Goal: Task Accomplishment & Management: Use online tool/utility

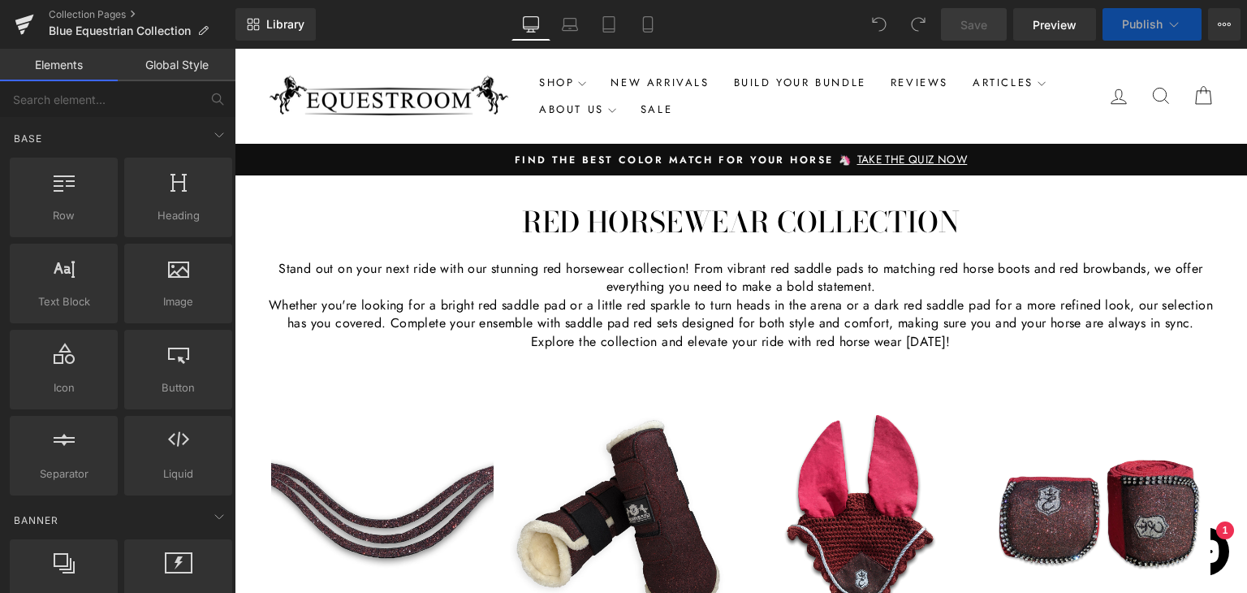
click at [607, 224] on h1 "Red HorseWear Collection" at bounding box center [741, 222] width 1013 height 28
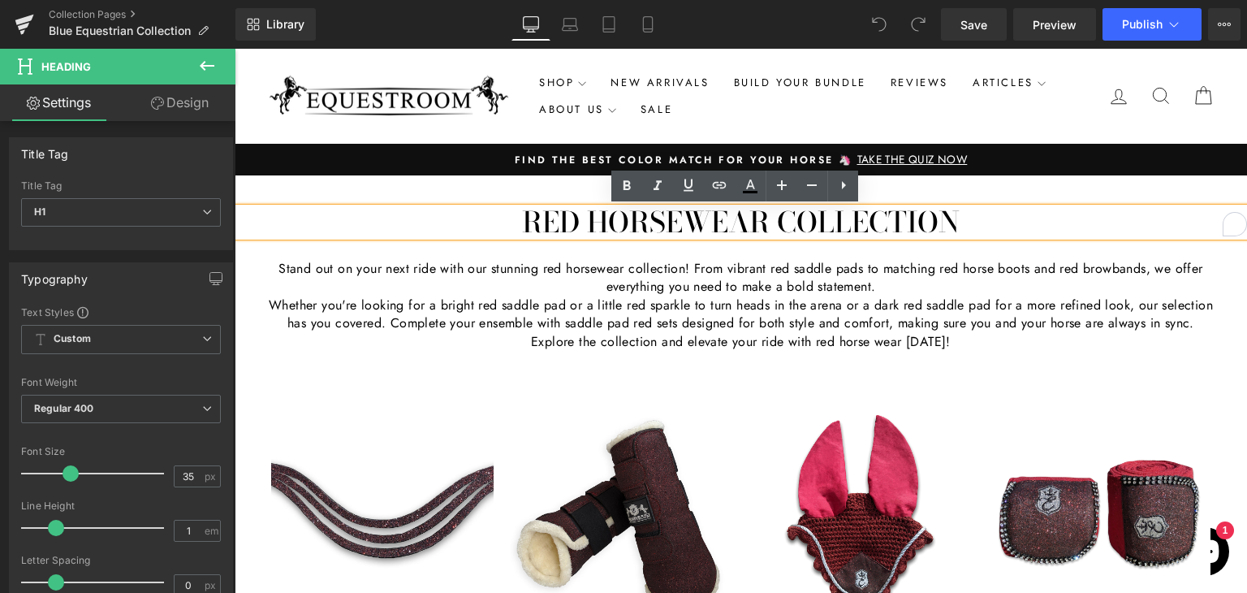
click at [554, 223] on h1 "Red HorseWear Collection" at bounding box center [741, 222] width 1013 height 28
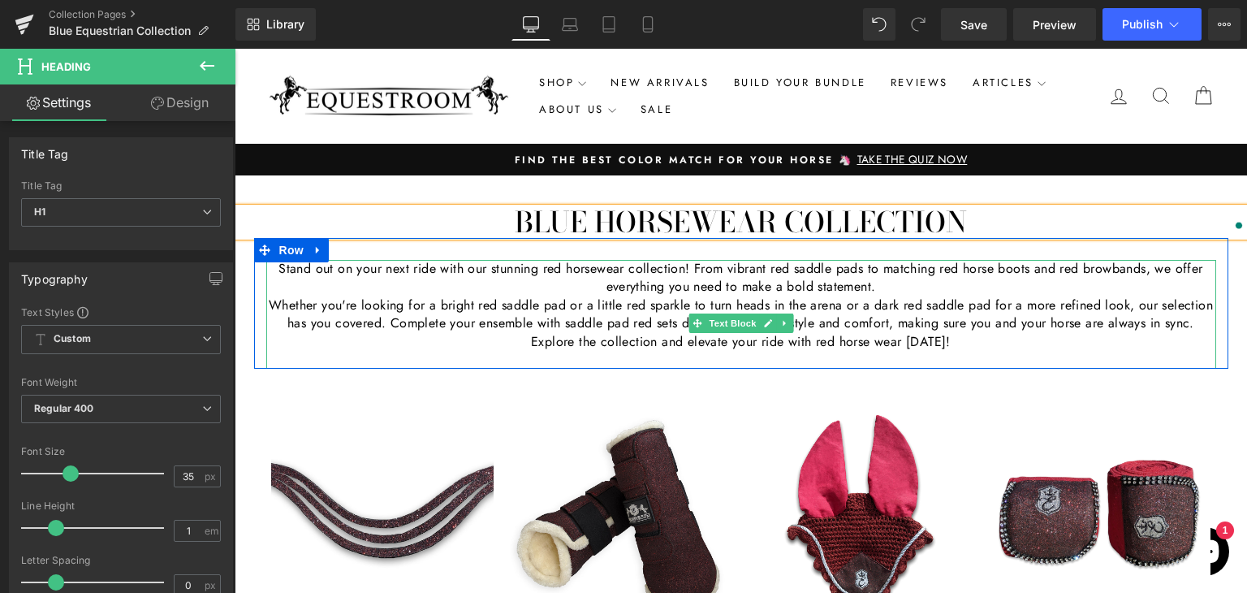
click at [655, 291] on p "Stand out on your next ride with our stunning red horsewear collection! From vi…" at bounding box center [741, 278] width 950 height 37
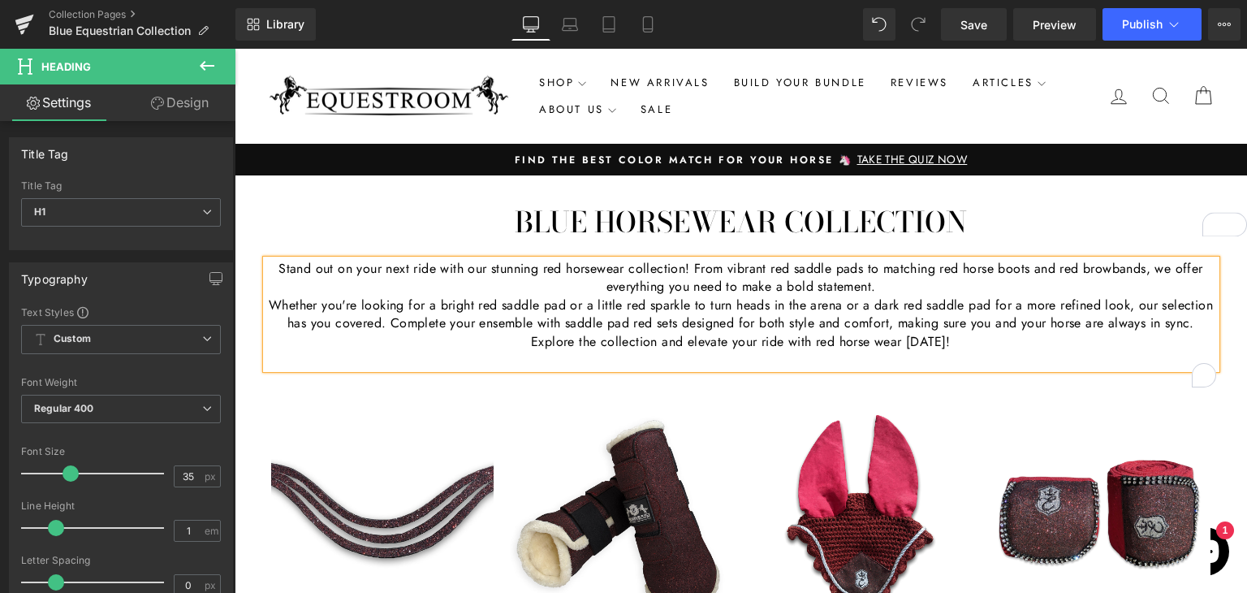
click at [655, 291] on p "Stand out on your next ride with our stunning red horsewear collection! From vi…" at bounding box center [741, 278] width 950 height 37
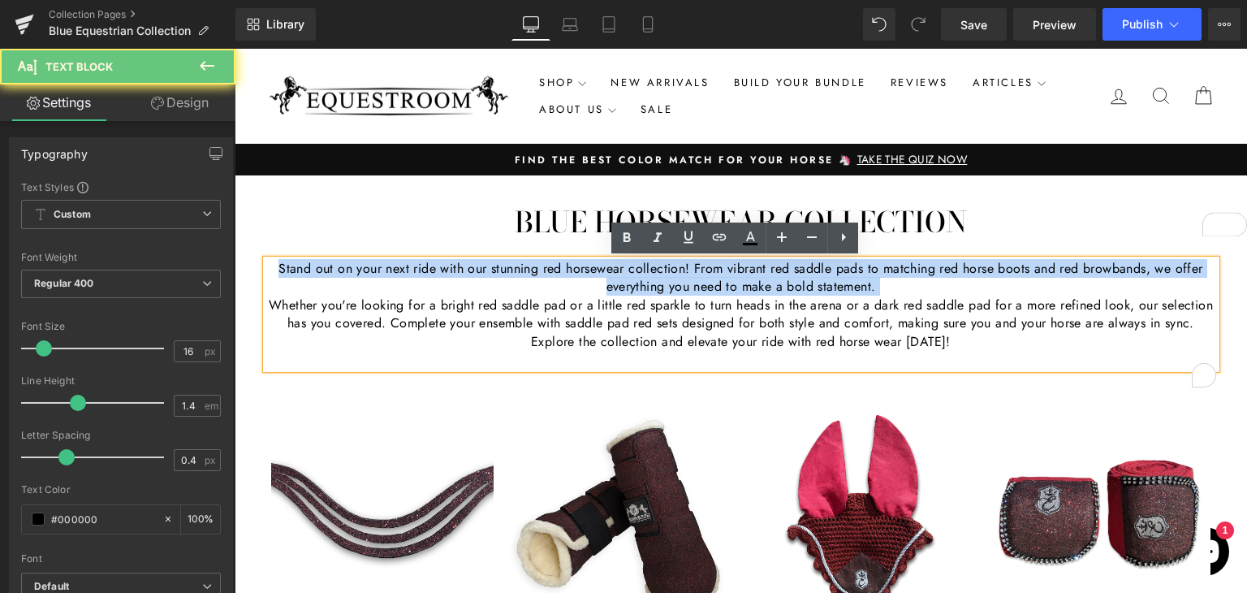
click at [655, 291] on p "Stand out on your next ride with our stunning red horsewear collection! From vi…" at bounding box center [741, 278] width 950 height 37
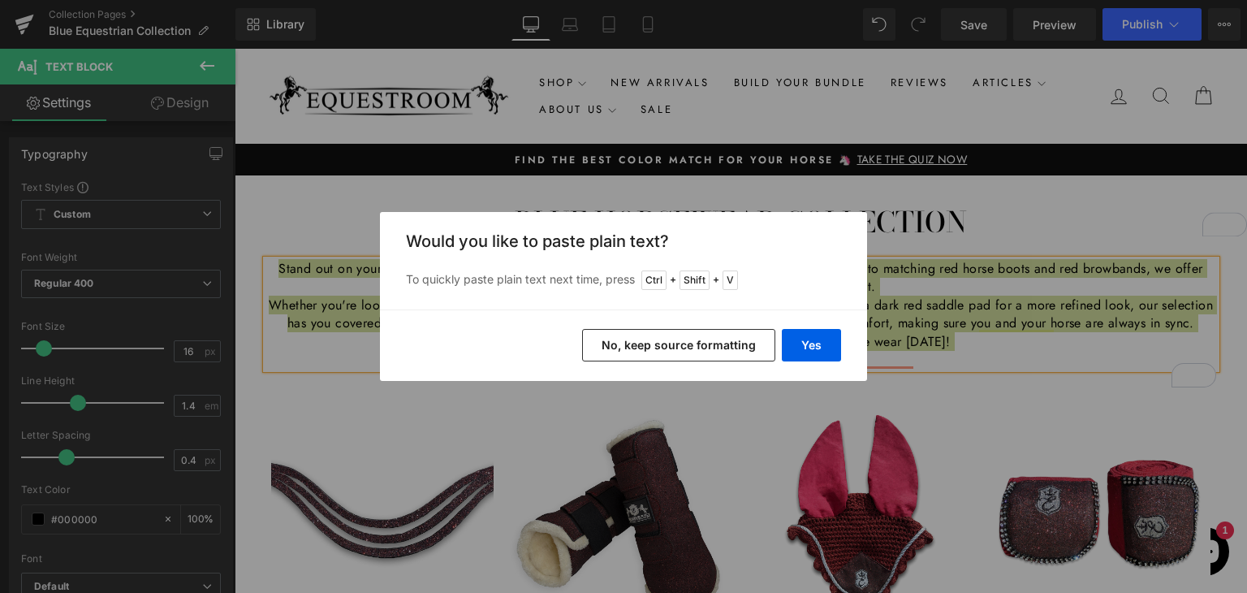
click at [637, 332] on button "No, keep source formatting" at bounding box center [678, 345] width 193 height 32
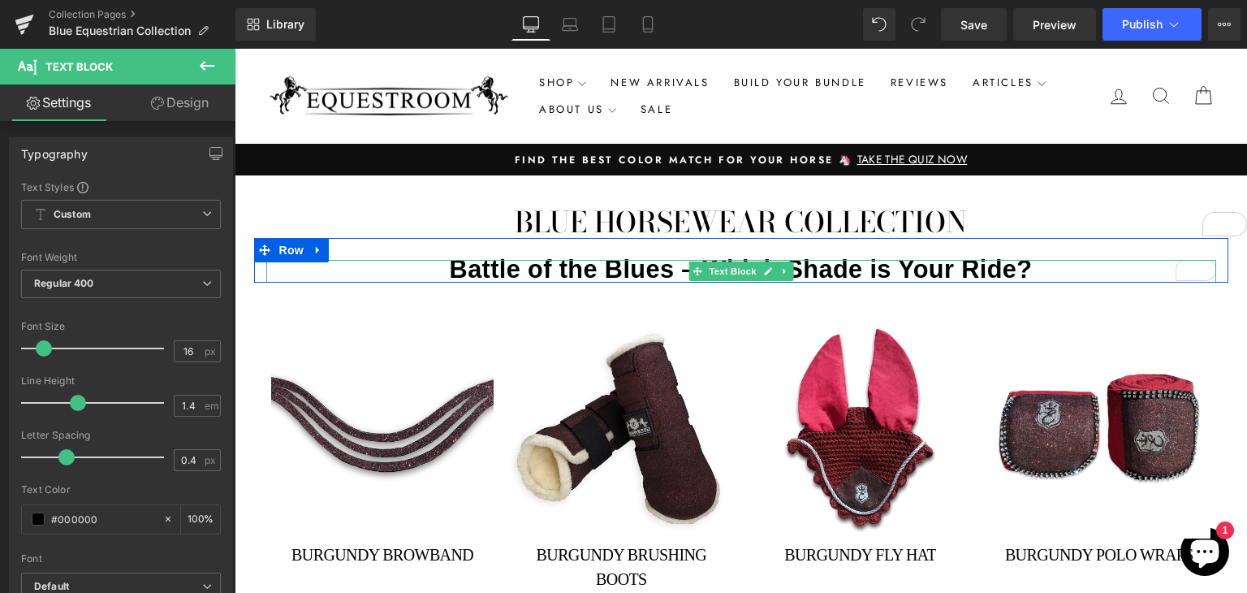
click at [1066, 273] on p "Battle of the Blues – Which Shade is Your Ride?" at bounding box center [741, 271] width 950 height 23
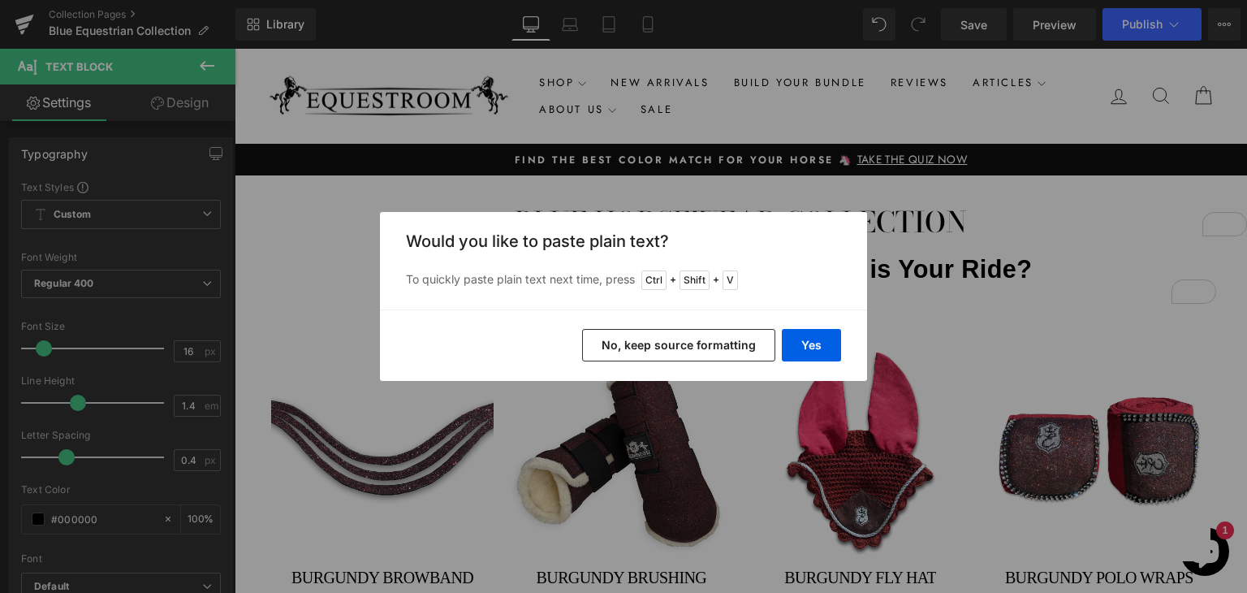
click at [721, 339] on button "No, keep source formatting" at bounding box center [678, 345] width 193 height 32
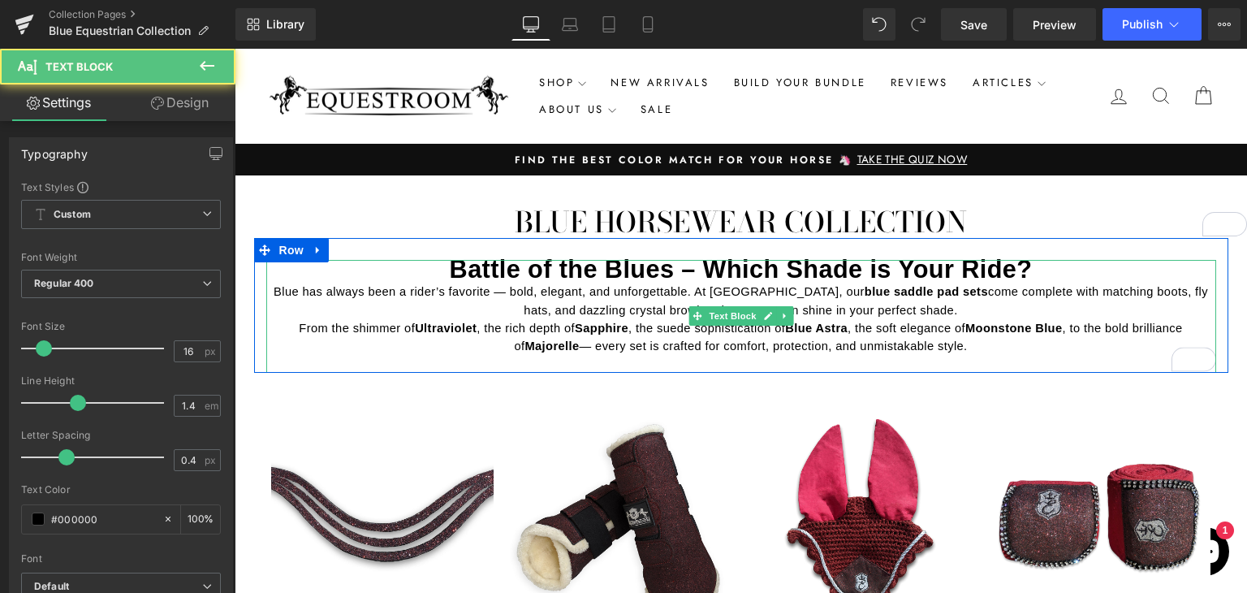
click at [1073, 283] on p "Blue has always been a rider’s favorite — bold, elegant, and unforgettable. At …" at bounding box center [741, 301] width 950 height 36
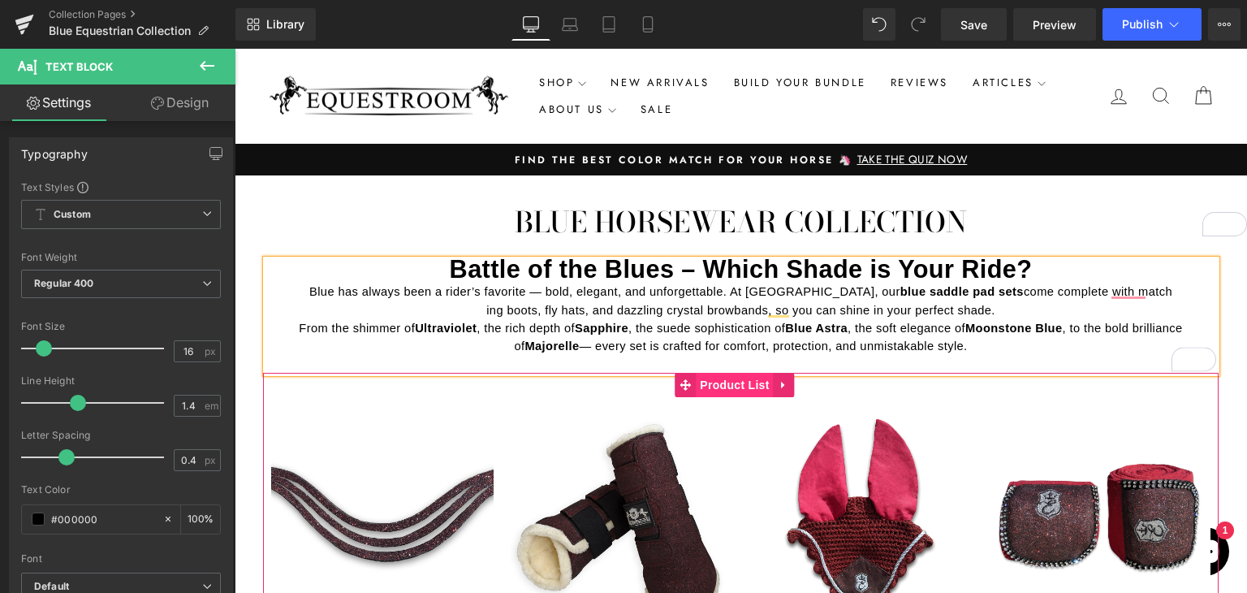
click at [737, 385] on span "Product List" at bounding box center [734, 385] width 77 height 24
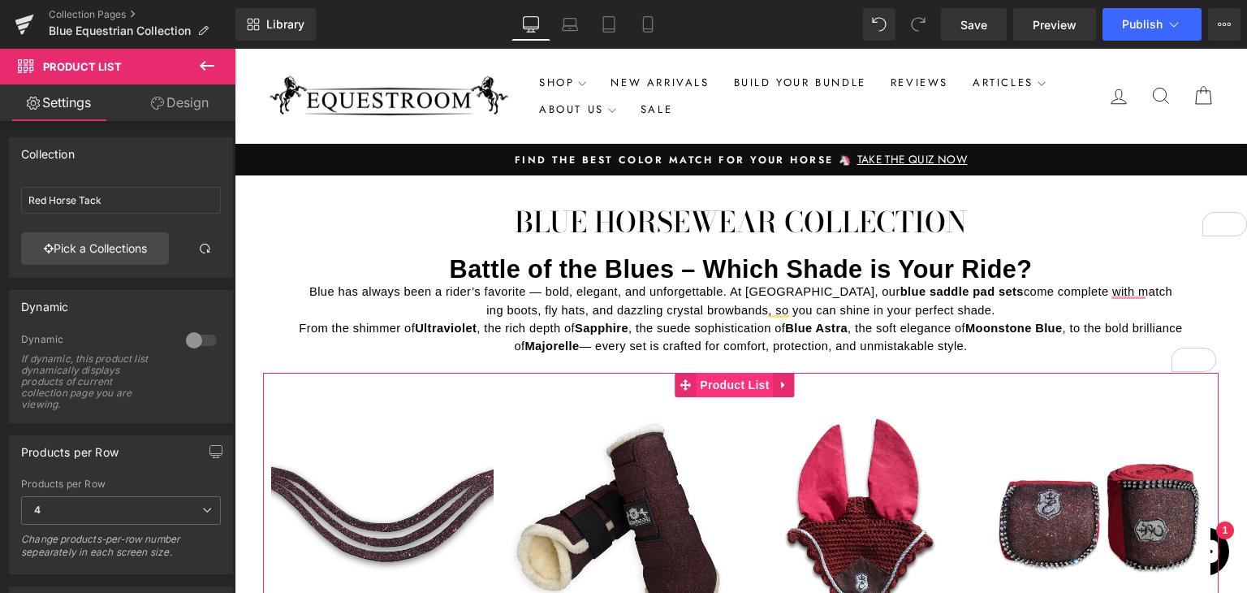
click at [745, 385] on span "Product List" at bounding box center [734, 385] width 77 height 24
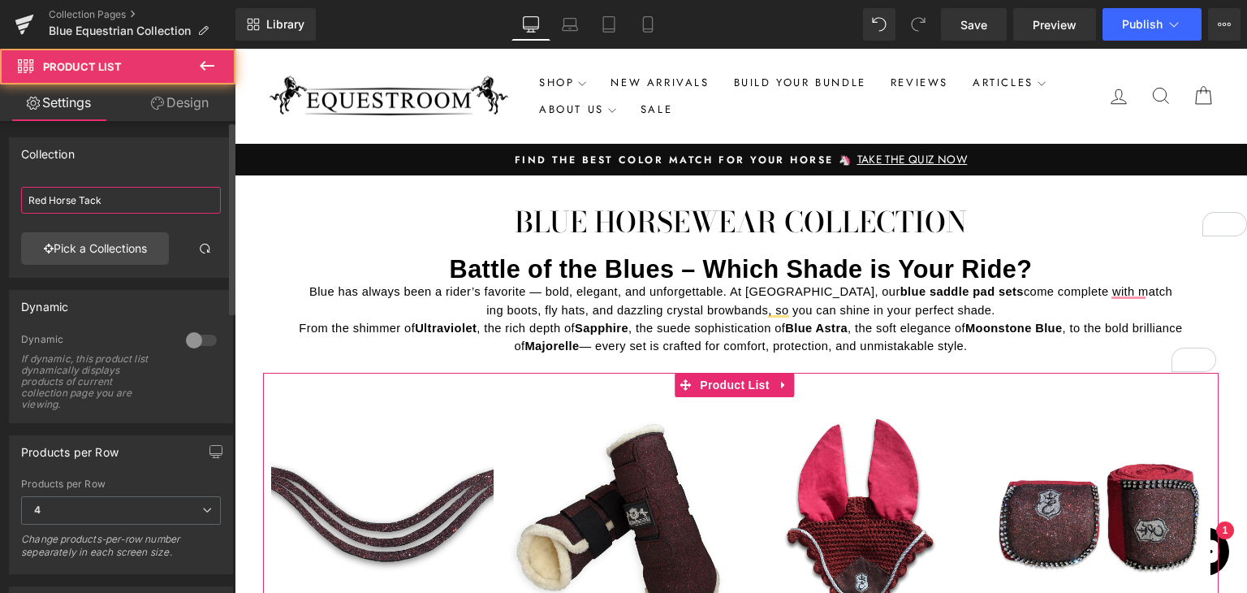
click at [118, 212] on input "Red Horse Tack" at bounding box center [121, 200] width 200 height 27
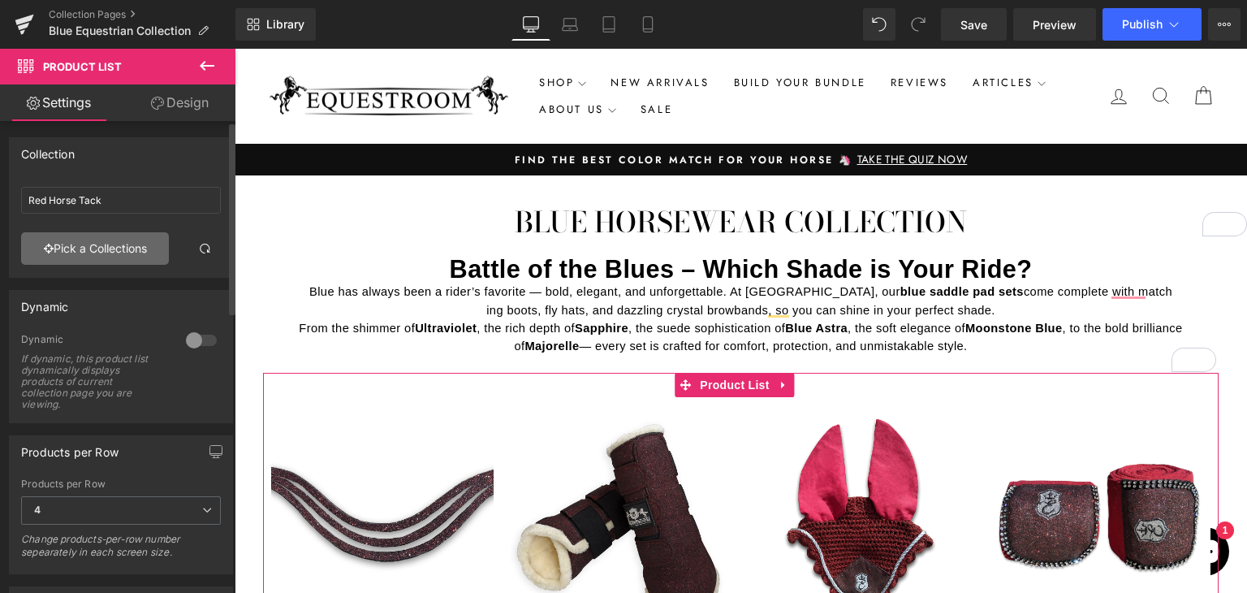
click at [109, 253] on link "Pick a Collections" at bounding box center [95, 248] width 148 height 32
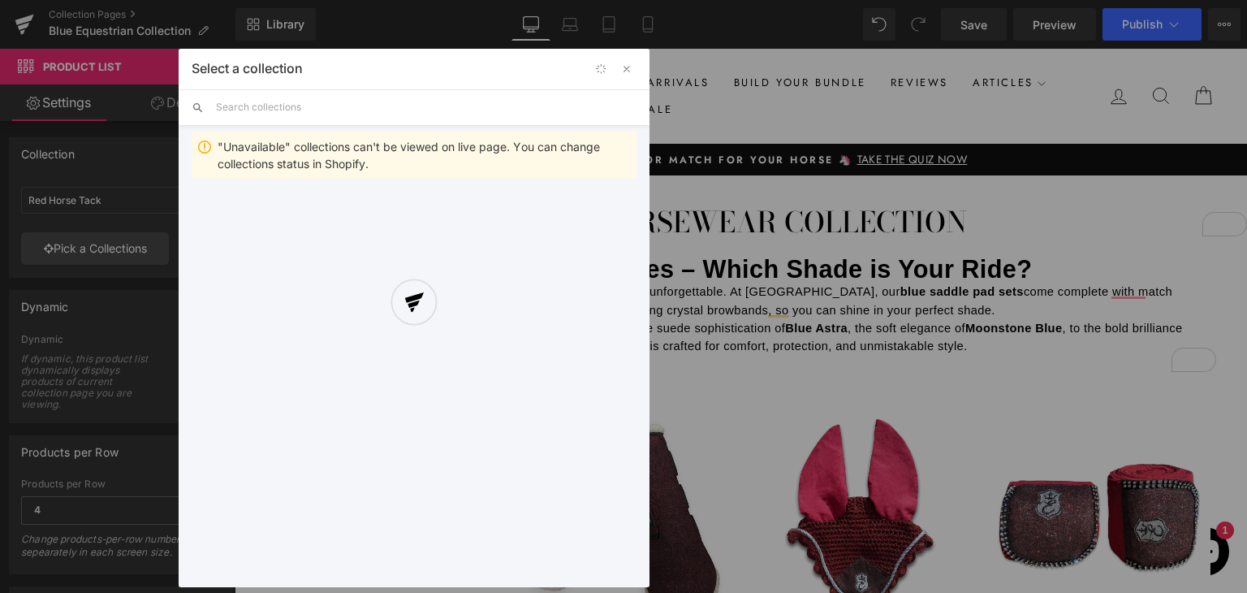
click at [322, 127] on div at bounding box center [414, 318] width 471 height 538
click at [324, 118] on div at bounding box center [414, 318] width 471 height 538
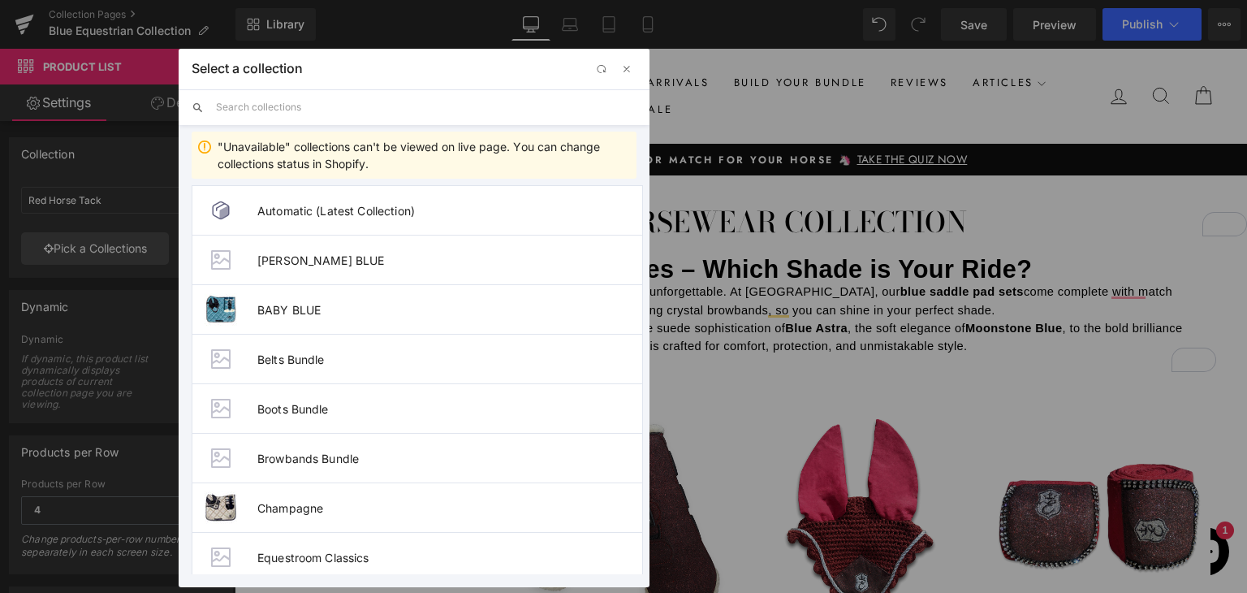
click at [324, 108] on input "text" at bounding box center [426, 107] width 421 height 36
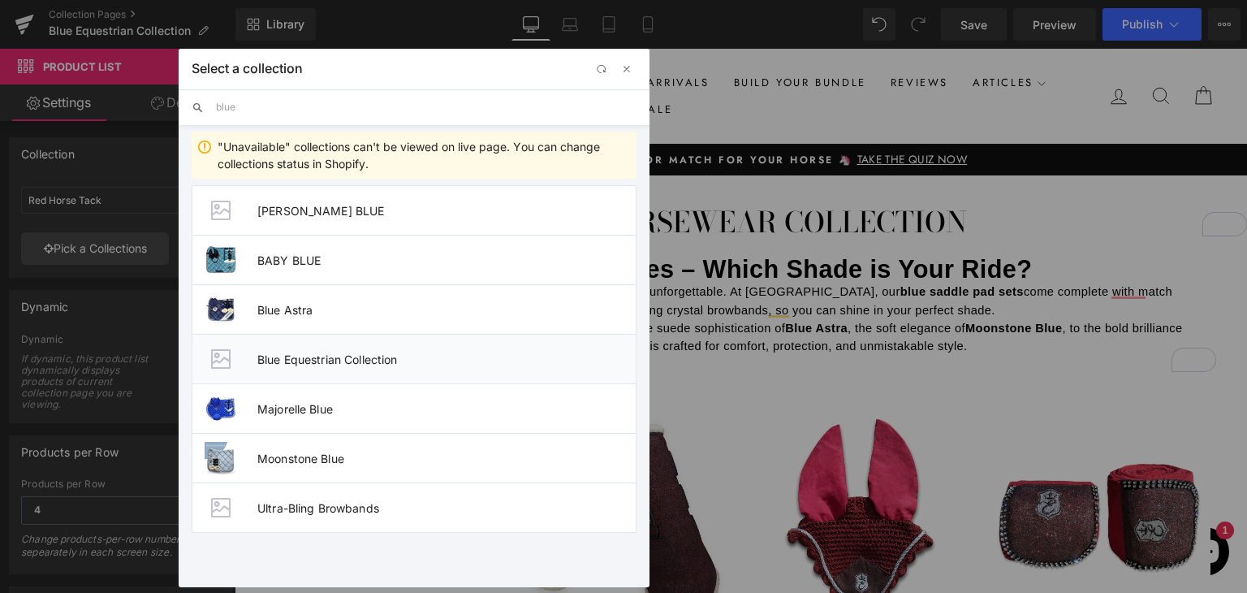
type input "blue"
click at [374, 367] on li "Blue Equestrian Collection" at bounding box center [414, 359] width 445 height 50
type input "Blue Equestrian Collection"
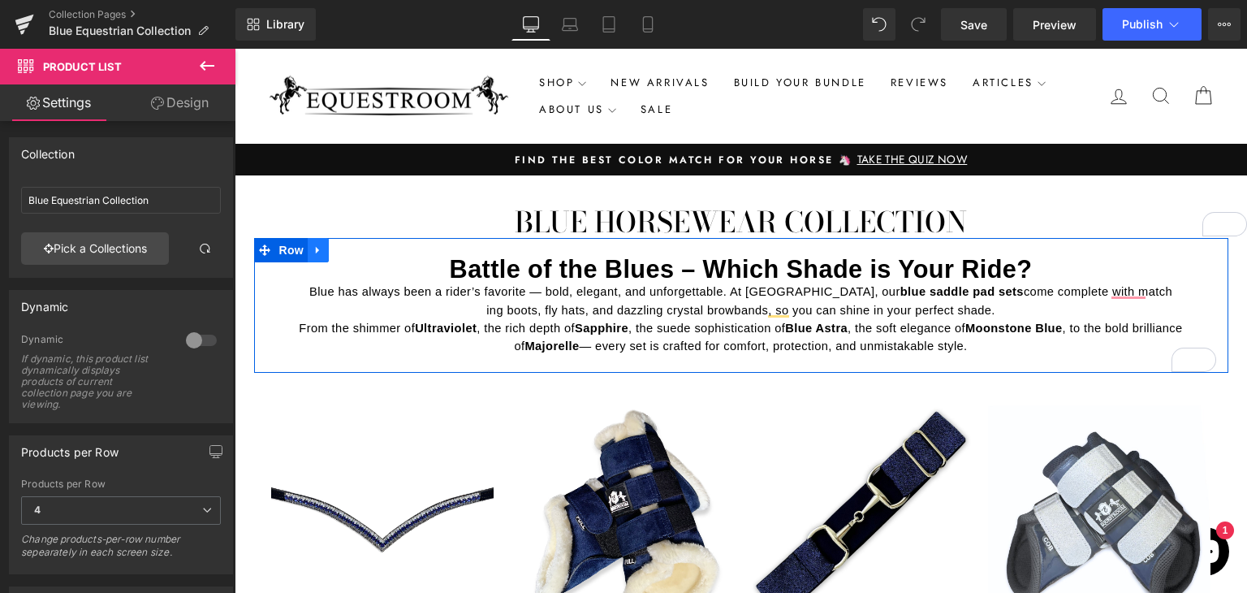
click at [318, 255] on link at bounding box center [318, 250] width 21 height 24
click at [336, 255] on icon at bounding box center [339, 249] width 11 height 11
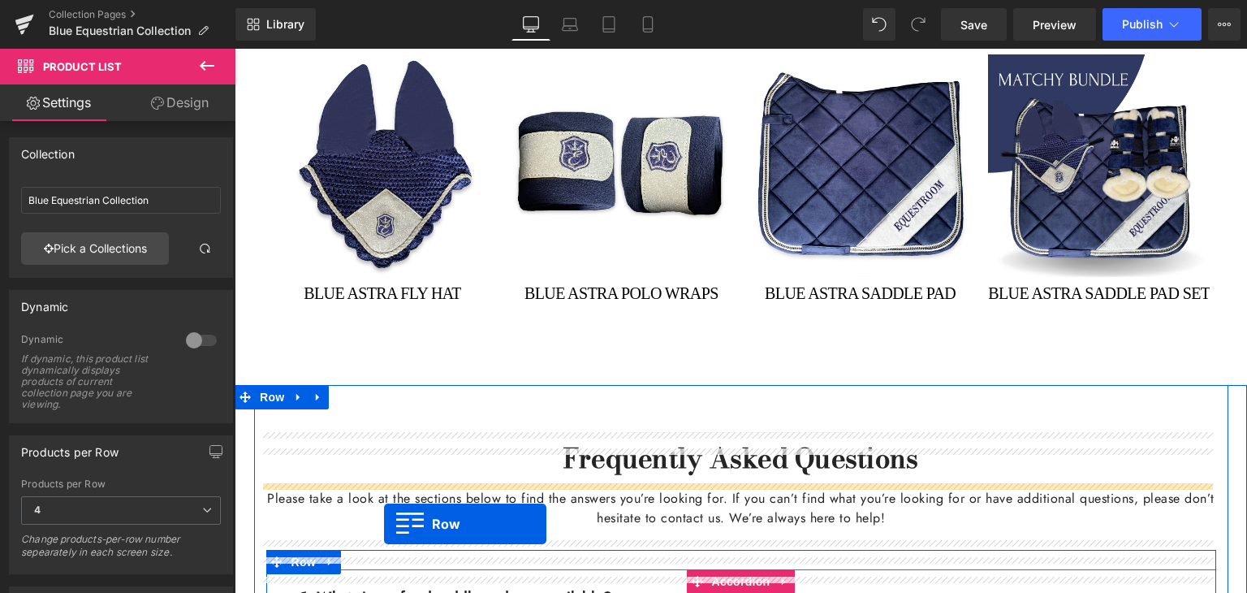
scroll to position [779, 0]
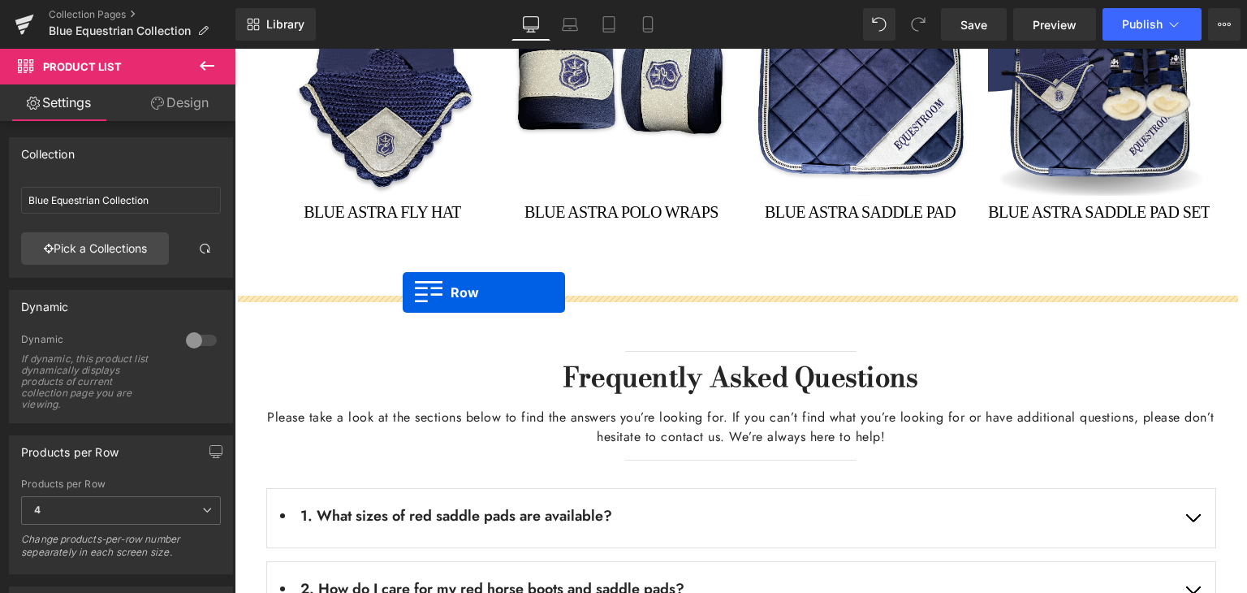
drag, startPoint x: 290, startPoint y: 378, endPoint x: 403, endPoint y: 292, distance: 141.9
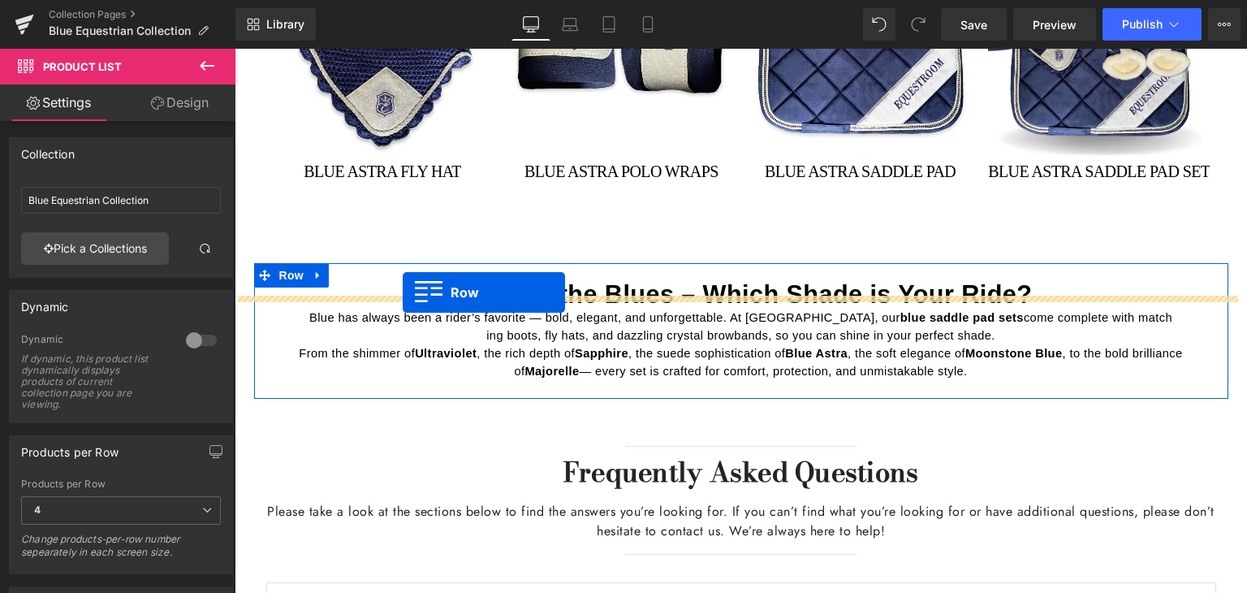
scroll to position [739, 0]
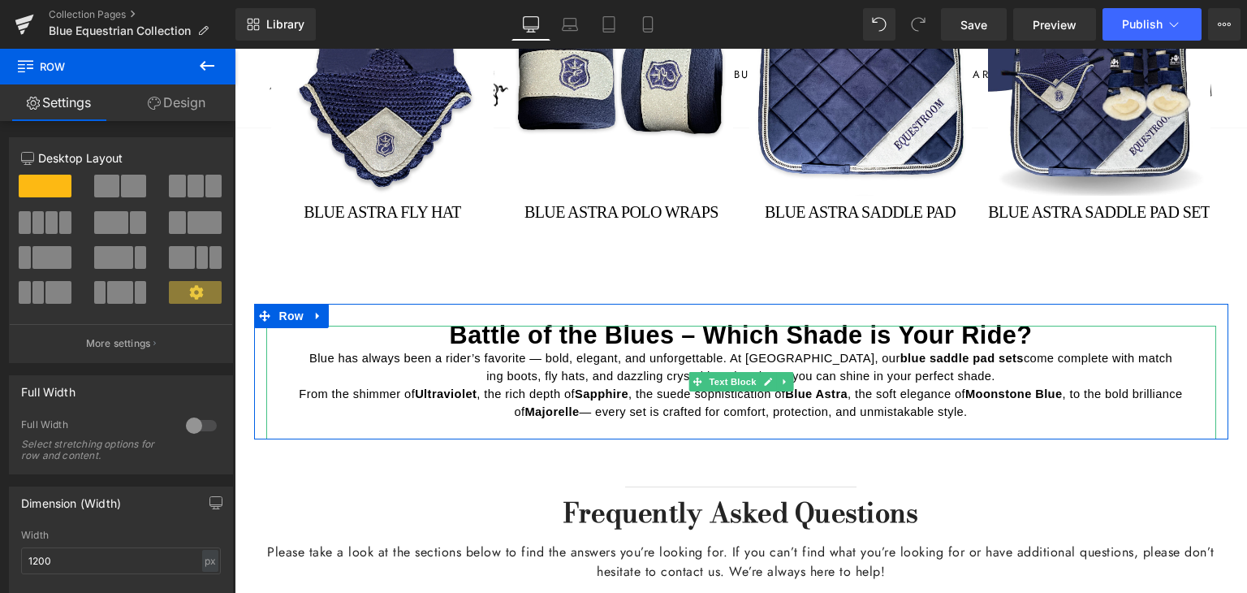
click at [583, 352] on span "Blue has always been a rider’s favorite — bold, elegant, and unforgettable. At …" at bounding box center [604, 358] width 591 height 13
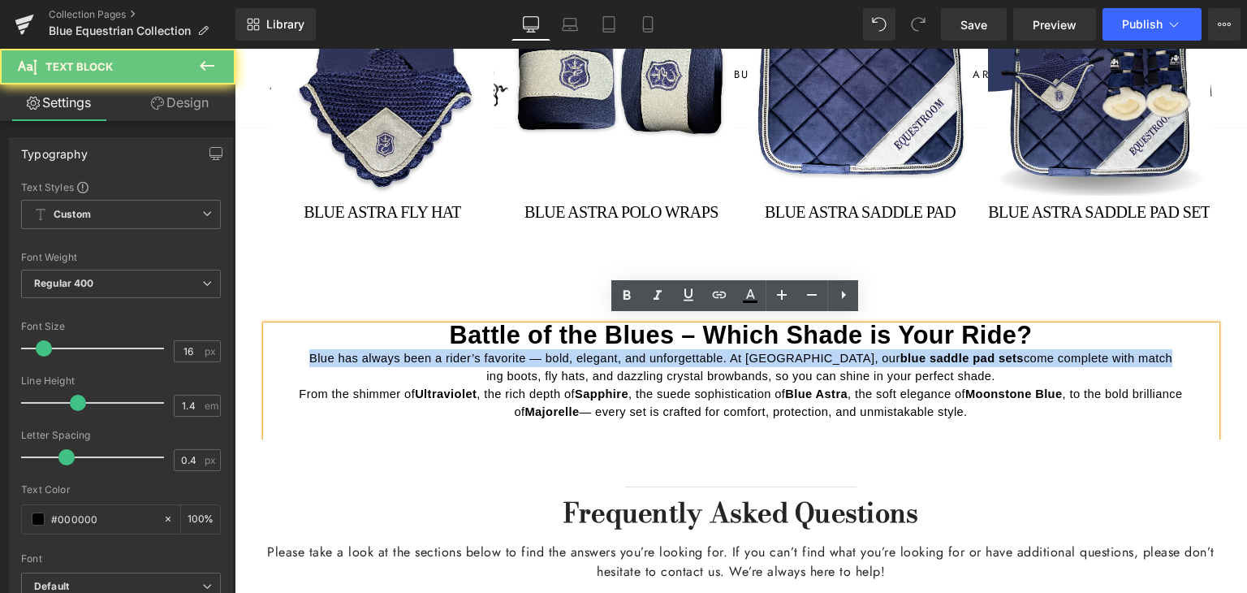
click at [583, 352] on span "Blue has always been a rider’s favorite — bold, elegant, and unforgettable. At …" at bounding box center [604, 358] width 591 height 13
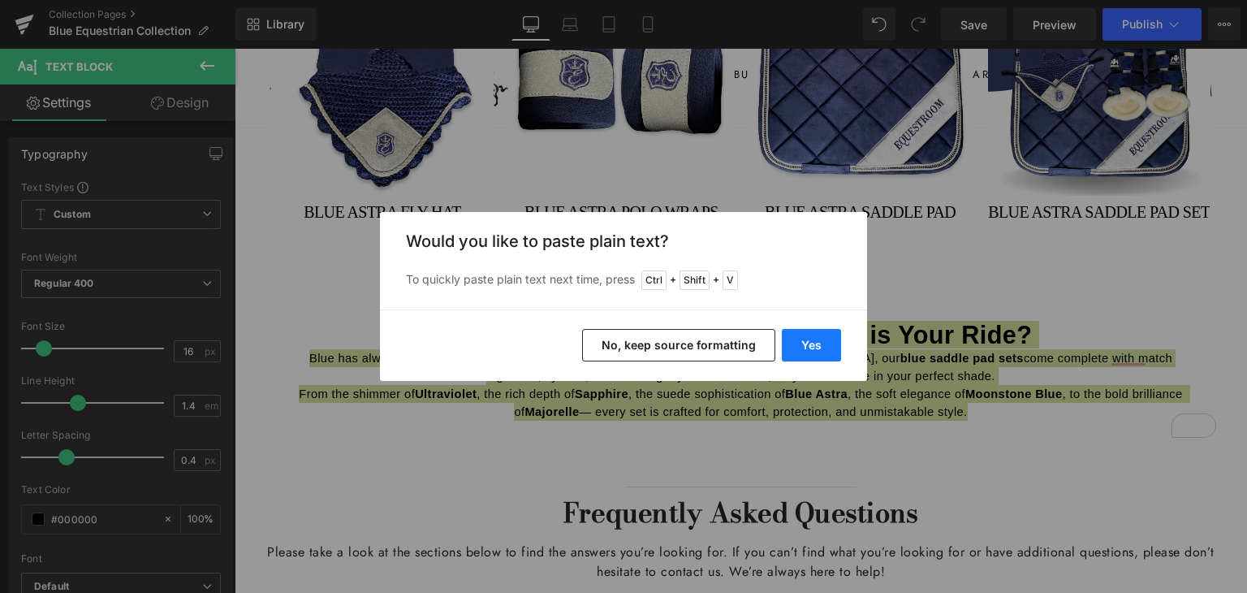
click at [811, 338] on button "Yes" at bounding box center [811, 345] width 59 height 32
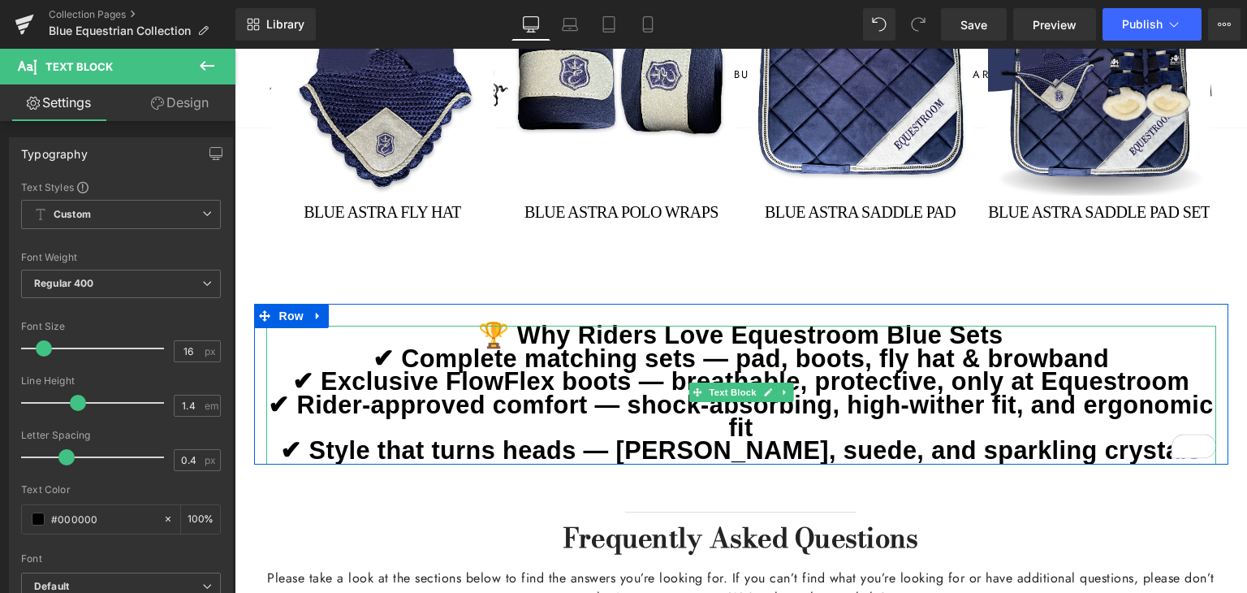
click at [1009, 326] on p "🏆 Why Riders Love Equestroom Blue Sets" at bounding box center [741, 337] width 950 height 23
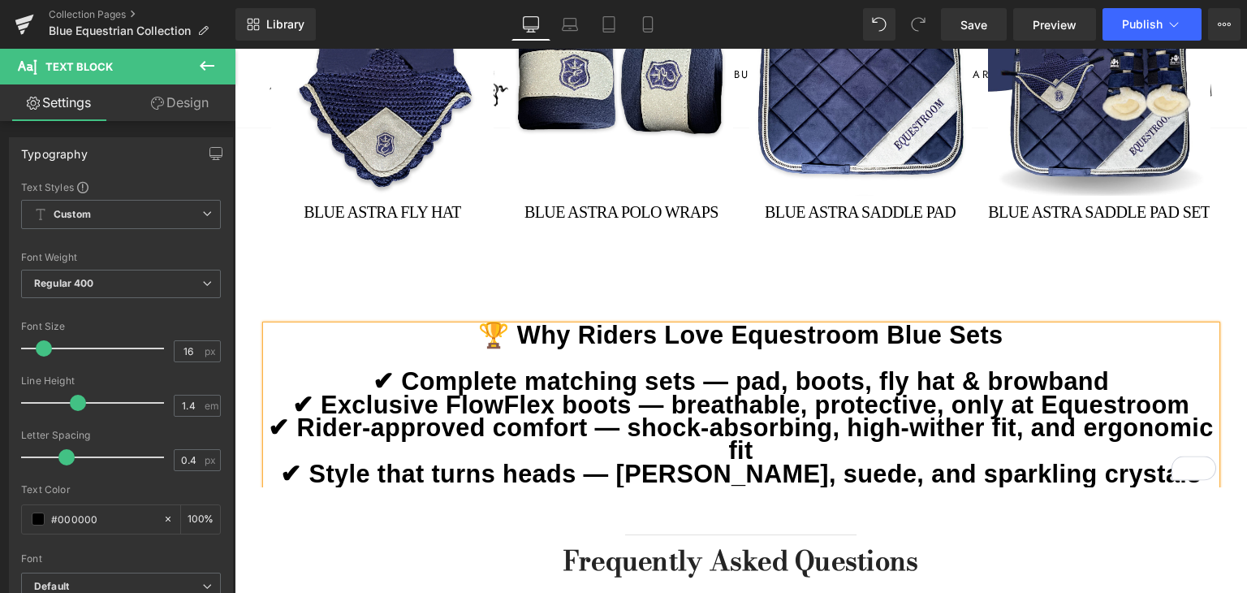
click at [857, 328] on b "🏆 Why Riders Love Equestroom Blue Sets" at bounding box center [740, 335] width 525 height 28
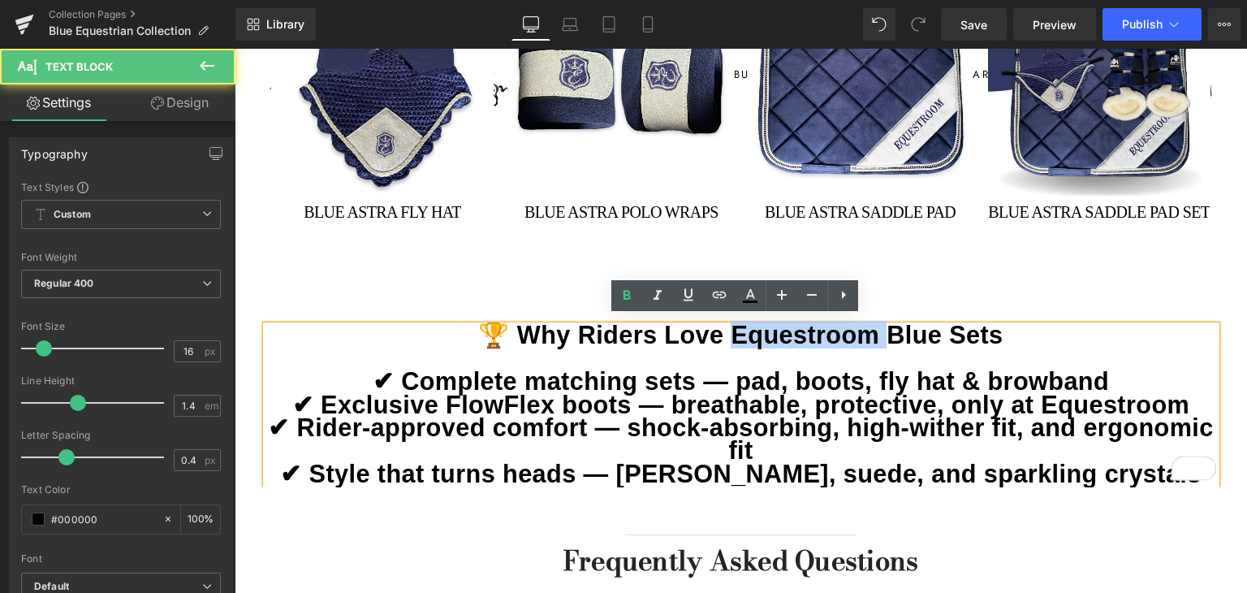
click at [857, 328] on b "🏆 Why Riders Love Equestroom Blue Sets" at bounding box center [740, 335] width 525 height 28
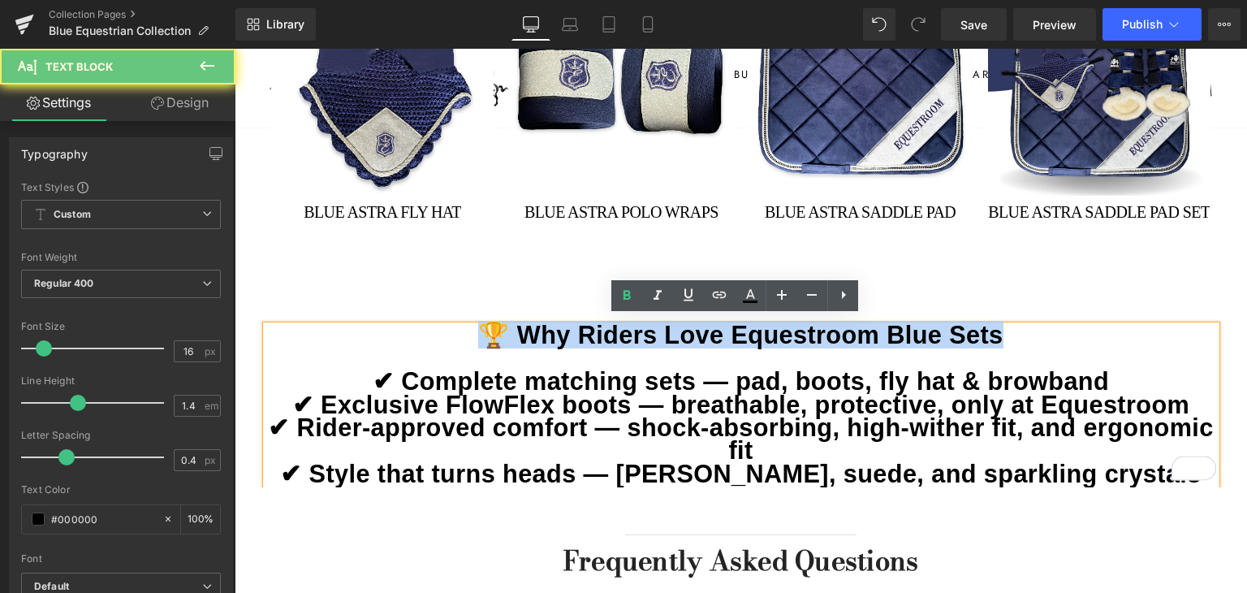
click at [857, 328] on b "🏆 Why Riders Love Equestroom Blue Sets" at bounding box center [740, 335] width 525 height 28
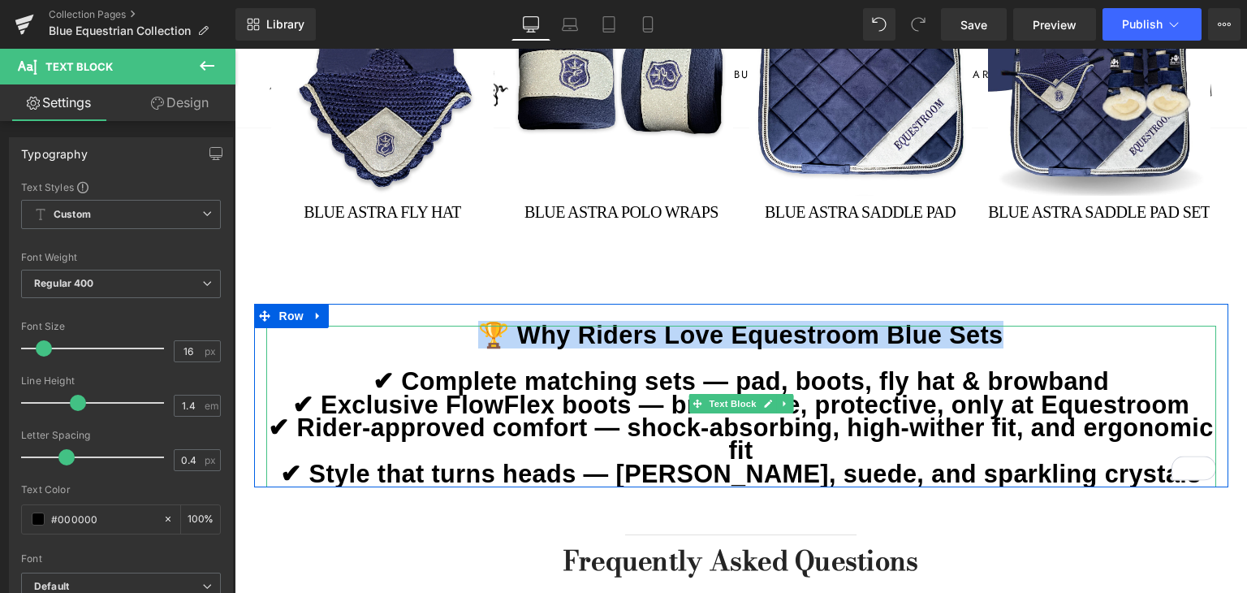
click at [689, 335] on b "🏆 Why Riders Love Equestroom Blue Sets" at bounding box center [740, 335] width 525 height 28
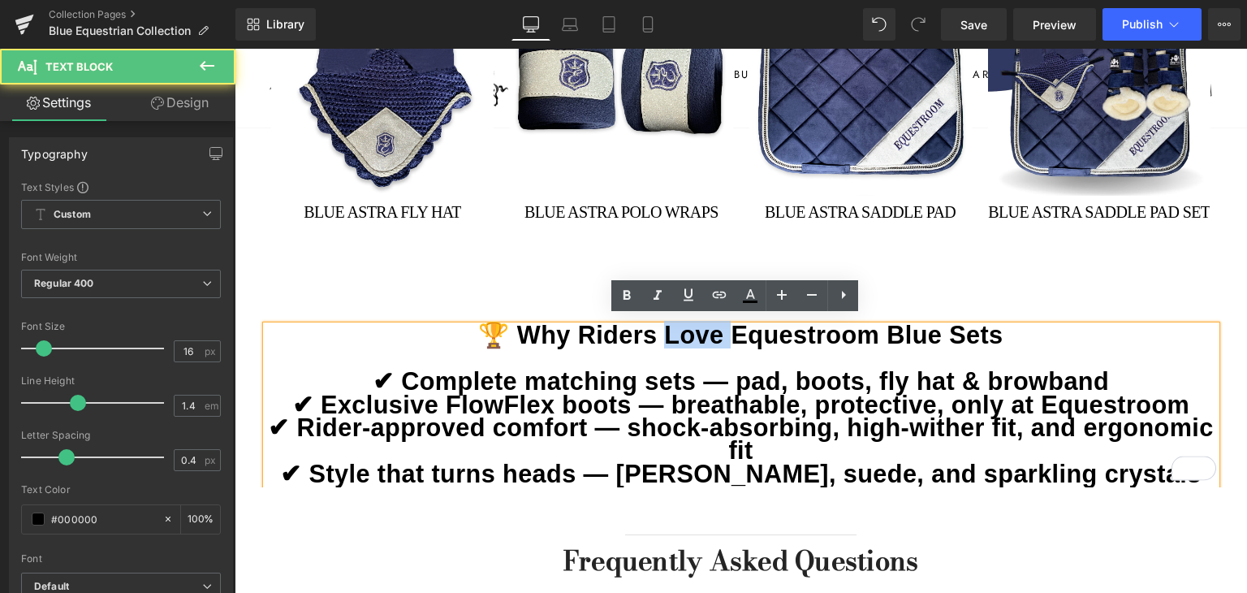
click at [689, 335] on b "🏆 Why Riders Love Equestroom Blue Sets" at bounding box center [740, 335] width 525 height 28
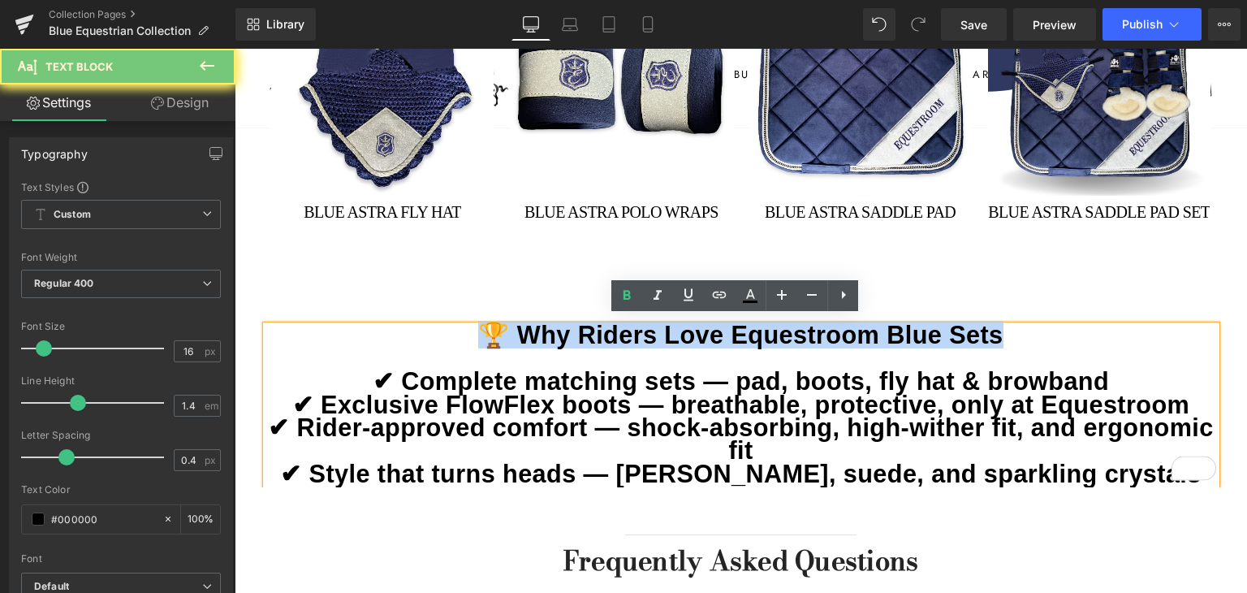
click at [689, 335] on b "🏆 Why Riders Love Equestroom Blue Sets" at bounding box center [740, 335] width 525 height 28
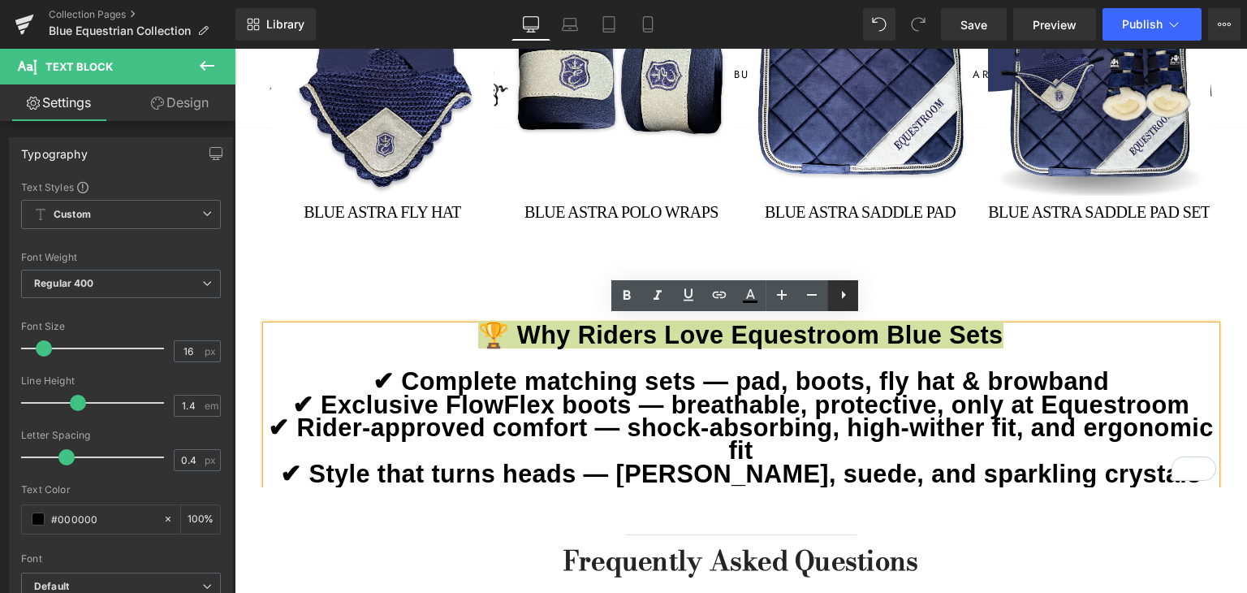
click at [840, 295] on icon at bounding box center [843, 294] width 19 height 19
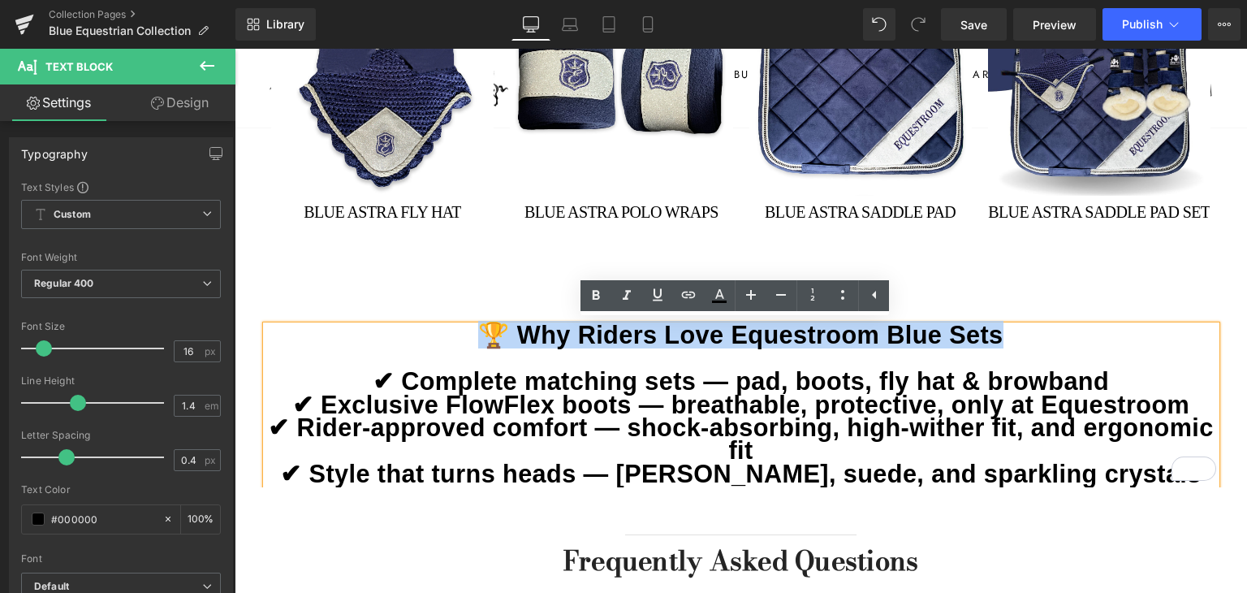
click at [810, 329] on b "🏆 Why Riders Love Equestroom Blue Sets" at bounding box center [740, 335] width 525 height 28
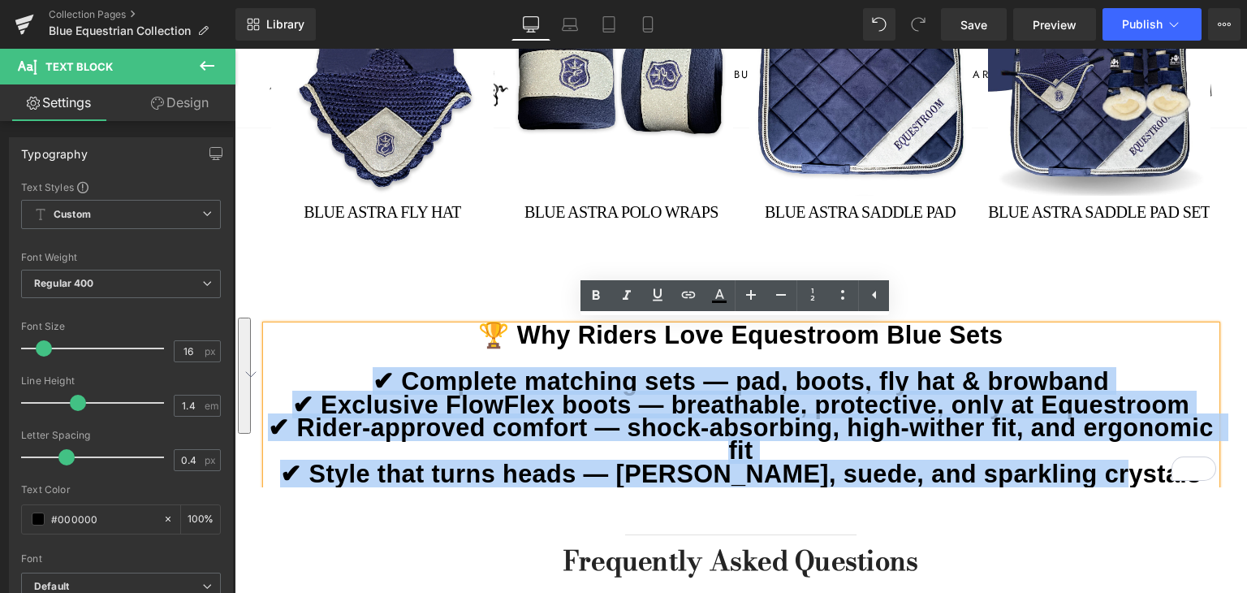
drag, startPoint x: 1137, startPoint y: 456, endPoint x: 348, endPoint y: 364, distance: 794.6
click at [348, 364] on div "🏆 Why Riders Love Equestroom Blue Sets ✔ Complete matching sets — pad, boots, f…" at bounding box center [741, 407] width 950 height 162
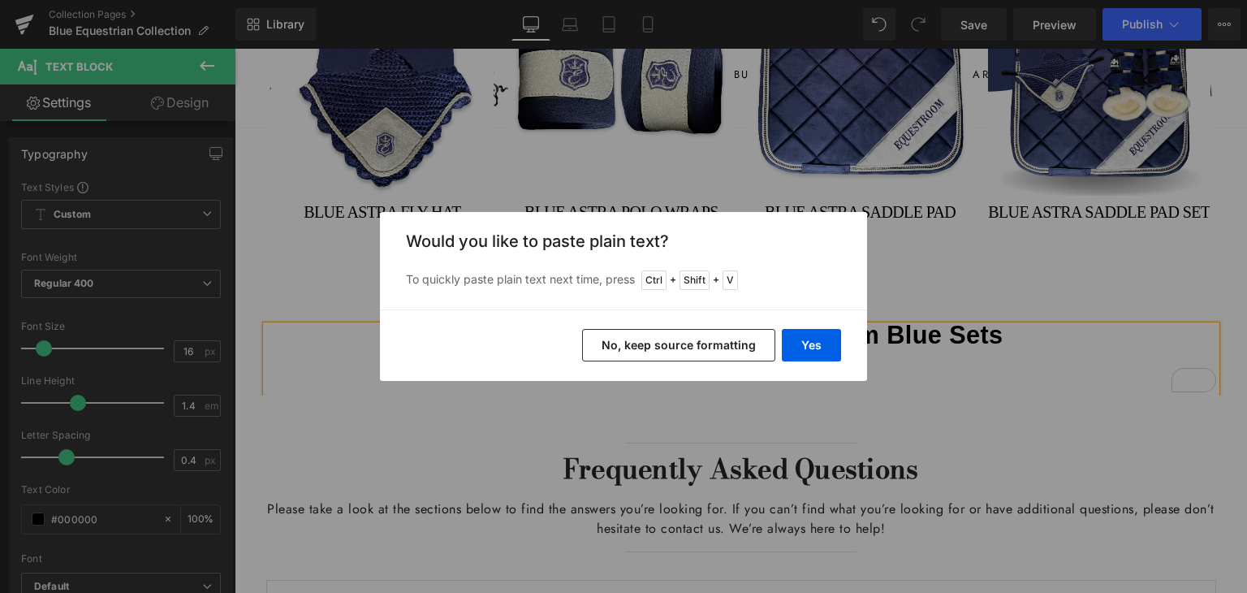
click at [718, 342] on button "No, keep source formatting" at bounding box center [678, 345] width 193 height 32
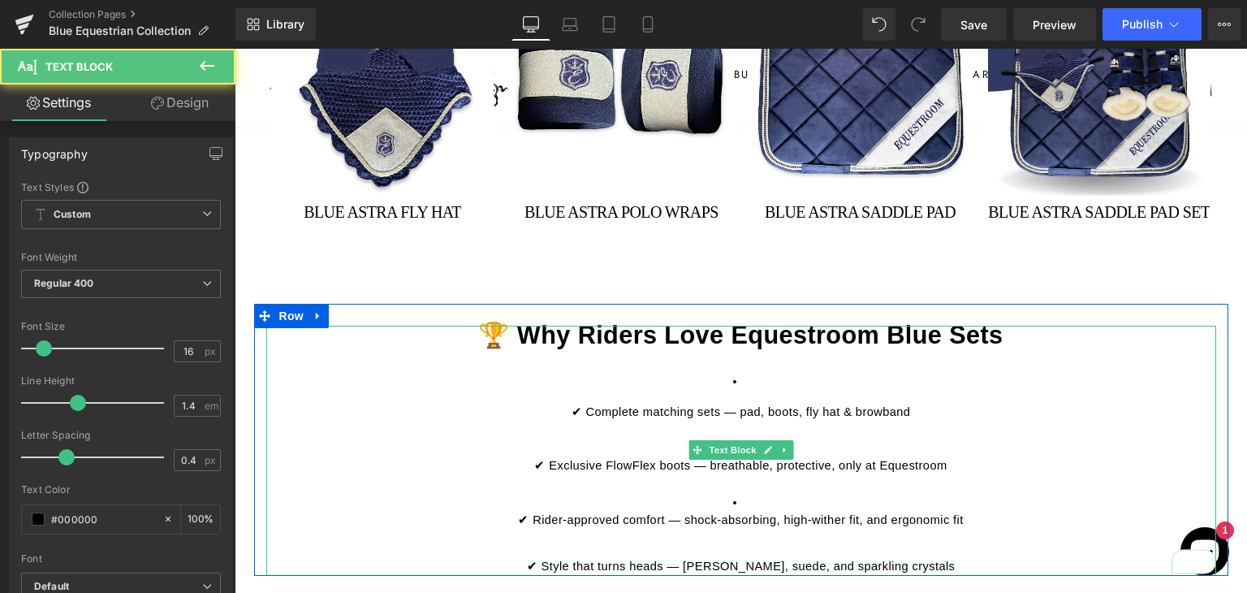
click at [708, 374] on li "✔ Complete matching sets — pad, boots, fly hat & browband" at bounding box center [741, 404] width 950 height 64
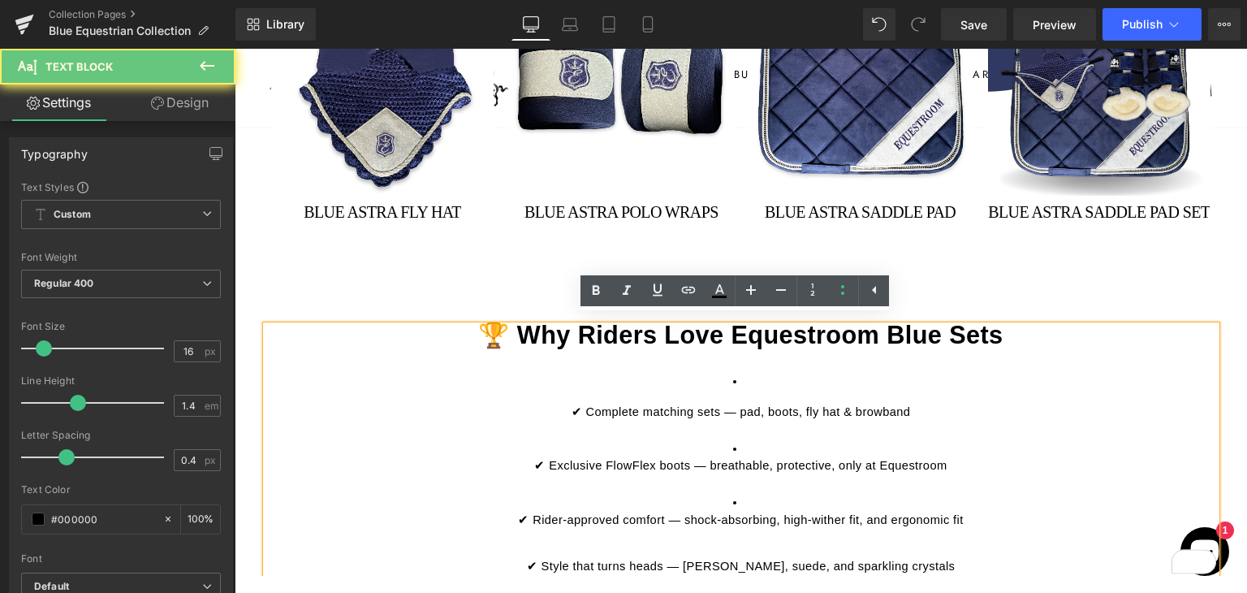
click at [741, 372] on li "✔ Complete matching sets — pad, boots, fly hat & browband" at bounding box center [741, 404] width 950 height 64
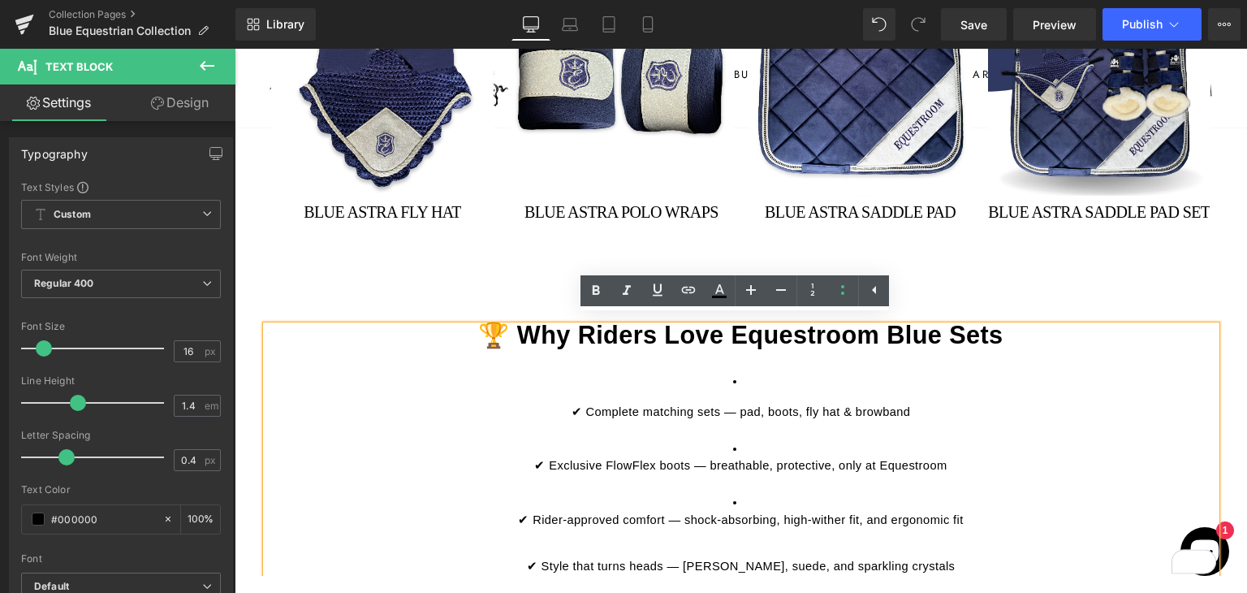
click at [741, 372] on li "✔ Complete matching sets — pad, boots, fly hat & browband" at bounding box center [741, 404] width 950 height 64
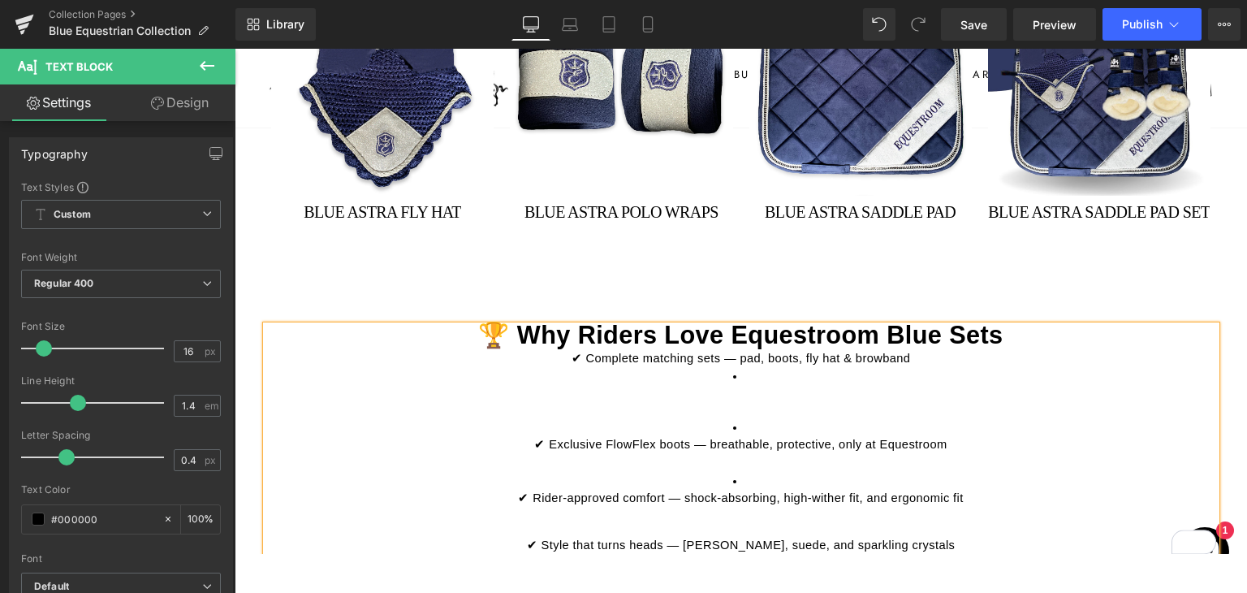
click at [741, 378] on li "To enrich screen reader interactions, please activate Accessibility in Grammarl…" at bounding box center [741, 391] width 950 height 48
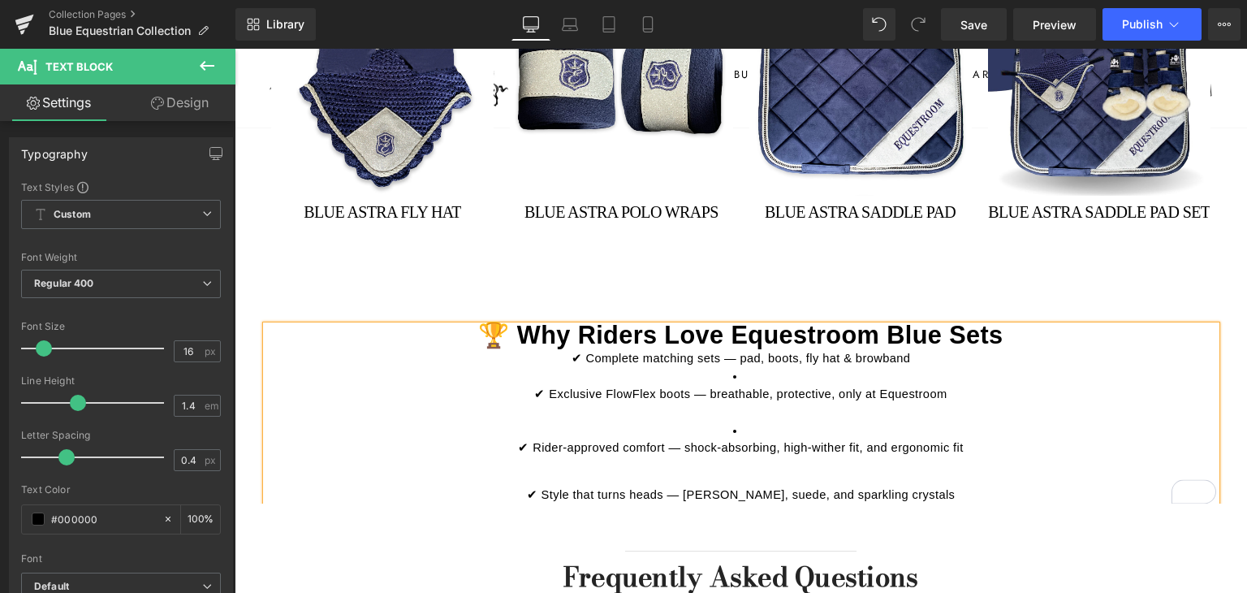
click at [741, 371] on li "✔ Exclusive FlowFlex boots — breathable, protective, only at Equestroom" at bounding box center [741, 392] width 950 height 51
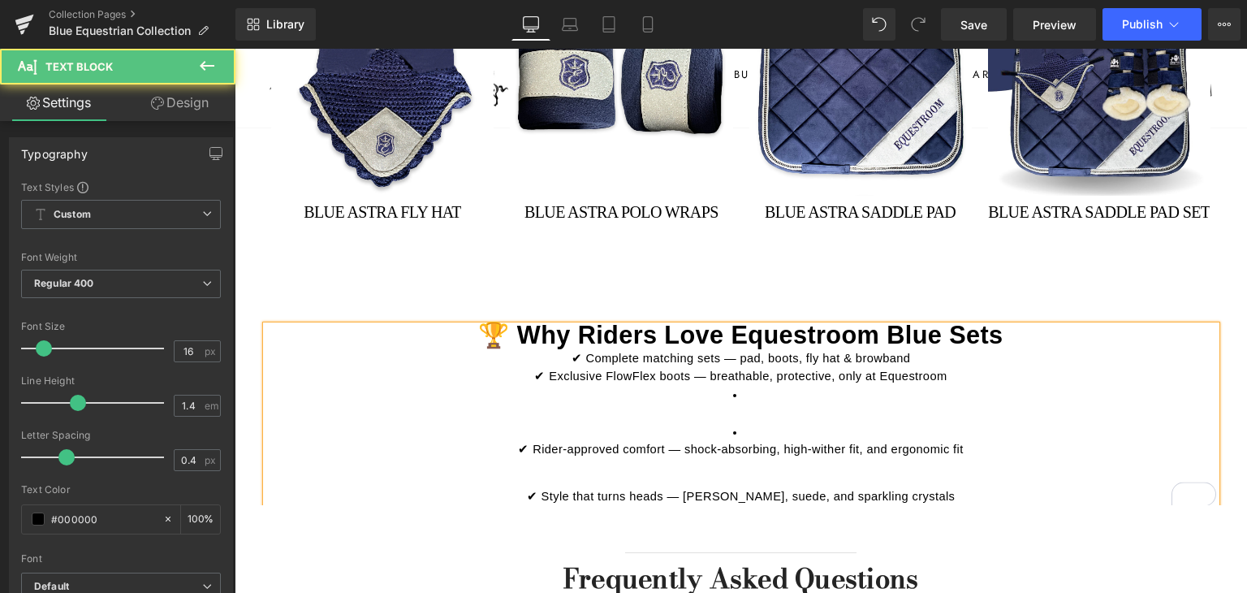
click at [754, 394] on li "To enrich screen reader interactions, please activate Accessibility in Grammarl…" at bounding box center [741, 403] width 950 height 35
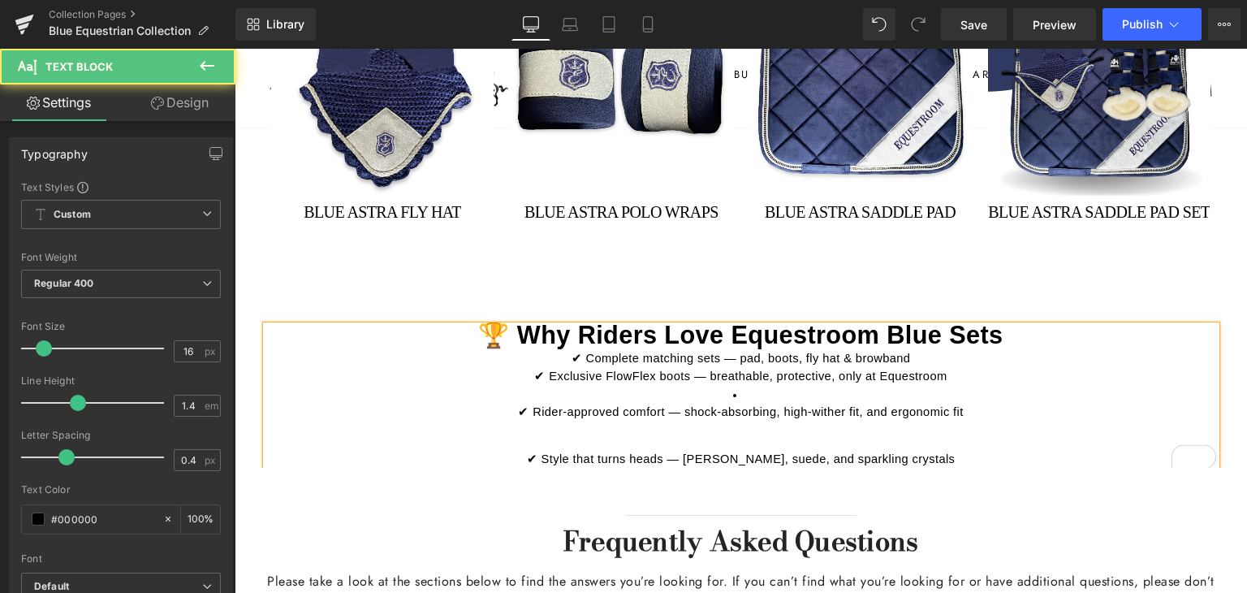
click at [746, 386] on li "✔ Rider-approved comfort — shock-absorbing, high-wither fit, and ergonomic fit" at bounding box center [741, 411] width 950 height 51
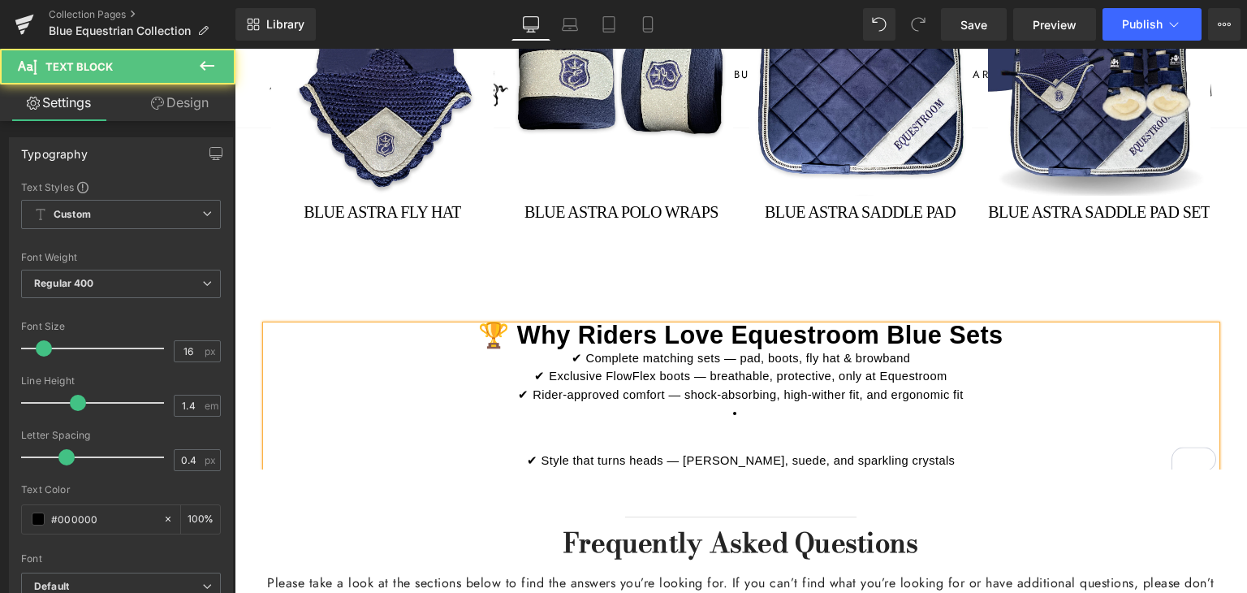
click at [740, 405] on li "To enrich screen reader interactions, please activate Accessibility in Grammarl…" at bounding box center [741, 421] width 950 height 35
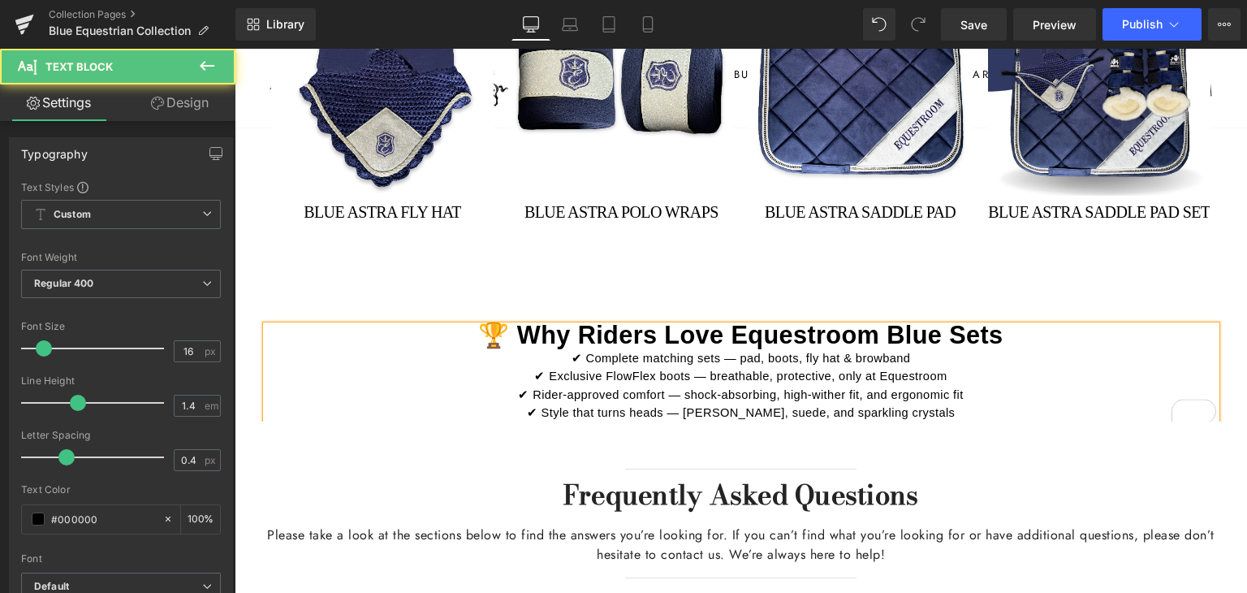
click at [572, 353] on span "✔ Complete matching sets — pad, boots, fly hat & browband" at bounding box center [741, 358] width 339 height 13
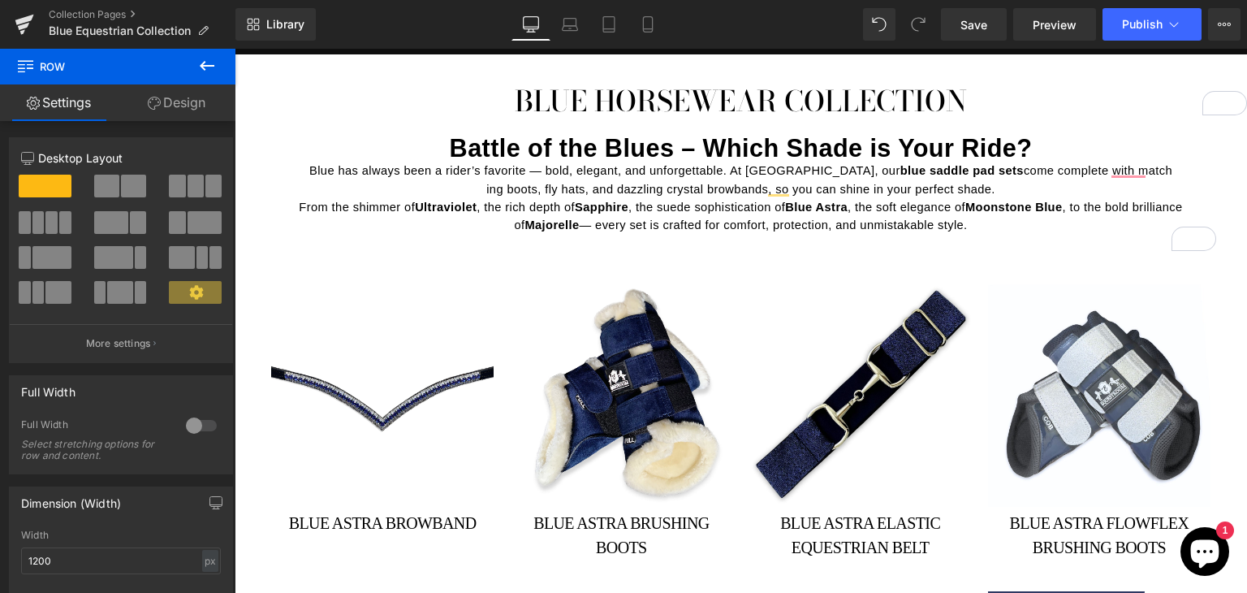
scroll to position [0, 0]
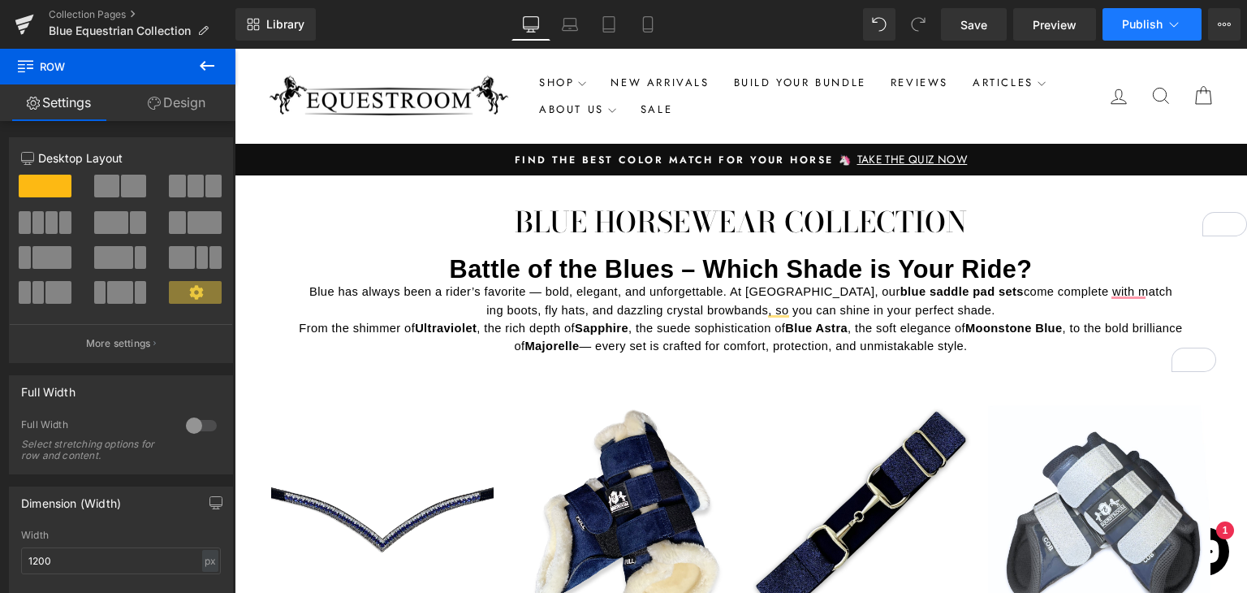
click at [1155, 24] on span "Publish" at bounding box center [1142, 24] width 41 height 13
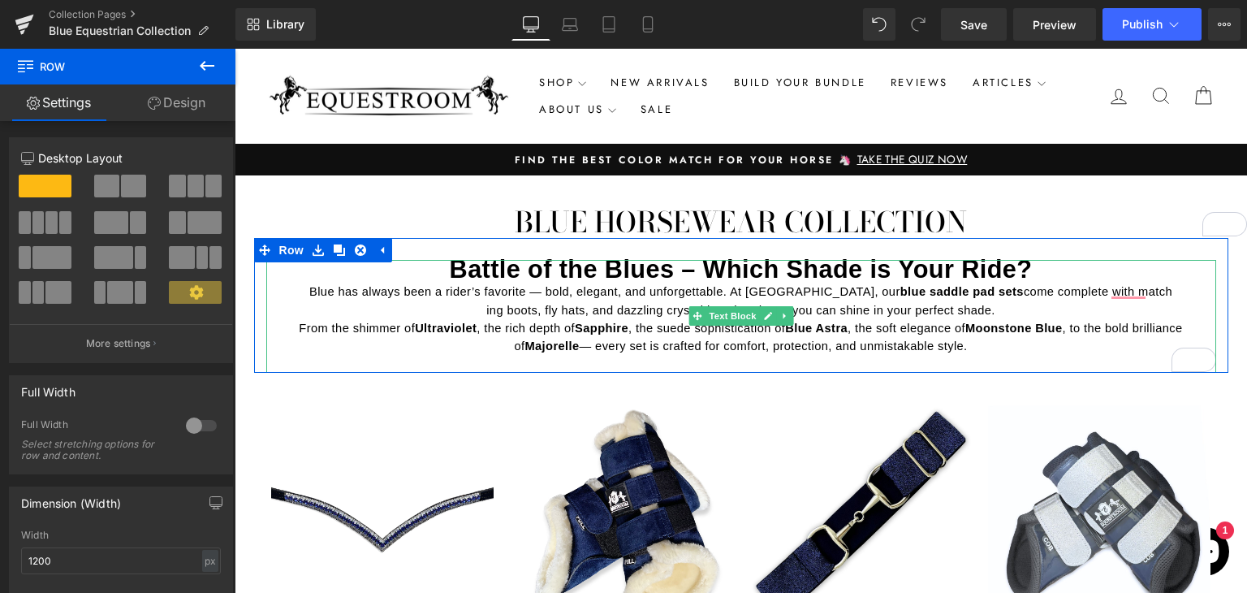
click at [754, 274] on span "Battle of the Blues – Which Shade is Your Ride?" at bounding box center [741, 269] width 583 height 28
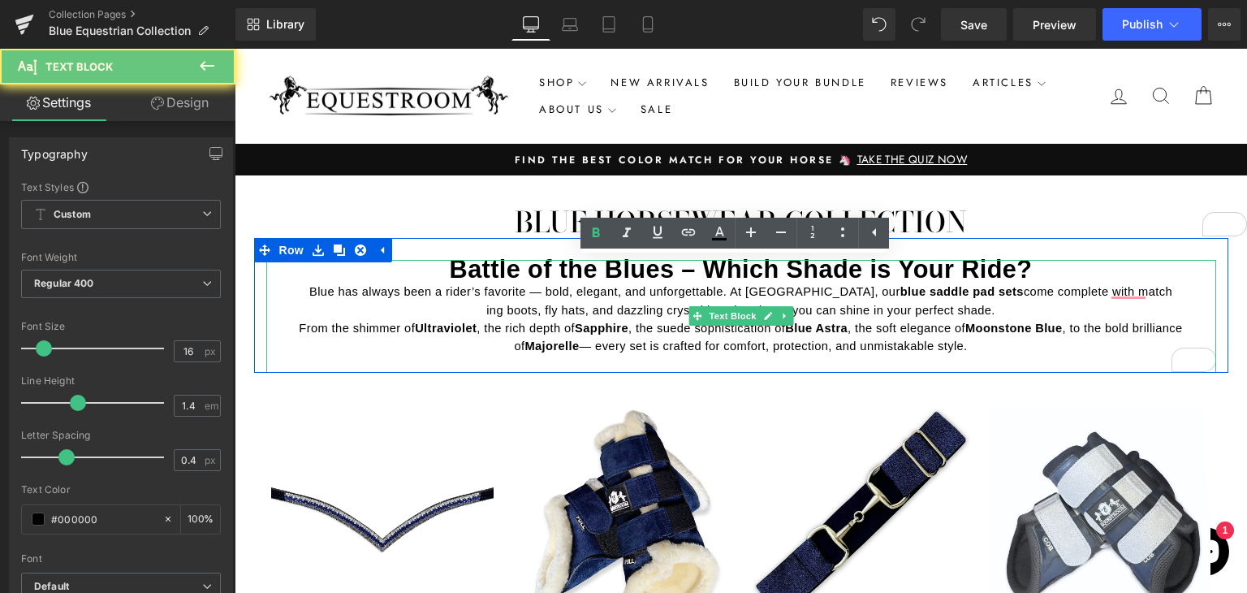
click at [754, 274] on span "Battle of the Blues – Which Shade is Your Ride?" at bounding box center [741, 269] width 583 height 28
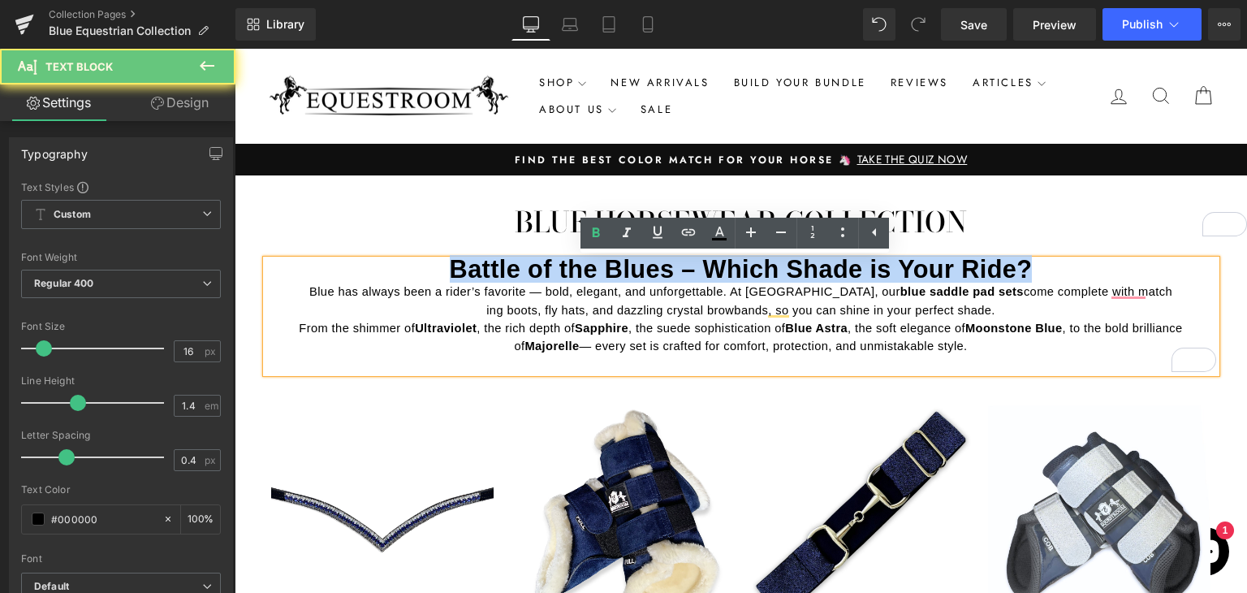
click at [754, 274] on span "Battle of the Blues – Which Shade is Your Ride?" at bounding box center [741, 269] width 583 height 28
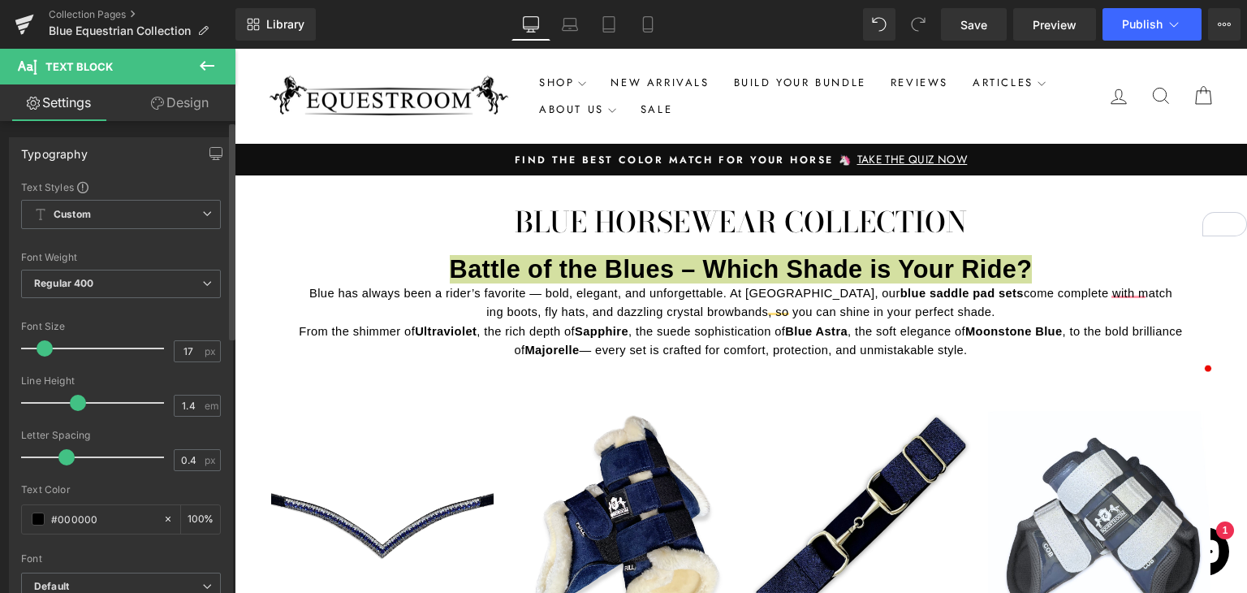
type input "18"
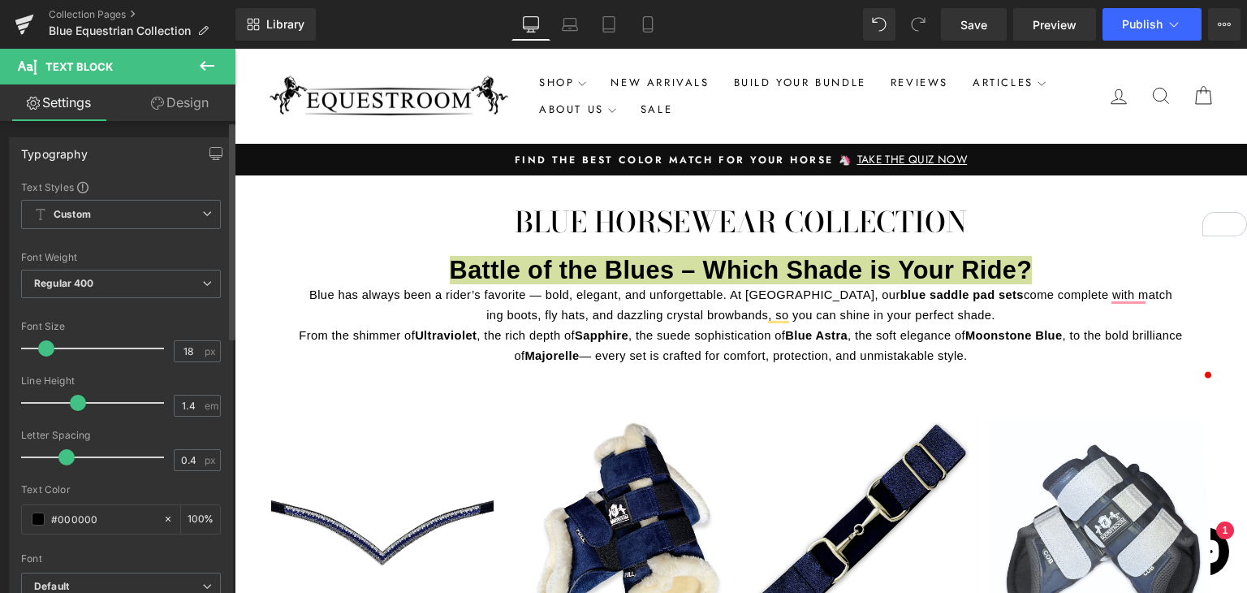
click at [43, 345] on span at bounding box center [46, 348] width 16 height 16
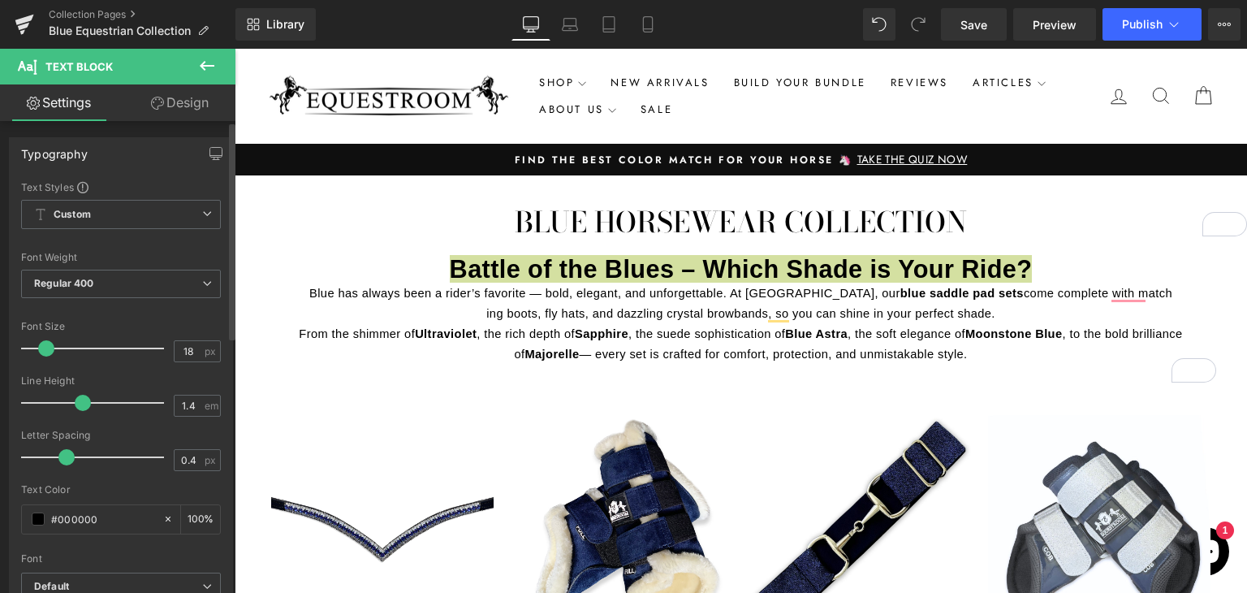
type input "1.5"
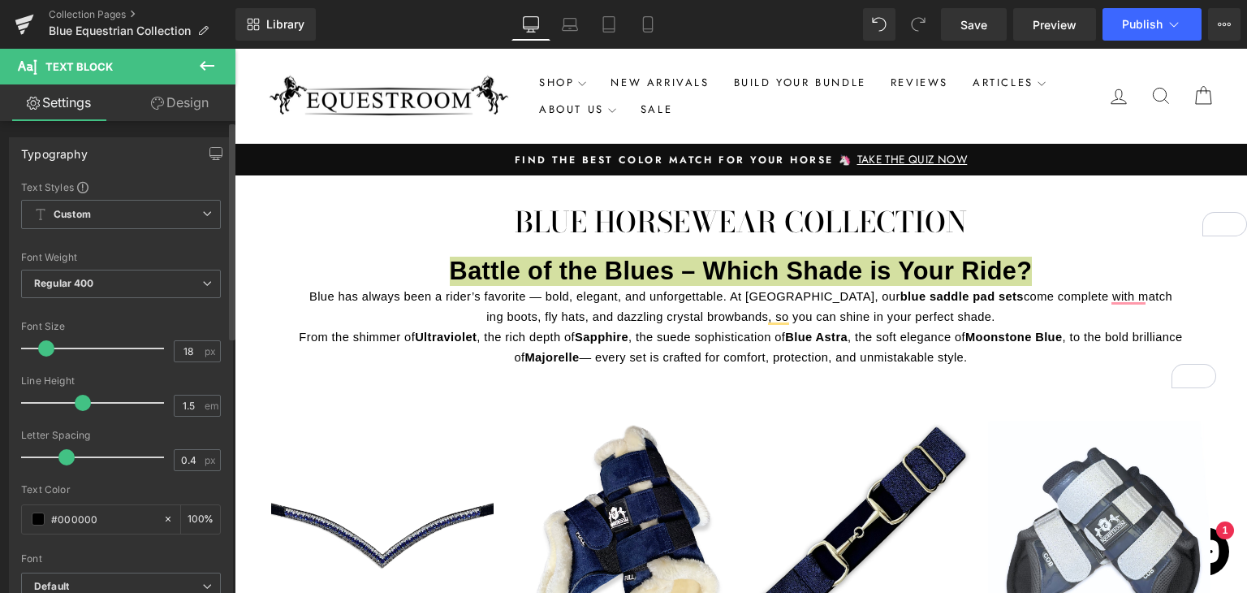
drag, startPoint x: 71, startPoint y: 399, endPoint x: 84, endPoint y: 400, distance: 12.3
click at [84, 400] on span at bounding box center [83, 403] width 16 height 16
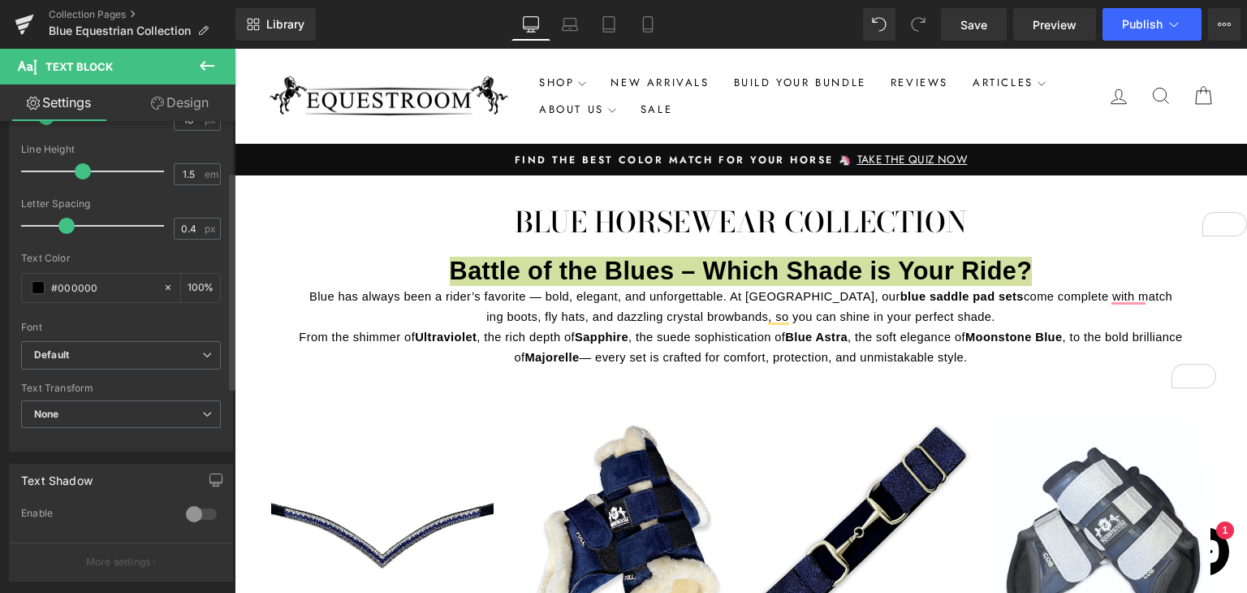
scroll to position [244, 0]
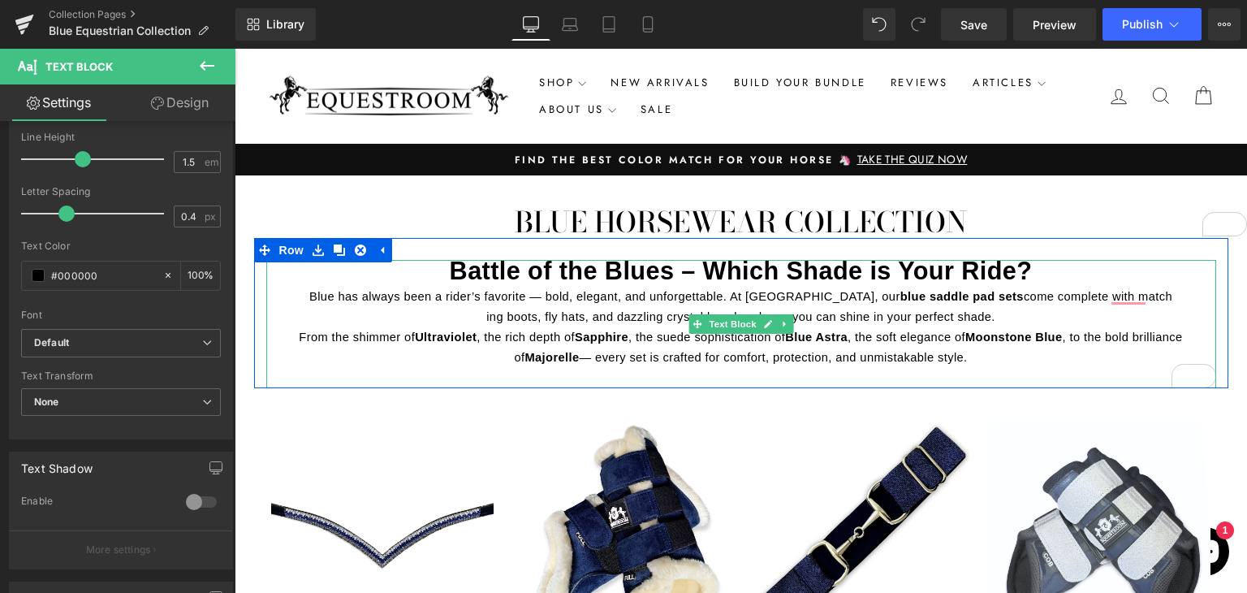
click at [991, 339] on span "Moonstone Blue" at bounding box center [1013, 336] width 97 height 13
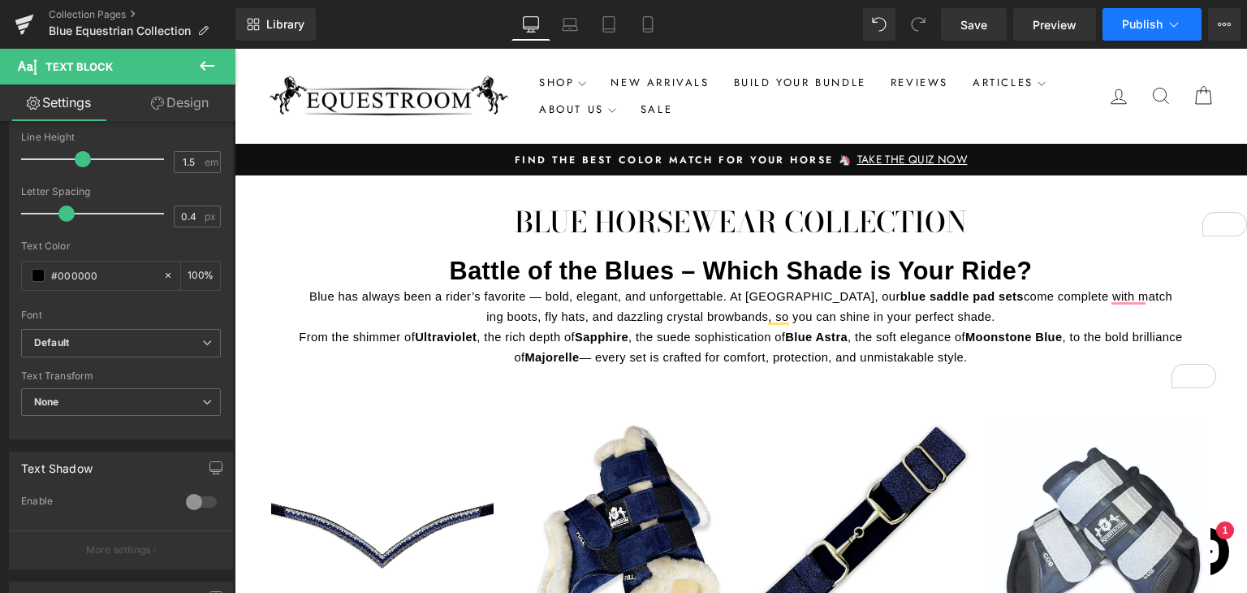
click at [1140, 23] on span "Publish" at bounding box center [1142, 24] width 41 height 13
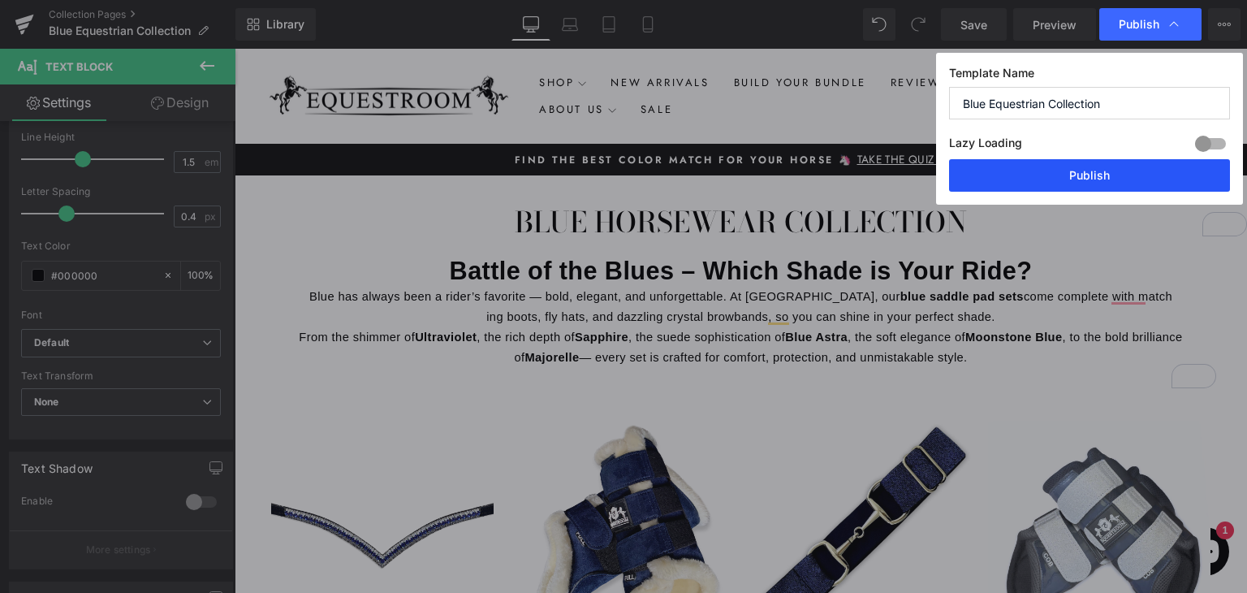
drag, startPoint x: 1092, startPoint y: 173, endPoint x: 831, endPoint y: 124, distance: 266.0
click at [1092, 173] on button "Publish" at bounding box center [1089, 175] width 281 height 32
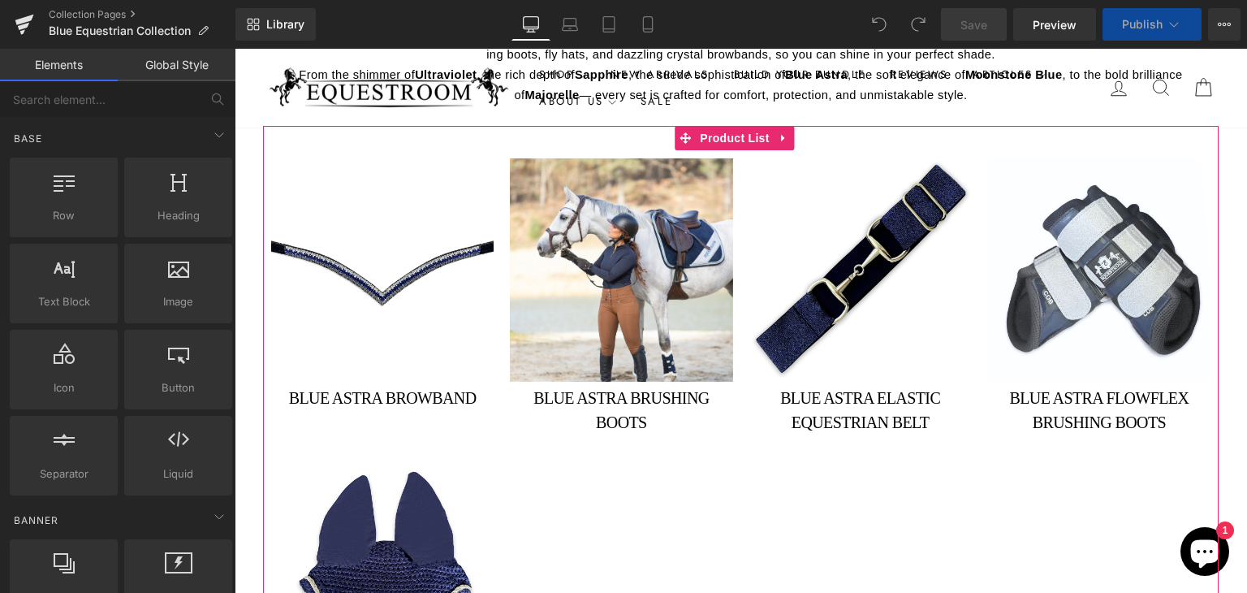
scroll to position [244, 0]
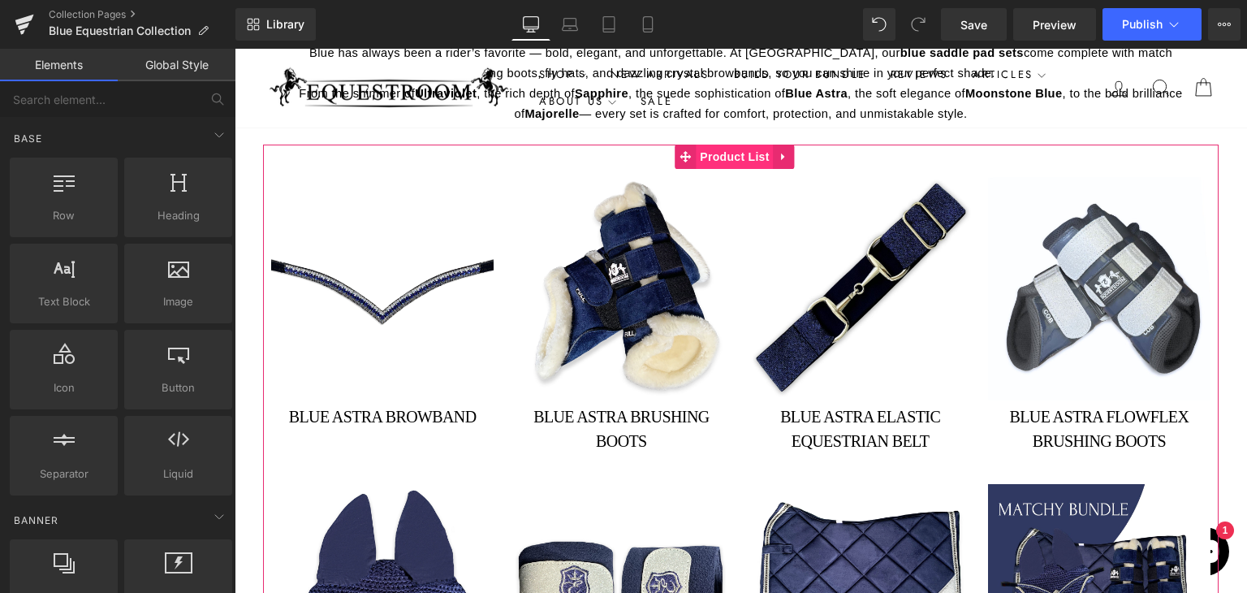
click at [716, 154] on span "Product List" at bounding box center [734, 157] width 77 height 24
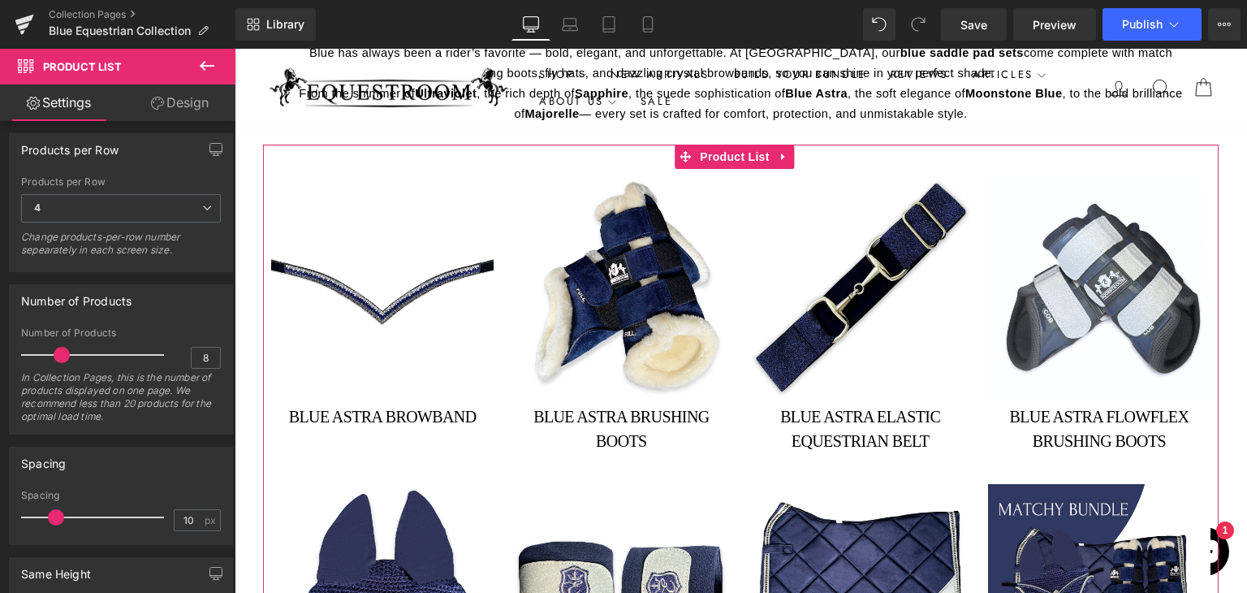
scroll to position [325, 0]
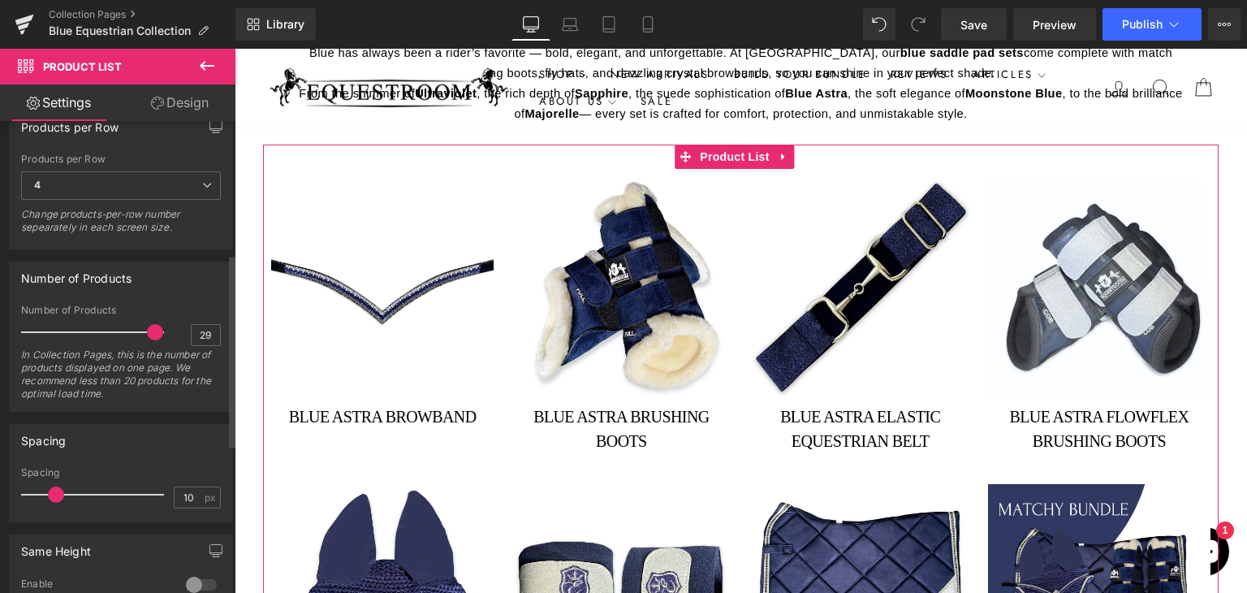
type input "30"
drag, startPoint x: 63, startPoint y: 331, endPoint x: 170, endPoint y: 329, distance: 107.2
click at [170, 329] on div "Number of Products 30 In Collection Pages, this is the number of products displ…" at bounding box center [121, 357] width 200 height 106
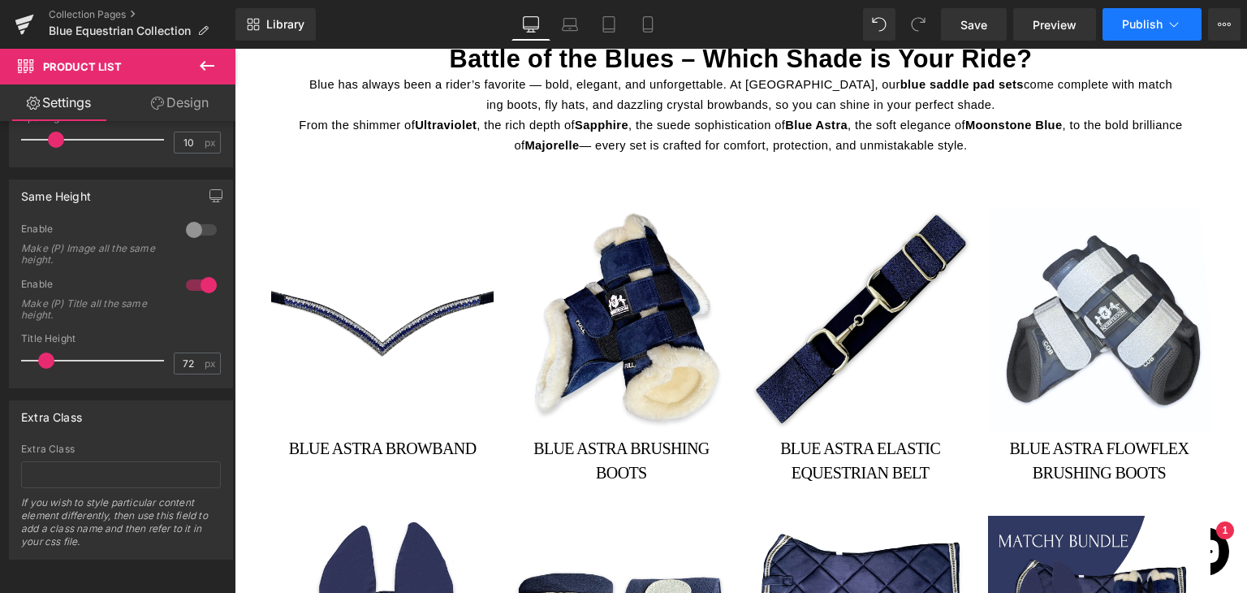
scroll to position [244, 0]
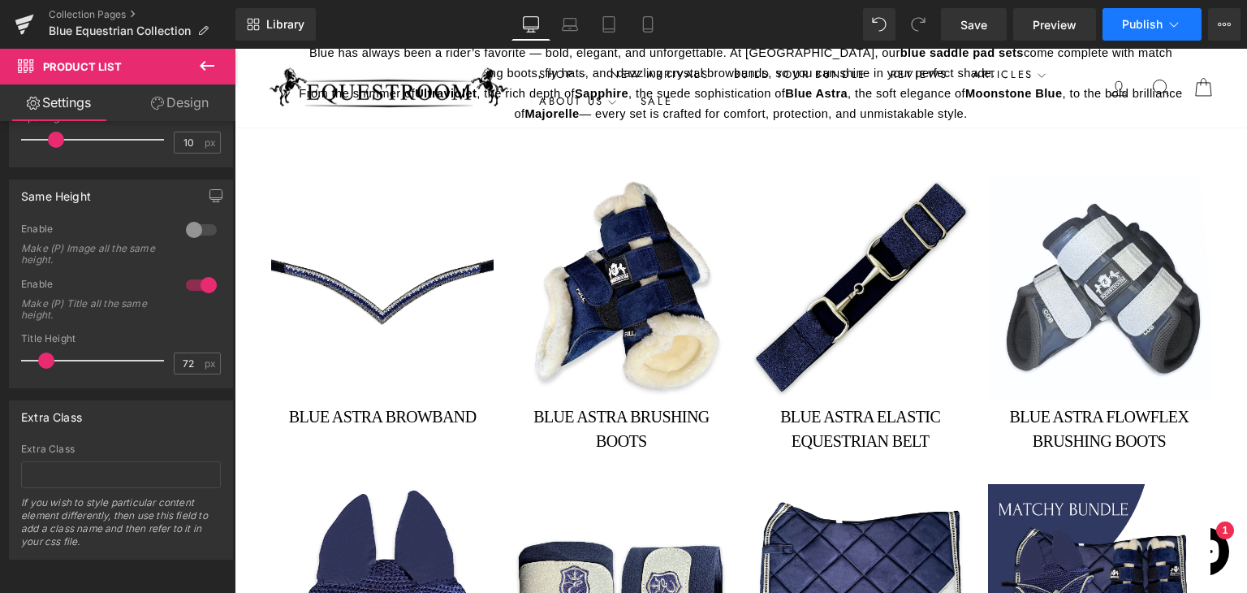
click at [1138, 8] on button "Publish" at bounding box center [1152, 24] width 99 height 32
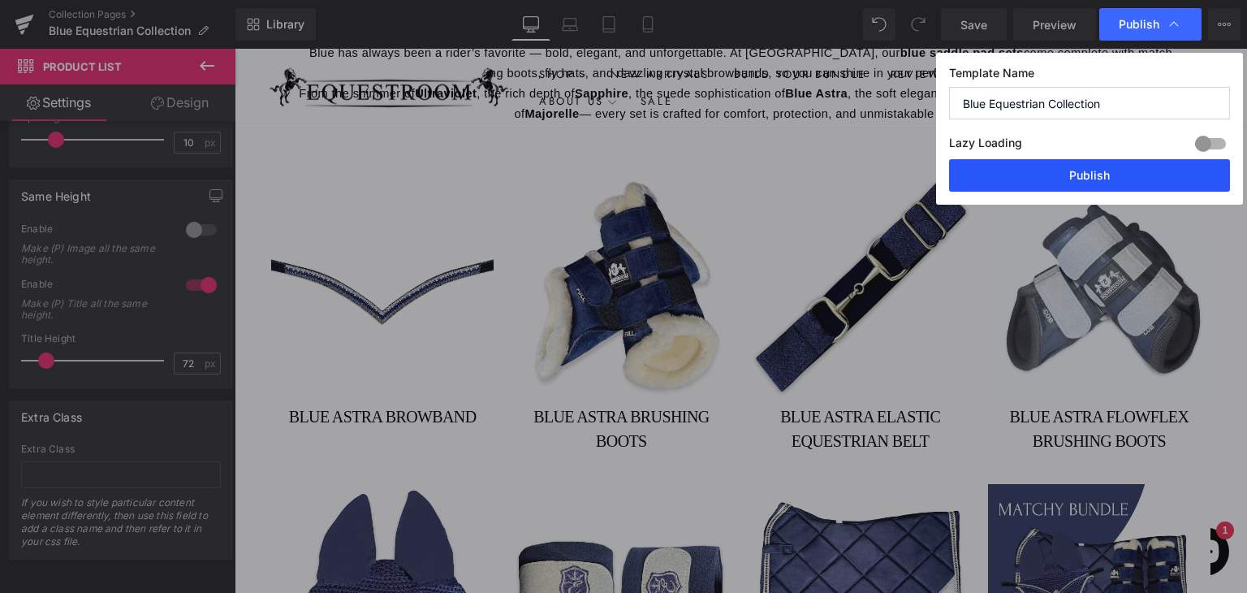
click at [1098, 171] on button "Publish" at bounding box center [1089, 175] width 281 height 32
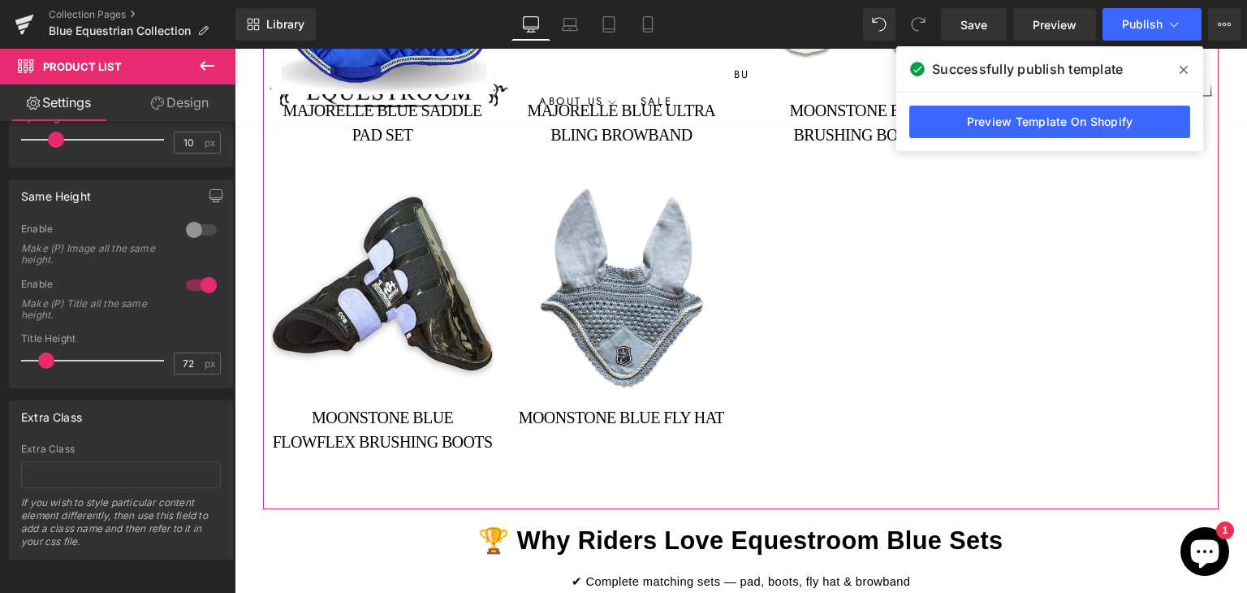
scroll to position [2517, 0]
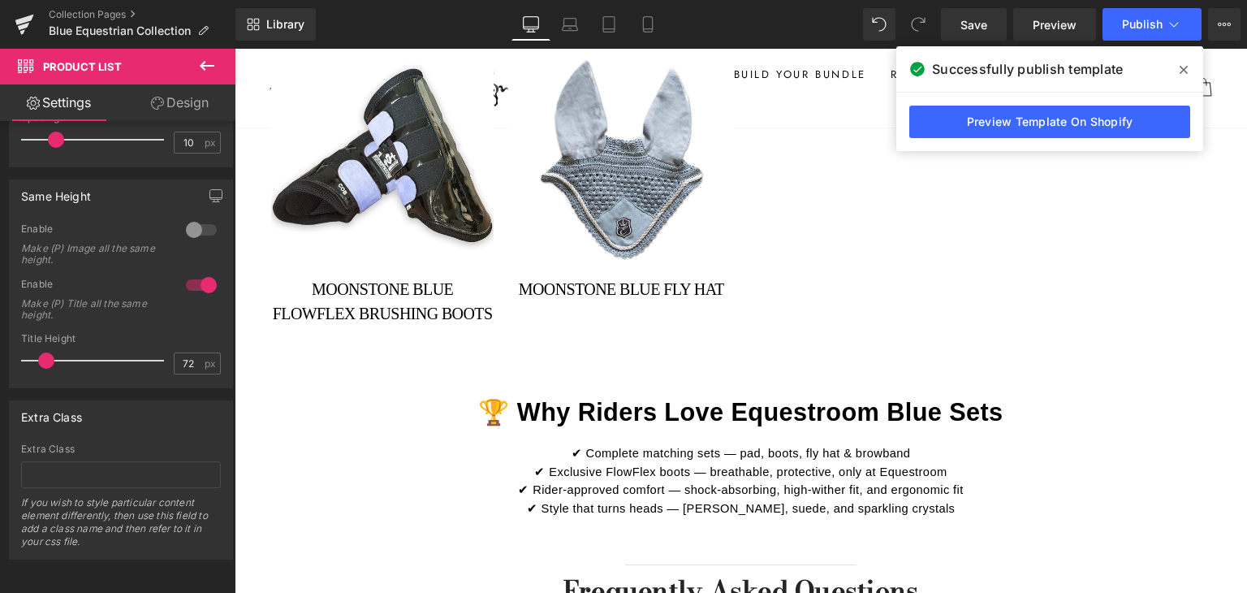
click at [1188, 67] on span at bounding box center [1184, 70] width 26 height 26
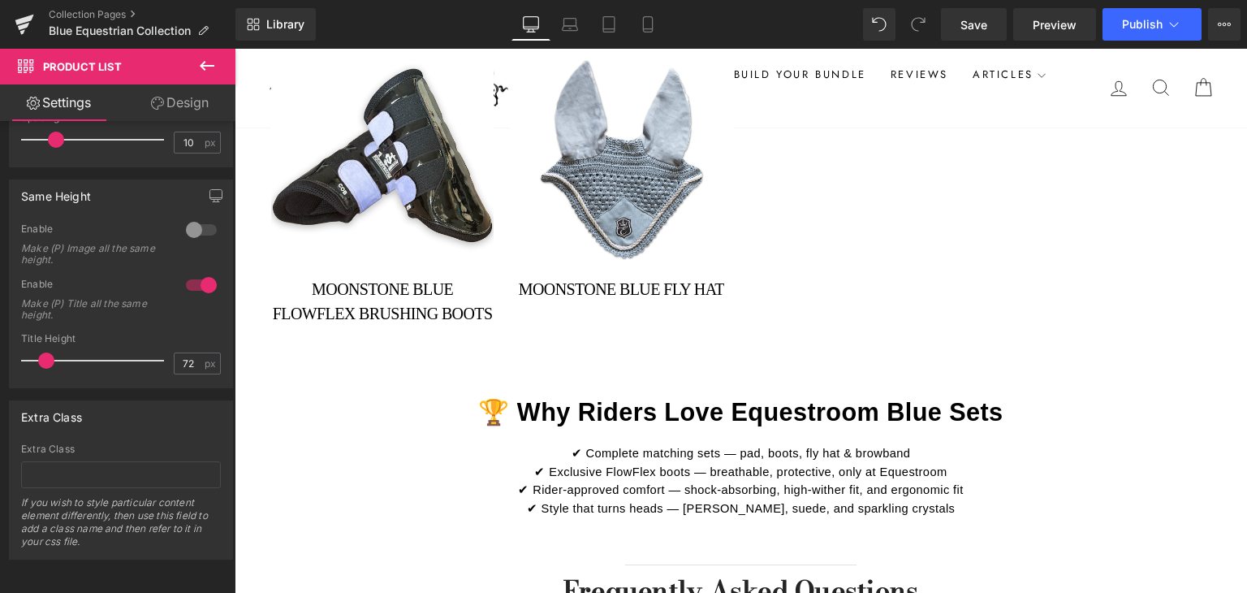
click at [192, 66] on button at bounding box center [207, 67] width 57 height 36
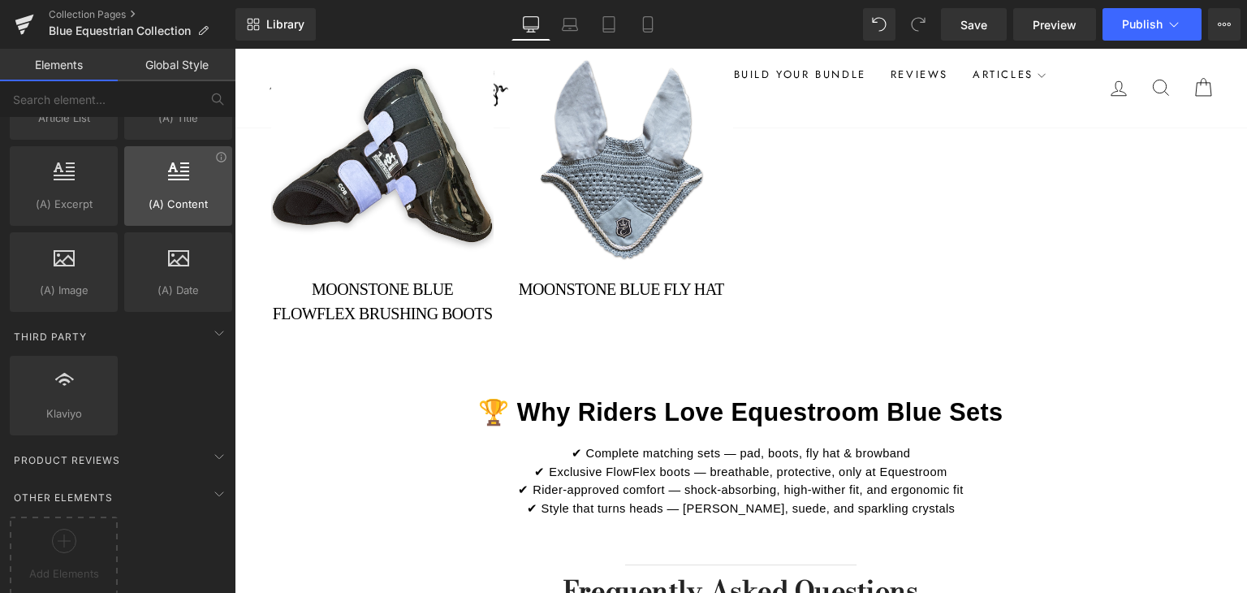
scroll to position [3178, 0]
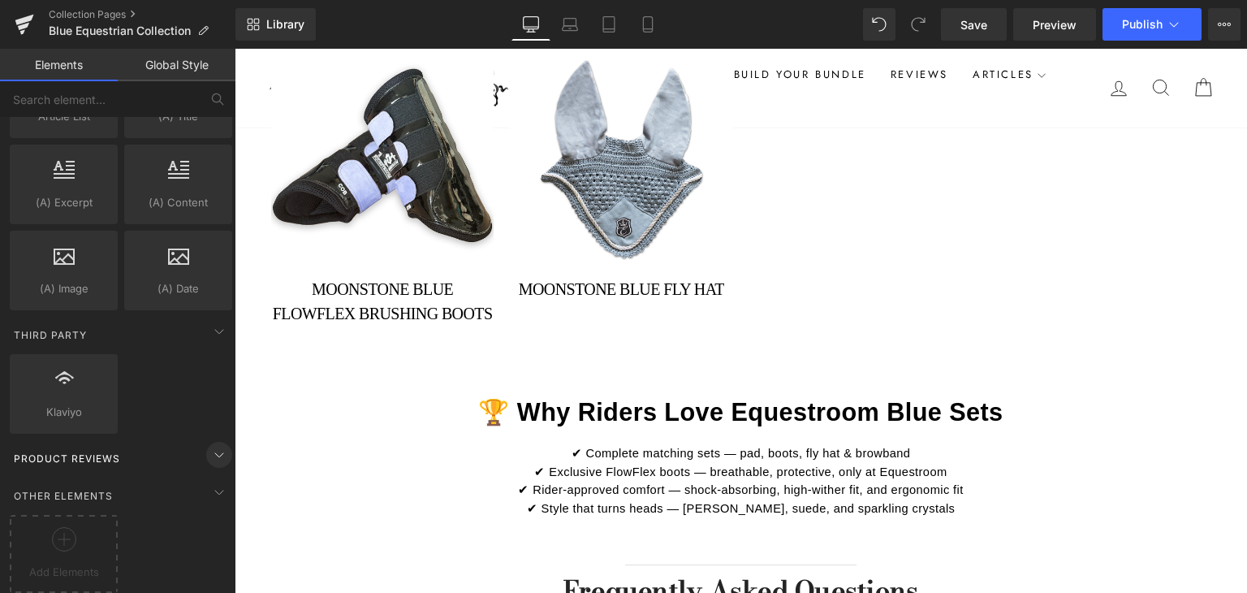
click at [213, 445] on icon at bounding box center [218, 454] width 19 height 19
click at [214, 482] on icon at bounding box center [218, 491] width 19 height 19
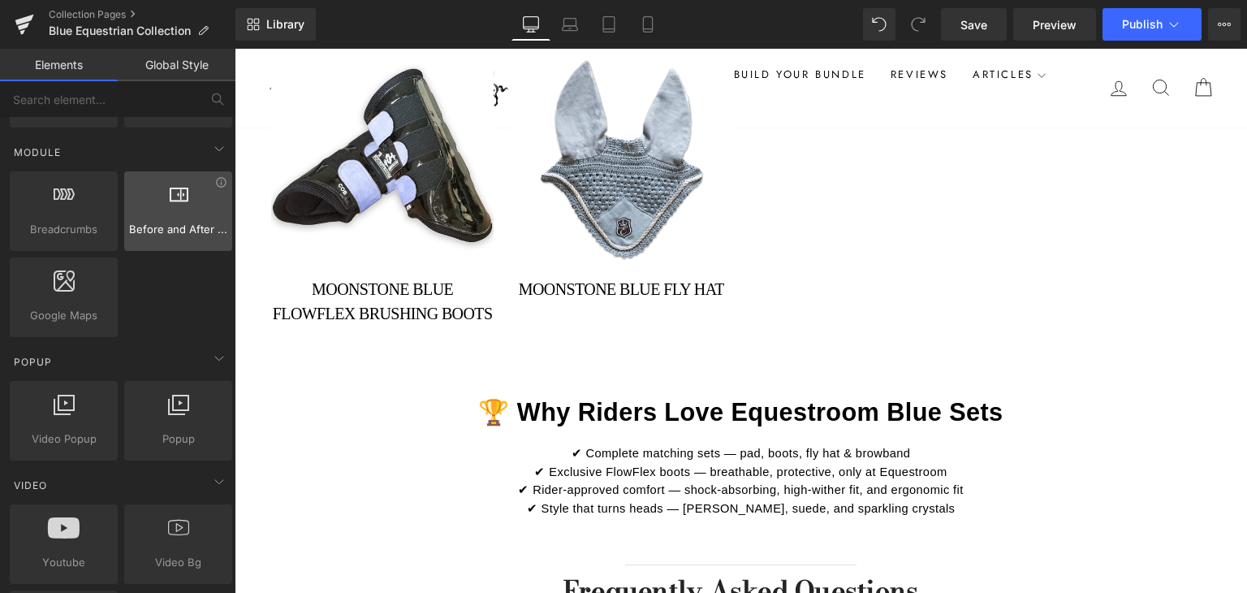
scroll to position [820, 0]
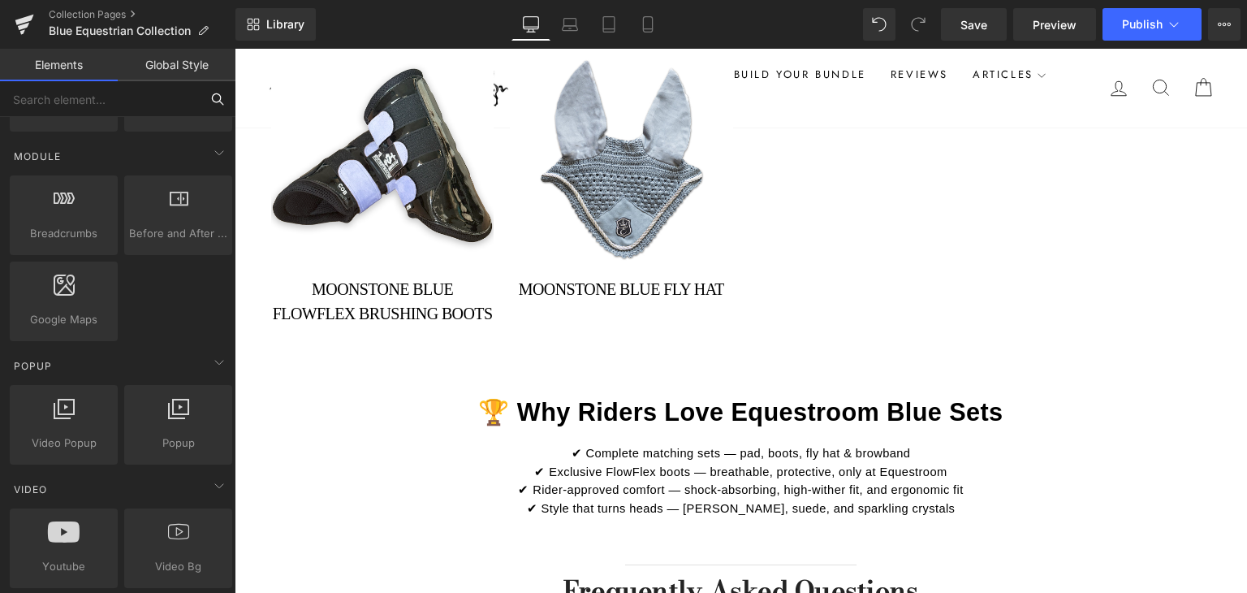
click at [107, 101] on input "text" at bounding box center [100, 99] width 200 height 36
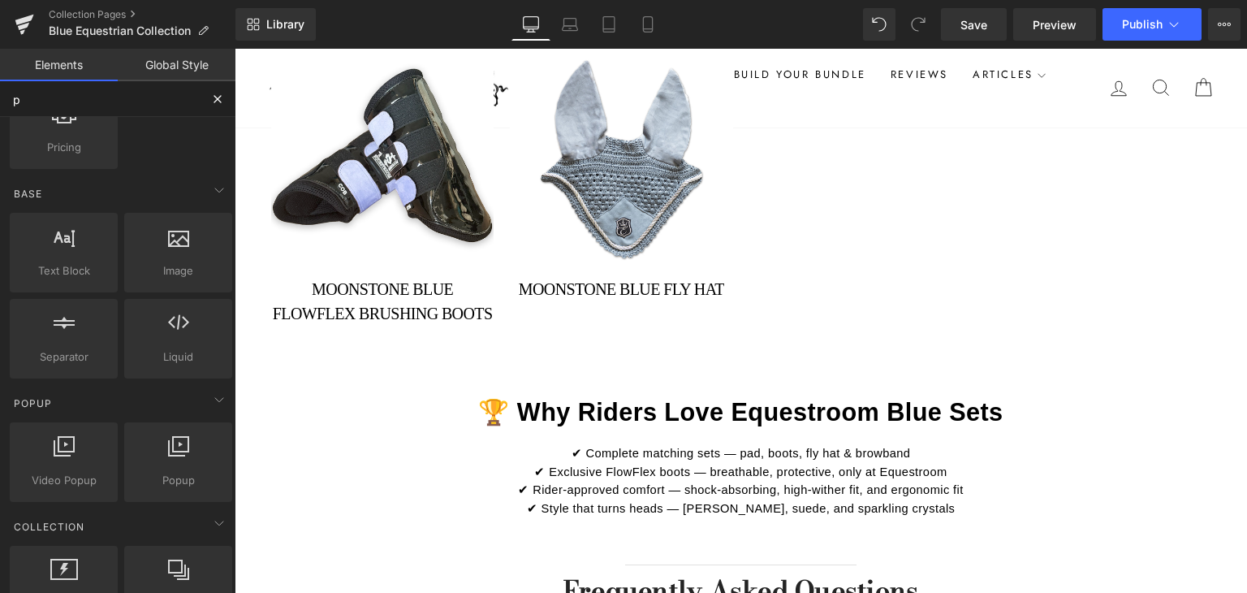
scroll to position [71, 0]
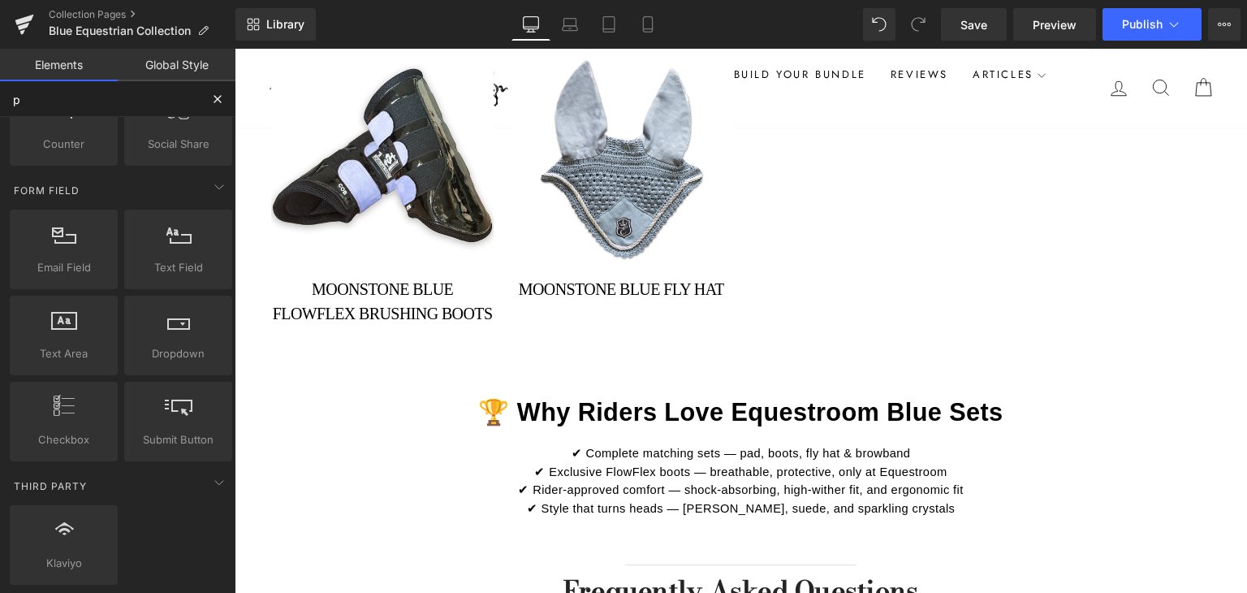
type input "pa"
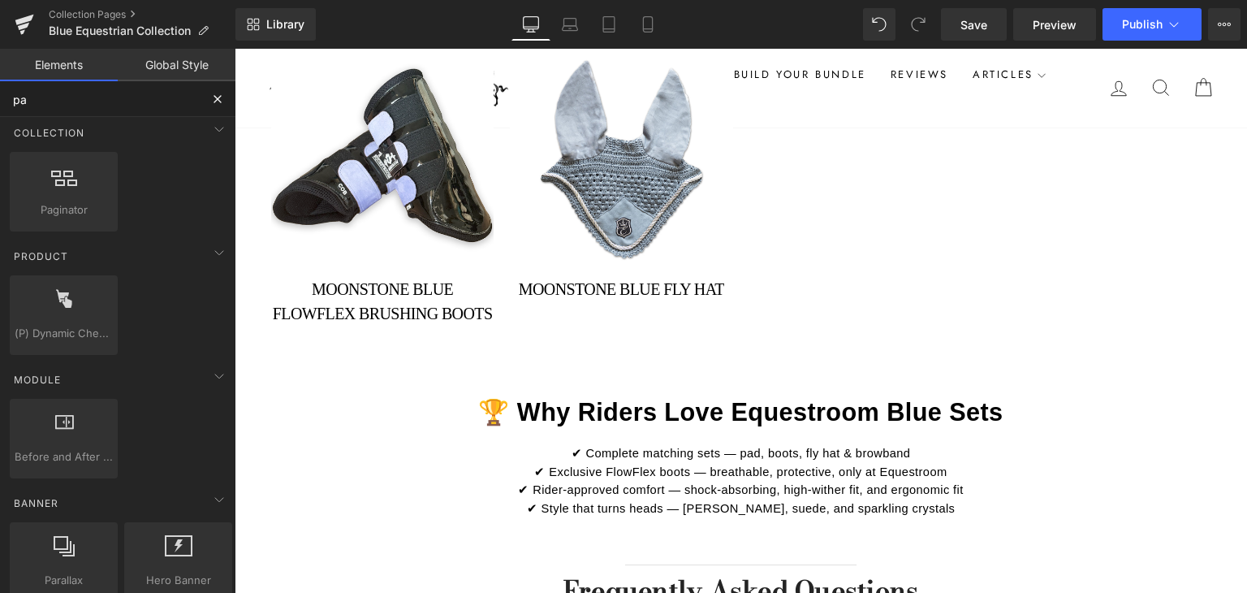
scroll to position [0, 0]
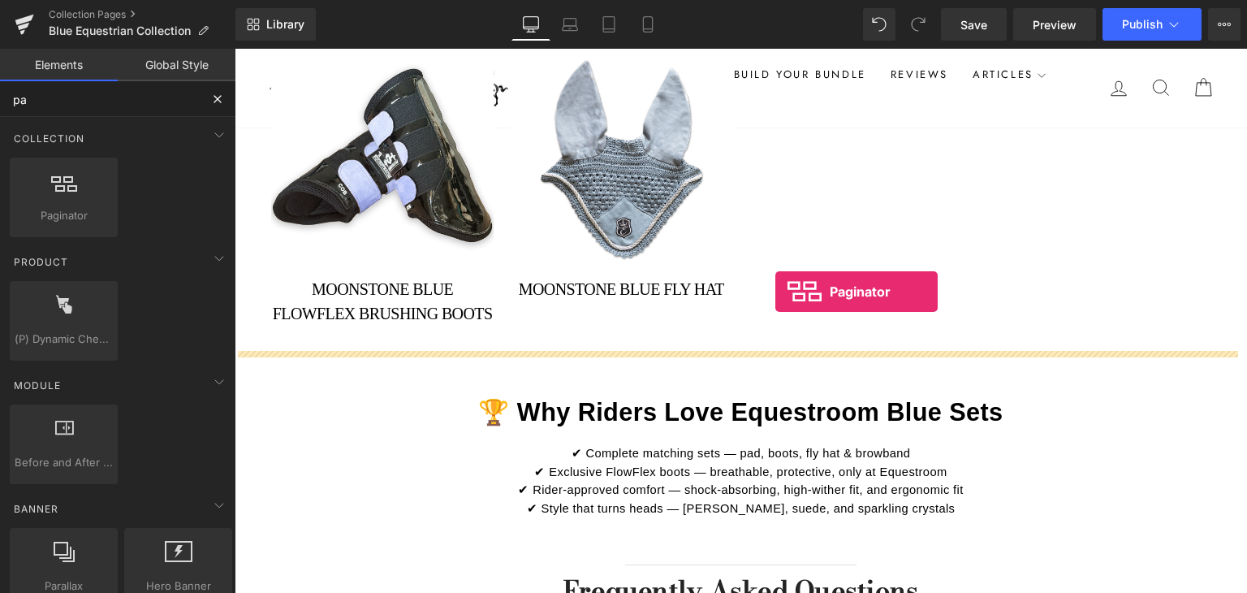
drag, startPoint x: 296, startPoint y: 265, endPoint x: 775, endPoint y: 291, distance: 479.8
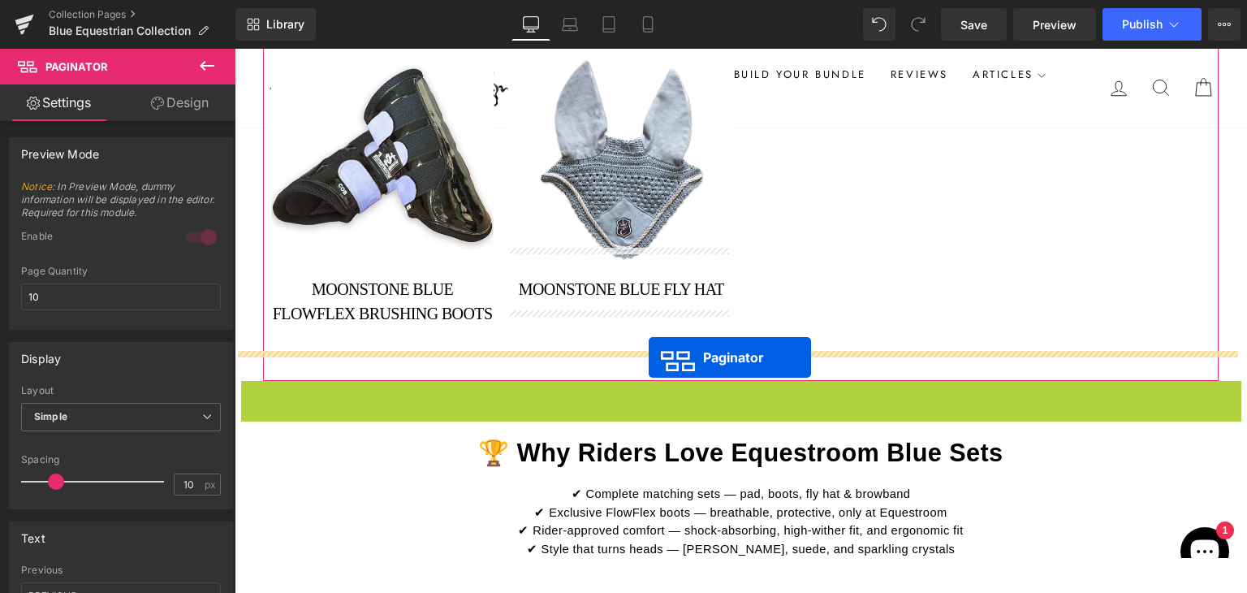
drag, startPoint x: 726, startPoint y: 361, endPoint x: 649, endPoint y: 357, distance: 77.2
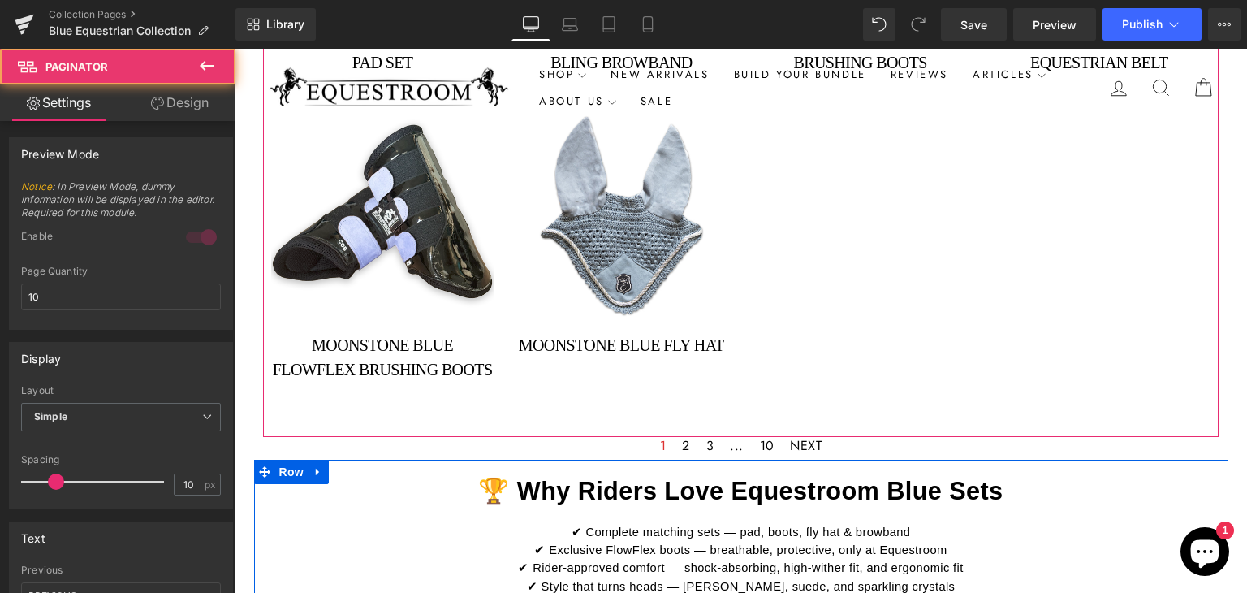
scroll to position [2436, 0]
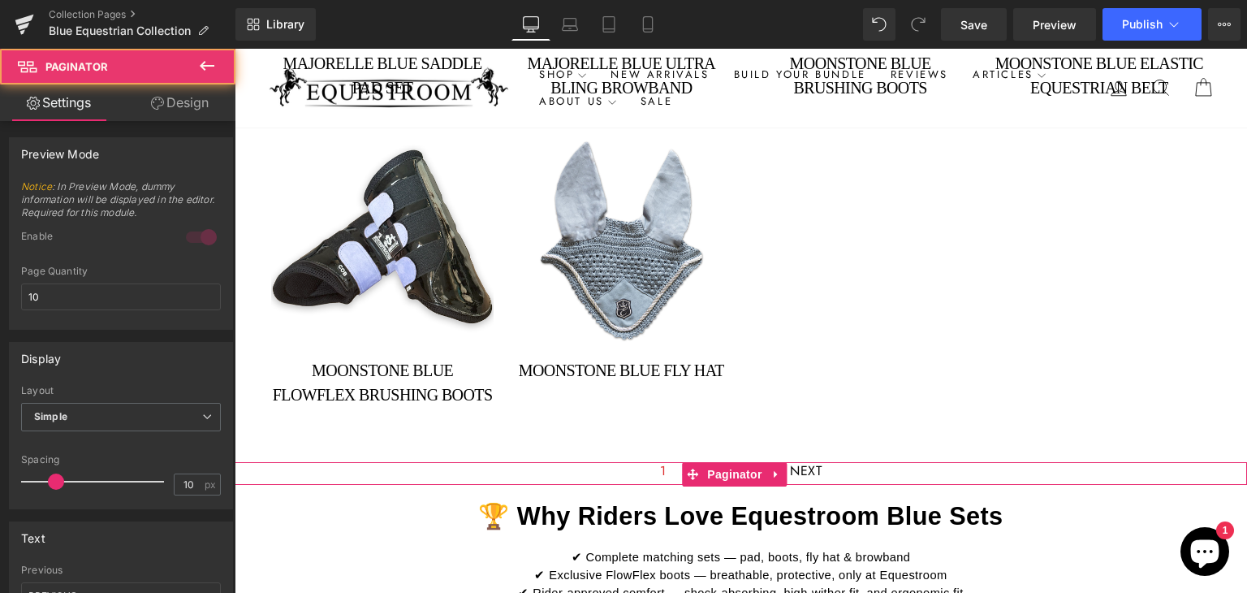
click at [841, 462] on div "1 2 3 ... 10 NEXT" at bounding box center [741, 473] width 1013 height 22
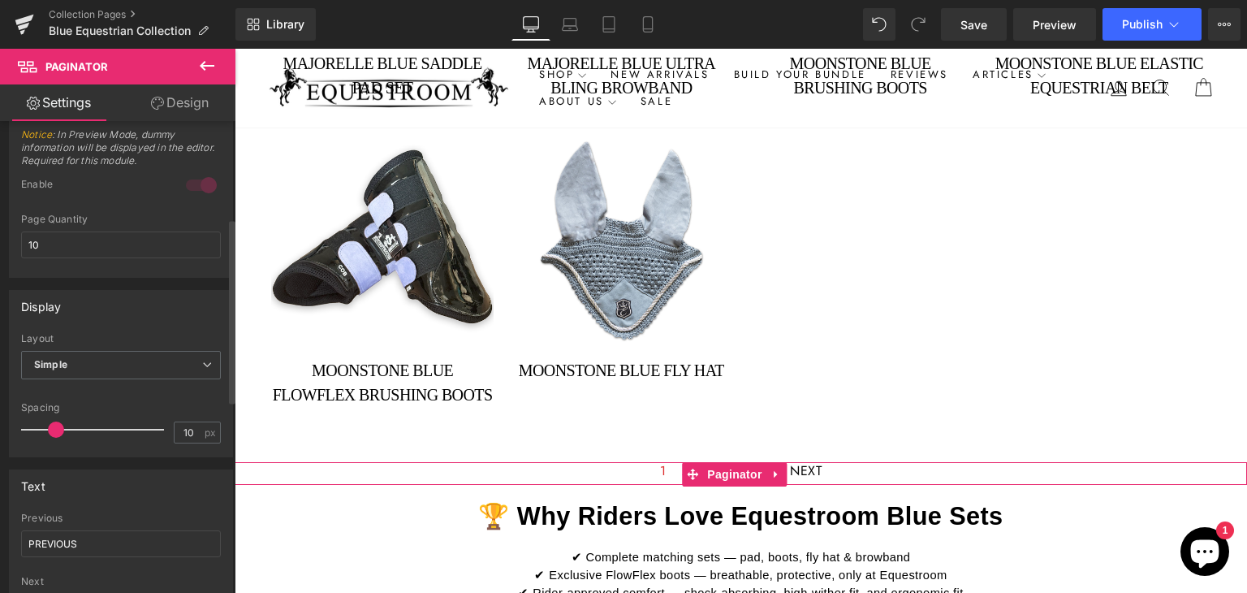
scroll to position [0, 0]
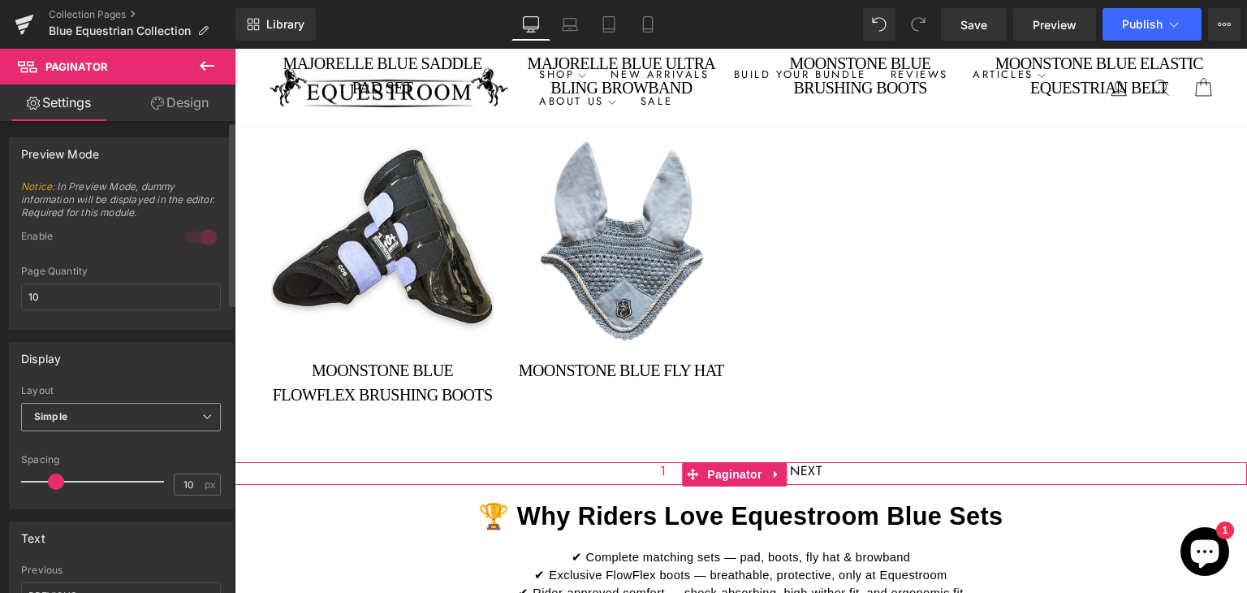
click at [130, 420] on span "Simple" at bounding box center [121, 417] width 200 height 28
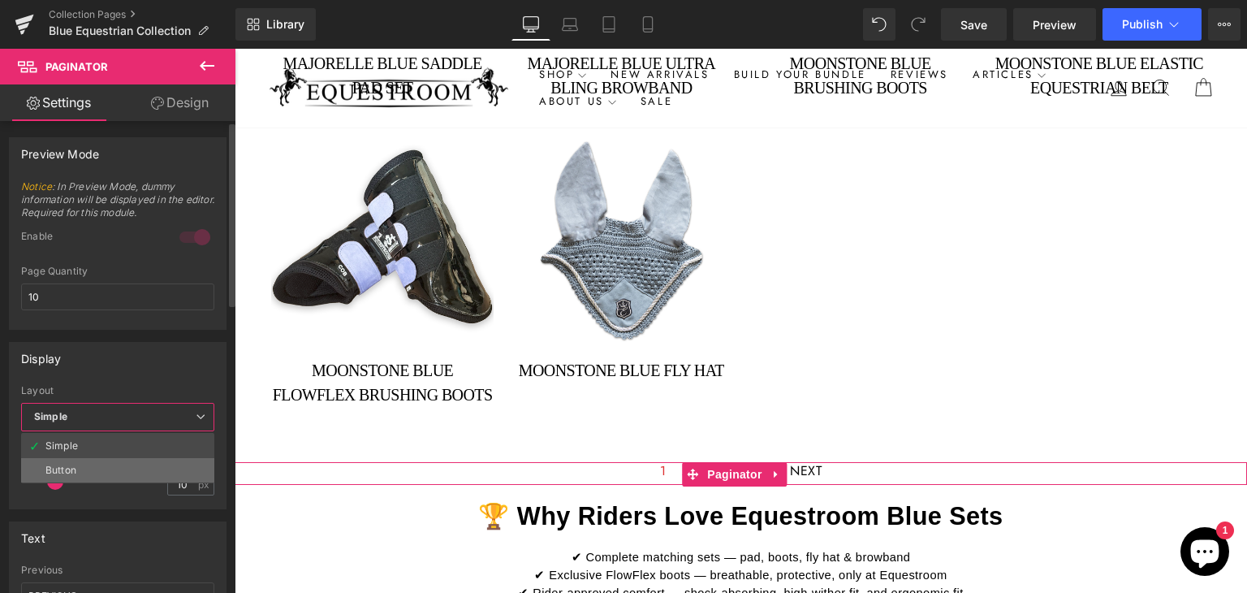
click at [120, 460] on li "Button" at bounding box center [117, 470] width 193 height 24
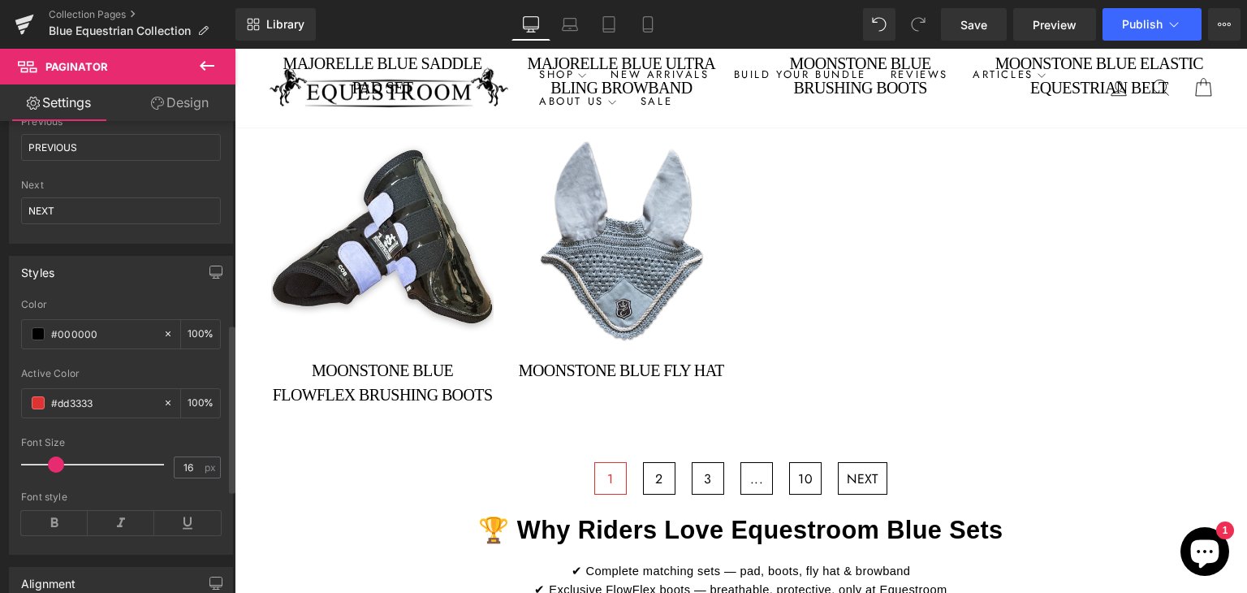
scroll to position [568, 0]
click at [110, 398] on input "#dd3333" at bounding box center [103, 400] width 104 height 18
click at [32, 399] on span at bounding box center [38, 399] width 13 height 13
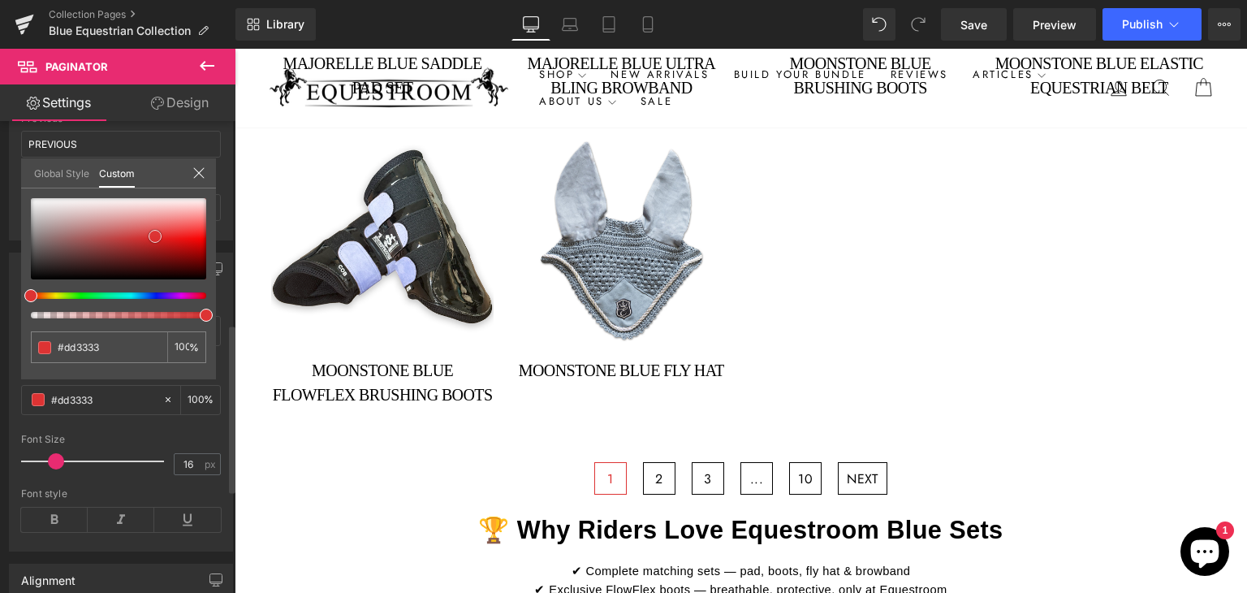
type input "#be5959"
type input "#ba5353"
type input "#523232"
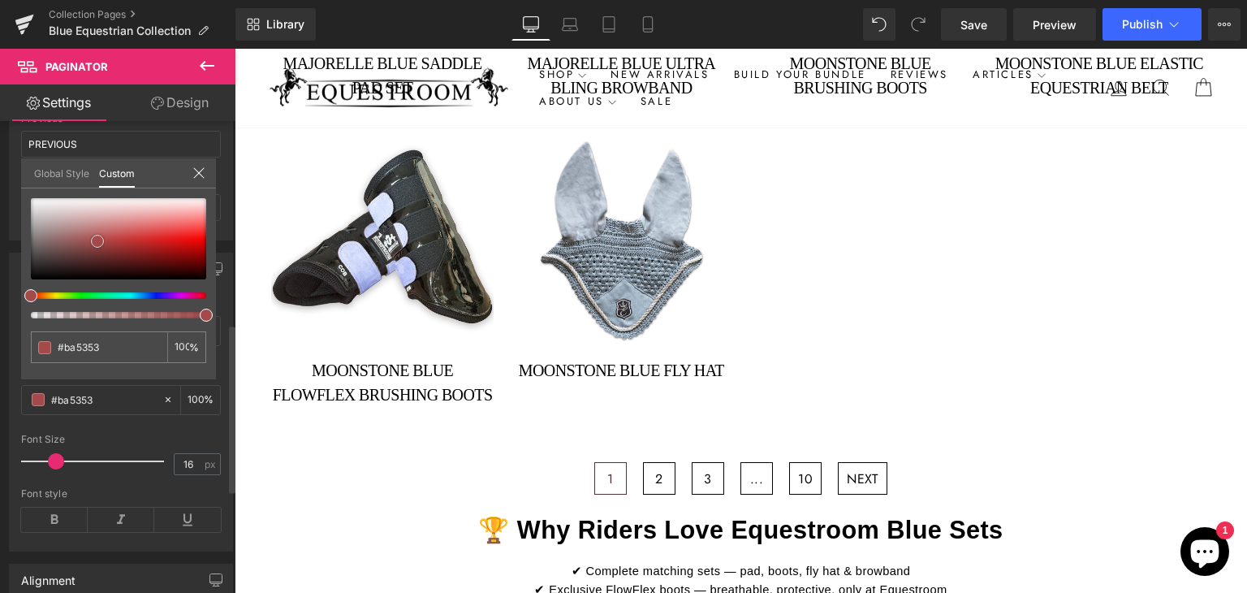
type input "#523232"
type input "#020202"
type input "#000000"
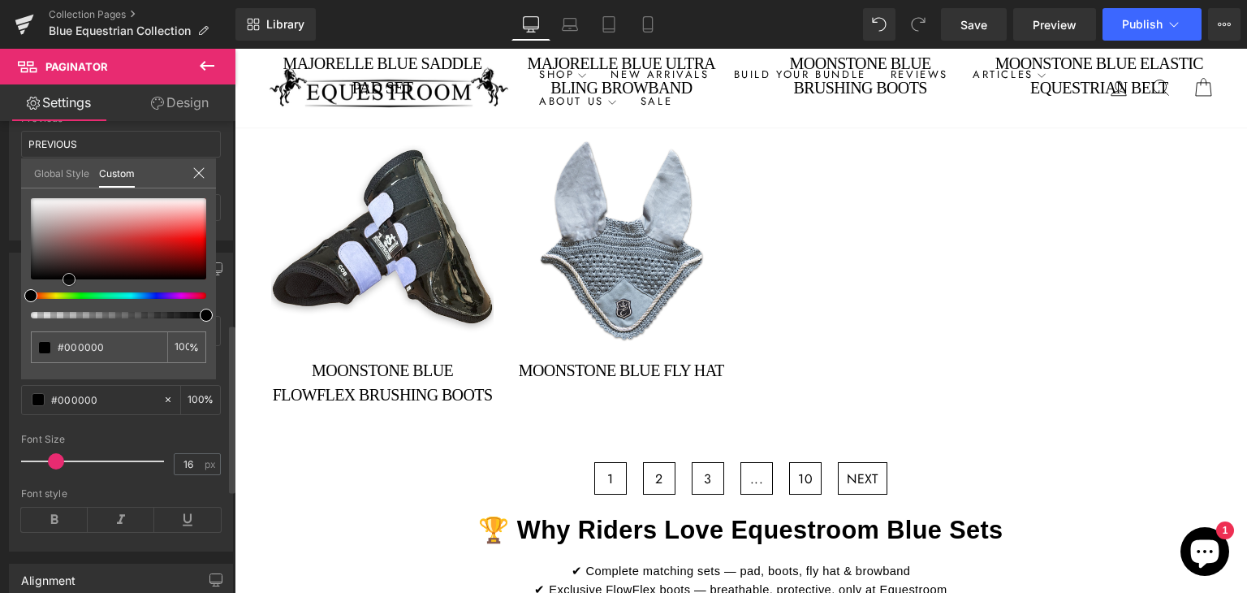
drag, startPoint x: 107, startPoint y: 234, endPoint x: 69, endPoint y: 283, distance: 62.5
click at [69, 279] on div at bounding box center [118, 238] width 175 height 81
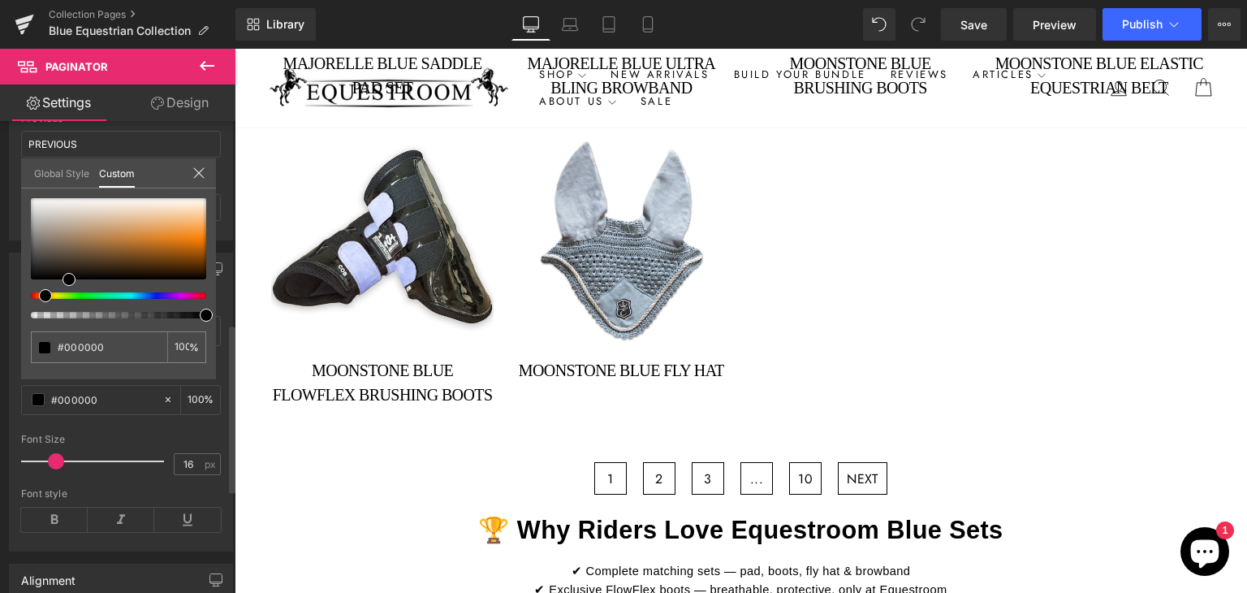
drag, startPoint x: 49, startPoint y: 296, endPoint x: 52, endPoint y: 278, distance: 19.0
click at [39, 294] on div at bounding box center [111, 295] width 175 height 6
type input "#74593e"
type input "#6c4b27"
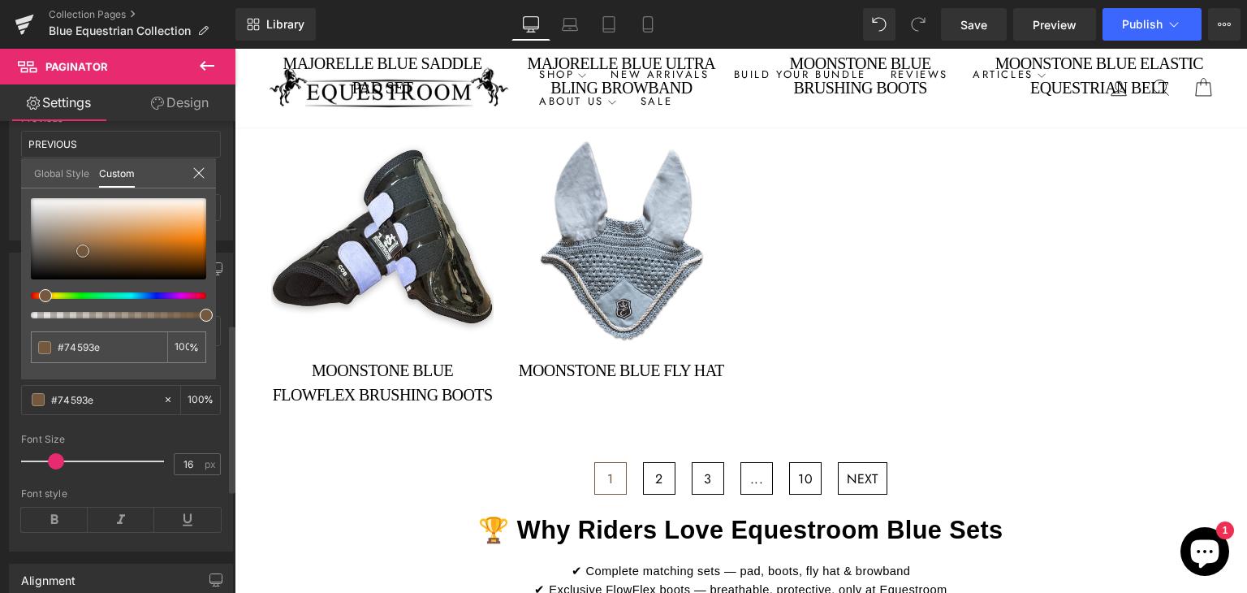
type input "#6c4b27"
type input "#6f4b24"
type input "#714b22"
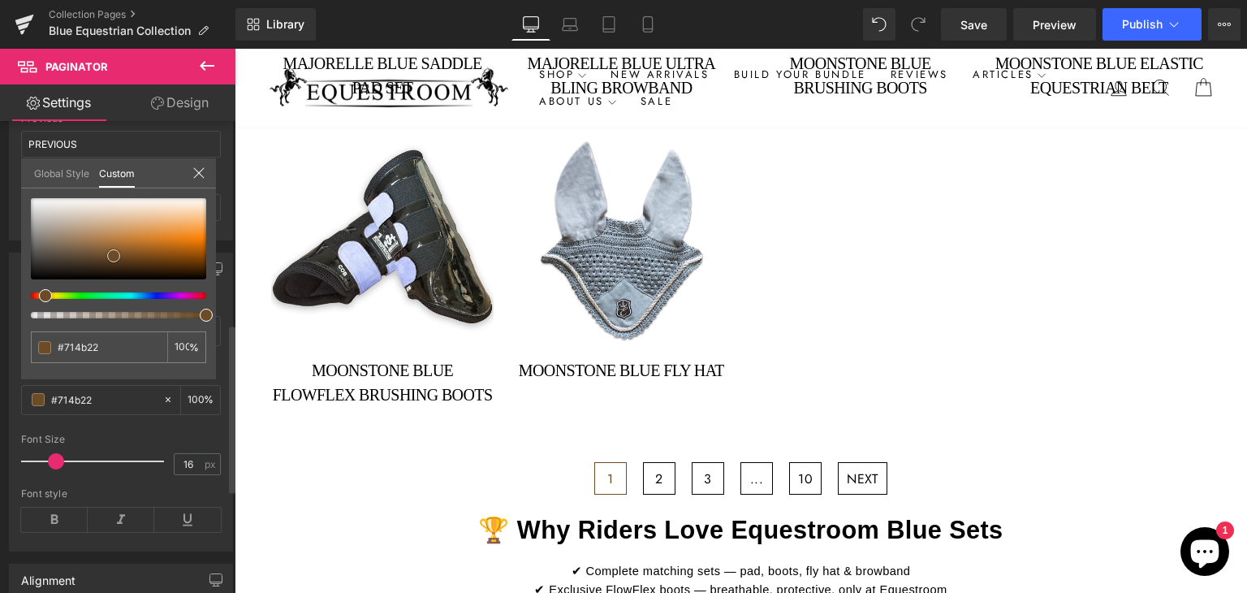
type input "#754d23"
type input "#885825"
type input "#946028"
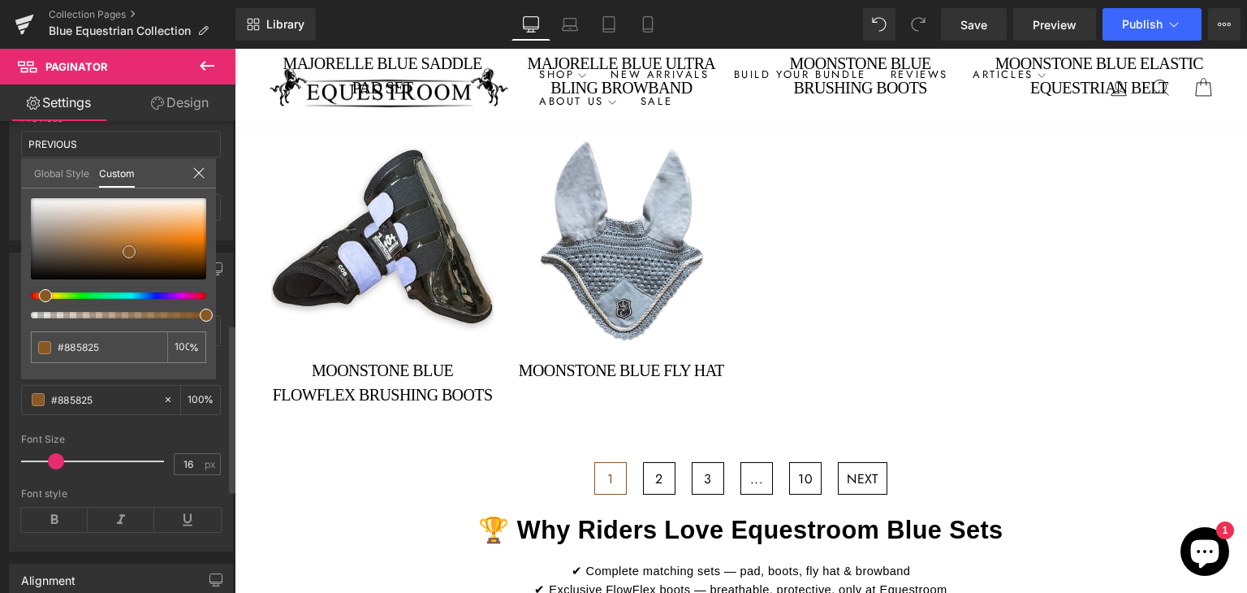
type input "#946028"
type input "#ad6d28"
type input "#b5722a"
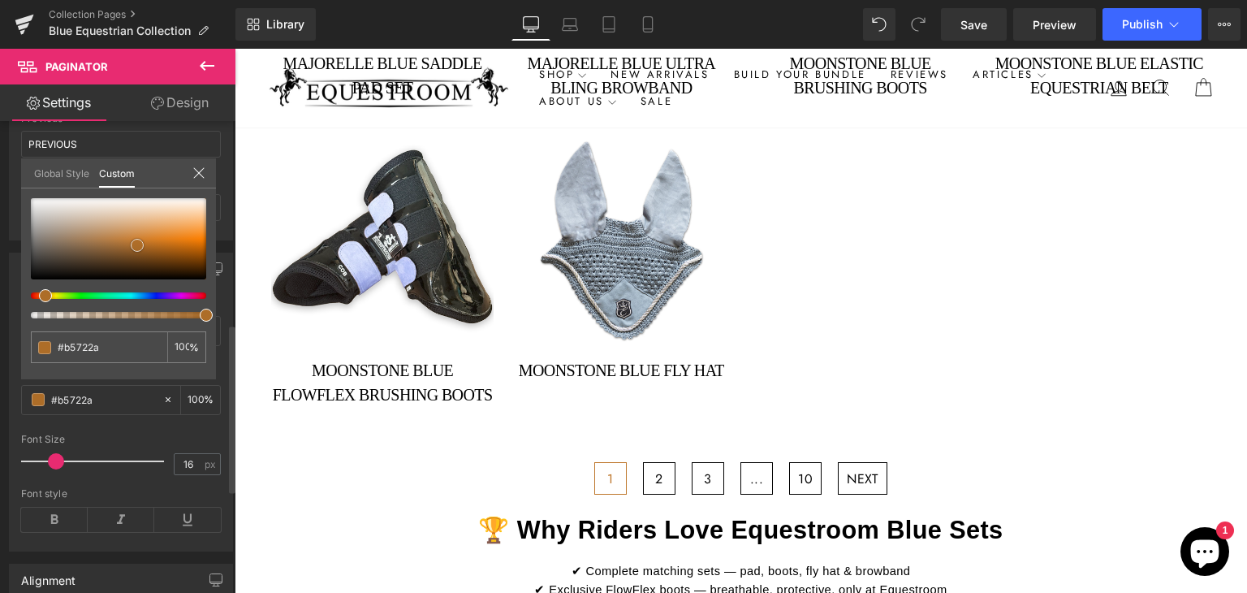
type input "#be772c"
type input "#c37a2c"
type input "#c77c2d"
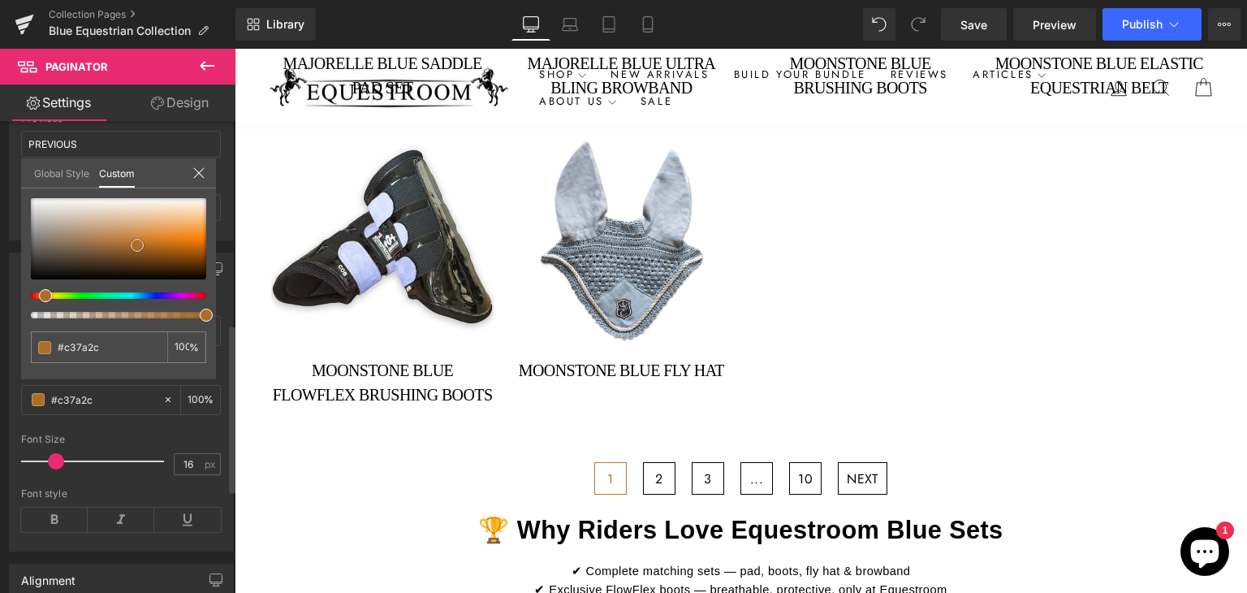
type input "#c77c2d"
type input "#cf822f"
type input "#d2893b"
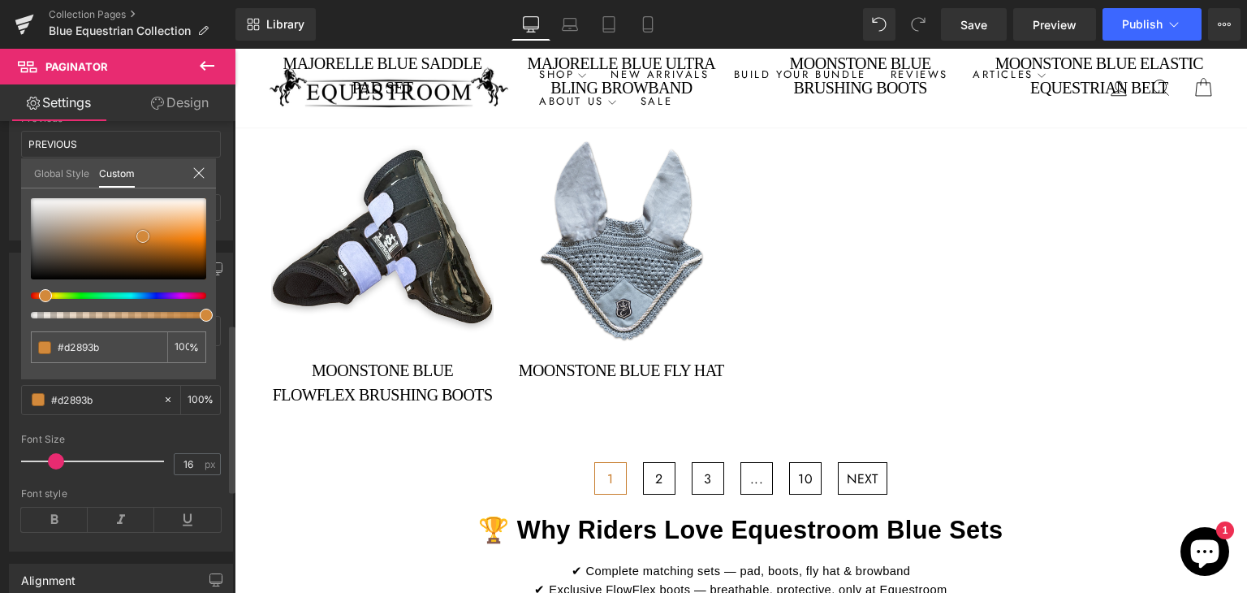
type input "#d38c3f"
type input "#d8964f"
type input "#db9b56"
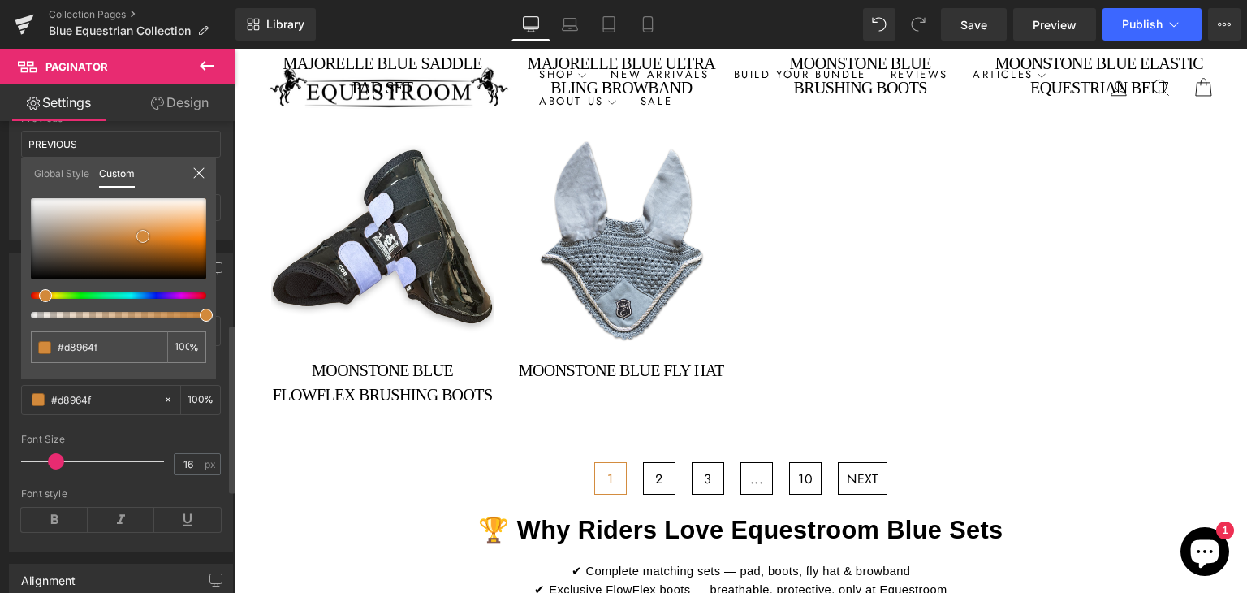
type input "#db9b56"
type input "#dc9d5a"
type input "#dda263"
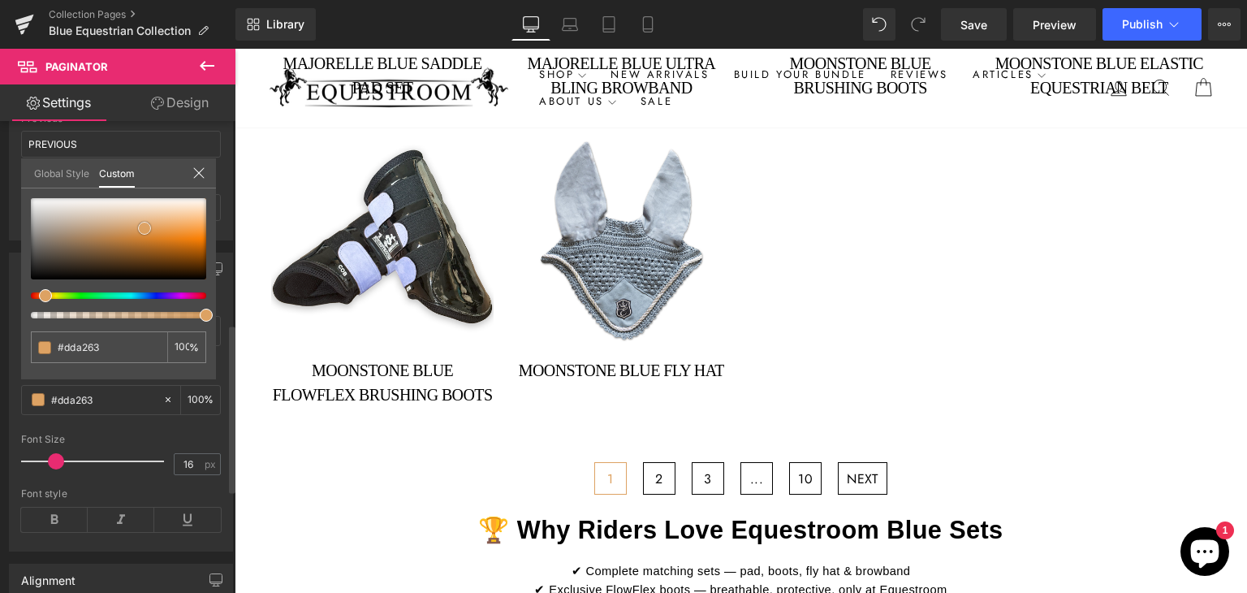
drag, startPoint x: 83, startPoint y: 250, endPoint x: 145, endPoint y: 227, distance: 65.8
click at [145, 227] on div at bounding box center [118, 238] width 175 height 81
type input "#6474dd"
type input "#6472dd"
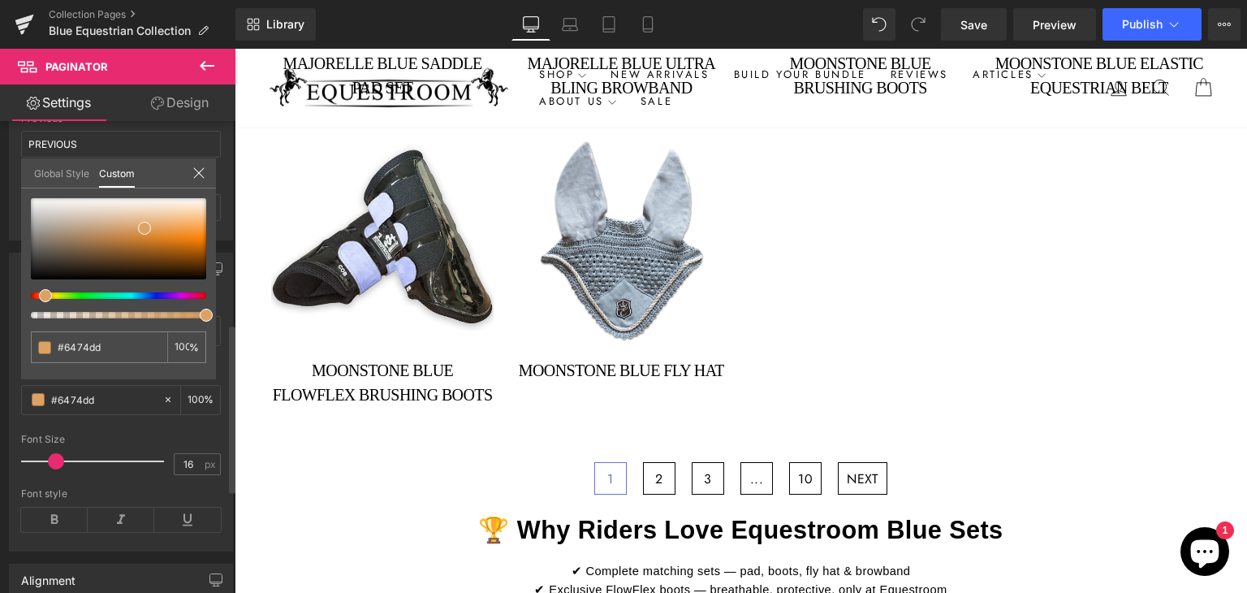
type input "#6472dd"
type input "#646add"
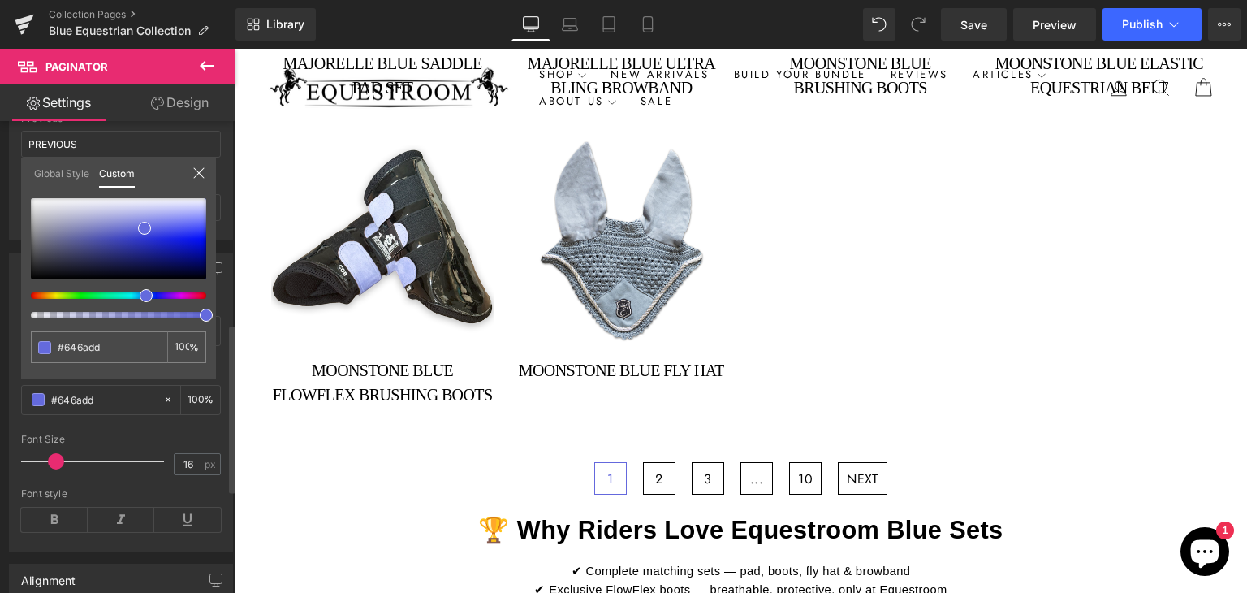
type input "#6468dd"
click at [140, 296] on div at bounding box center [111, 295] width 175 height 6
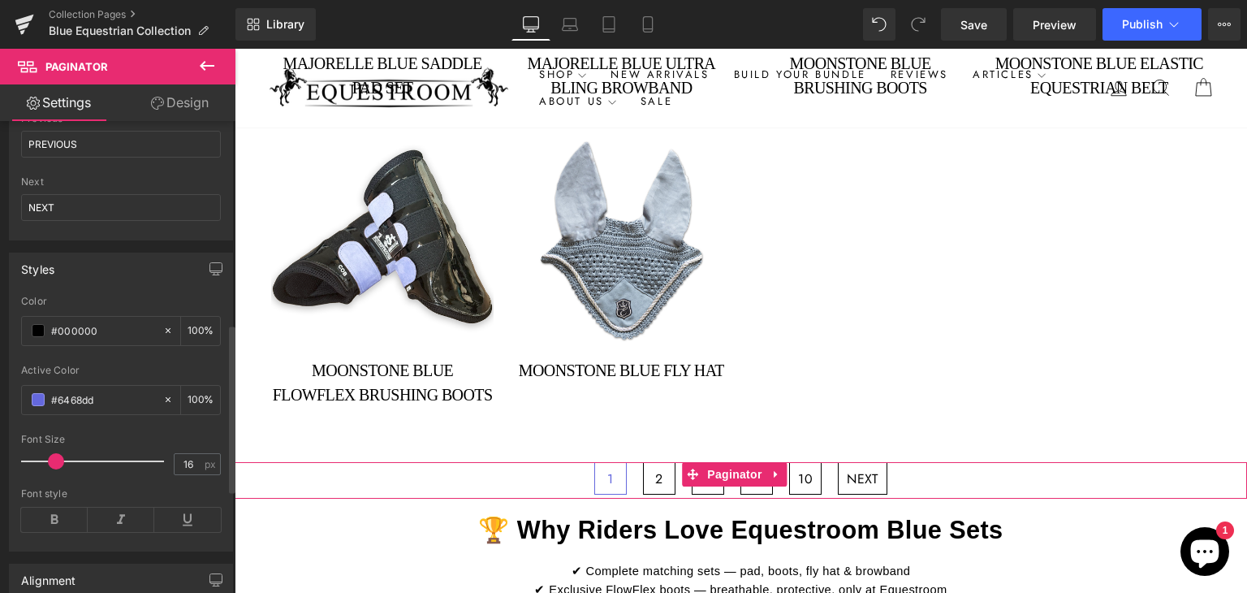
click at [136, 428] on div at bounding box center [121, 428] width 200 height 11
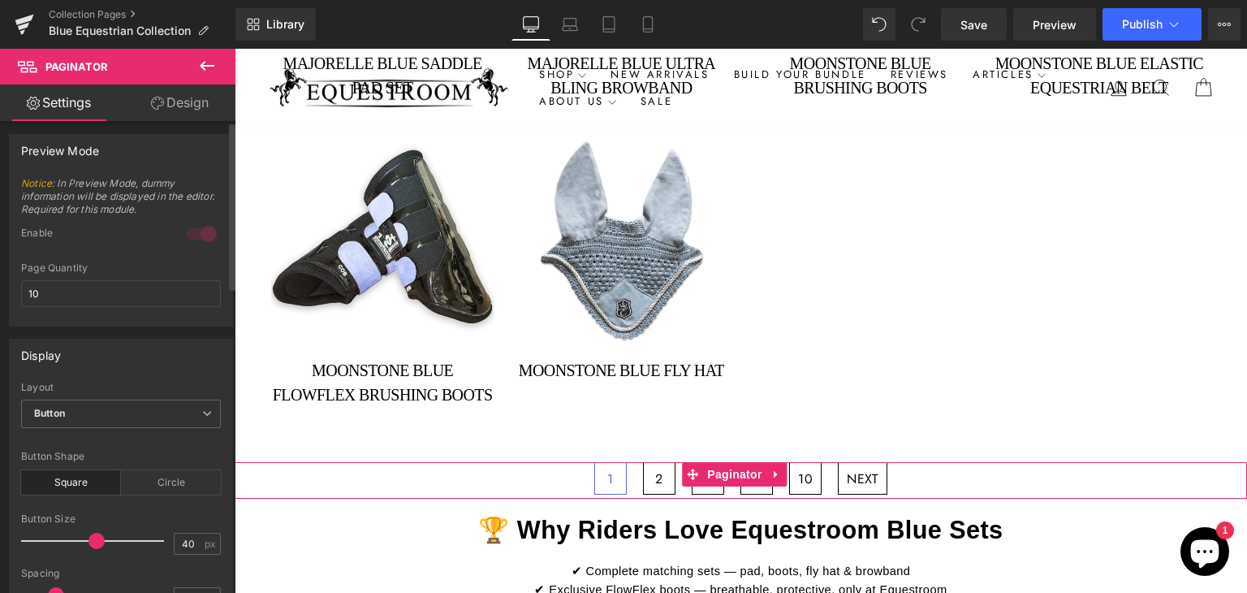
scroll to position [0, 0]
click at [109, 305] on input "10" at bounding box center [121, 296] width 200 height 27
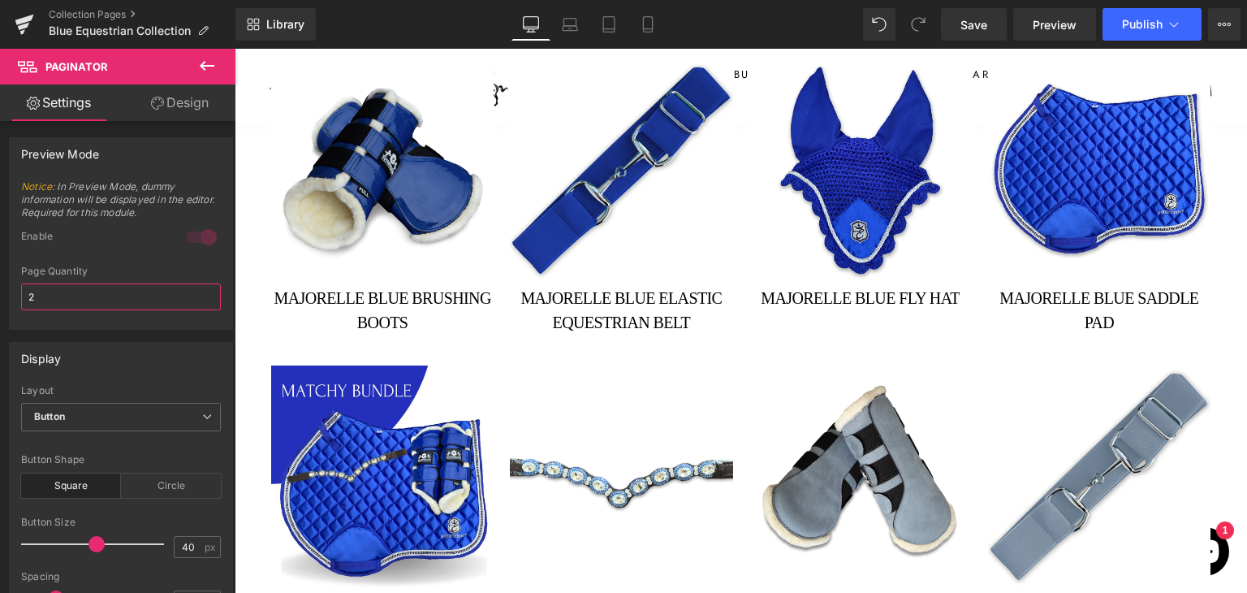
scroll to position [1868, 0]
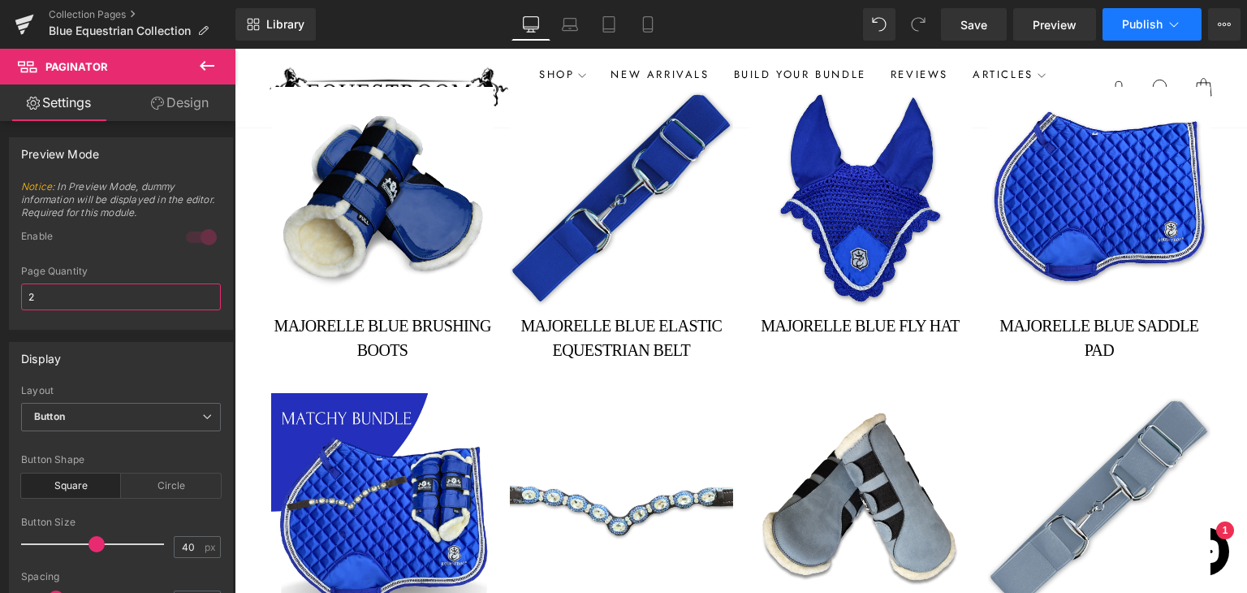
type input "2"
click at [1131, 18] on span "Publish" at bounding box center [1142, 24] width 41 height 13
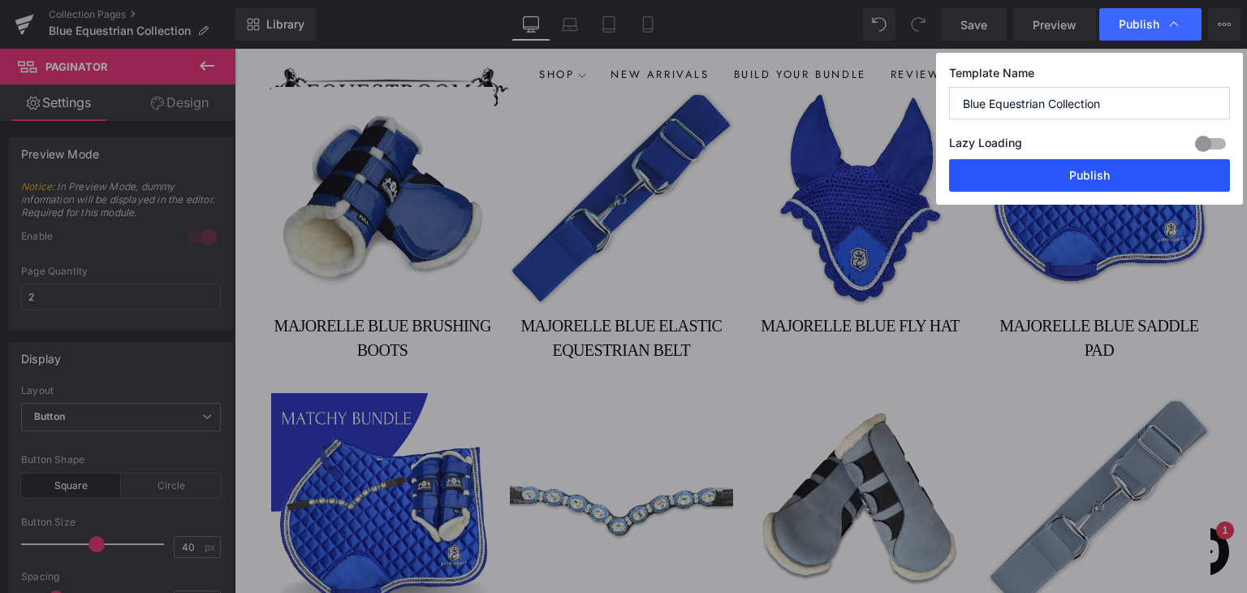
click at [1058, 176] on button "Publish" at bounding box center [1089, 175] width 281 height 32
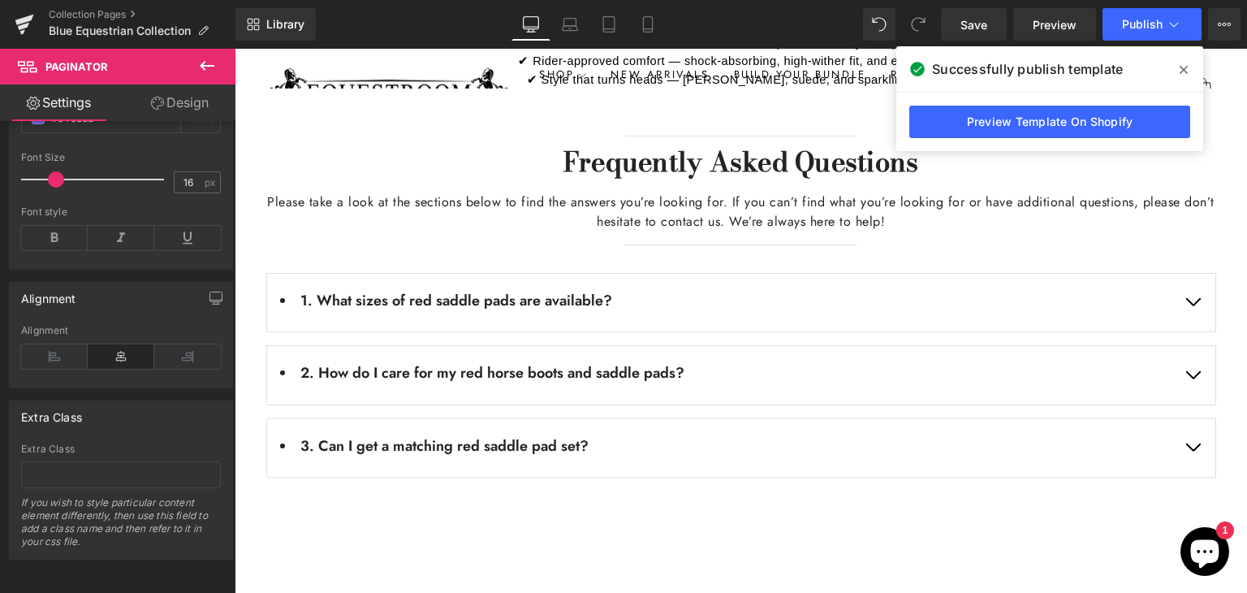
scroll to position [3004, 0]
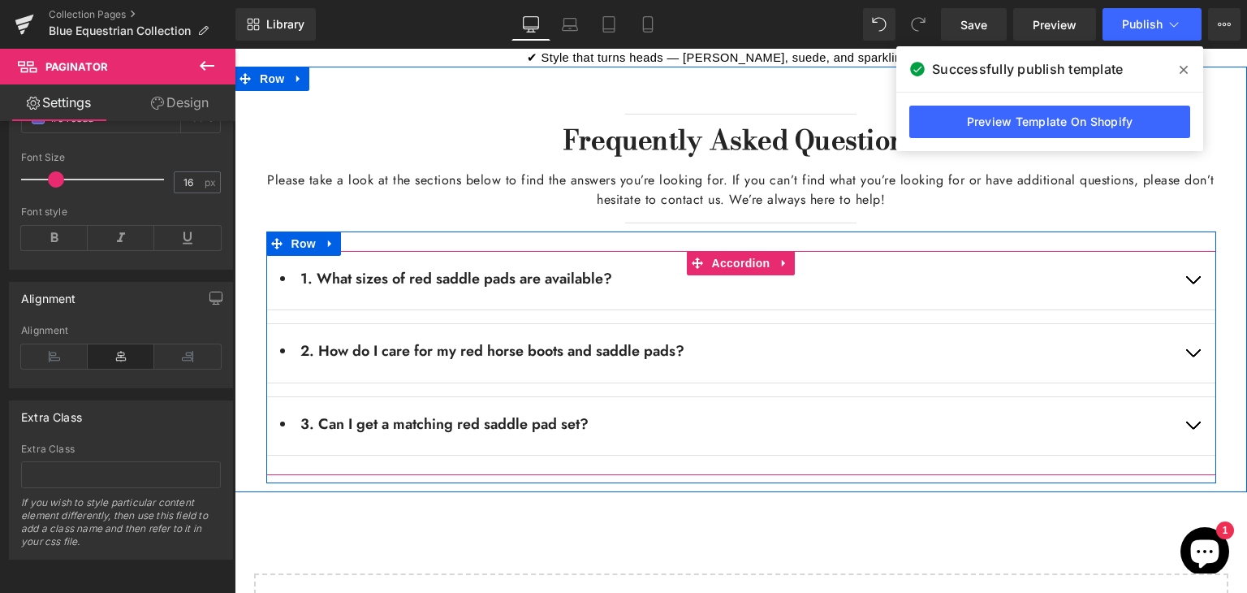
click at [1175, 257] on button "button" at bounding box center [1192, 281] width 45 height 58
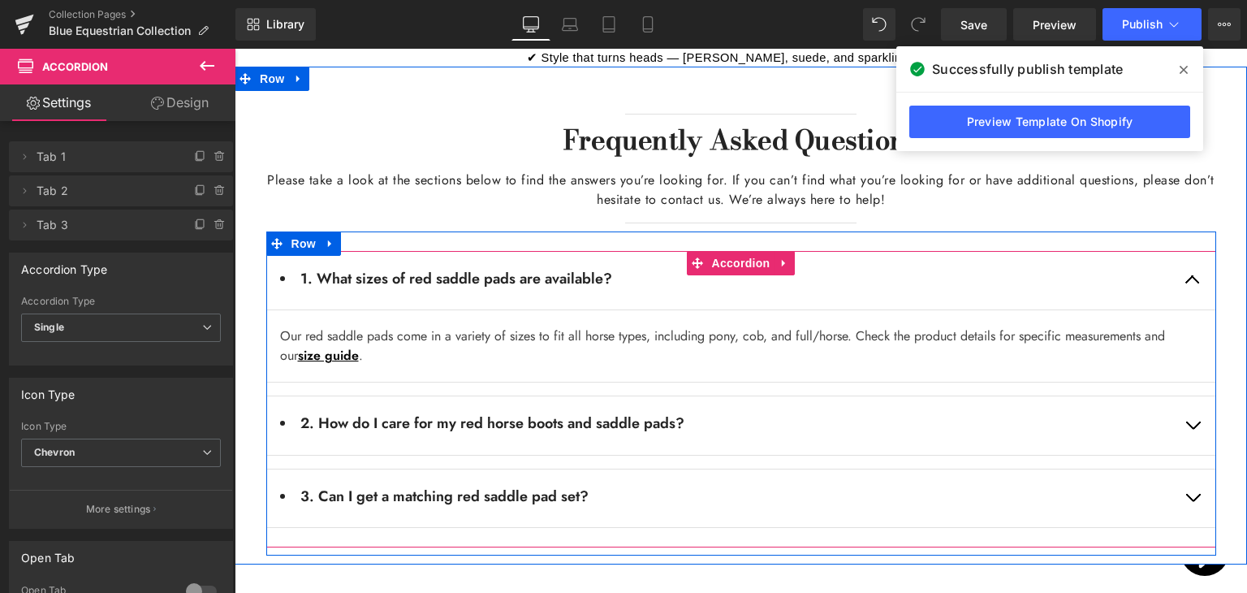
click at [597, 268] on li "1. What sizes of red saddle pads are available?" at bounding box center [724, 279] width 889 height 22
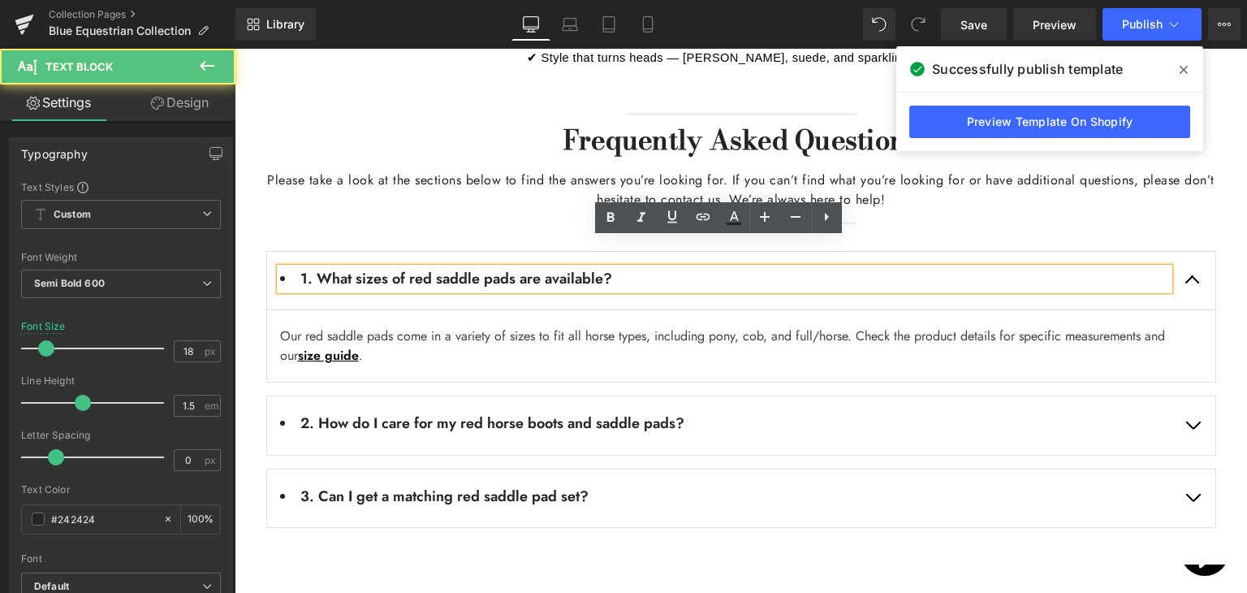
click at [597, 268] on li "1. What sizes of red saddle pads are available?" at bounding box center [724, 279] width 889 height 22
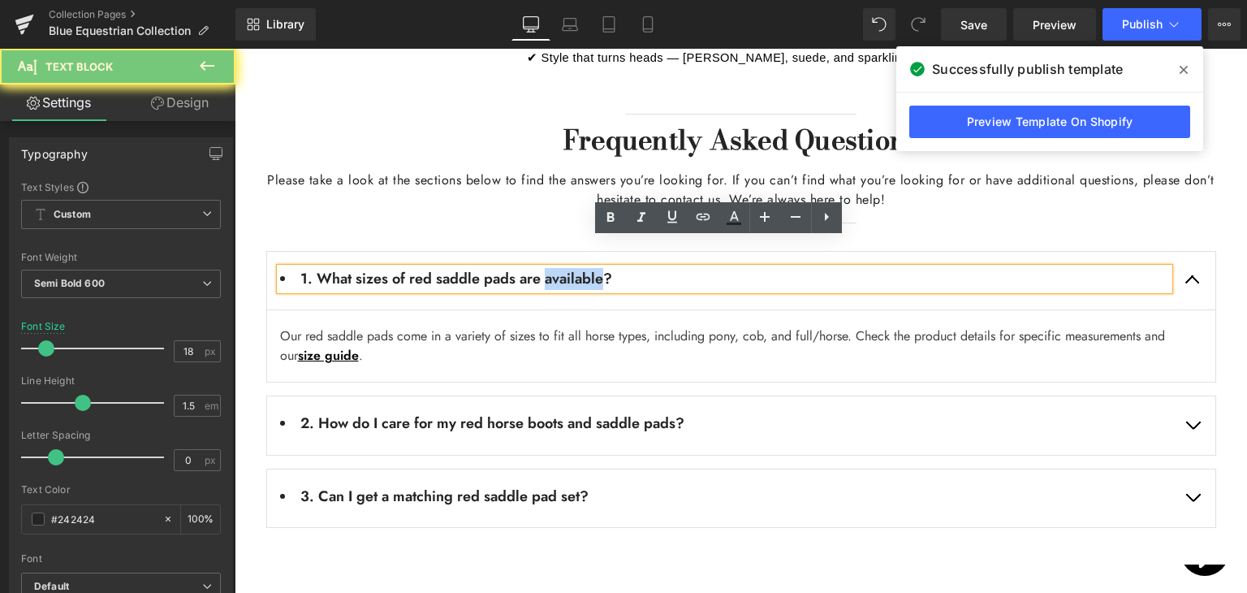
click at [597, 268] on li "1. What sizes of red saddle pads are available?" at bounding box center [724, 279] width 889 height 22
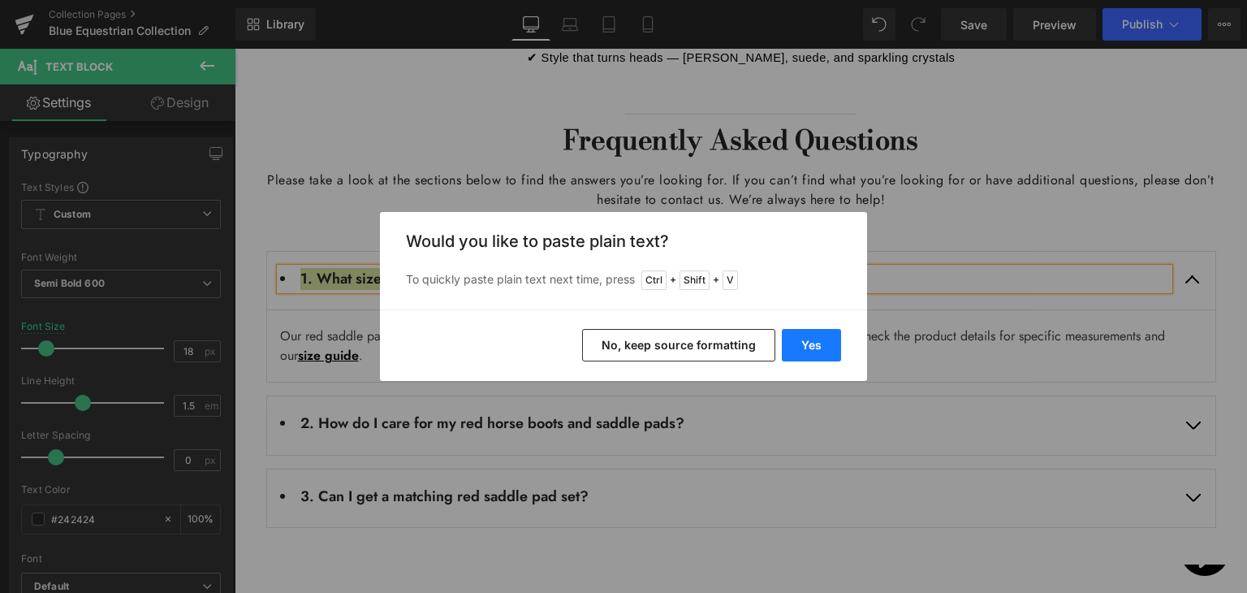
drag, startPoint x: 800, startPoint y: 352, endPoint x: 519, endPoint y: 300, distance: 285.7
click at [800, 352] on button "Yes" at bounding box center [811, 345] width 59 height 32
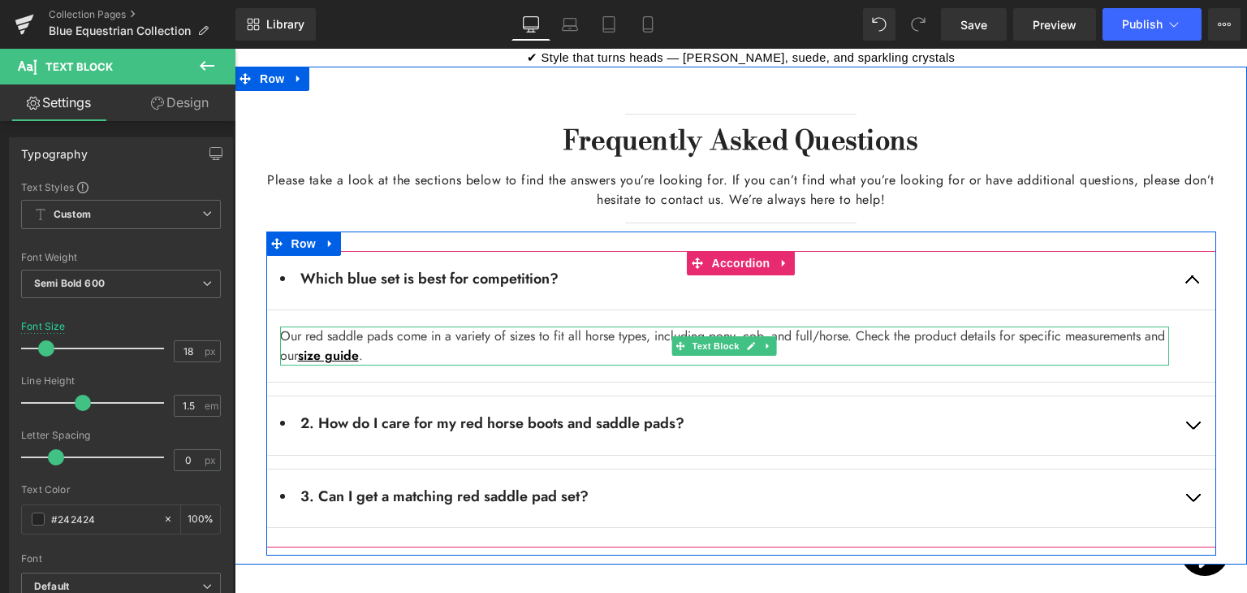
click at [510, 326] on p "Our red saddle pads come in a variety of sizes to fit all horse types, includin…" at bounding box center [724, 345] width 889 height 39
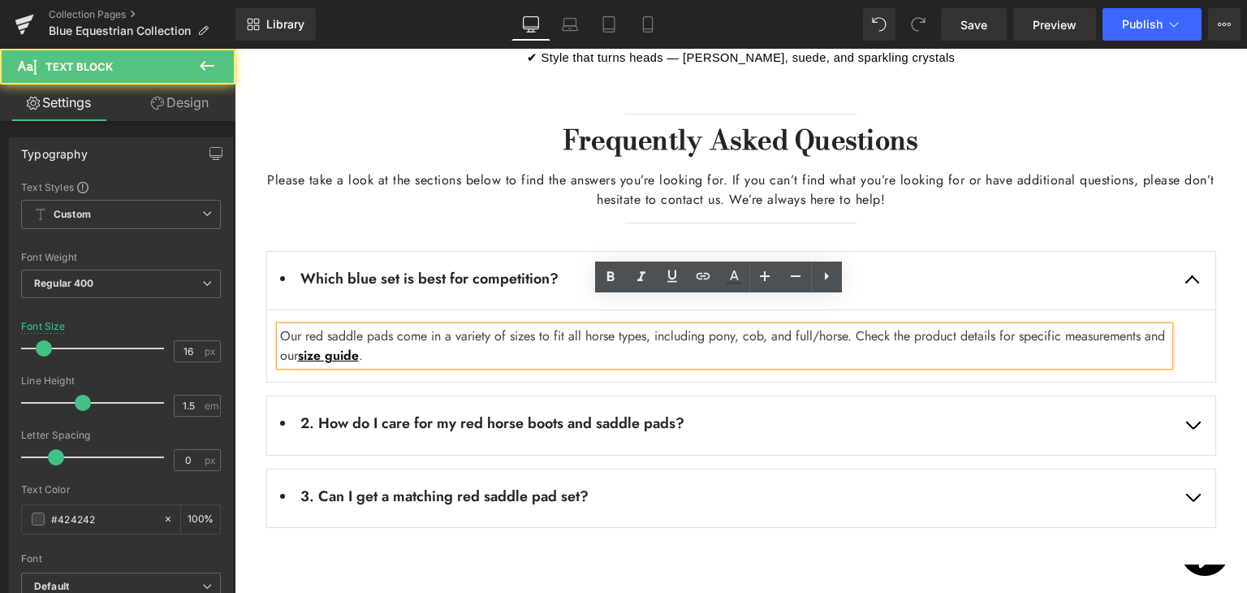
click at [506, 326] on p "Our red saddle pads come in a variety of sizes to fit all horse types, includin…" at bounding box center [724, 345] width 889 height 39
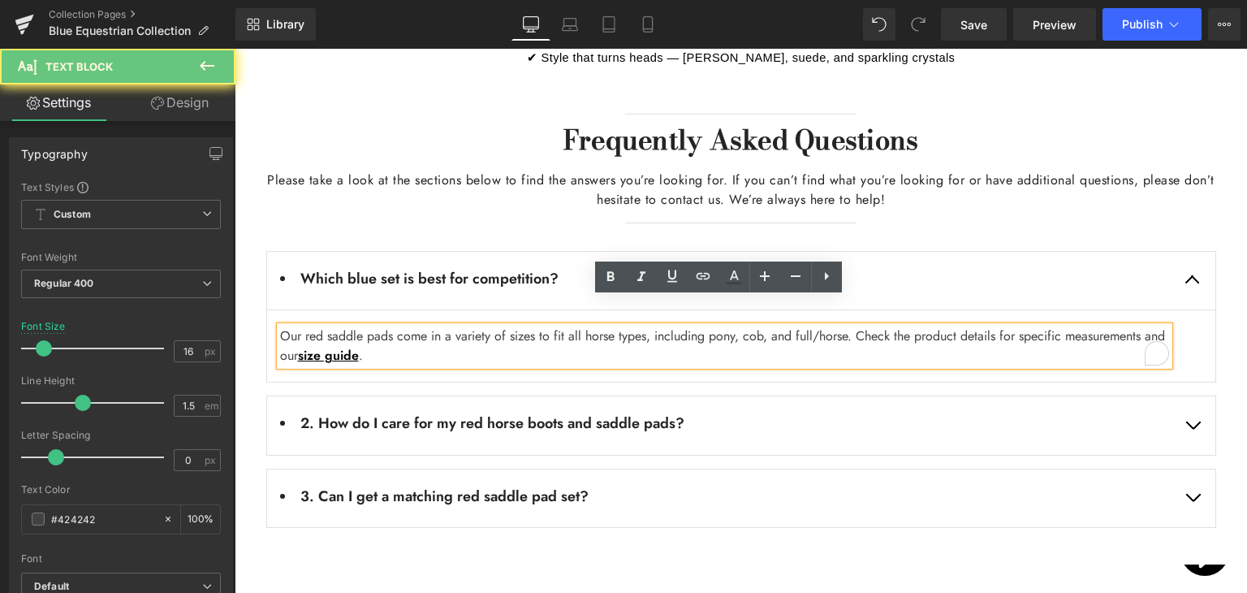
click at [506, 326] on p "Our red saddle pads come in a variety of sizes to fit all horse types, includin…" at bounding box center [724, 345] width 889 height 39
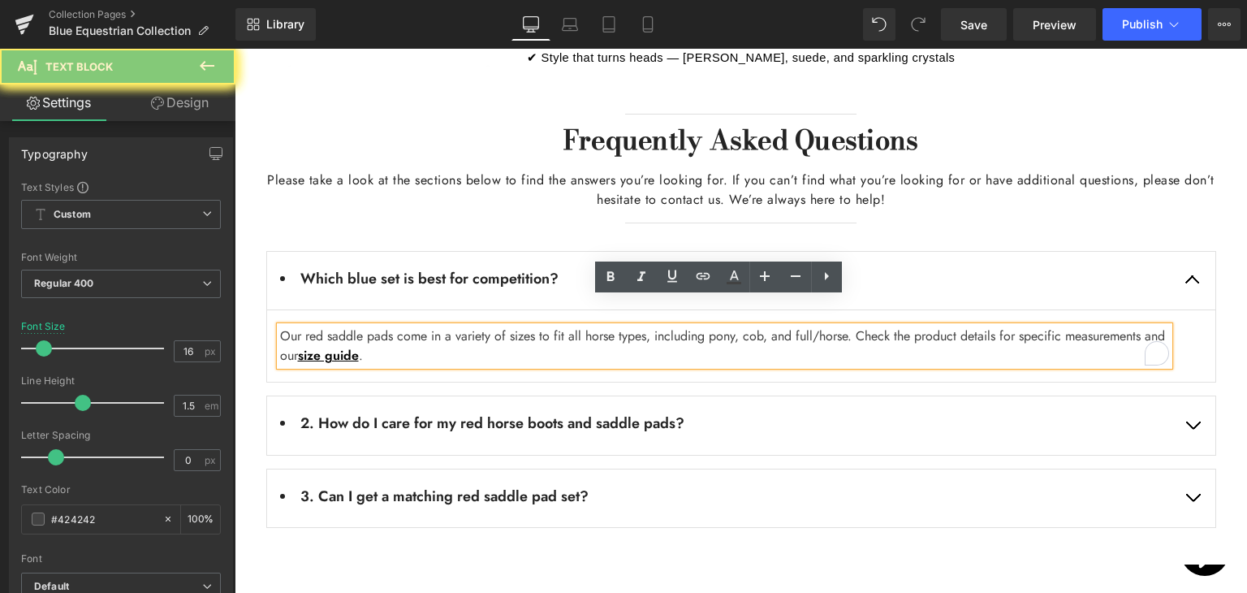
click at [506, 326] on p "Our red saddle pads come in a variety of sizes to fit all horse types, includin…" at bounding box center [724, 345] width 889 height 39
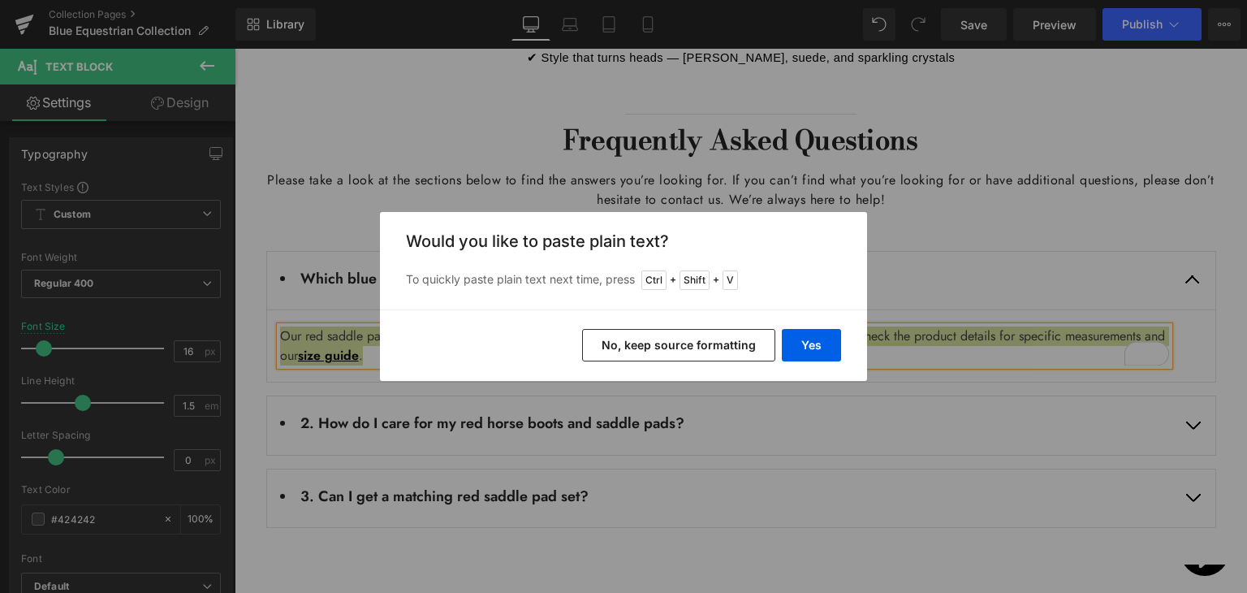
click at [688, 332] on button "No, keep source formatting" at bounding box center [678, 345] width 193 height 32
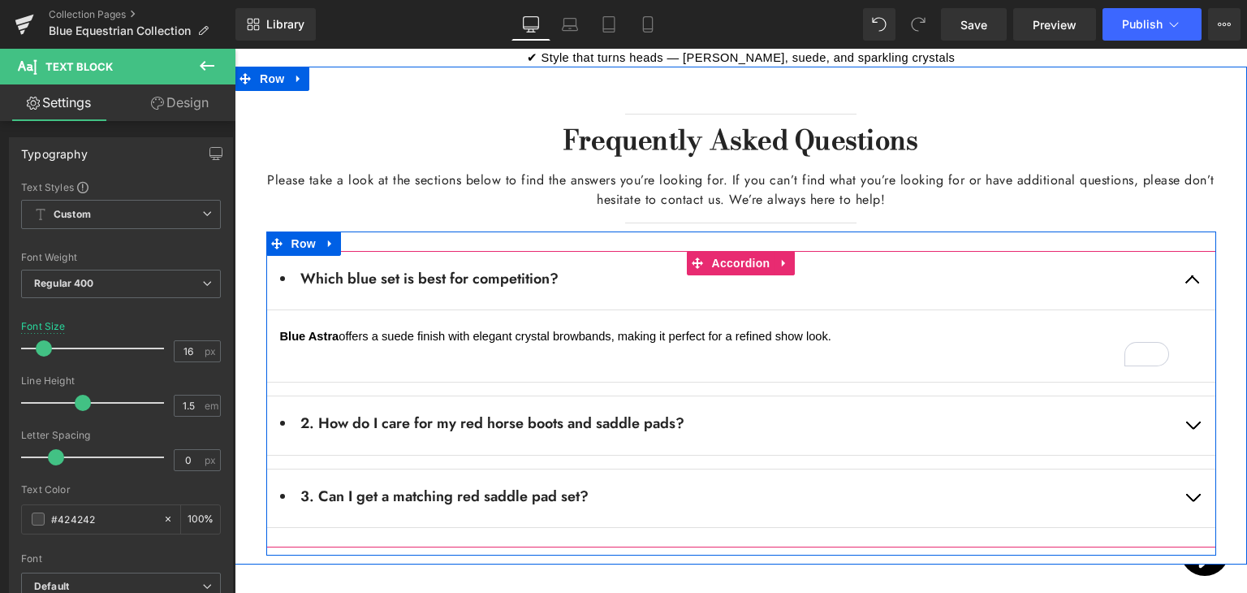
click at [1183, 396] on button "button" at bounding box center [1192, 425] width 45 height 58
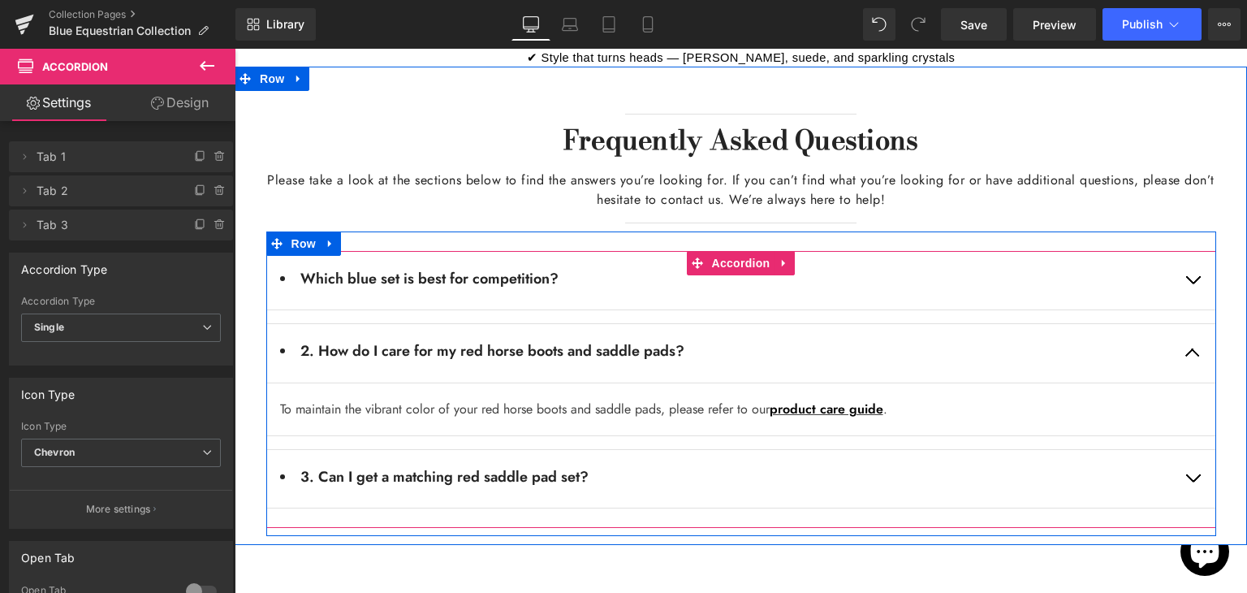
click at [507, 340] on li "2. How do I care for my red horse boots and saddle pads?" at bounding box center [724, 351] width 889 height 22
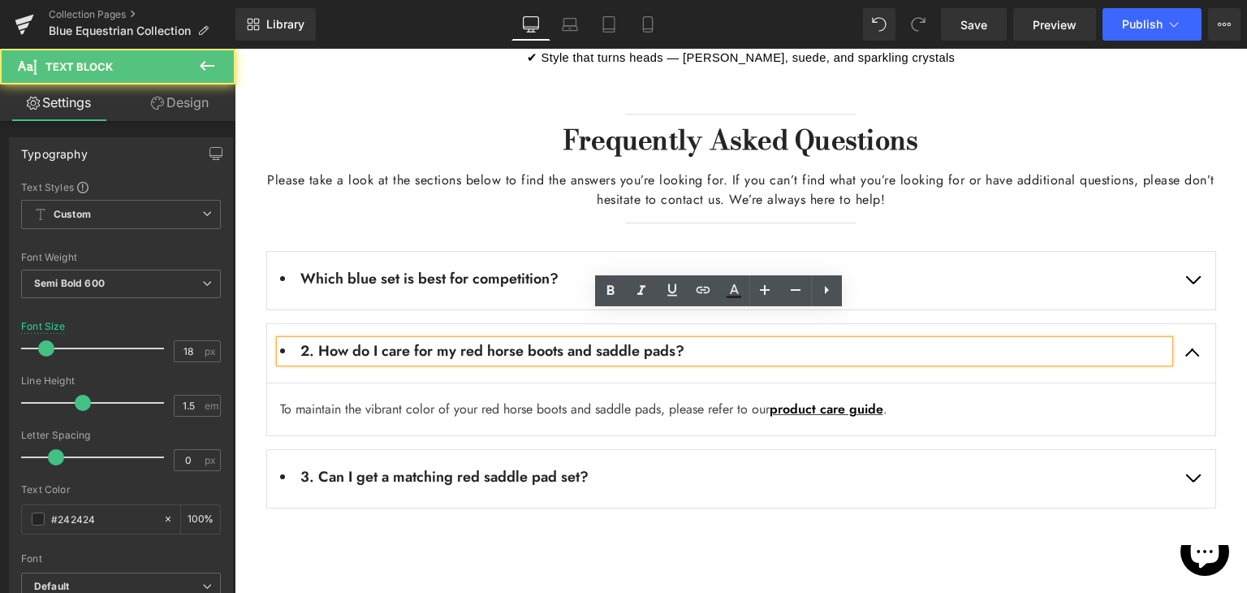
click at [507, 340] on li "2. How do I care for my red horse boots and saddle pads?" at bounding box center [724, 351] width 889 height 22
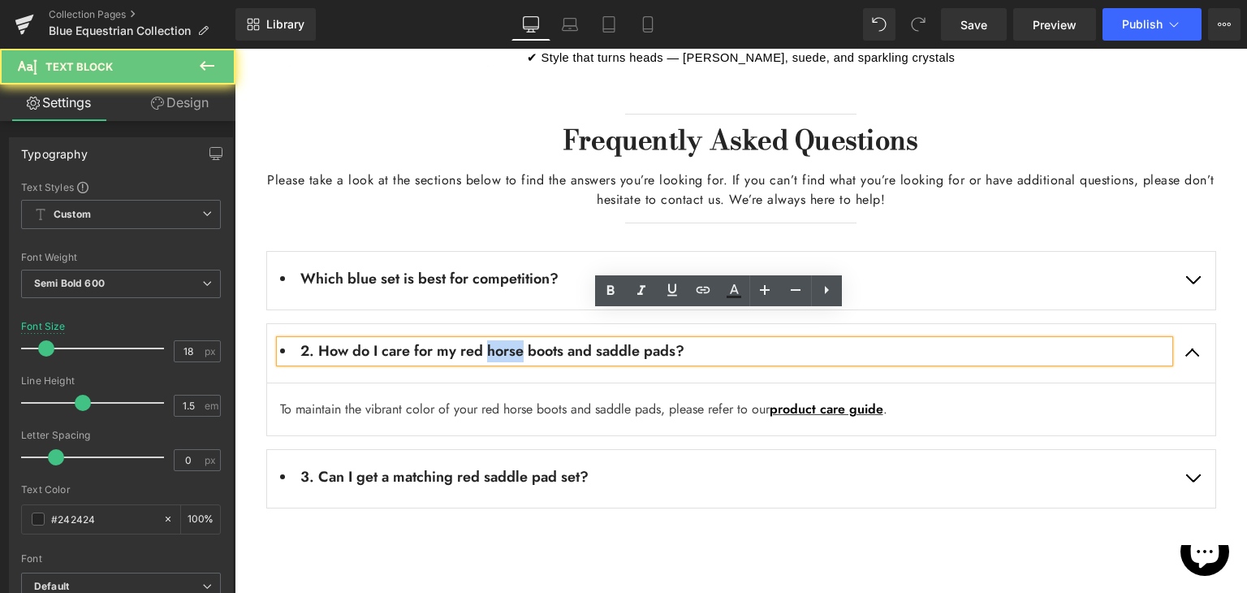
click at [507, 340] on li "2. How do I care for my red horse boots and saddle pads?" at bounding box center [724, 351] width 889 height 22
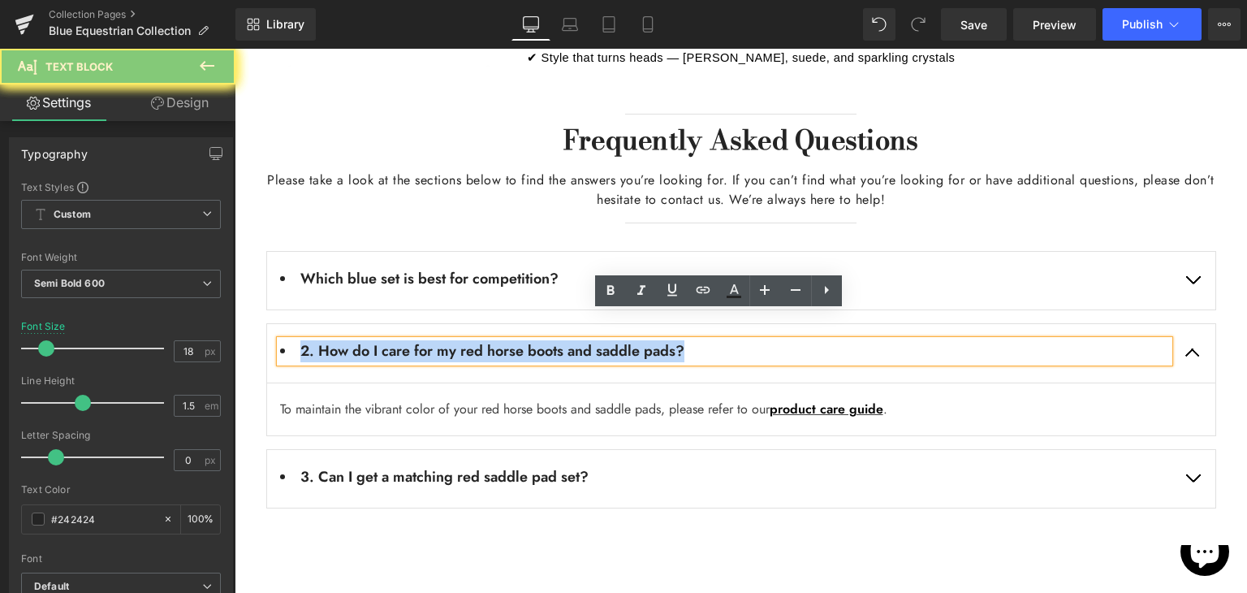
click at [507, 340] on li "2. How do I care for my red horse boots and saddle pads?" at bounding box center [724, 351] width 889 height 22
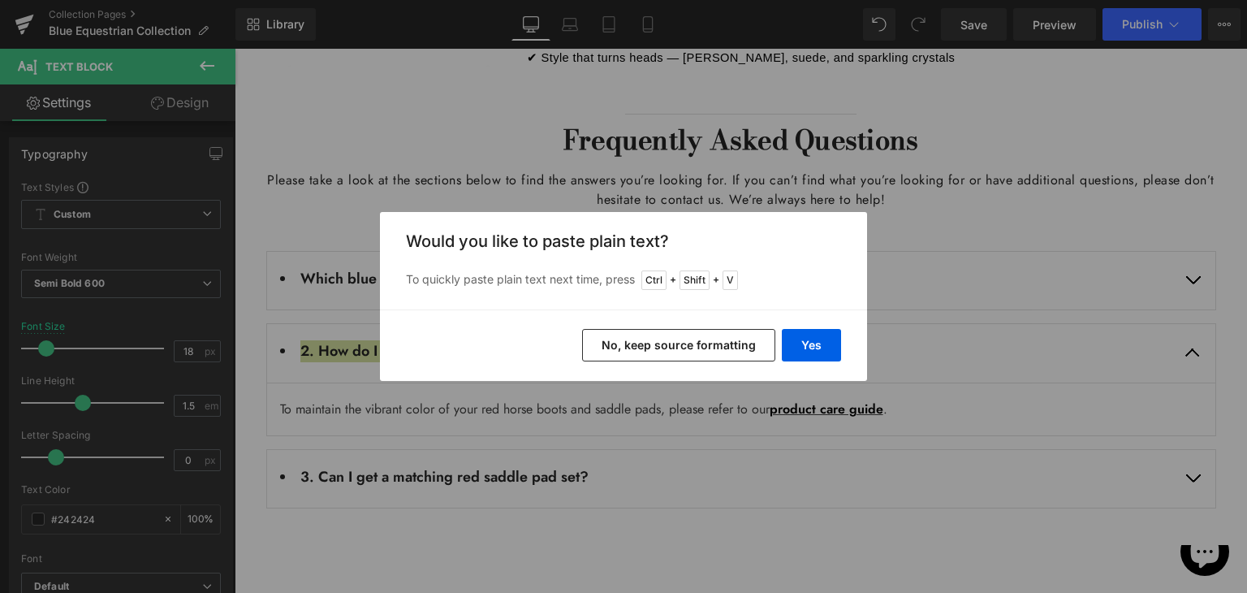
click at [704, 339] on button "No, keep source formatting" at bounding box center [678, 345] width 193 height 32
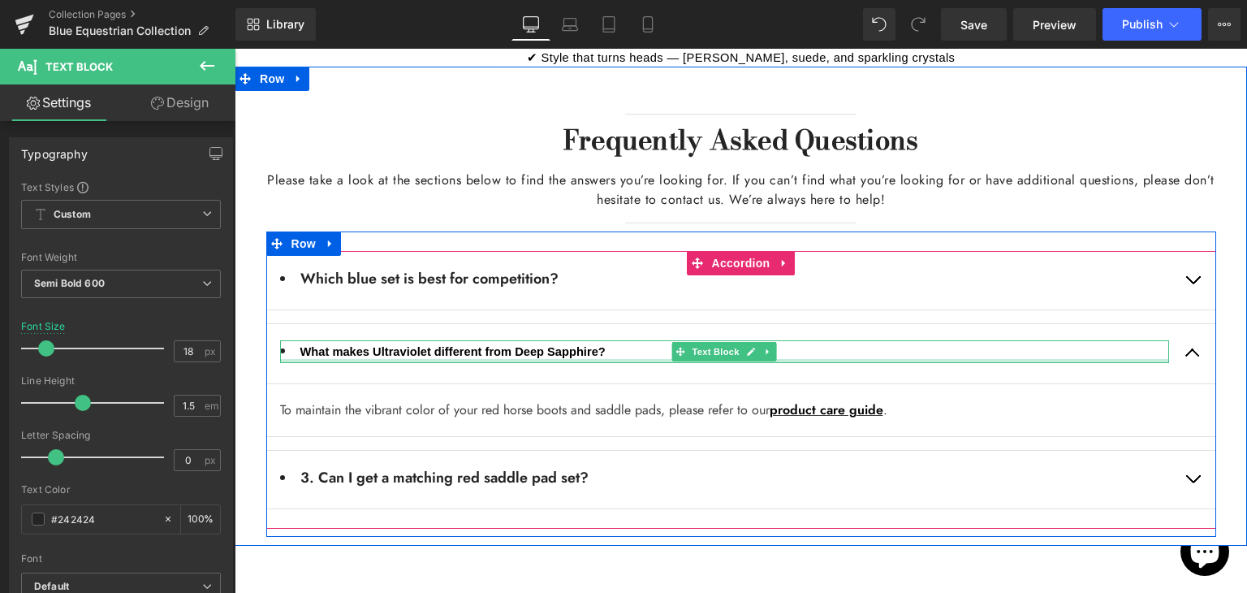
click at [564, 359] on div at bounding box center [724, 361] width 889 height 4
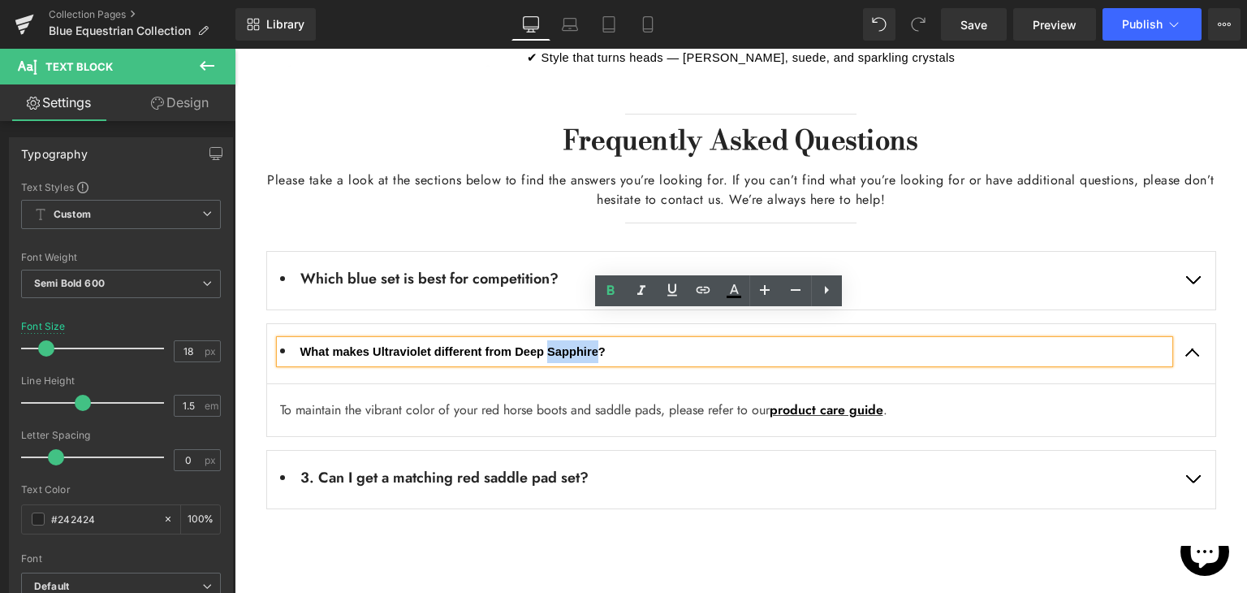
click at [564, 345] on span "What makes Ultraviolet different from Deep Sapphire?" at bounding box center [452, 351] width 305 height 13
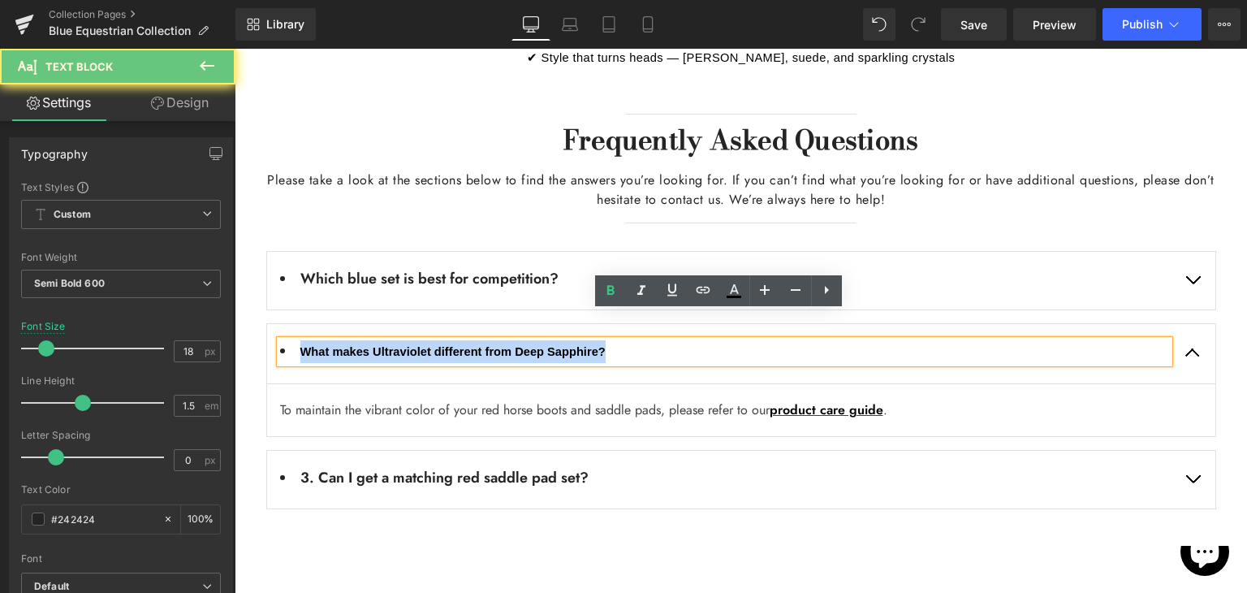
click at [564, 345] on span "What makes Ultraviolet different from Deep Sapphire?" at bounding box center [452, 351] width 305 height 13
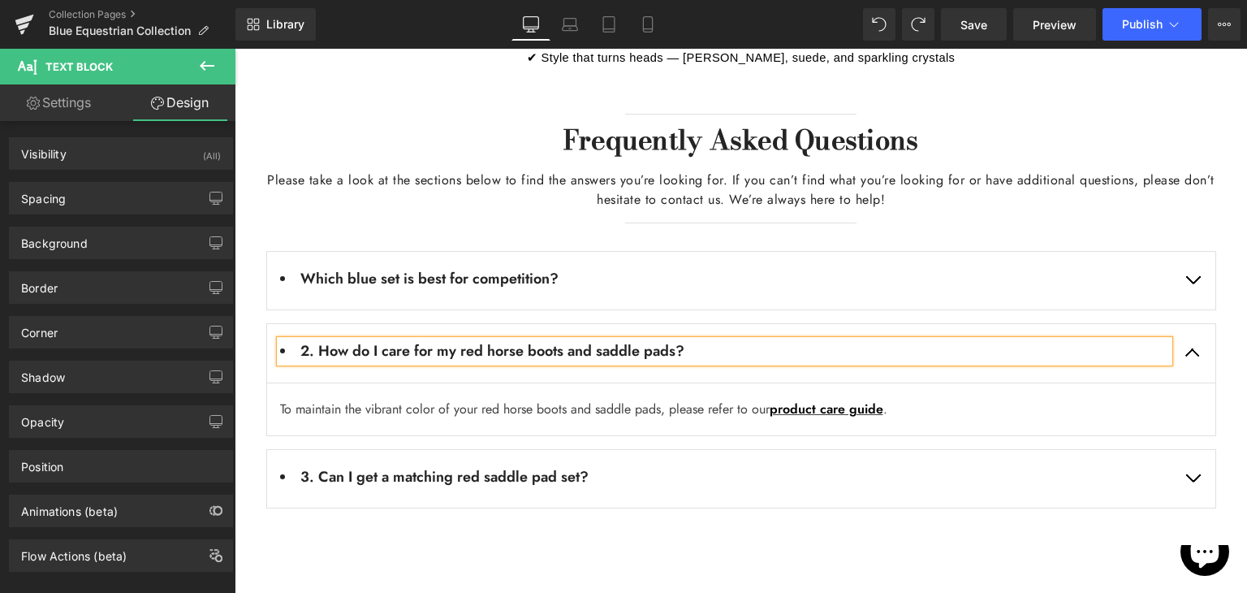
click at [564, 340] on li "2. How do I care for my red horse boots and saddle pads?" at bounding box center [724, 351] width 889 height 22
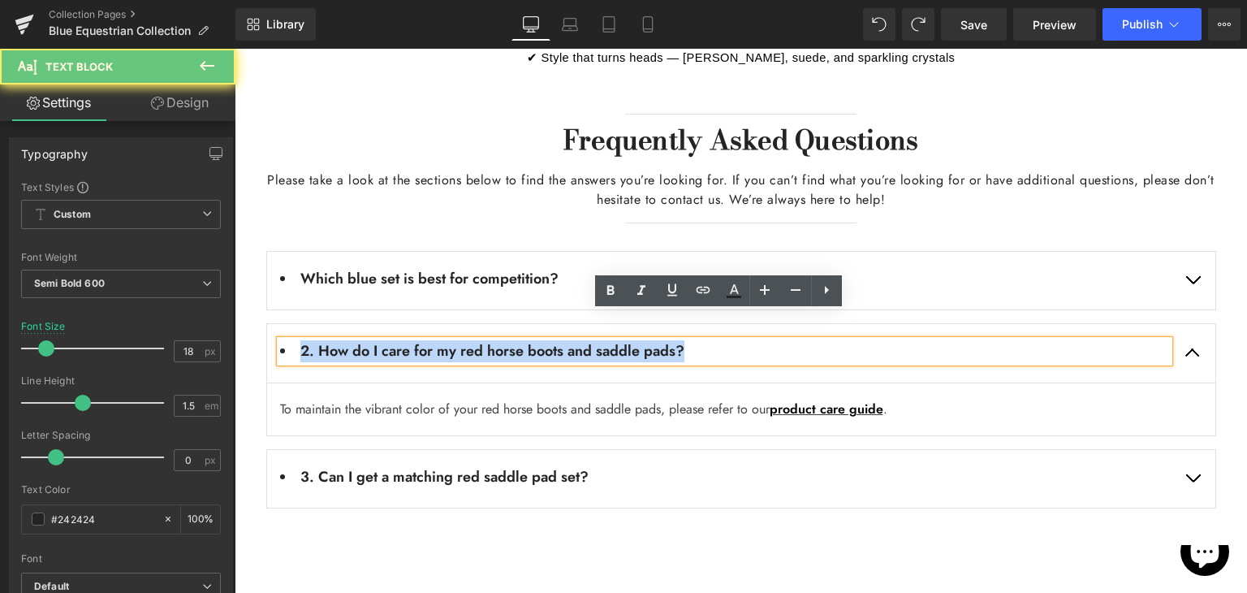
click at [564, 340] on li "2. How do I care for my red horse boots and saddle pads?" at bounding box center [724, 351] width 889 height 22
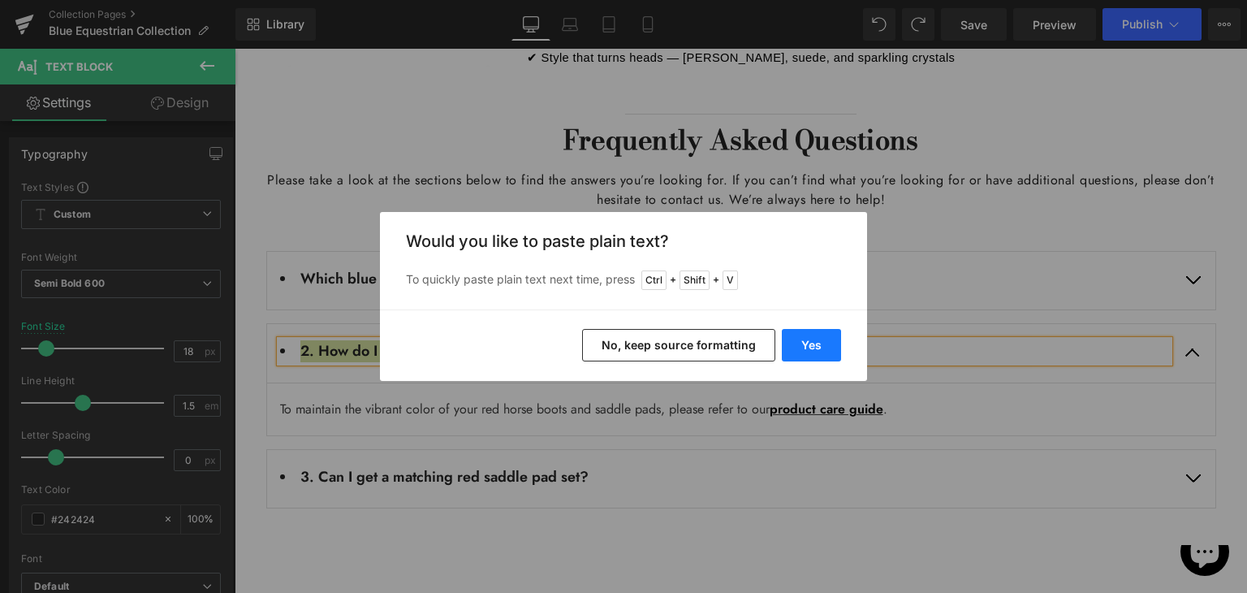
click at [799, 340] on button "Yes" at bounding box center [811, 345] width 59 height 32
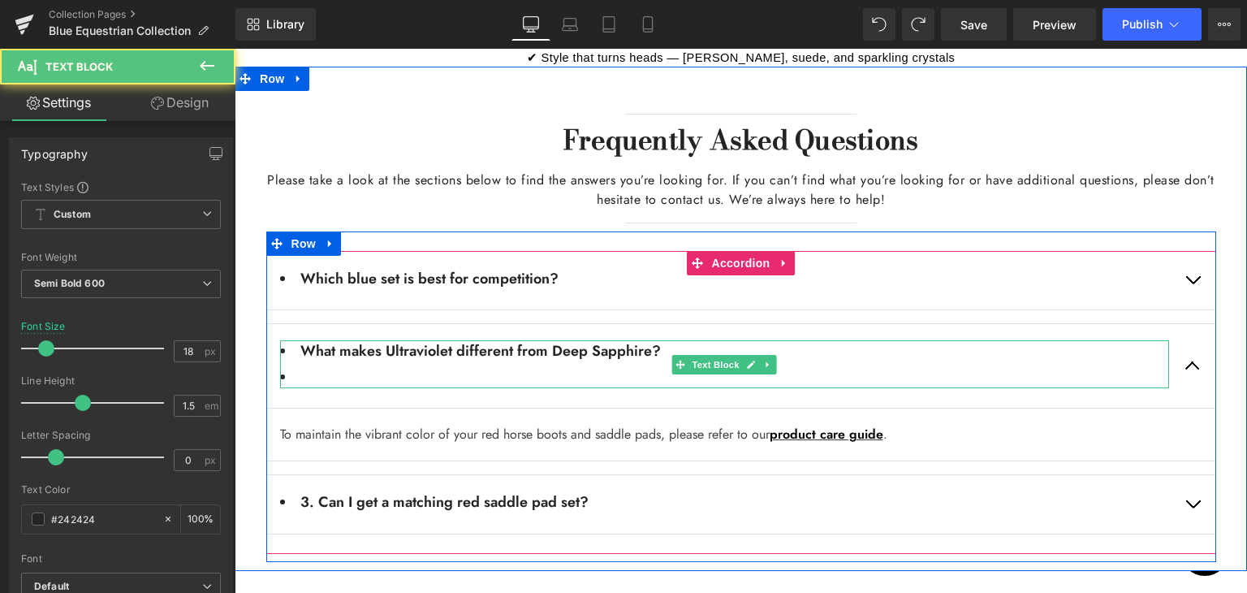
click at [476, 366] on li at bounding box center [724, 377] width 889 height 22
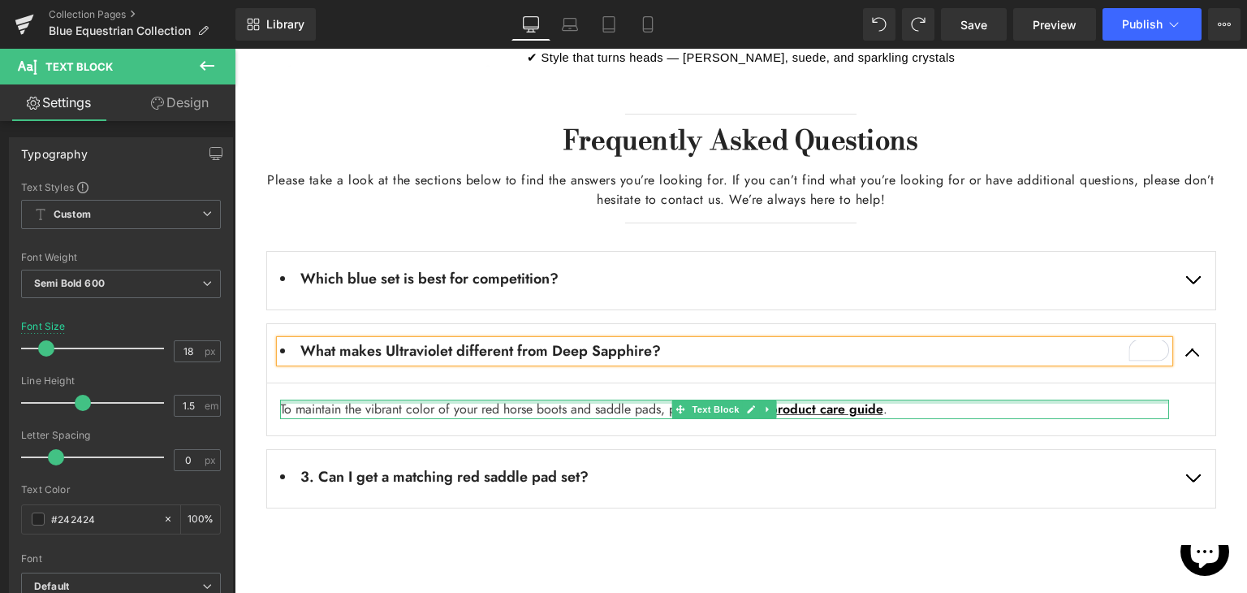
click at [934, 399] on div at bounding box center [724, 401] width 889 height 4
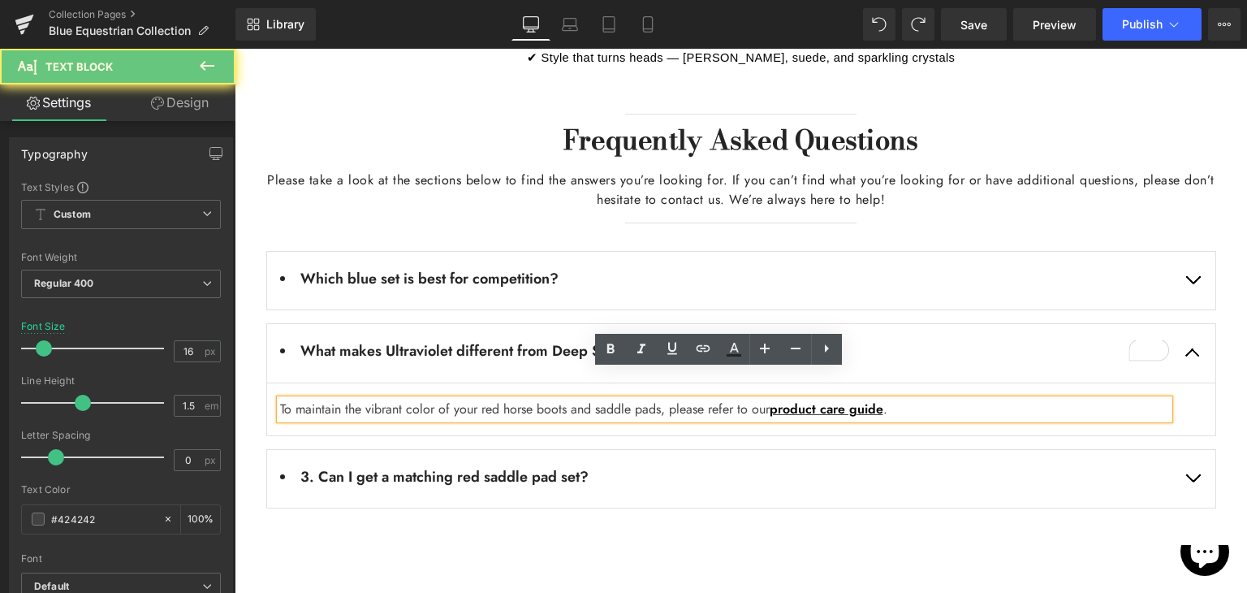
click at [934, 399] on div "To maintain the vibrant color of your red horse boots and saddle pads, please r…" at bounding box center [724, 408] width 889 height 19
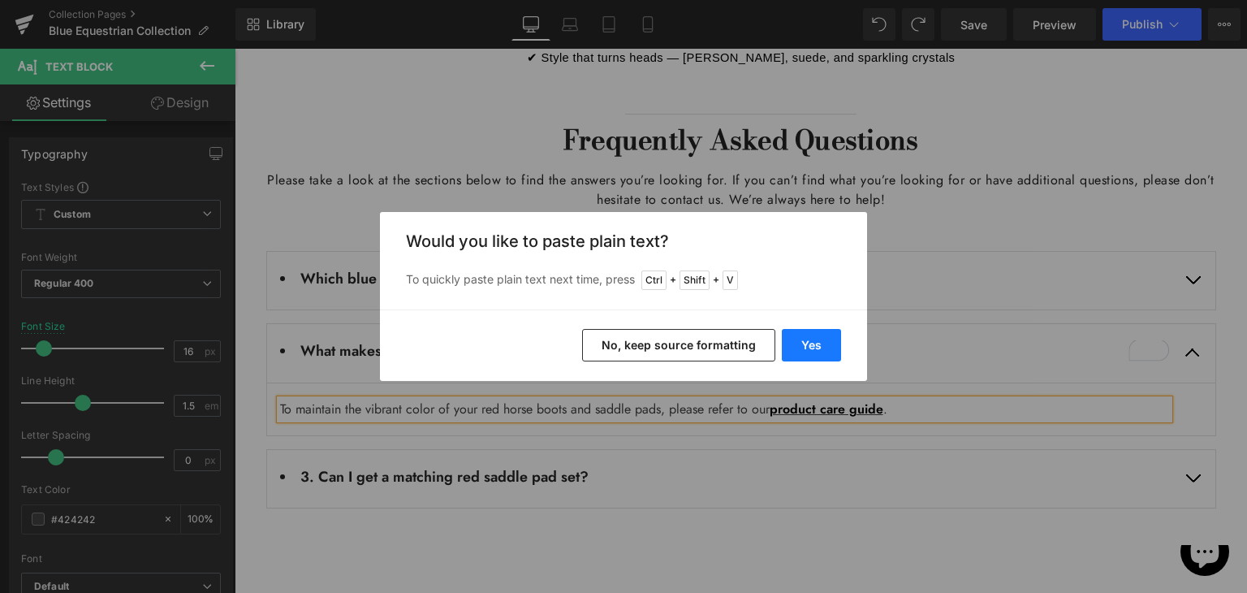
click at [815, 342] on button "Yes" at bounding box center [811, 345] width 59 height 32
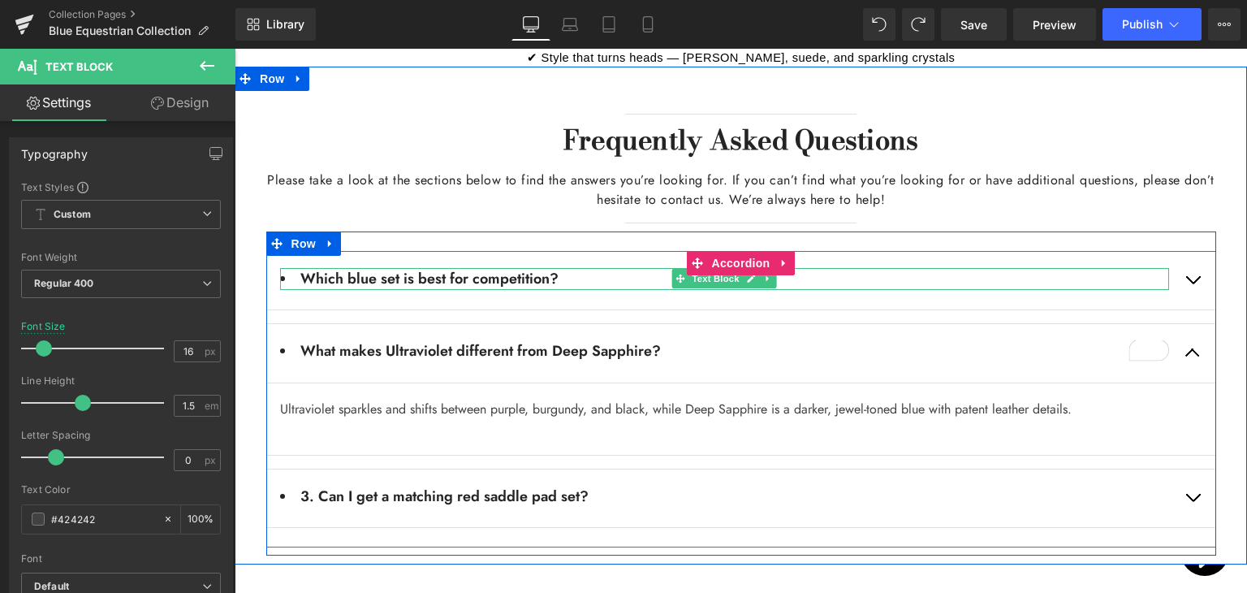
click at [828, 268] on li "Which blue set is best for competition?" at bounding box center [724, 279] width 889 height 22
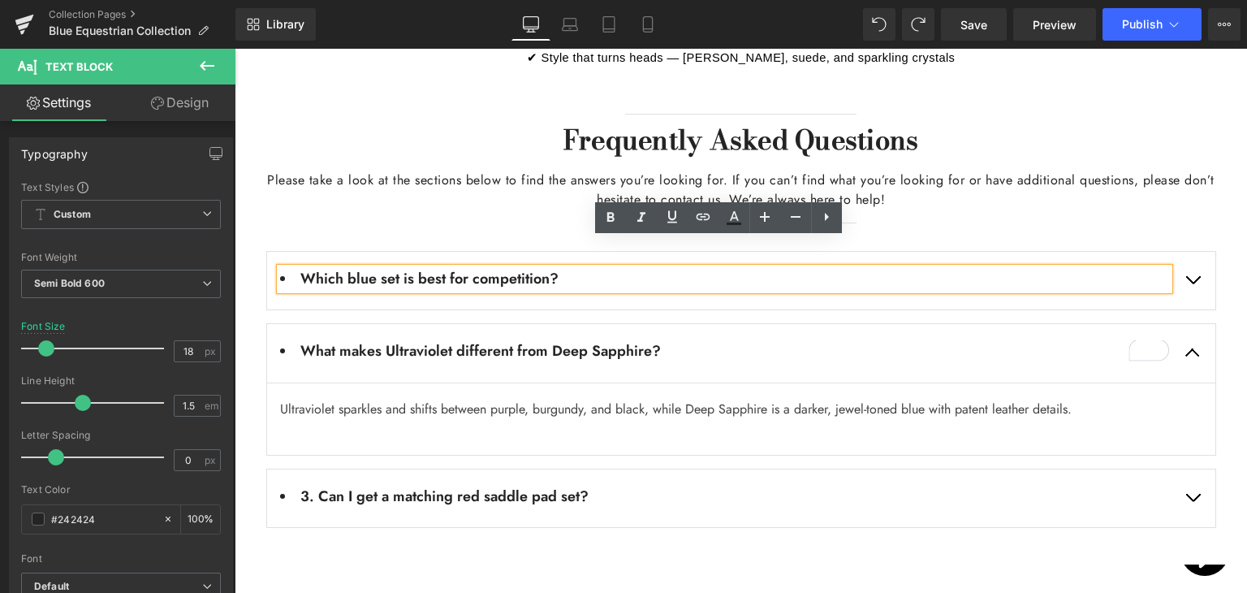
click at [1193, 284] on span "button" at bounding box center [1193, 284] width 0 height 0
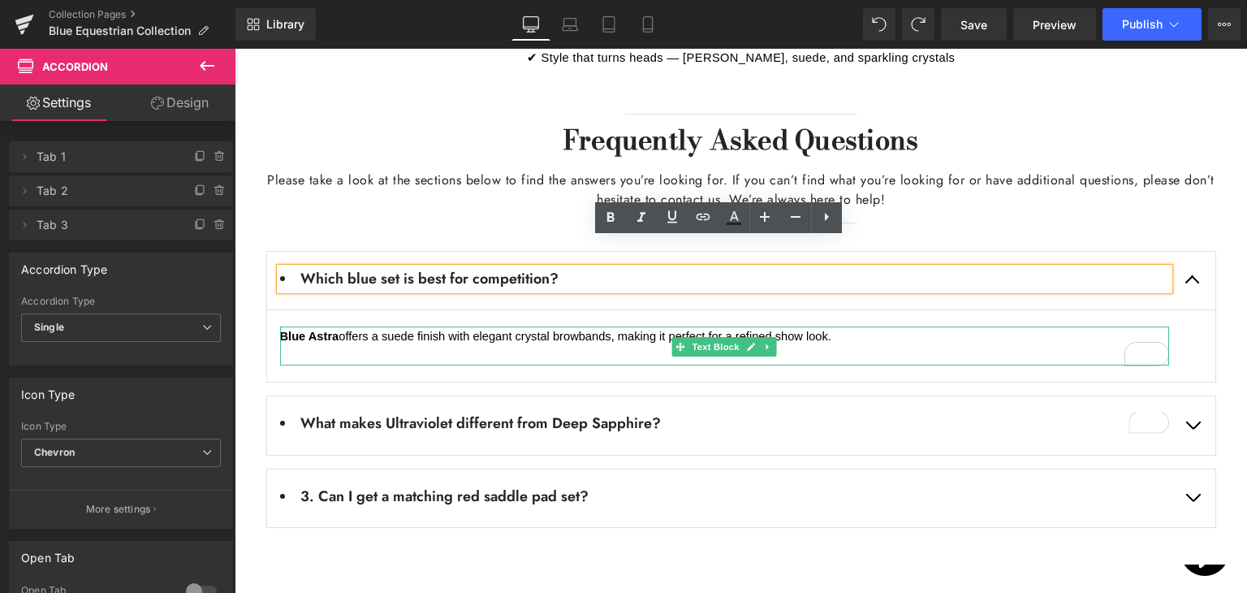
click at [831, 346] on p "To enrich screen reader interactions, please activate Accessibility in Grammarl…" at bounding box center [724, 355] width 889 height 19
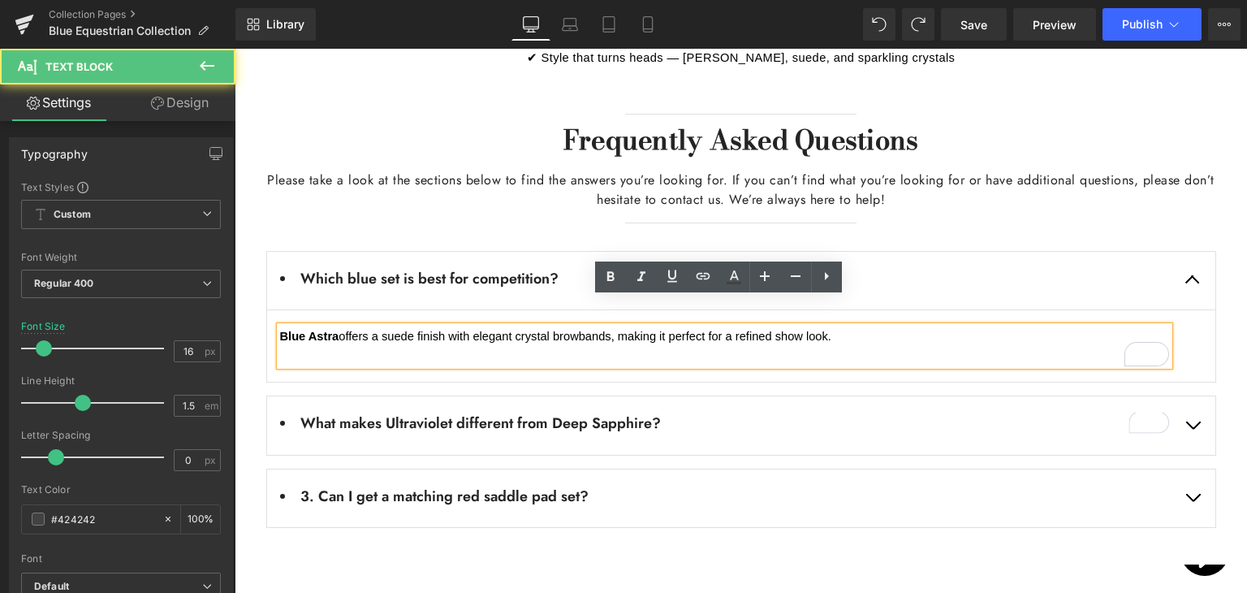
click at [831, 326] on p "Blue Astra offers a suede finish with elegant crystal browbands, making it perf…" at bounding box center [724, 335] width 889 height 19
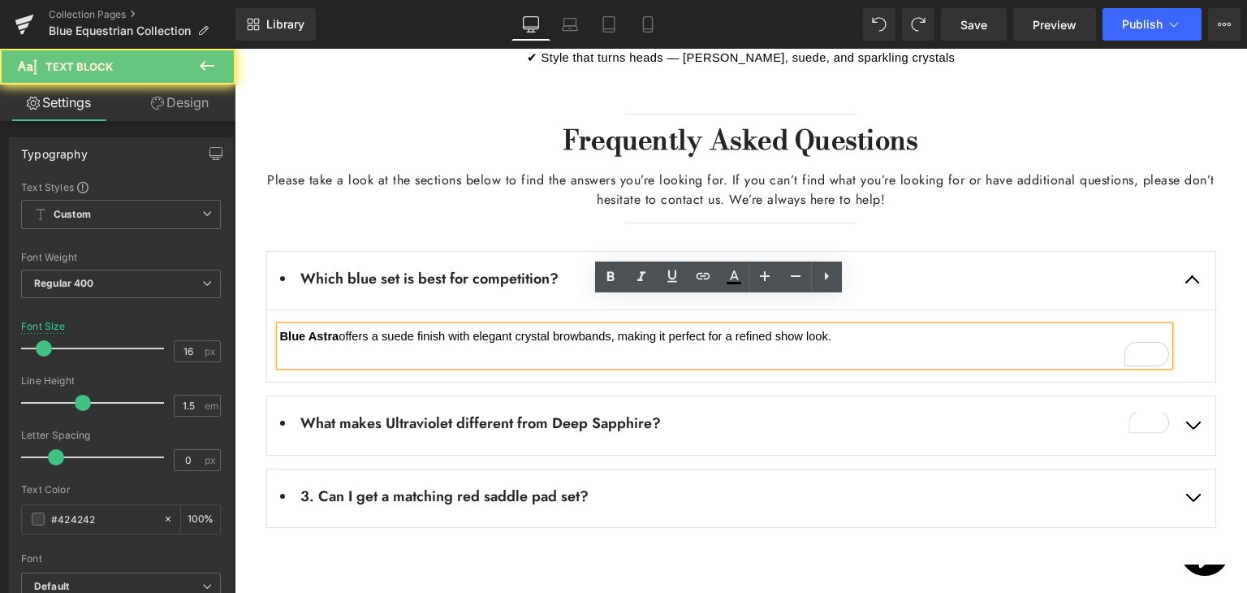
click at [831, 326] on p "Blue Astra offers a suede finish with elegant crystal browbands, making it perf…" at bounding box center [724, 335] width 889 height 19
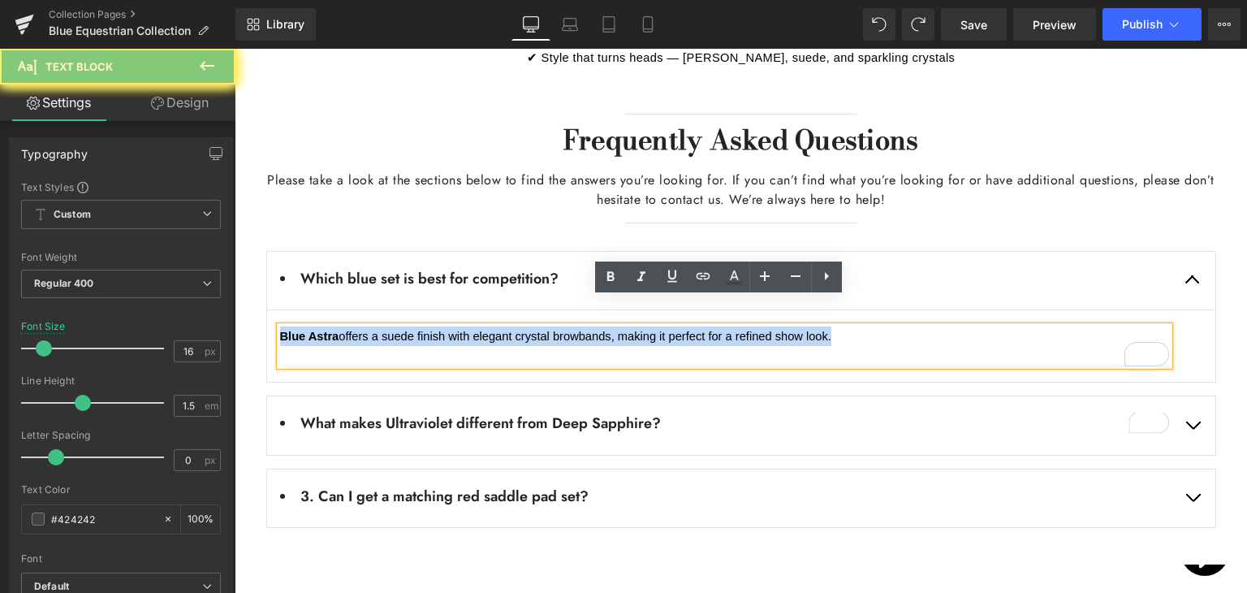
click at [831, 326] on p "Blue Astra offers a suede finish with elegant crystal browbands, making it perf…" at bounding box center [724, 335] width 889 height 19
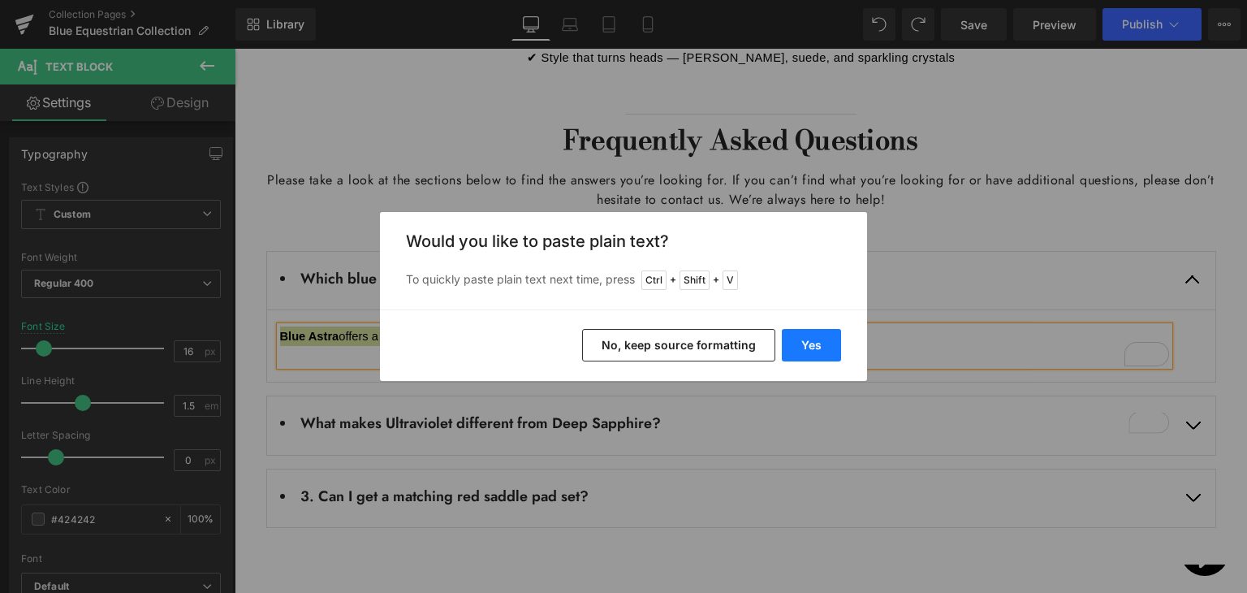
click at [826, 336] on button "Yes" at bounding box center [811, 345] width 59 height 32
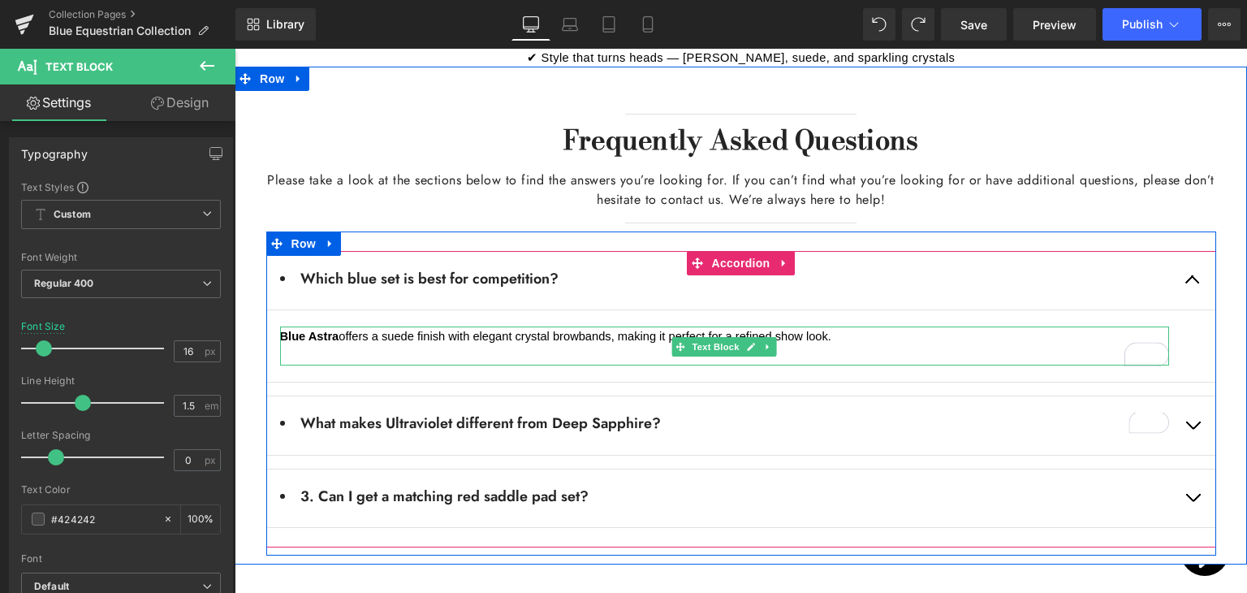
click at [843, 326] on p "Blue Astra offers a suede finish with elegant crystal browbands, making it perf…" at bounding box center [724, 335] width 889 height 19
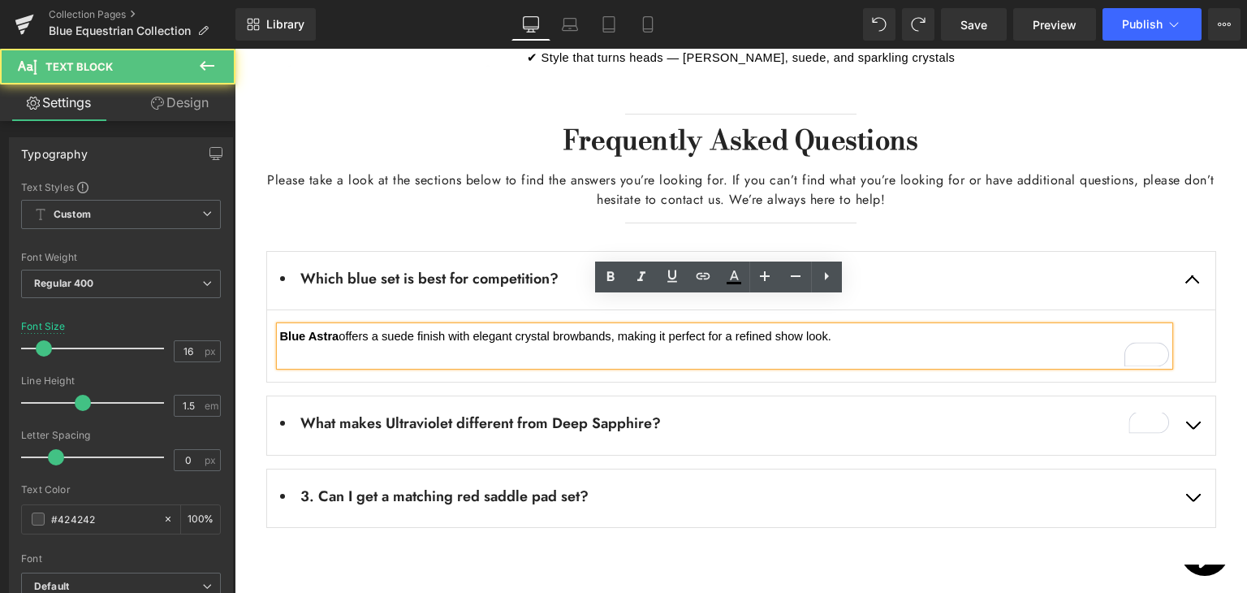
click at [843, 326] on p "Blue Astra offers a suede finish with elegant crystal browbands, making it perf…" at bounding box center [724, 335] width 889 height 19
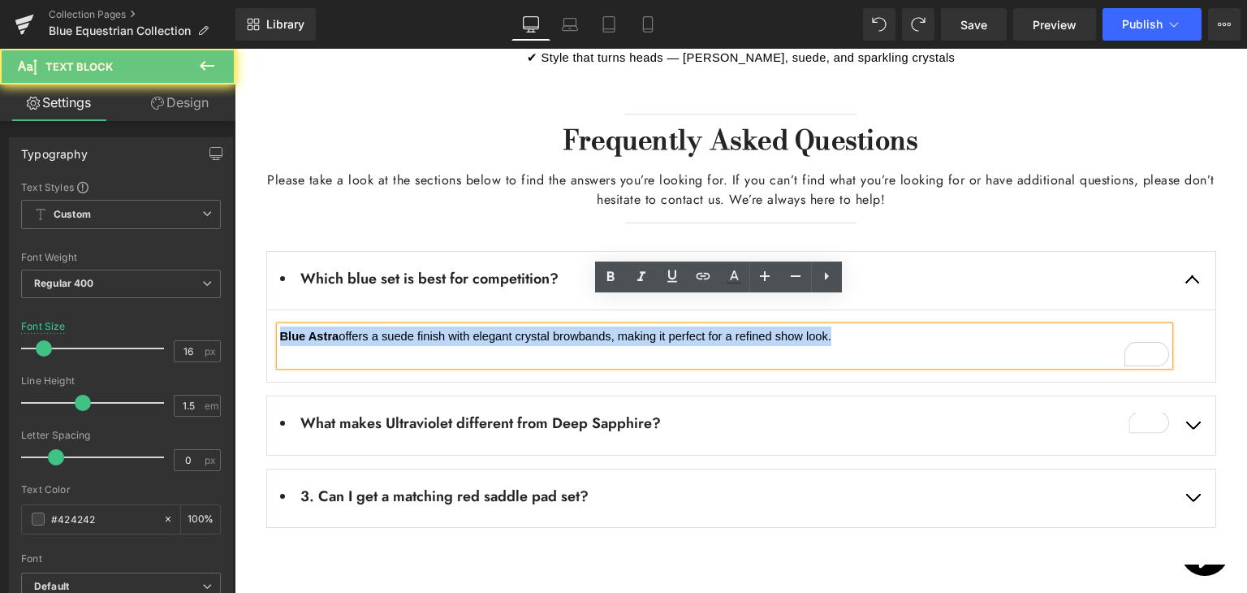
click at [843, 326] on p "Blue Astra offers a suede finish with elegant crystal browbands, making it perf…" at bounding box center [724, 335] width 889 height 19
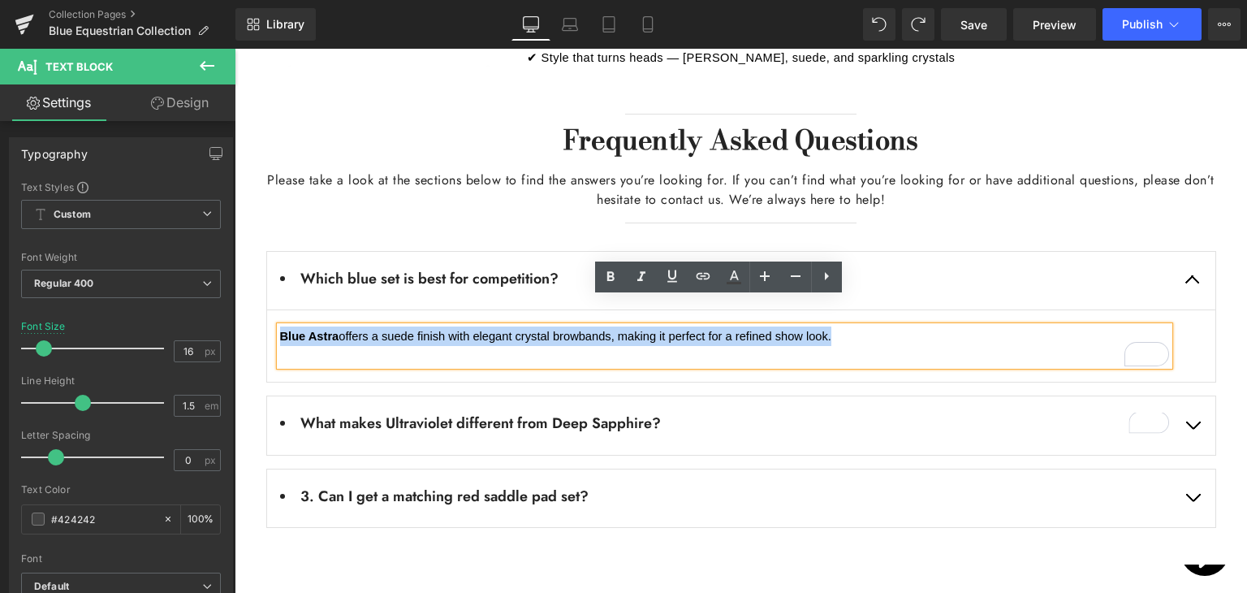
click at [1193, 430] on span "button" at bounding box center [1193, 430] width 0 height 0
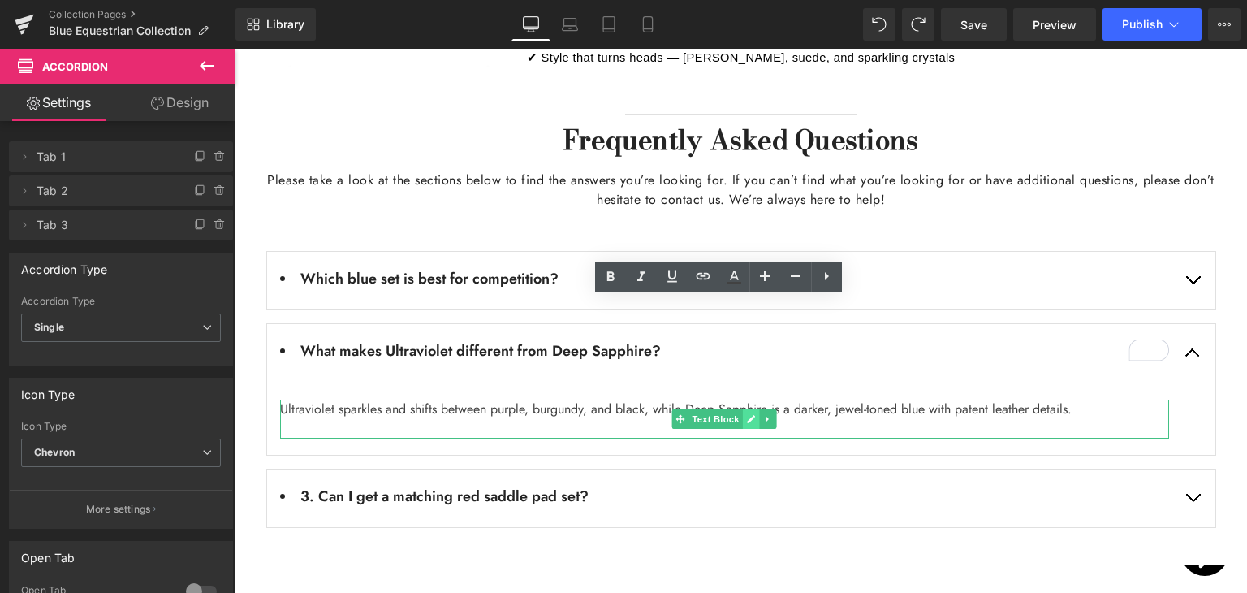
click at [751, 409] on link at bounding box center [751, 418] width 17 height 19
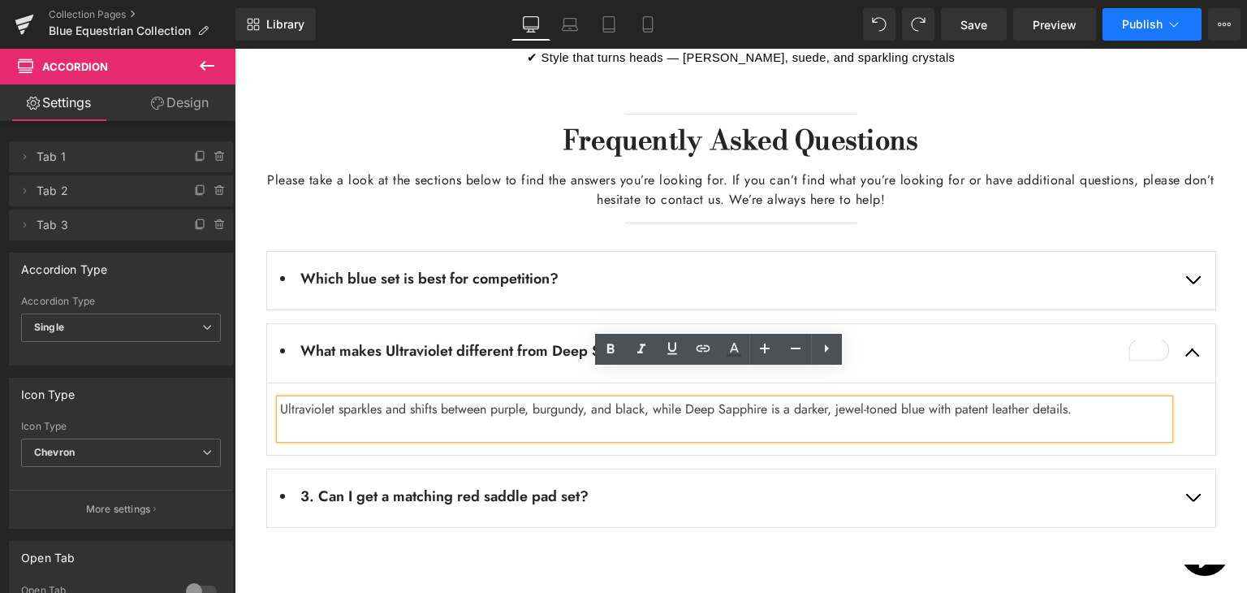
click at [1163, 12] on button "Publish" at bounding box center [1152, 24] width 99 height 32
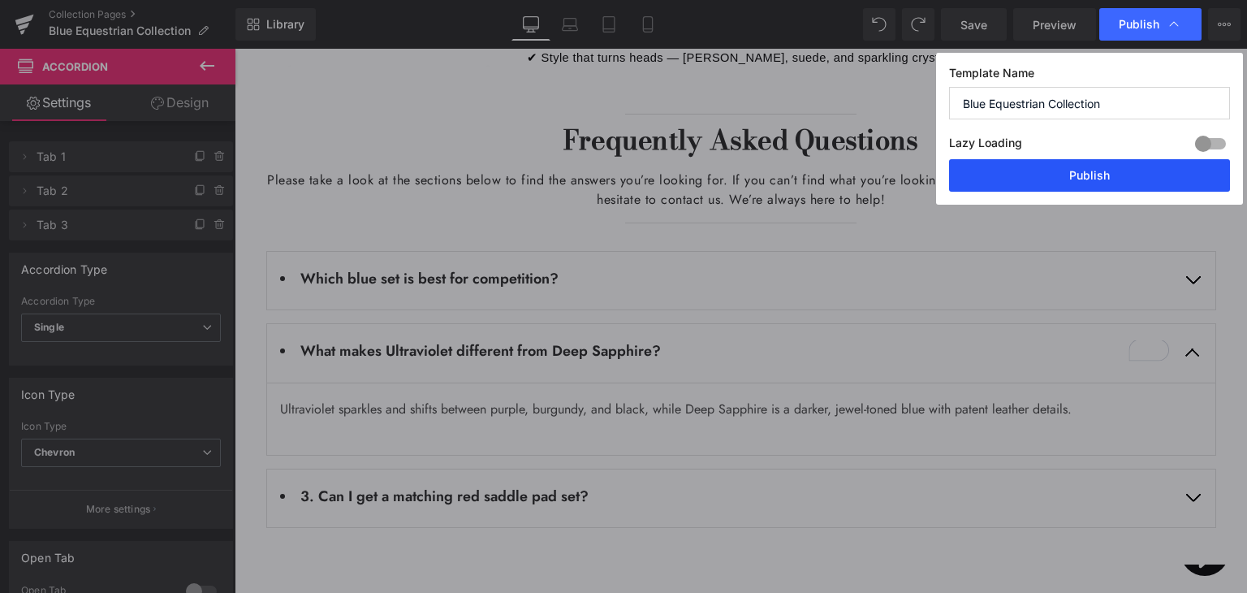
click at [1072, 176] on button "Publish" at bounding box center [1089, 175] width 281 height 32
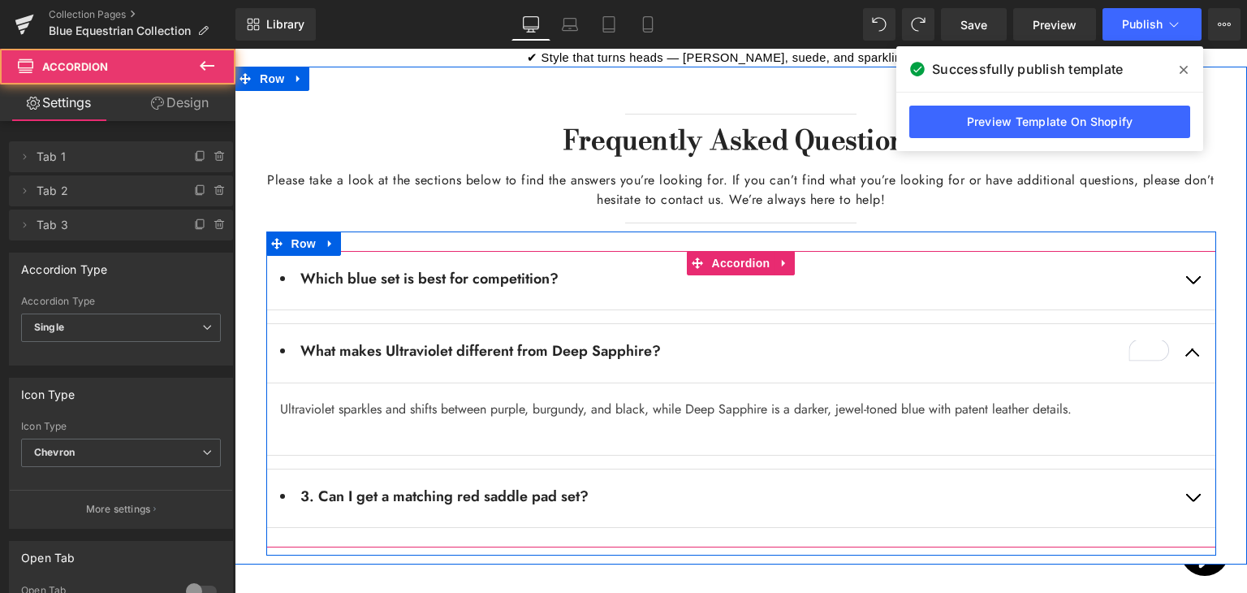
click at [1197, 469] on button "button" at bounding box center [1192, 498] width 45 height 58
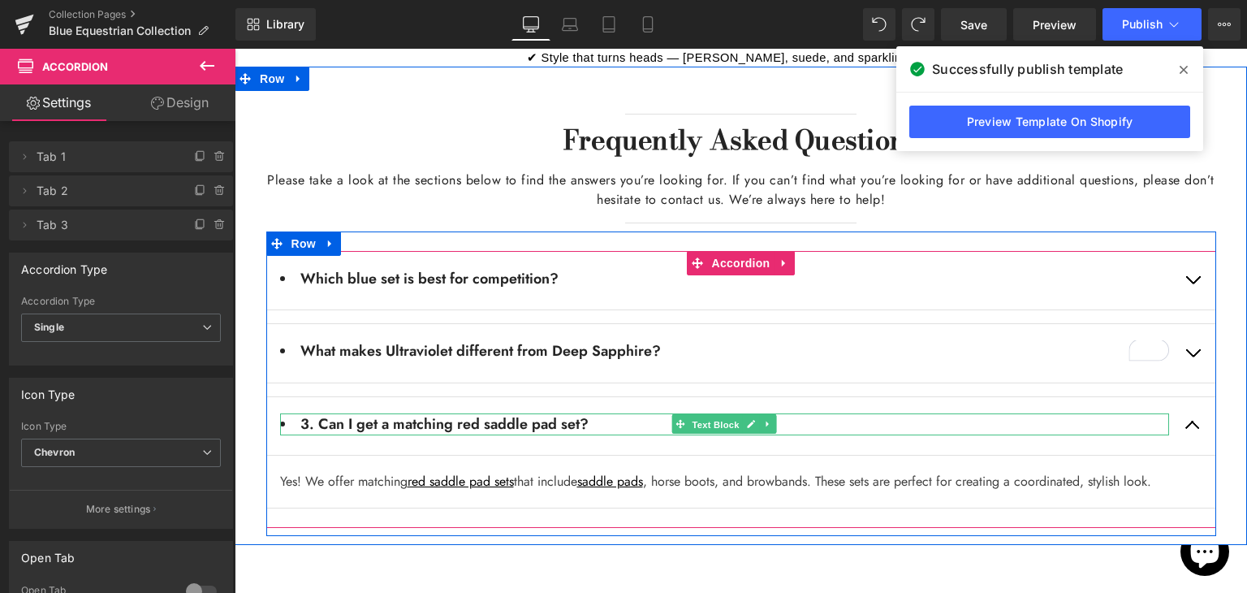
click at [695, 415] on span "Text Block" at bounding box center [716, 424] width 54 height 19
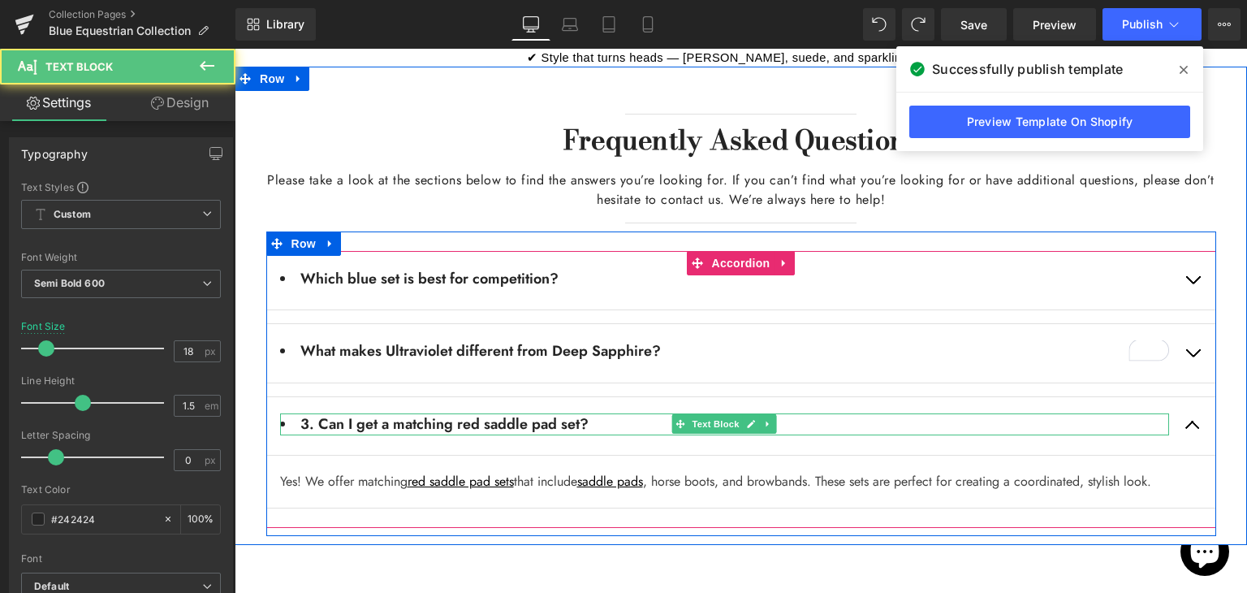
click at [599, 413] on li "3. Can I get a matching red saddle pad set?" at bounding box center [724, 424] width 889 height 22
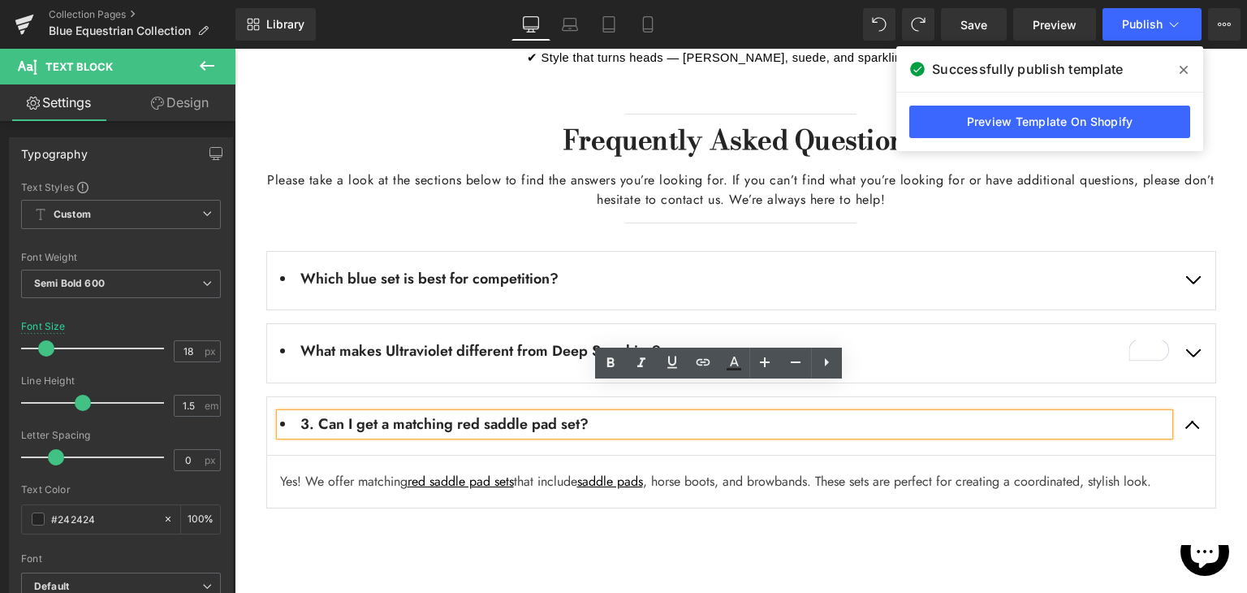
click at [599, 413] on li "3. Can I get a matching red saddle pad set?" at bounding box center [724, 424] width 889 height 22
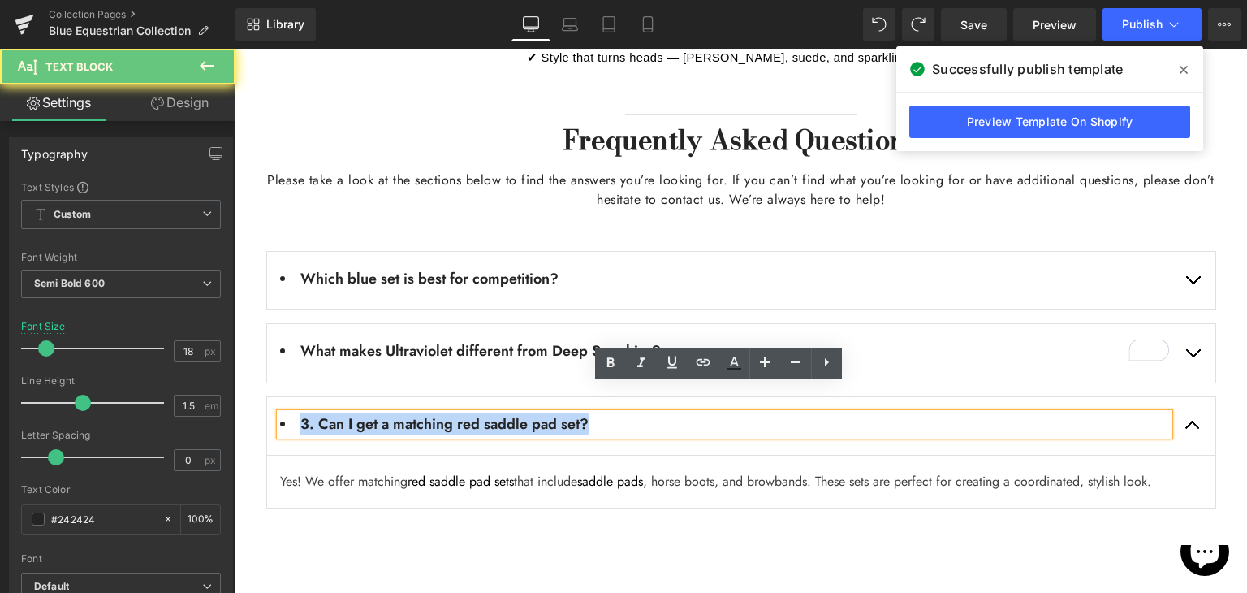
click at [599, 413] on li "3. Can I get a matching red saddle pad set?" at bounding box center [724, 424] width 889 height 22
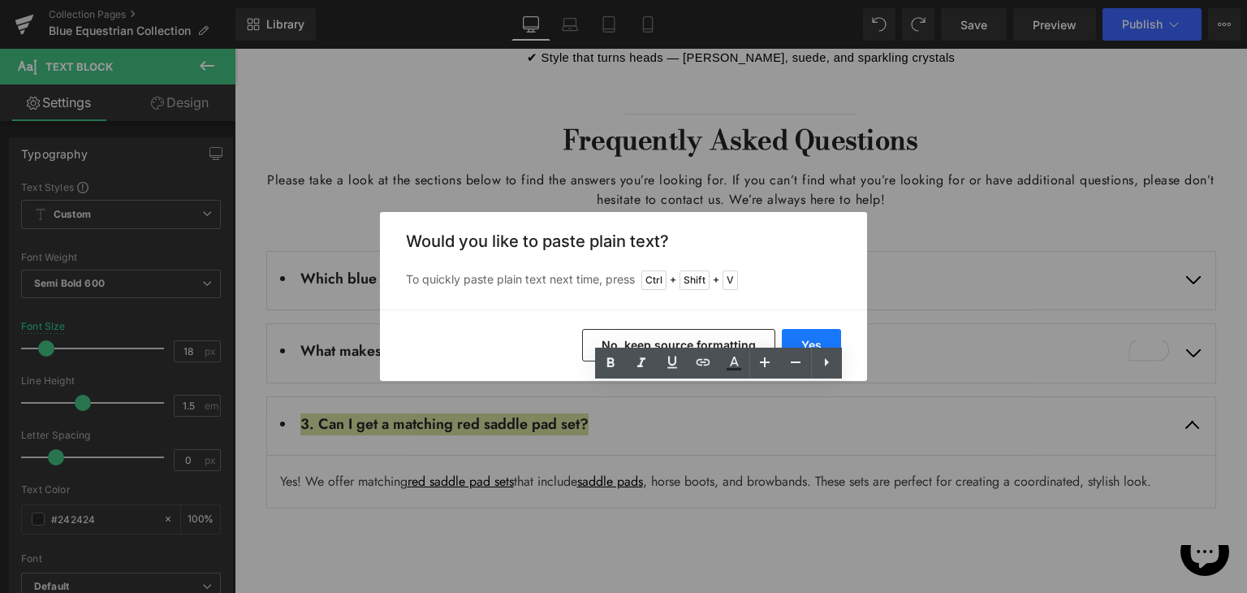
click at [817, 339] on button "Yes" at bounding box center [811, 345] width 59 height 32
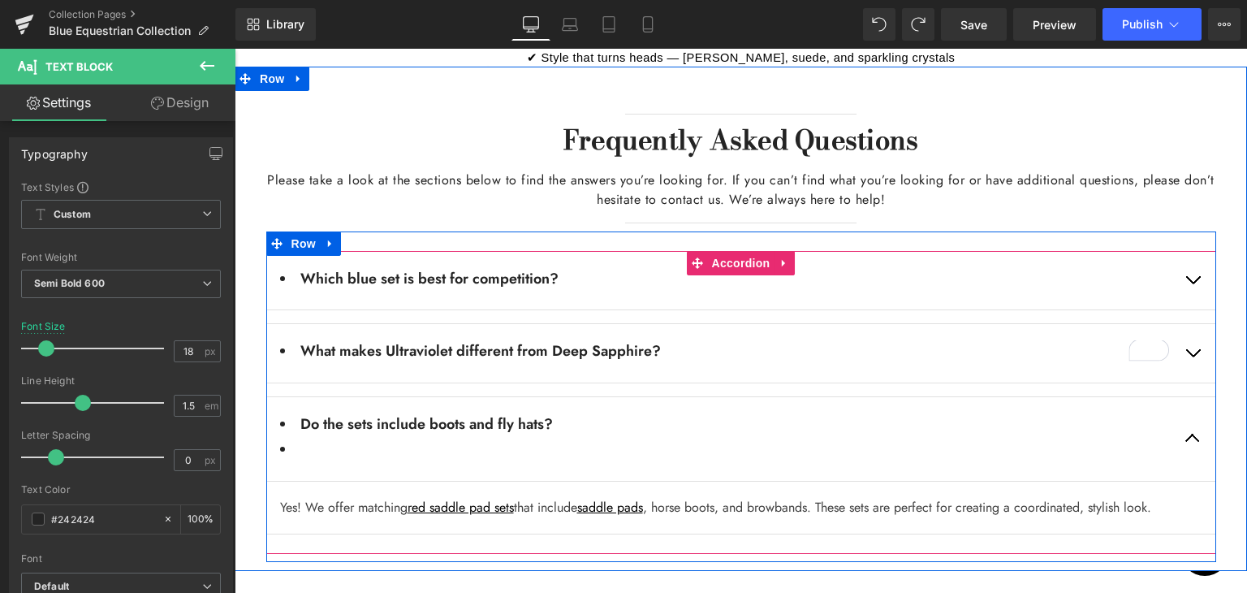
click at [490, 438] on li at bounding box center [724, 449] width 889 height 22
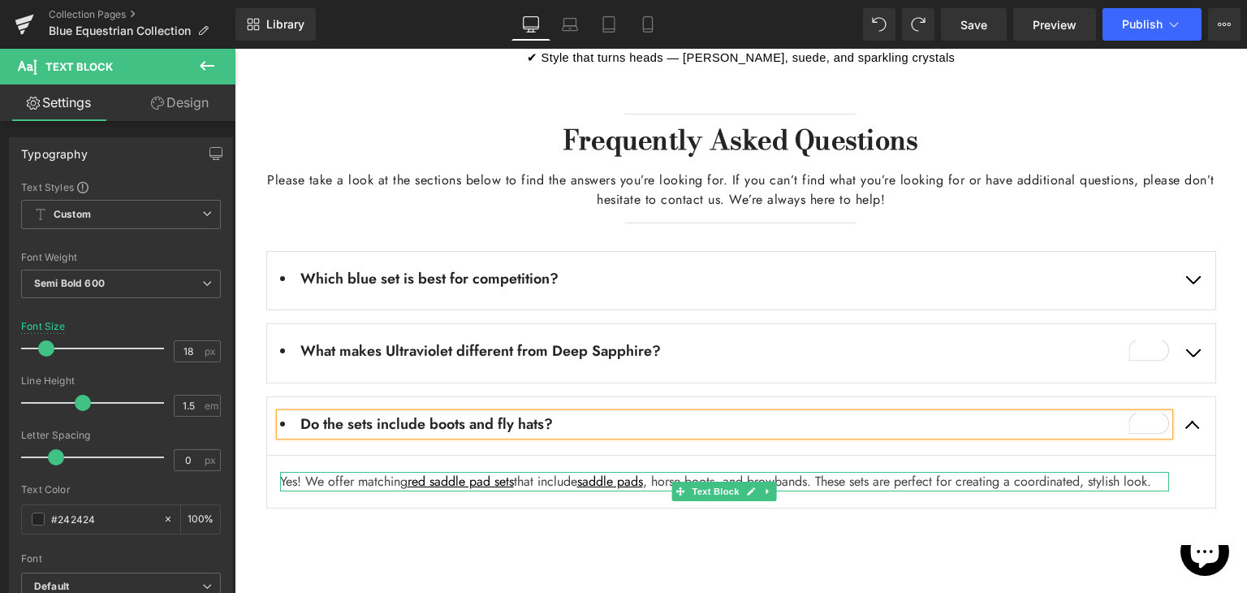
click at [506, 472] on p "Yes! We offer matching red saddle pad sets that include saddle pads , horse boo…" at bounding box center [724, 481] width 889 height 19
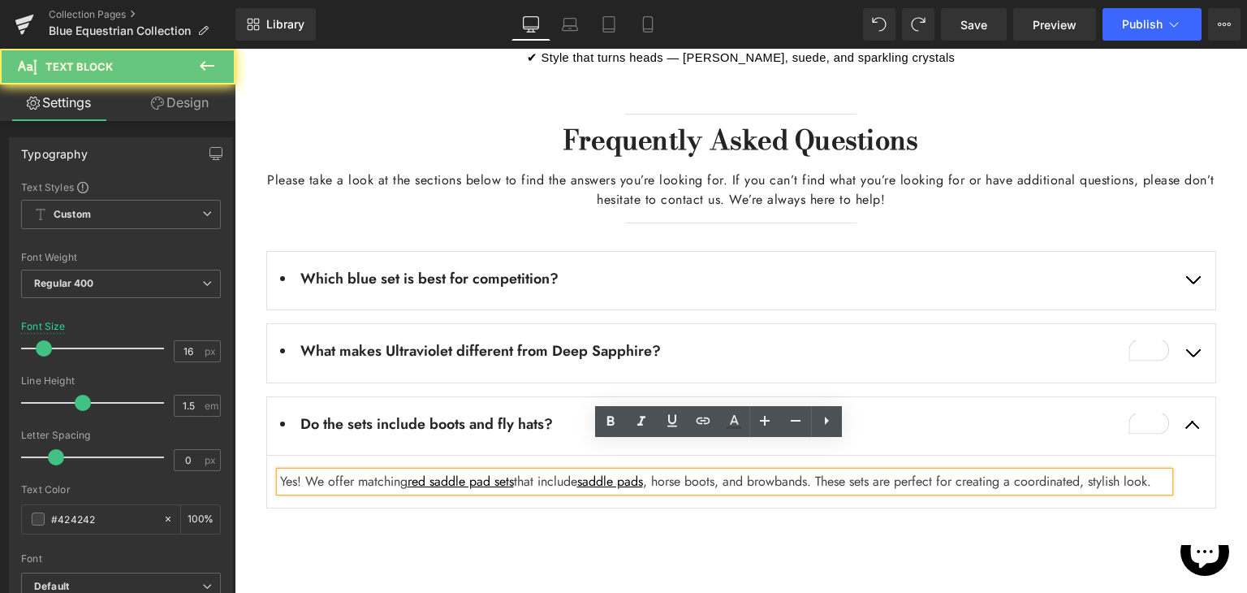
click at [506, 472] on p "Yes! We offer matching red saddle pad sets that include saddle pads , horse boo…" at bounding box center [724, 481] width 889 height 19
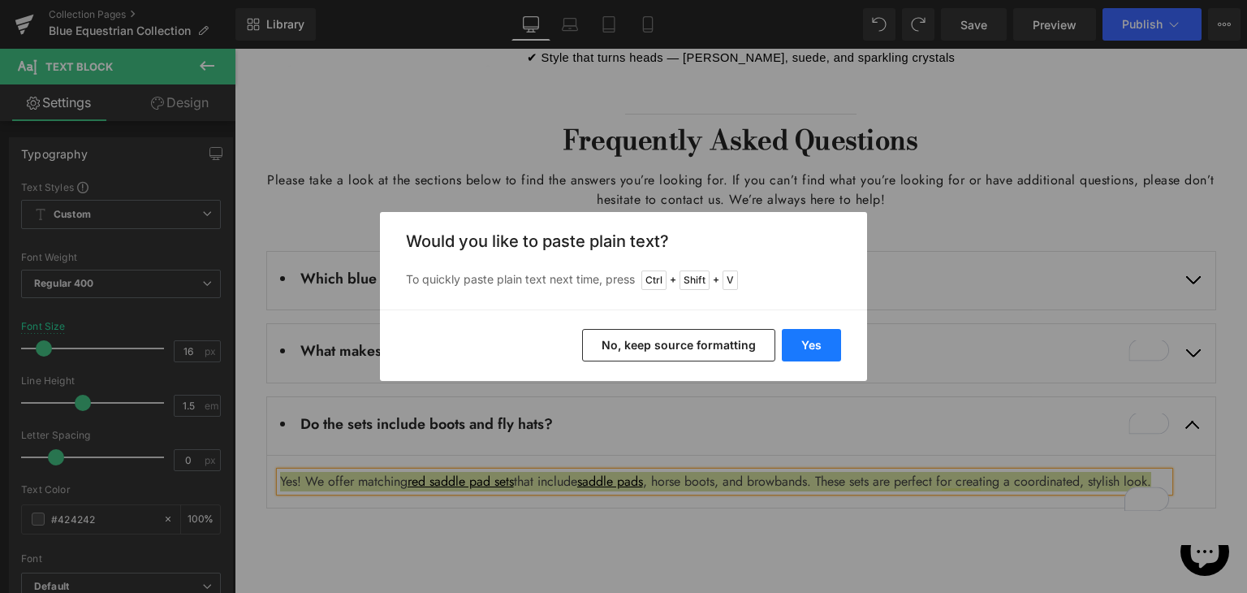
drag, startPoint x: 792, startPoint y: 350, endPoint x: 454, endPoint y: 370, distance: 339.2
click at [792, 350] on button "Yes" at bounding box center [811, 345] width 59 height 32
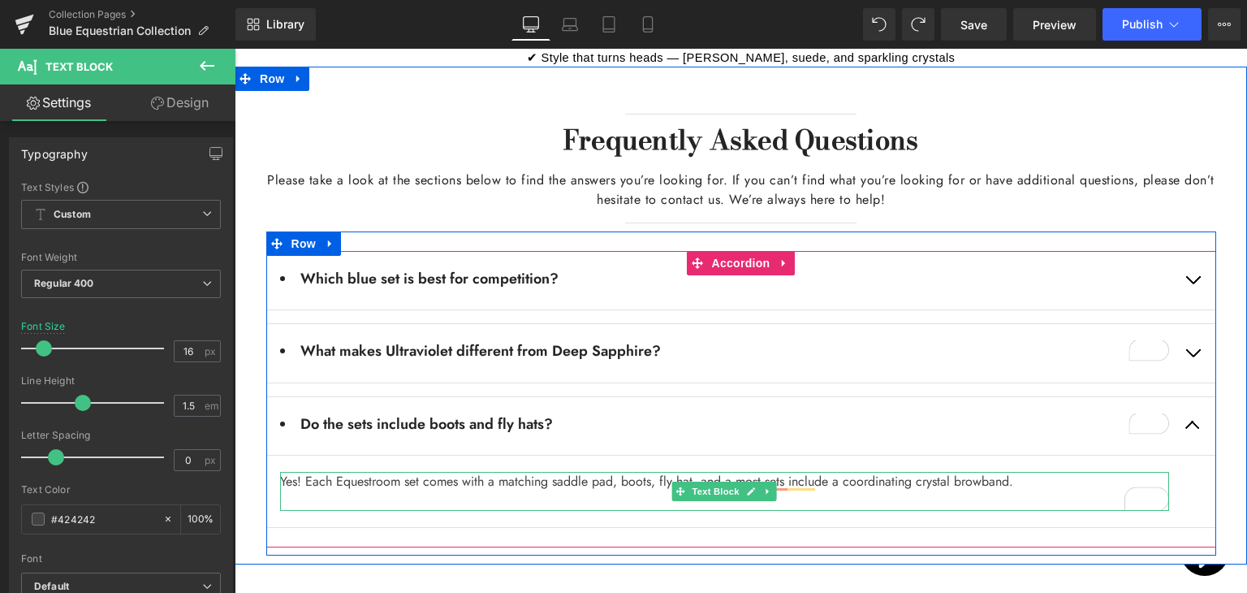
click at [397, 491] on p "To enrich screen reader interactions, please activate Accessibility in Grammarl…" at bounding box center [724, 500] width 889 height 19
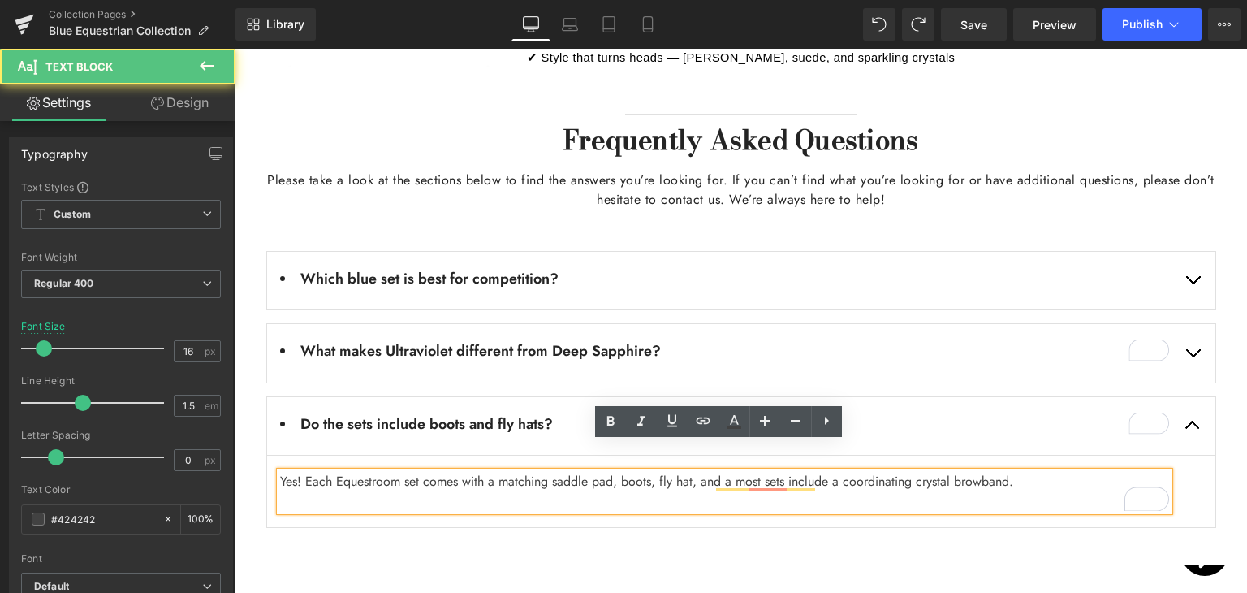
click at [397, 491] on p "To enrich screen reader interactions, please activate Accessibility in Grammarl…" at bounding box center [724, 500] width 889 height 19
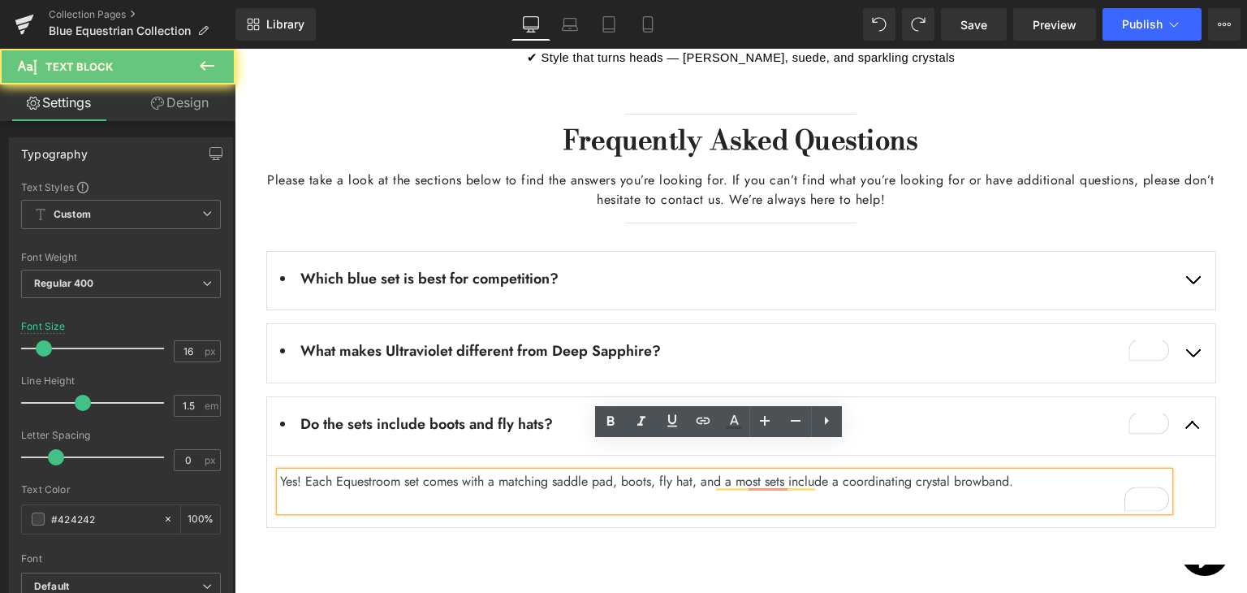
click at [322, 472] on p "Yes! Each Equestroom set comes with a matching saddle pad, boots, fly hat, and …" at bounding box center [724, 481] width 889 height 19
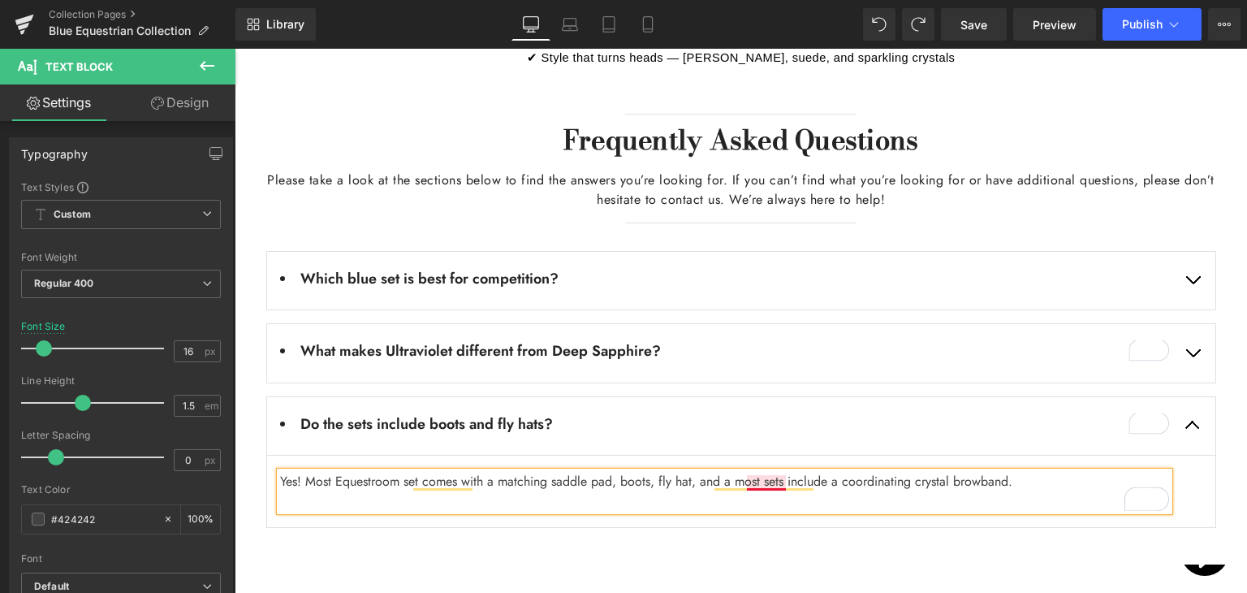
click at [767, 472] on p "Yes! Most Equestroom set comes with a matching saddle pad, boots, fly hat, and …" at bounding box center [724, 481] width 889 height 19
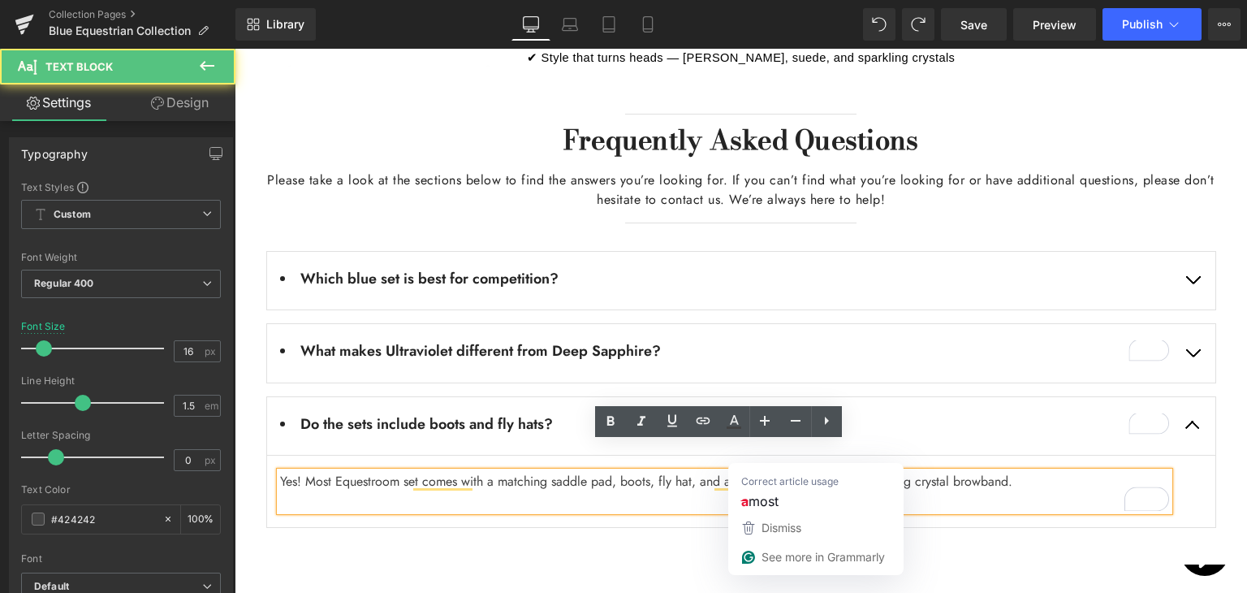
click at [767, 472] on p "Yes! Most Equestroom set comes with a matching saddle pad, boots, fly hat, and …" at bounding box center [724, 481] width 889 height 19
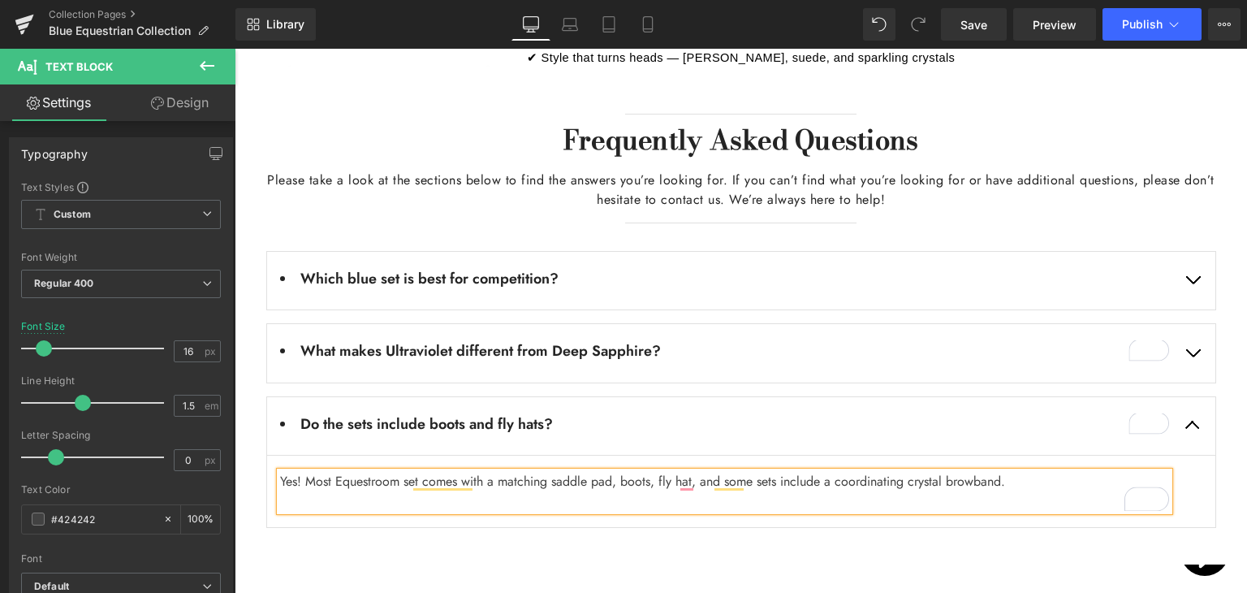
click at [254, 399] on div "Separator Frequently Asked Questions Heading Please take a look at the sections…" at bounding box center [741, 331] width 974 height 450
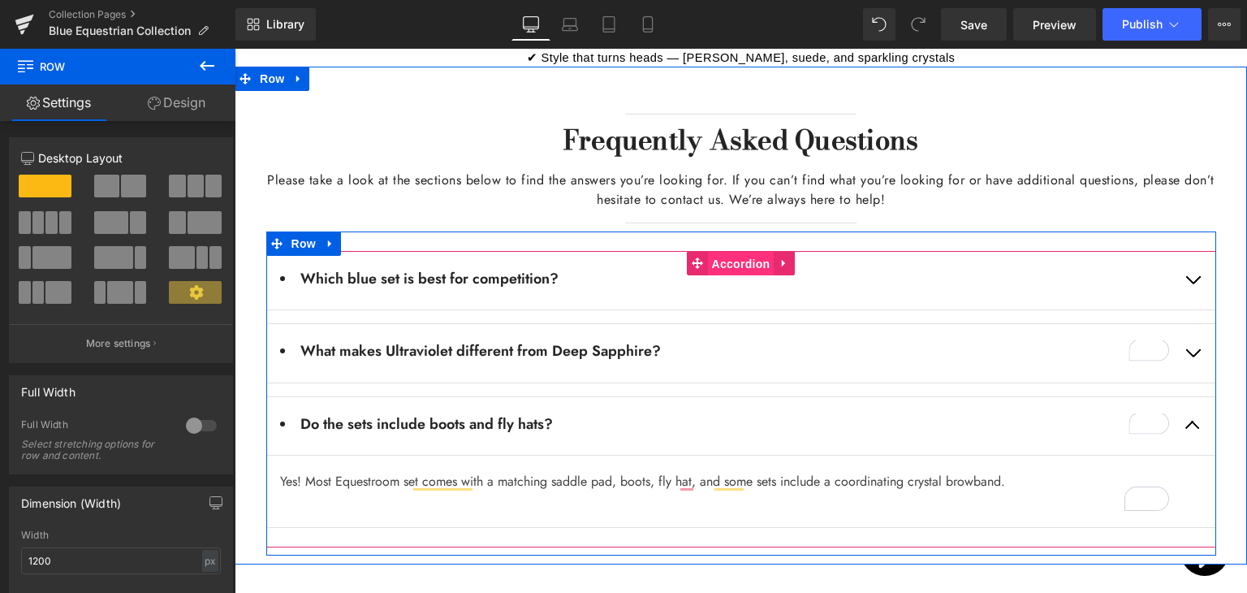
click at [732, 252] on span "Accordion" at bounding box center [741, 264] width 67 height 24
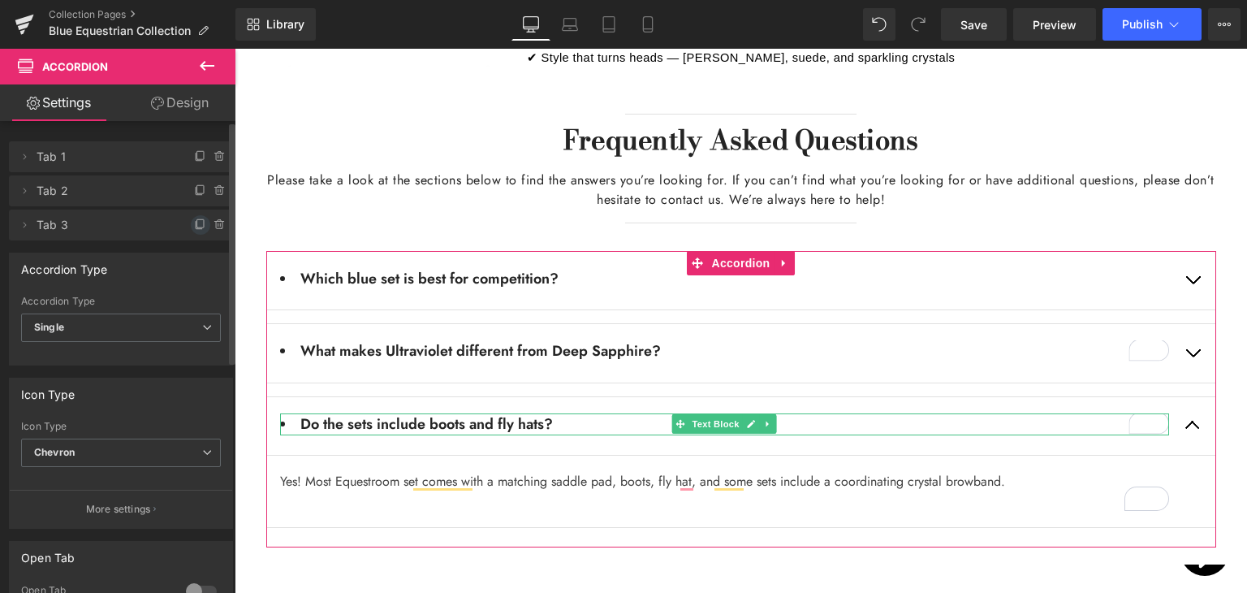
click at [200, 228] on icon at bounding box center [200, 224] width 13 height 13
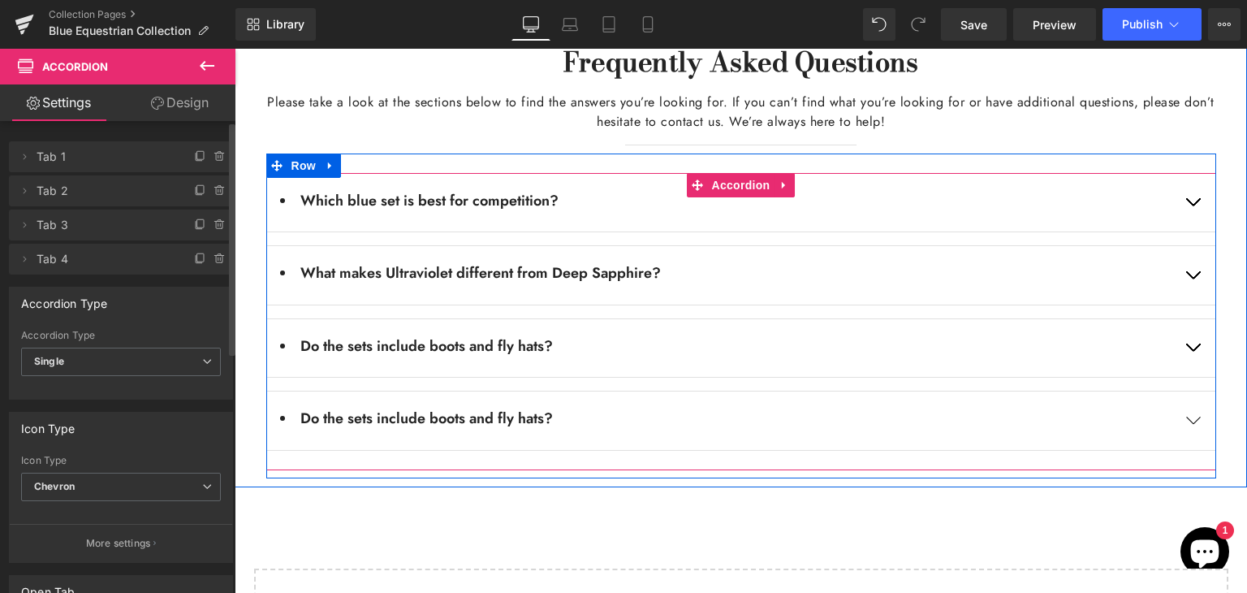
scroll to position [3085, 0]
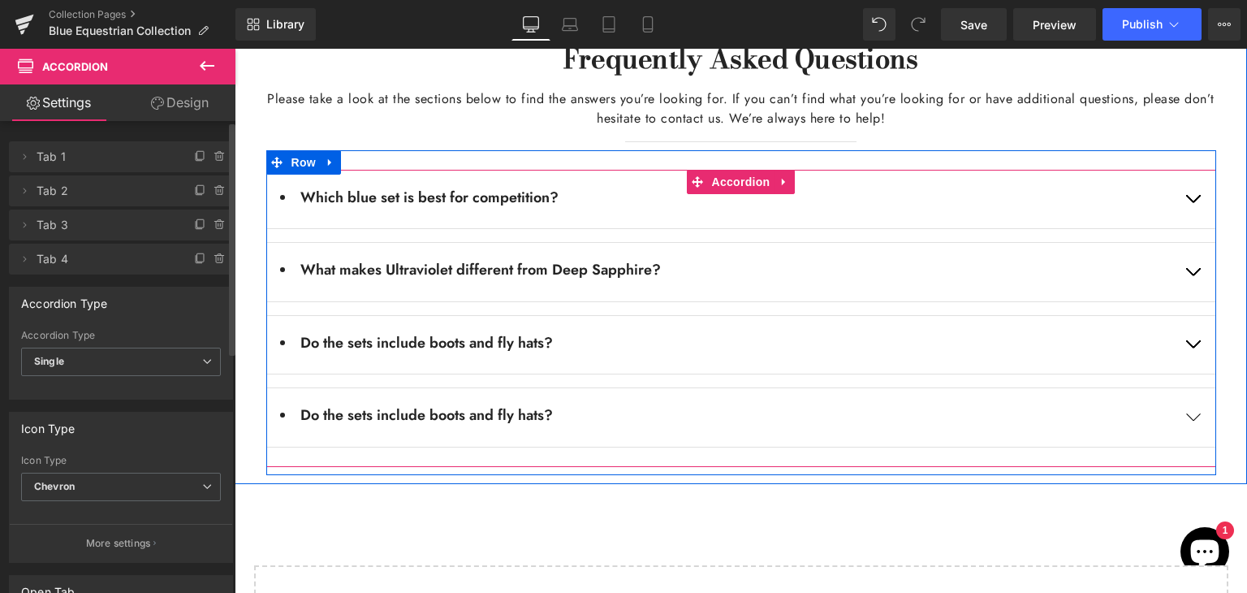
click at [1187, 388] on button "button" at bounding box center [1192, 417] width 45 height 58
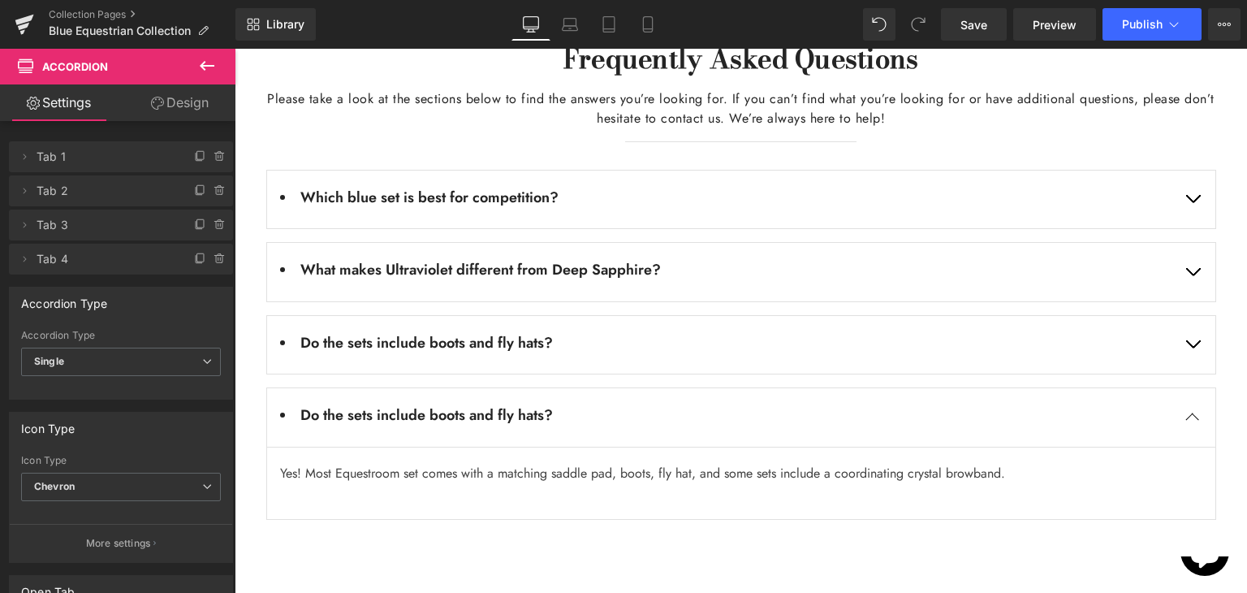
scroll to position [3085, 0]
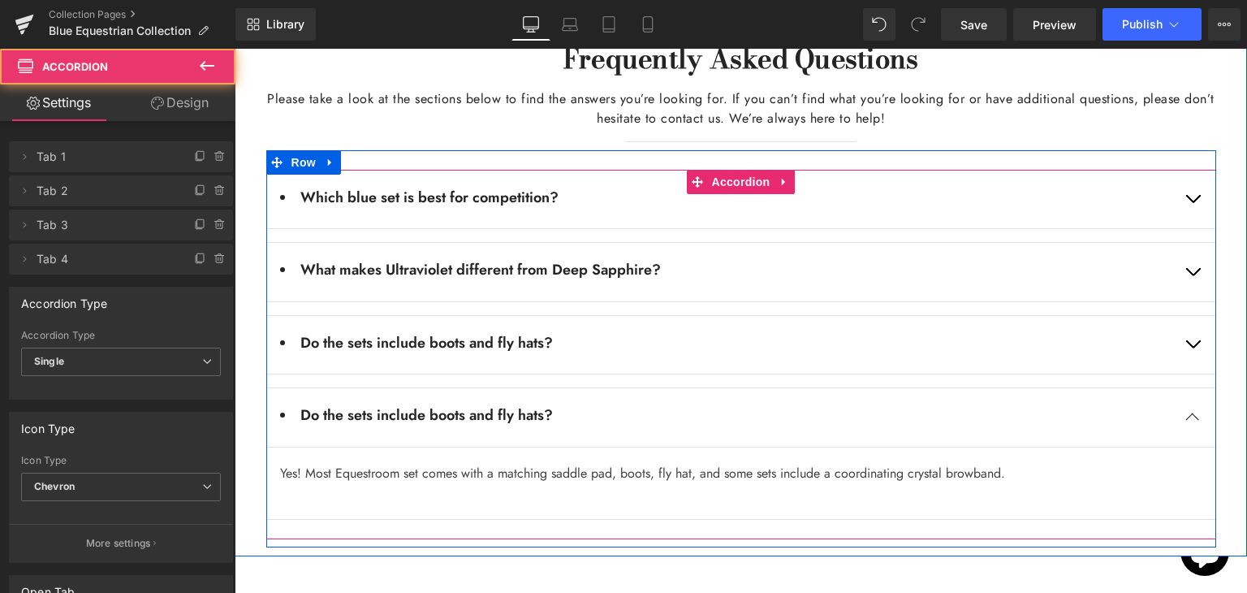
click at [643, 387] on div "Do the sets include boots and fly hats? Text Block" at bounding box center [741, 417] width 950 height 60
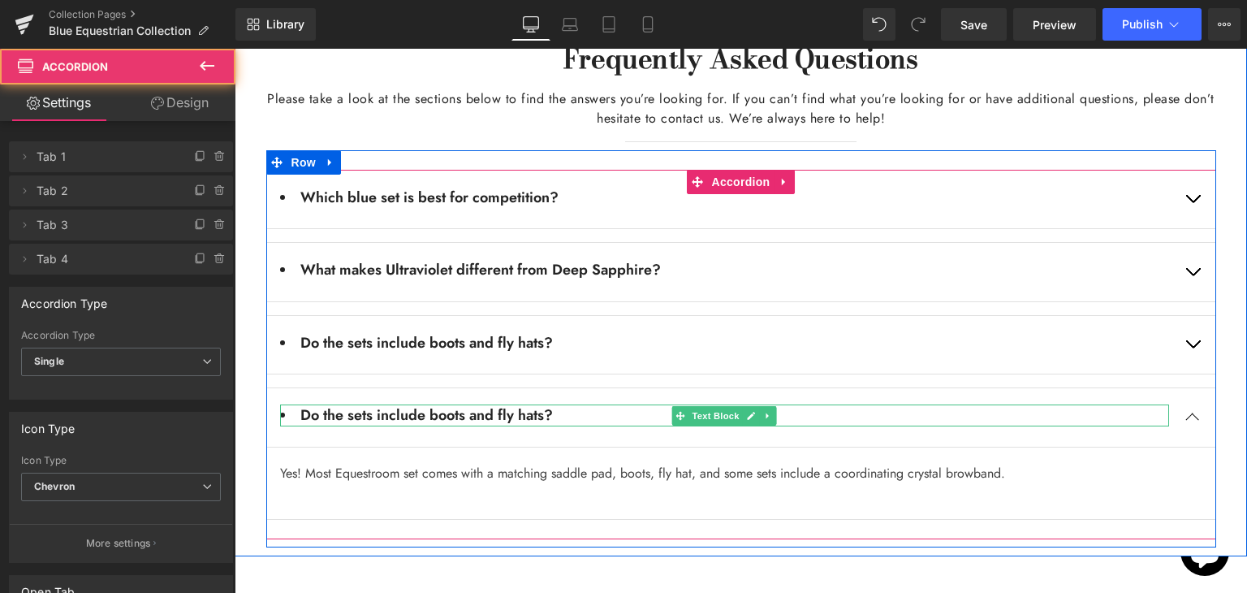
click at [640, 404] on li "Do the sets include boots and fly hats?" at bounding box center [724, 415] width 889 height 22
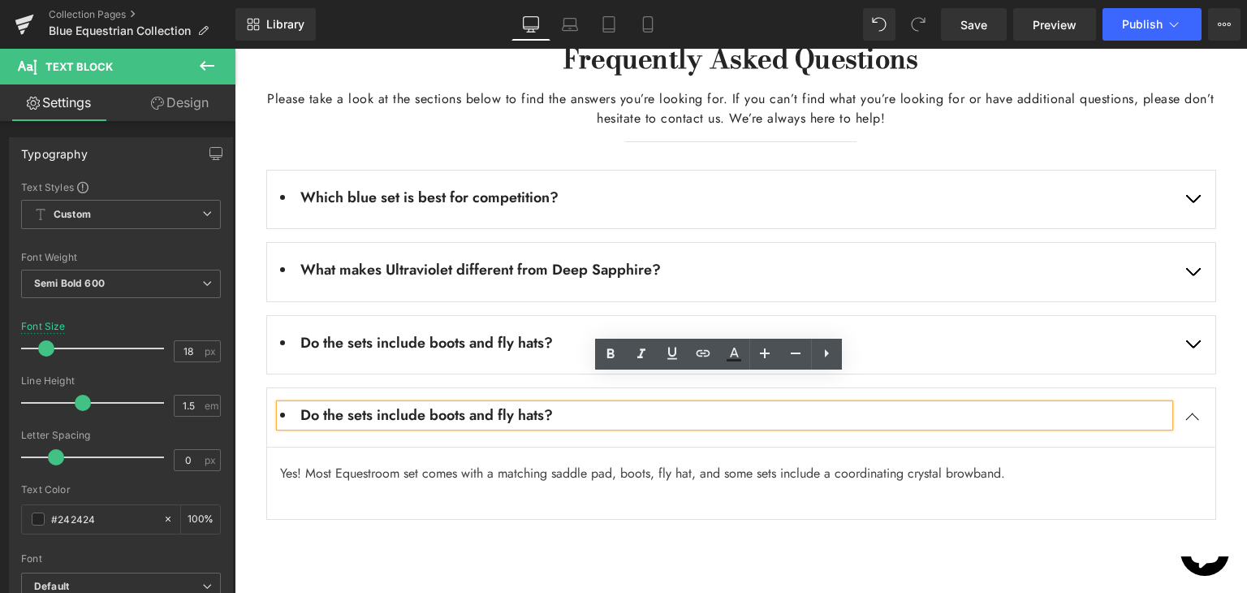
click at [640, 404] on li "Do the sets include boots and fly hats?" at bounding box center [724, 415] width 889 height 22
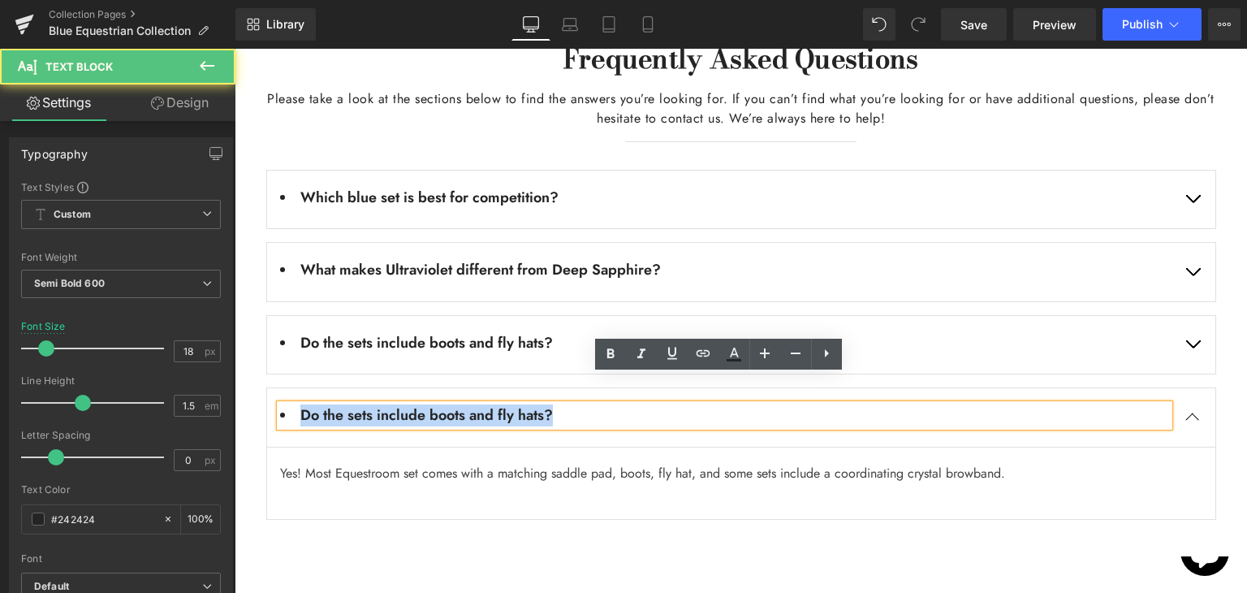
click at [640, 404] on li "Do the sets include boots and fly hats?" at bounding box center [724, 415] width 889 height 22
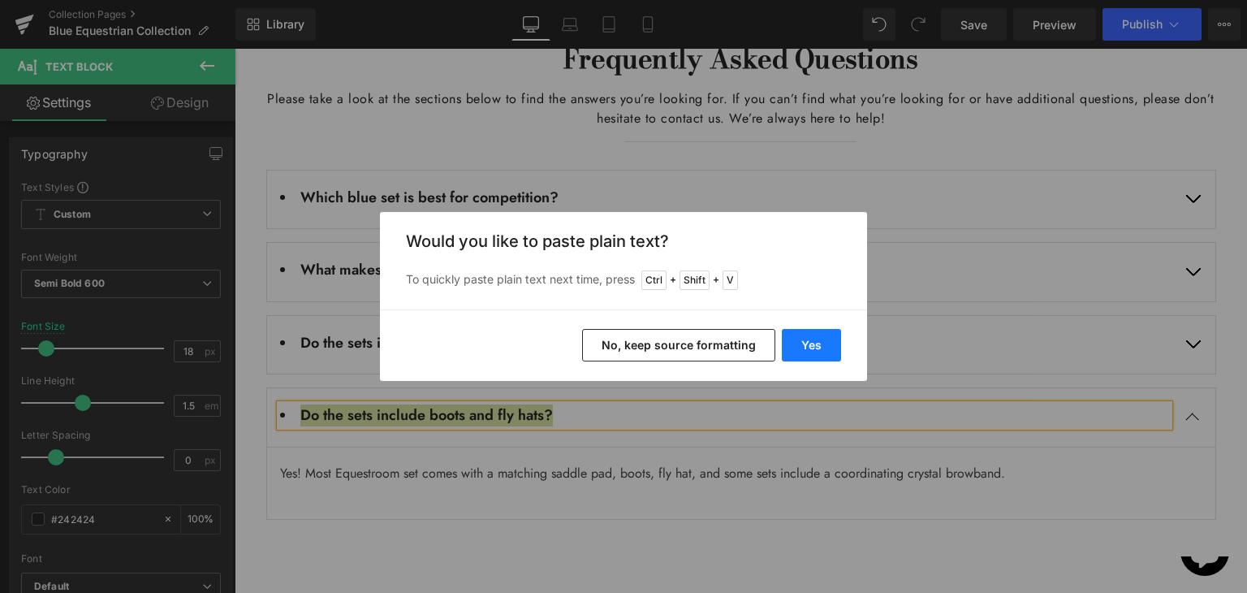
click at [800, 337] on button "Yes" at bounding box center [811, 345] width 59 height 32
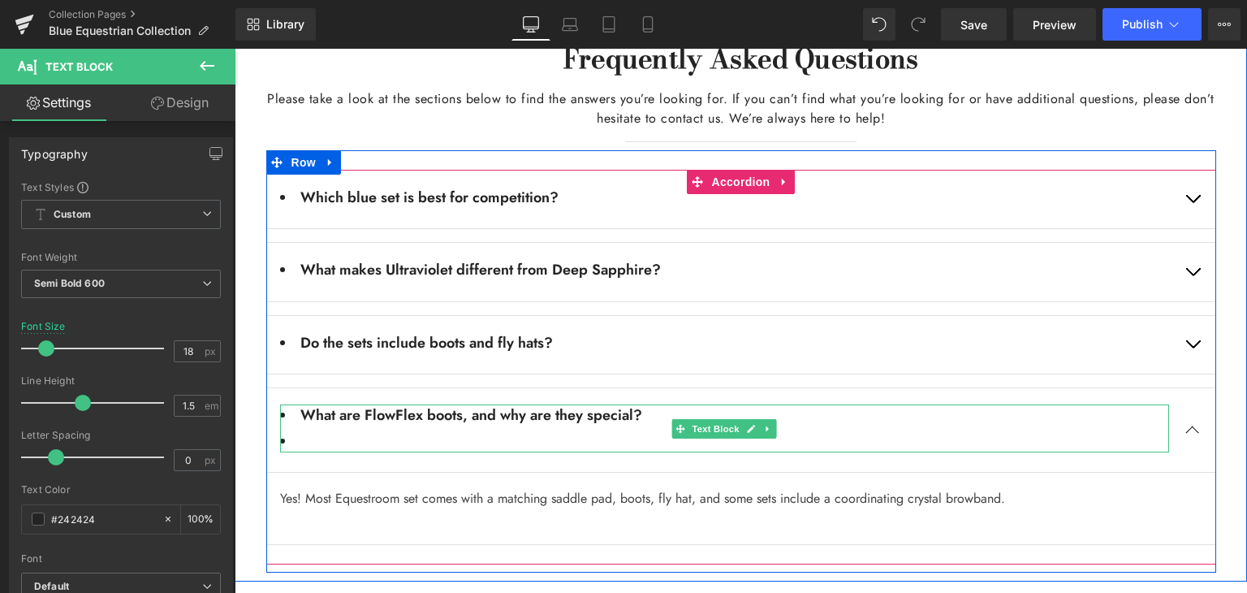
click at [481, 430] on li "To enrich screen reader interactions, please activate Accessibility in Grammarl…" at bounding box center [724, 441] width 889 height 22
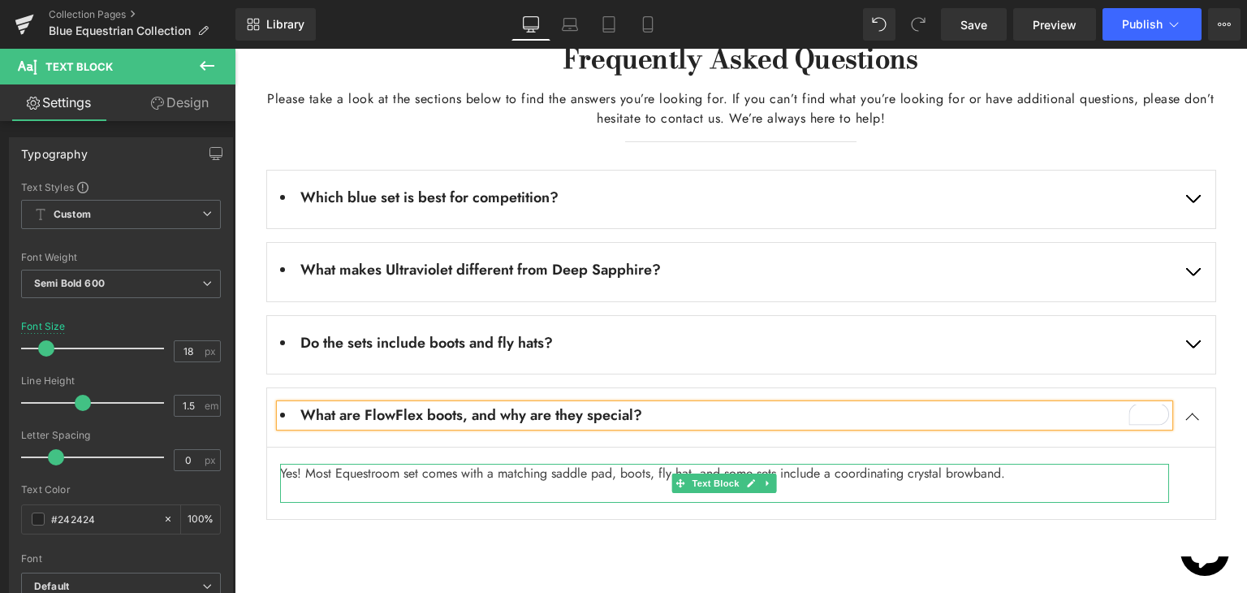
click at [497, 464] on p "Yes! Most Equestroom set comes with a matching saddle pad, boots, fly hat, and …" at bounding box center [724, 473] width 889 height 19
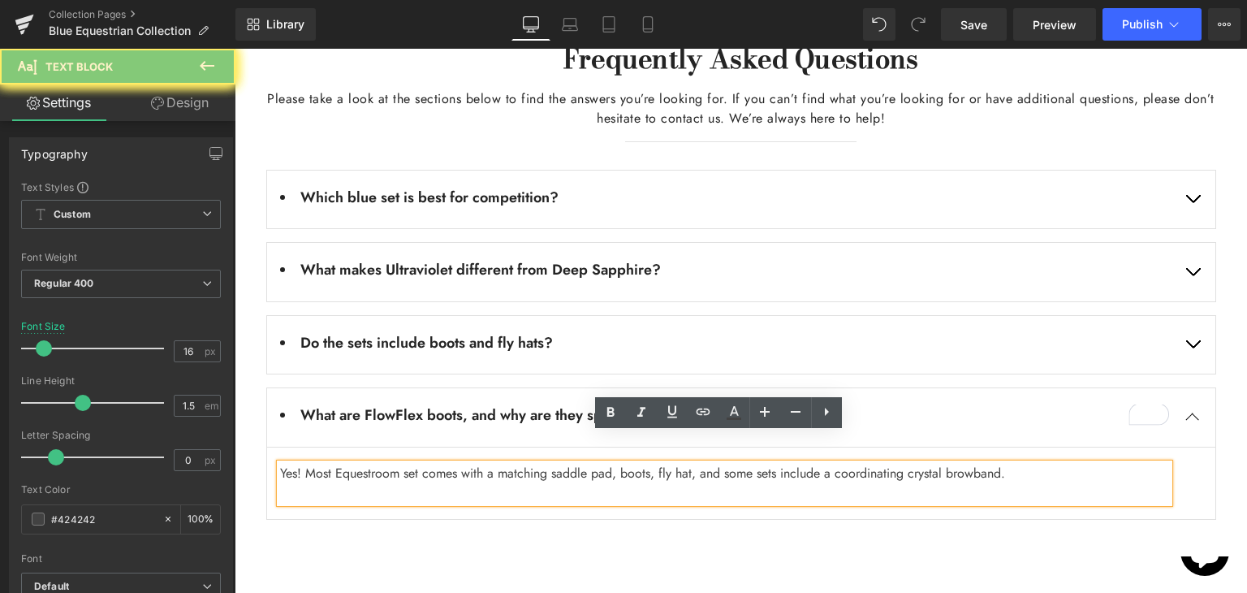
click at [497, 464] on p "Yes! Most Equestroom set comes with a matching saddle pad, boots, fly hat, and …" at bounding box center [724, 473] width 889 height 19
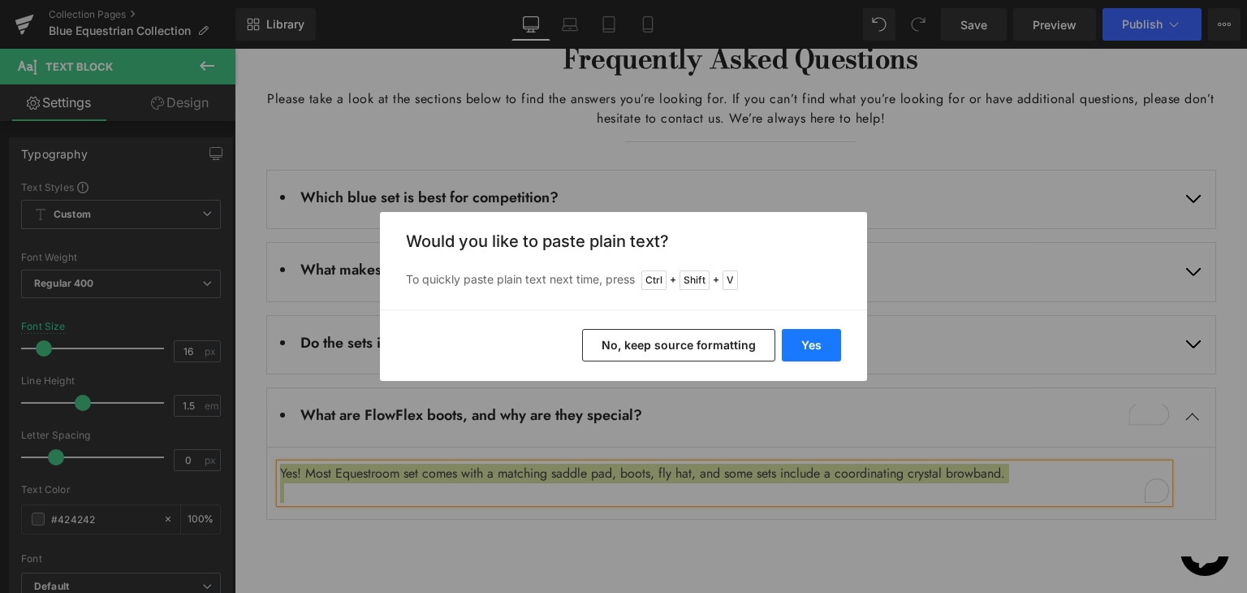
click at [801, 343] on button "Yes" at bounding box center [811, 345] width 59 height 32
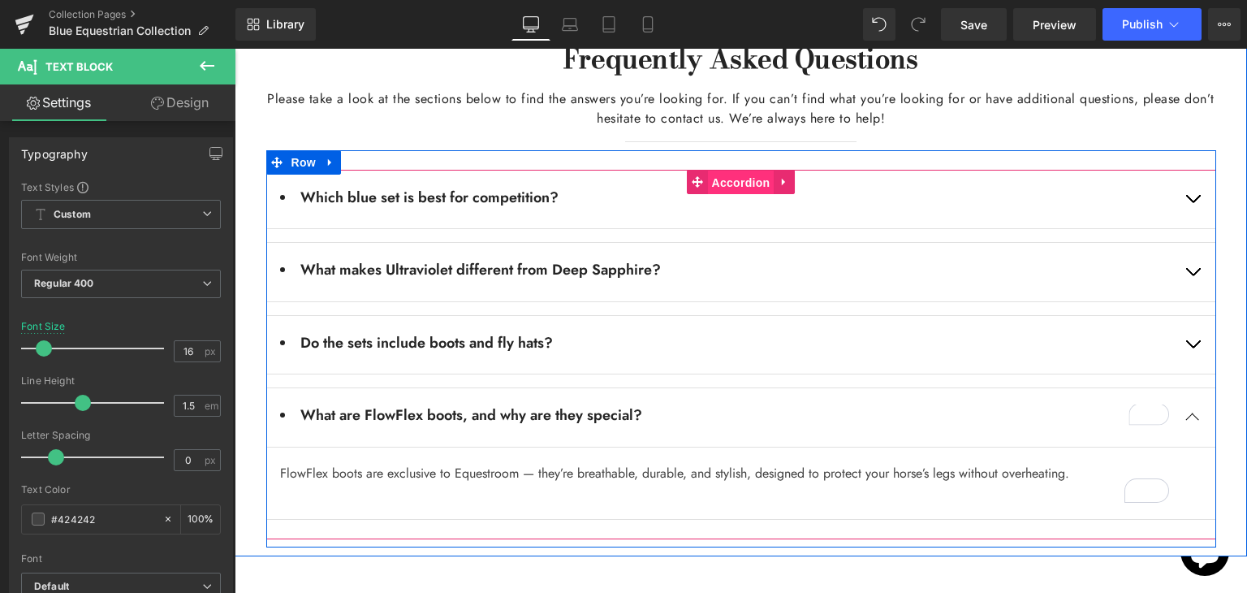
click at [724, 171] on span "Accordion" at bounding box center [741, 183] width 67 height 24
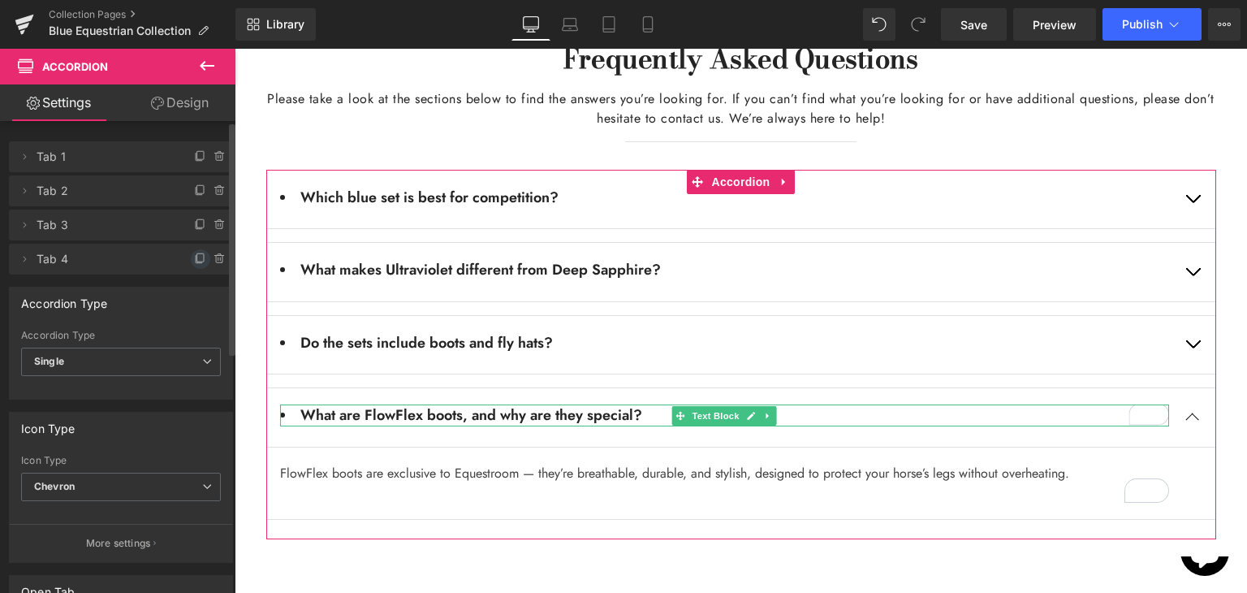
click at [197, 261] on icon at bounding box center [200, 257] width 6 height 8
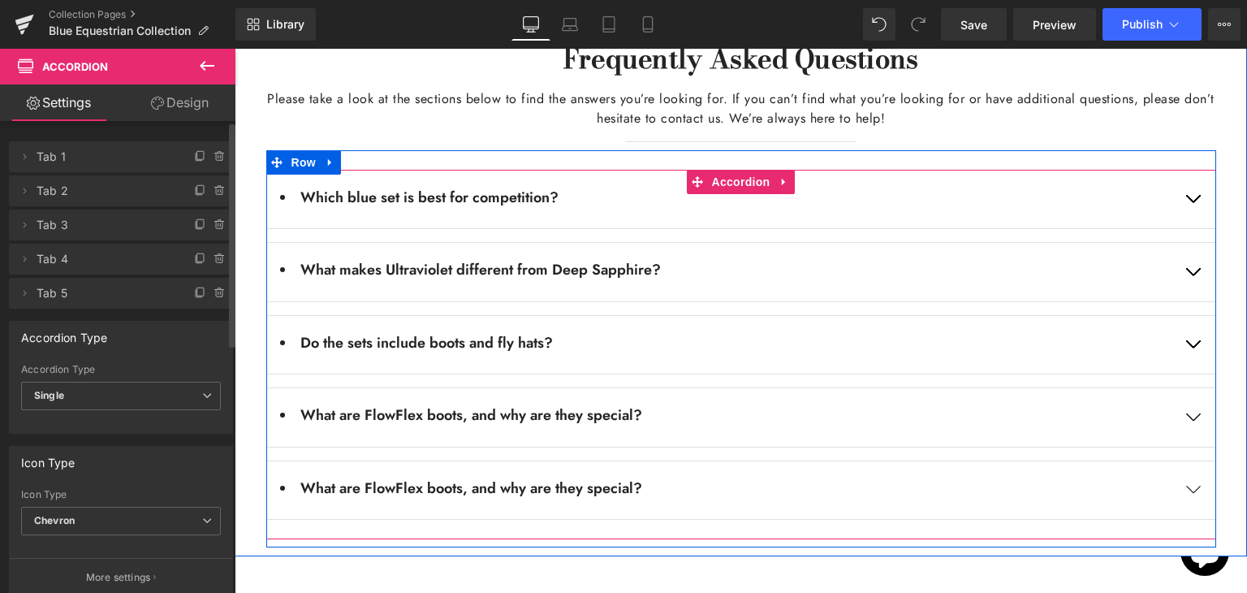
click at [1190, 462] on button "button" at bounding box center [1192, 490] width 45 height 58
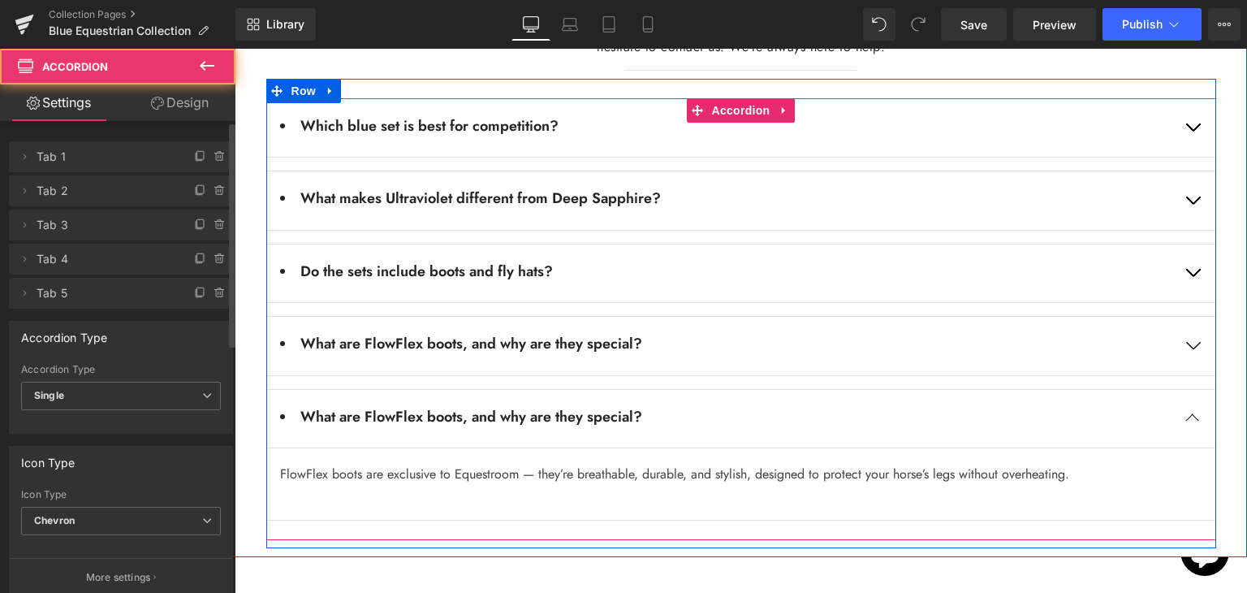
scroll to position [3167, 0]
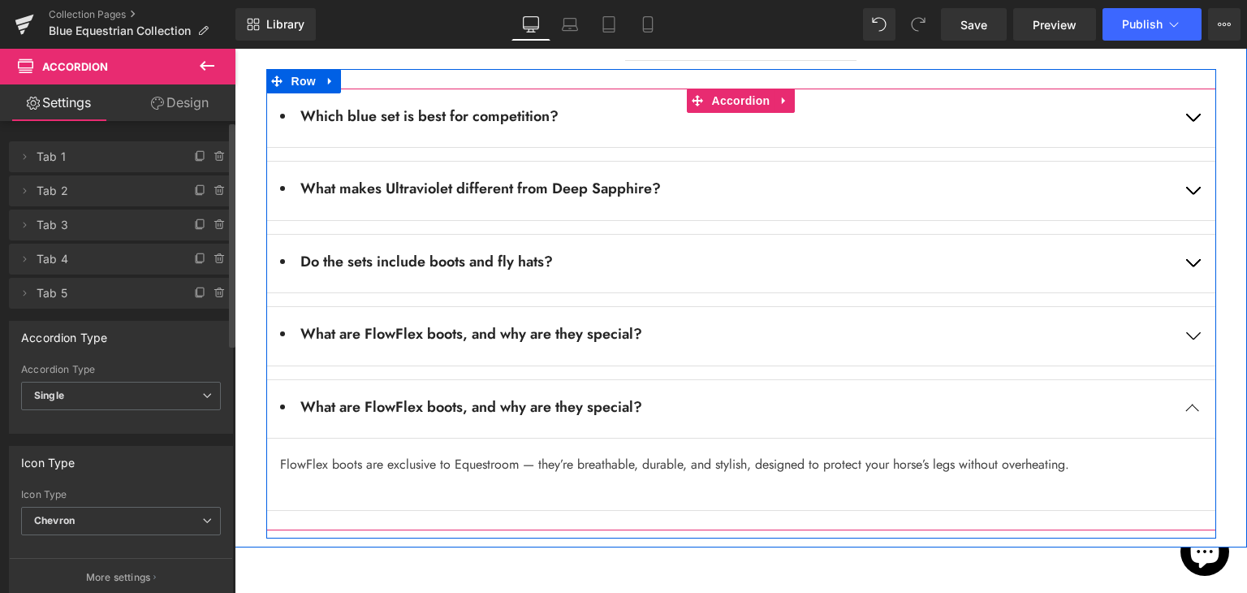
click at [602, 396] on li "What are FlowFlex boots, and why are they special?" at bounding box center [724, 407] width 889 height 22
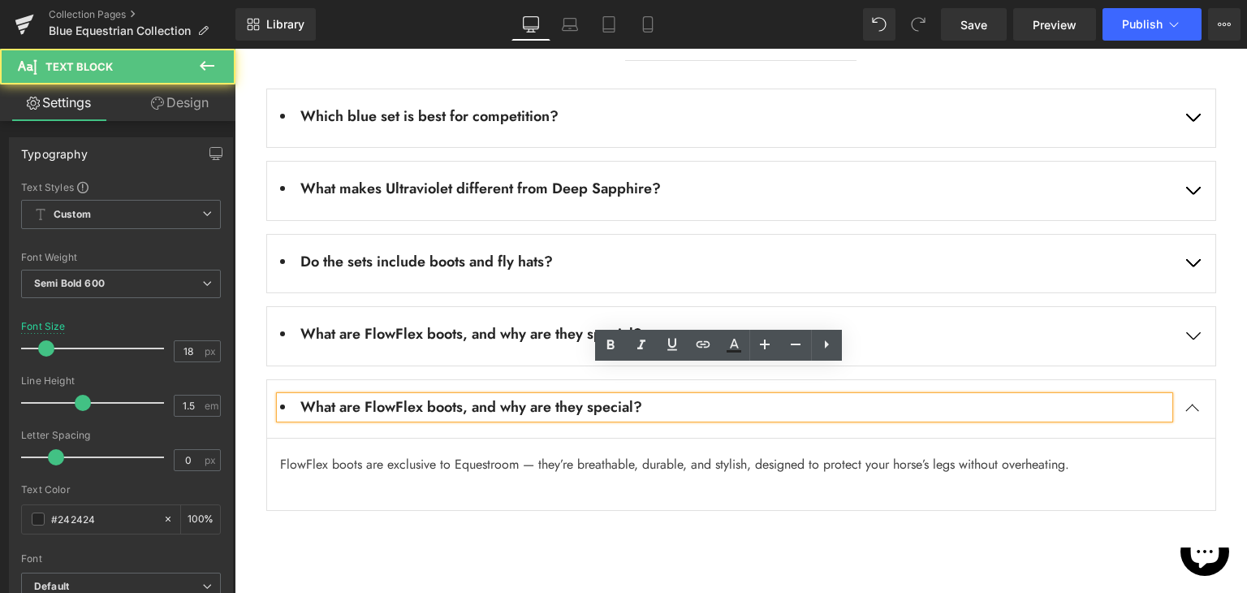
click at [602, 396] on li "What are FlowFlex boots, and why are they special?" at bounding box center [724, 407] width 889 height 22
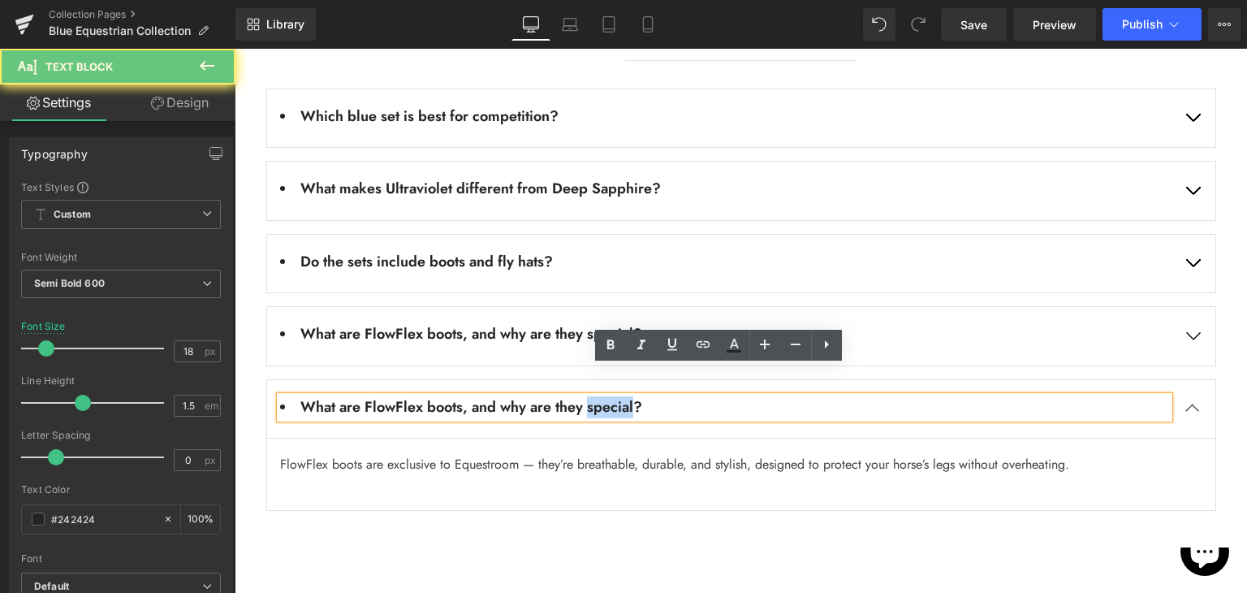
click at [602, 396] on li "What are FlowFlex boots, and why are they special?" at bounding box center [724, 407] width 889 height 22
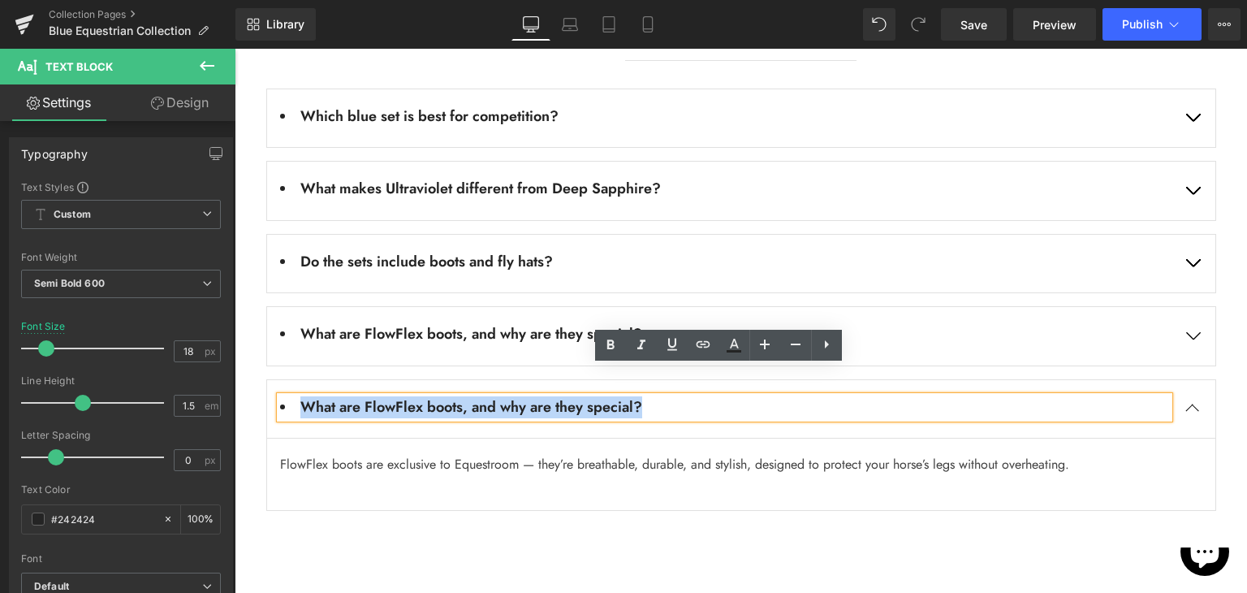
click at [602, 396] on li "What are FlowFlex boots, and why are they special?" at bounding box center [724, 407] width 889 height 22
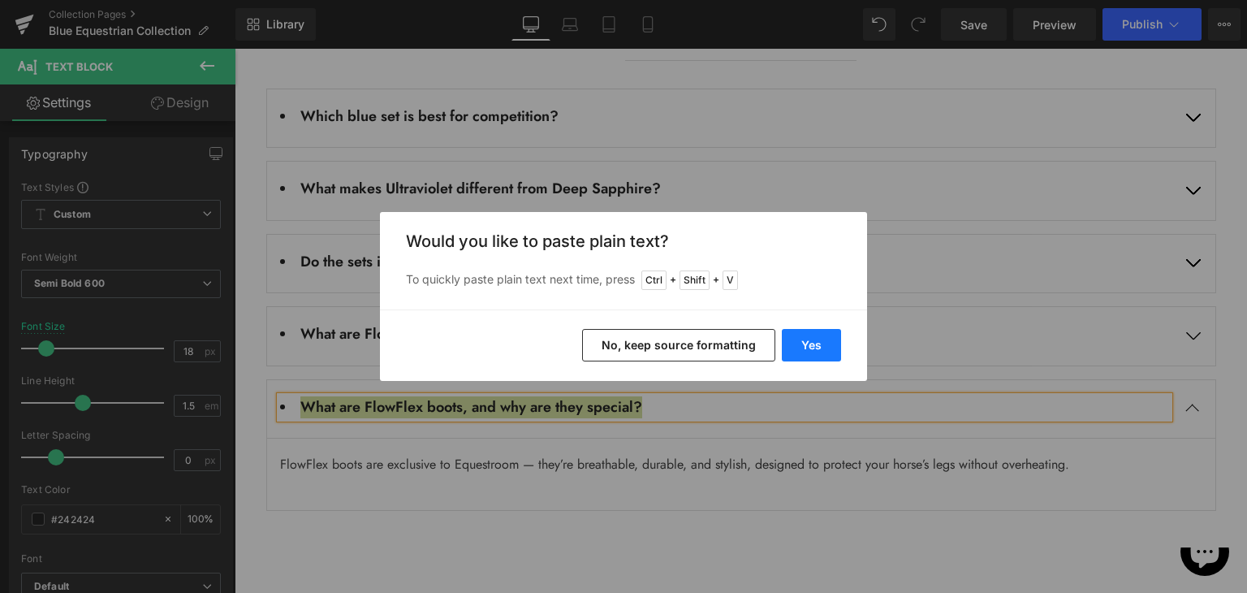
click at [819, 347] on button "Yes" at bounding box center [811, 345] width 59 height 32
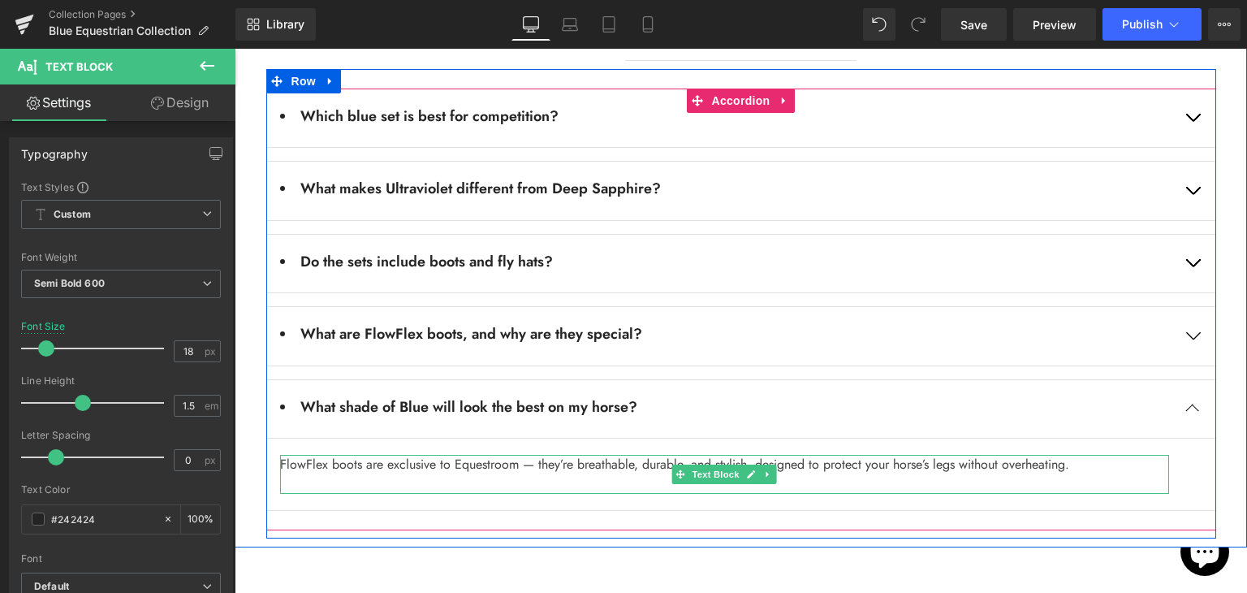
click at [536, 455] on p "FlowFlex boots are exclusive to Equestroom — they’re breathable, durable, and s…" at bounding box center [724, 464] width 889 height 19
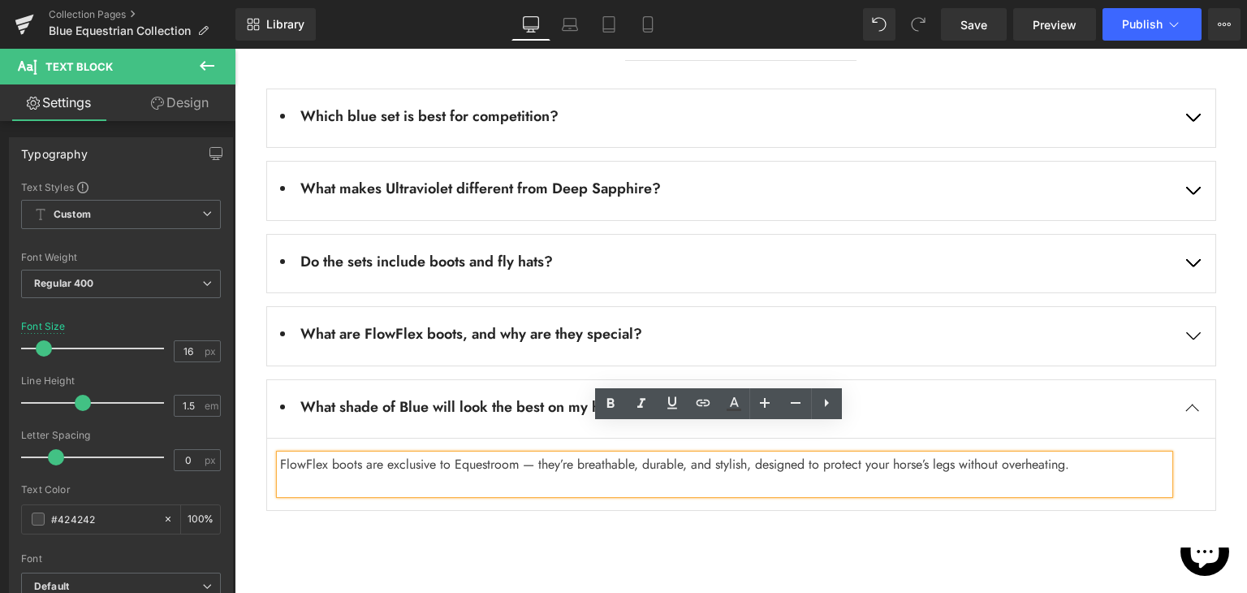
click at [448, 455] on p "FlowFlex boots are exclusive to Equestroom — they’re breathable, durable, and s…" at bounding box center [724, 464] width 889 height 19
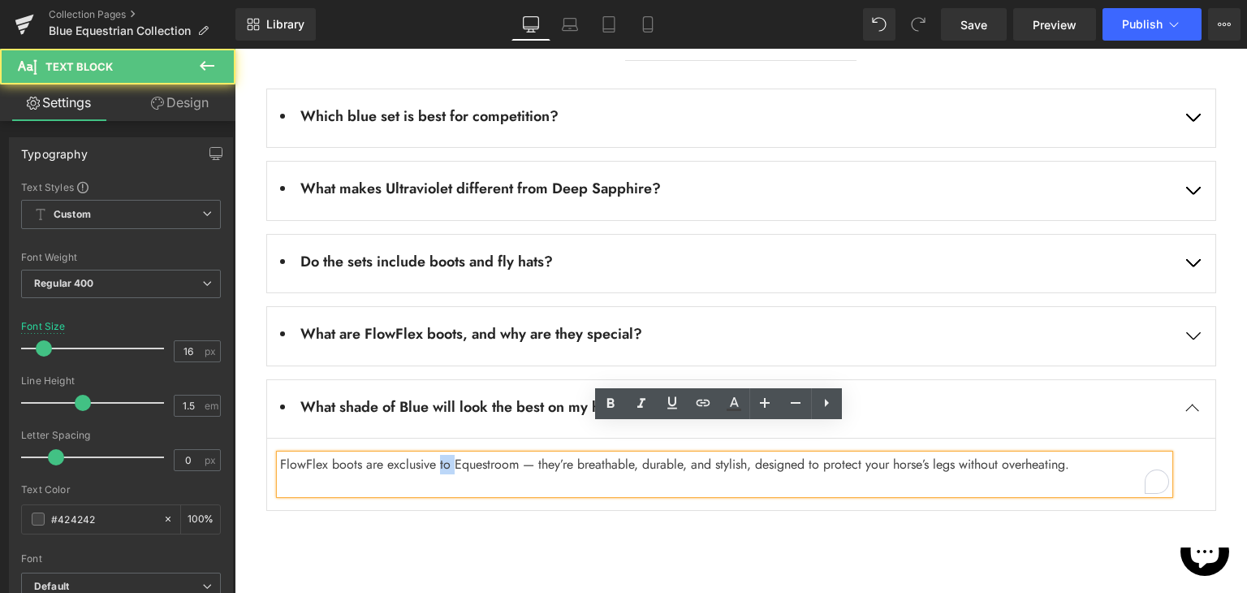
click at [448, 455] on p "FlowFlex boots are exclusive to Equestroom — they’re breathable, durable, and s…" at bounding box center [724, 464] width 889 height 19
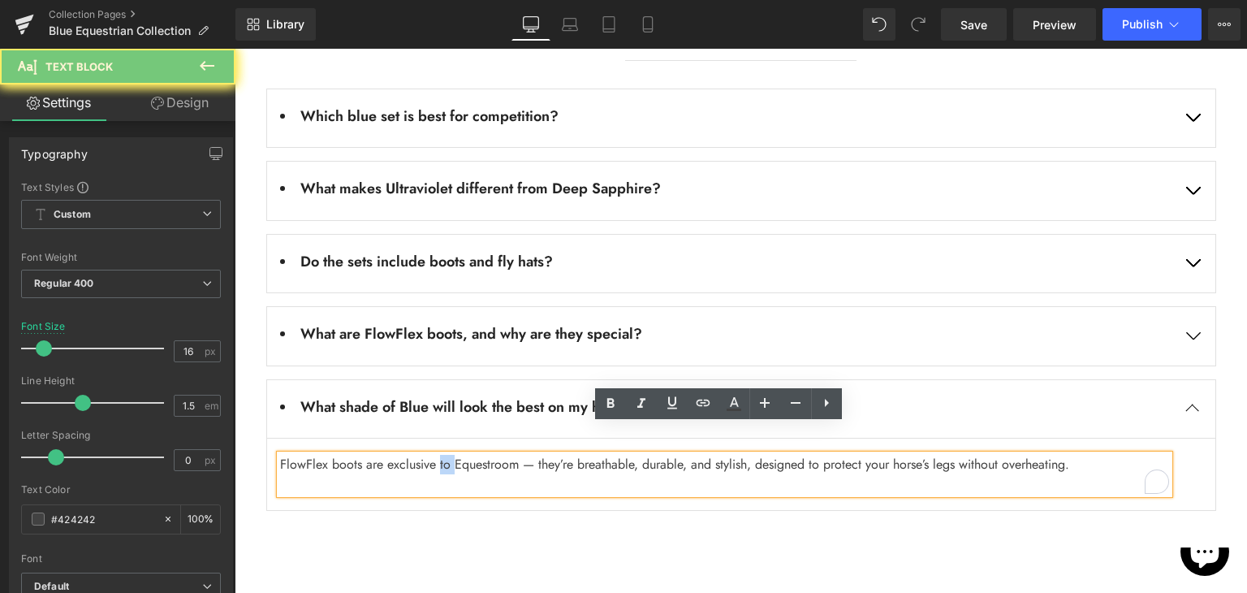
click at [448, 455] on p "FlowFlex boots are exclusive to Equestroom — they’re breathable, durable, and s…" at bounding box center [724, 464] width 889 height 19
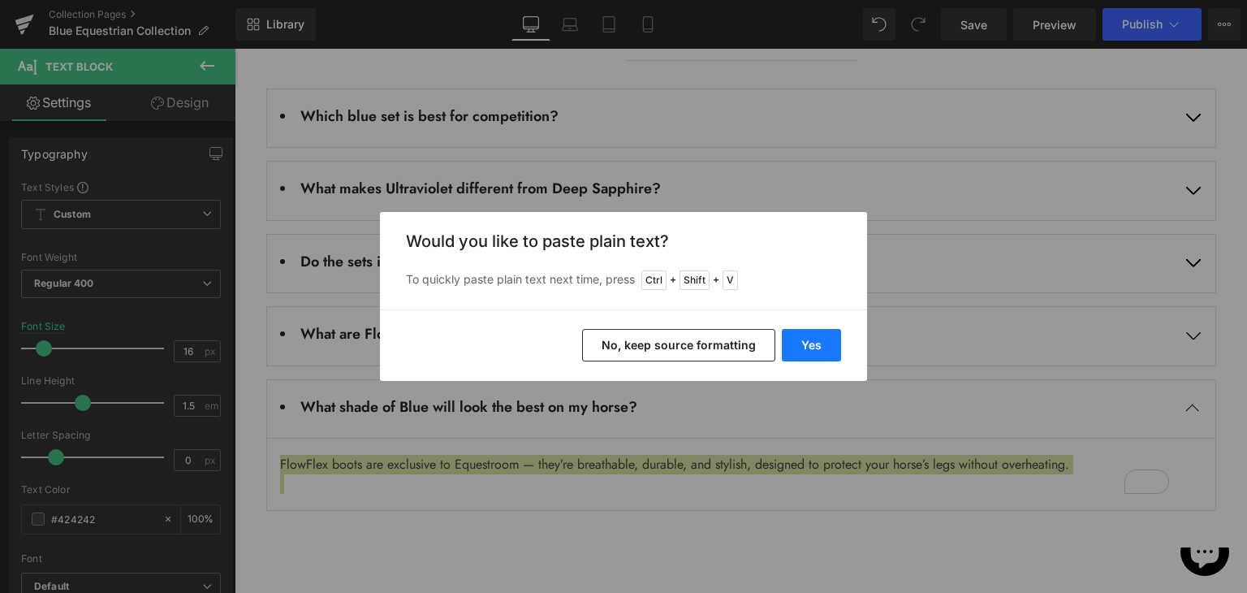
click at [822, 339] on button "Yes" at bounding box center [811, 345] width 59 height 32
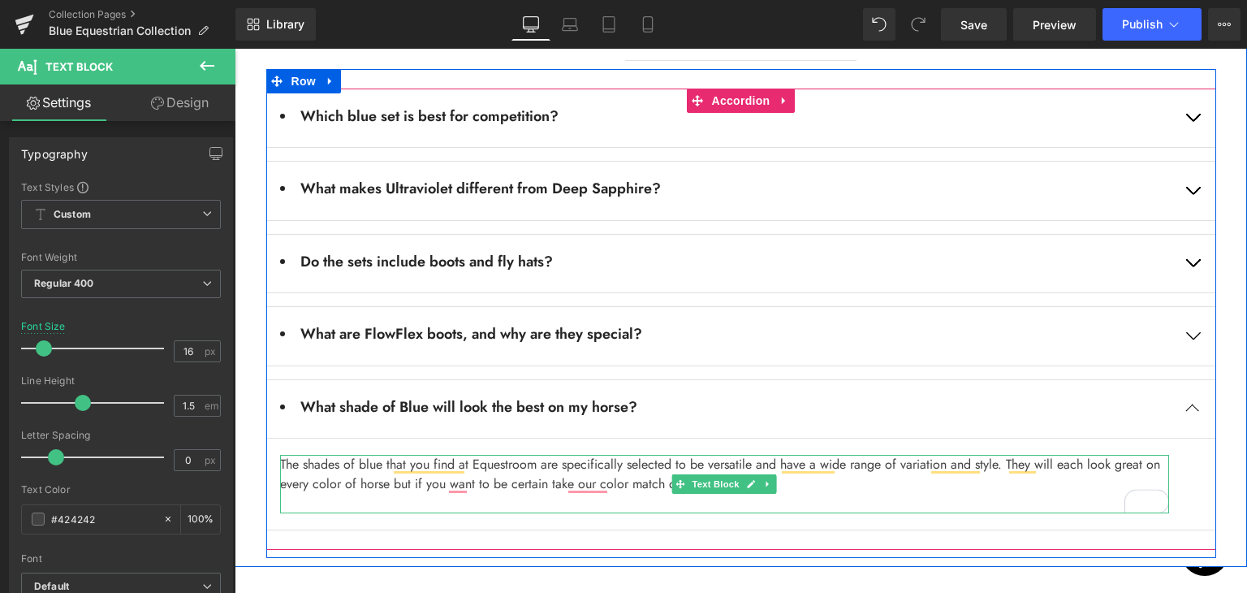
click at [820, 455] on p "The shades of blue that you find at Equestroom are specifically selected to be …" at bounding box center [724, 474] width 889 height 39
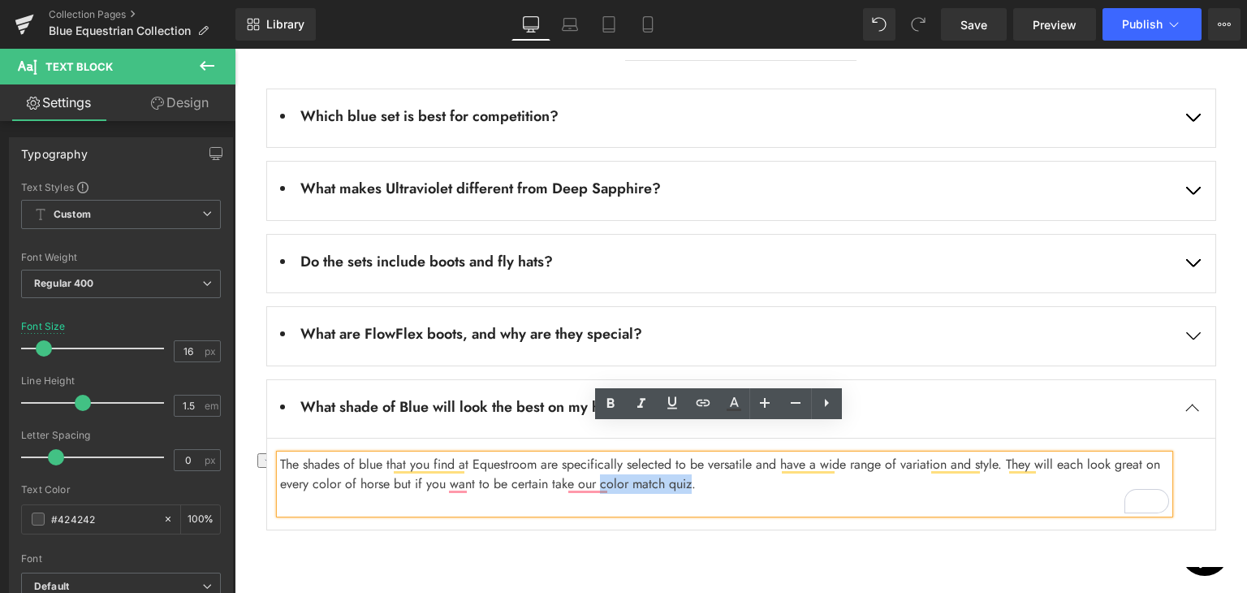
drag, startPoint x: 656, startPoint y: 458, endPoint x: 747, endPoint y: 456, distance: 91.0
click at [747, 456] on p "The shades of blue that you find at Equestroom are specifically selected to be …" at bounding box center [724, 474] width 889 height 39
click at [609, 409] on icon at bounding box center [610, 403] width 19 height 19
drag, startPoint x: 758, startPoint y: 452, endPoint x: 653, endPoint y: 456, distance: 105.6
click at [653, 456] on p "The shades of blue that you find at Equestroom are specifically selected to be …" at bounding box center [724, 474] width 889 height 39
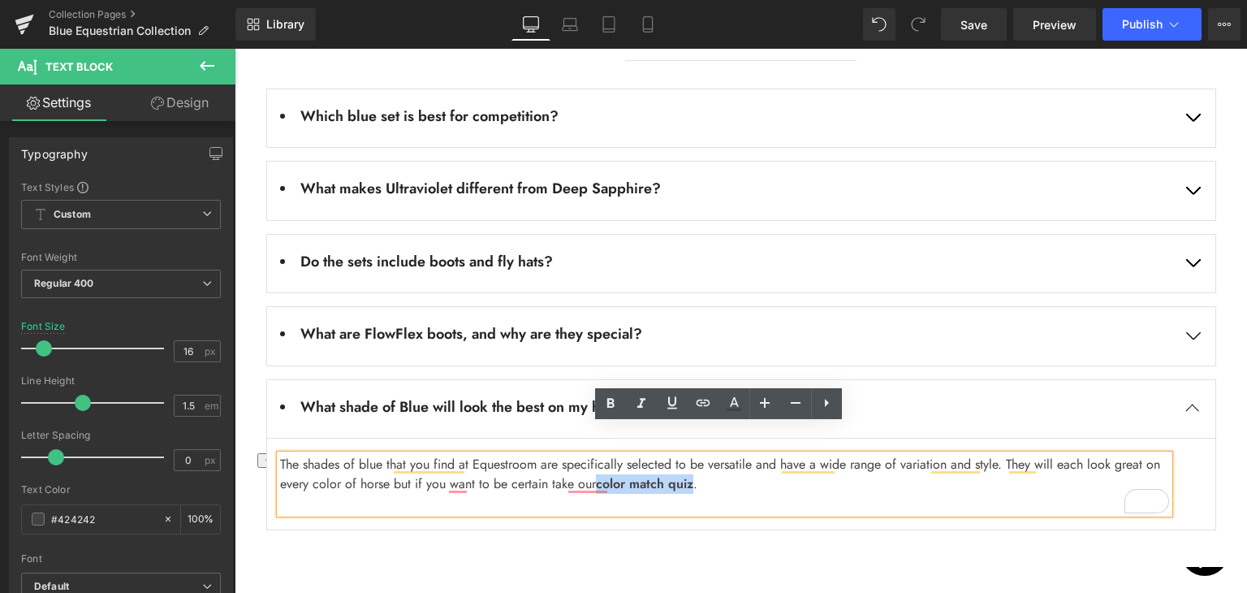
click at [665, 474] on strong "color match quiz" at bounding box center [644, 483] width 97 height 19
drag, startPoint x: 654, startPoint y: 458, endPoint x: 757, endPoint y: 458, distance: 102.3
click at [757, 458] on p "The shades of blue that you find at Equestroom are specifically selected to be …" at bounding box center [724, 474] width 889 height 39
click at [712, 397] on link at bounding box center [703, 403] width 31 height 31
click at [747, 488] on input "text" at bounding box center [751, 489] width 250 height 41
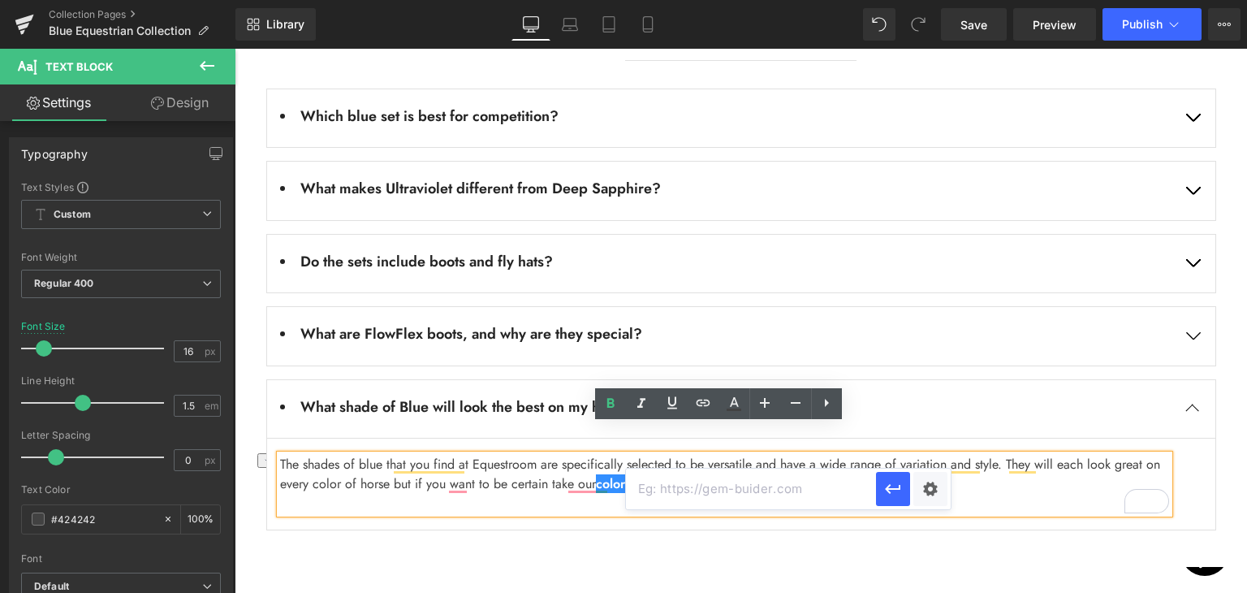
paste input "[DOMAIN_NAME][URL]"
type input "[DOMAIN_NAME][URL]"
click at [884, 498] on icon "button" at bounding box center [892, 488] width 19 height 19
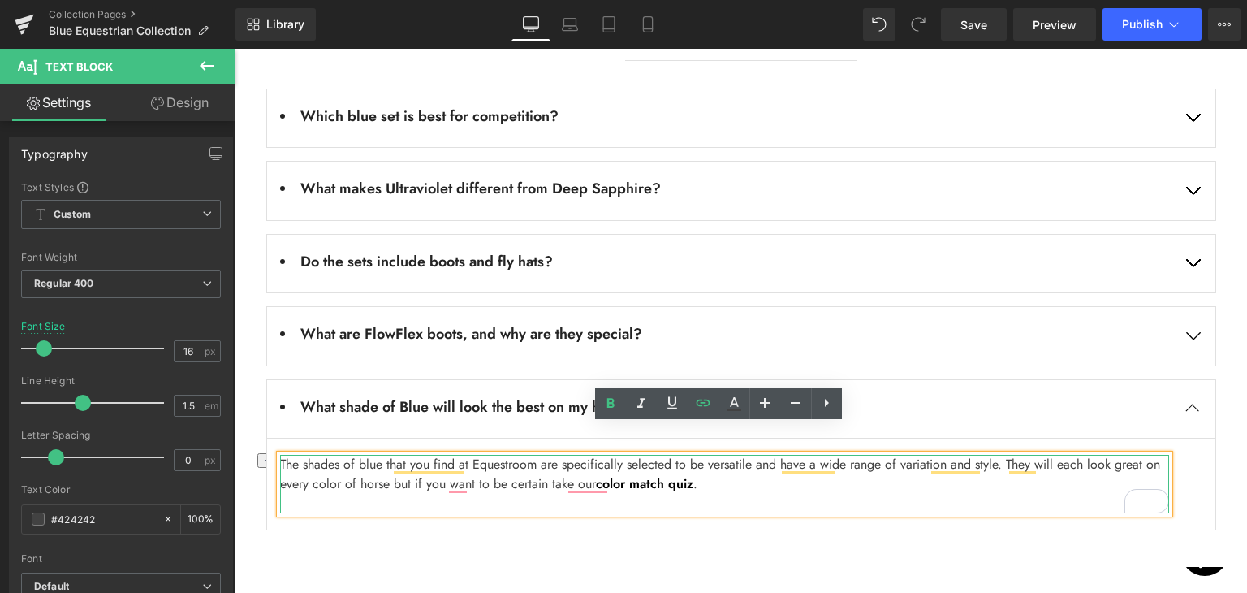
click at [857, 494] on p "To enrich screen reader interactions, please activate Accessibility in Grammarl…" at bounding box center [724, 503] width 889 height 19
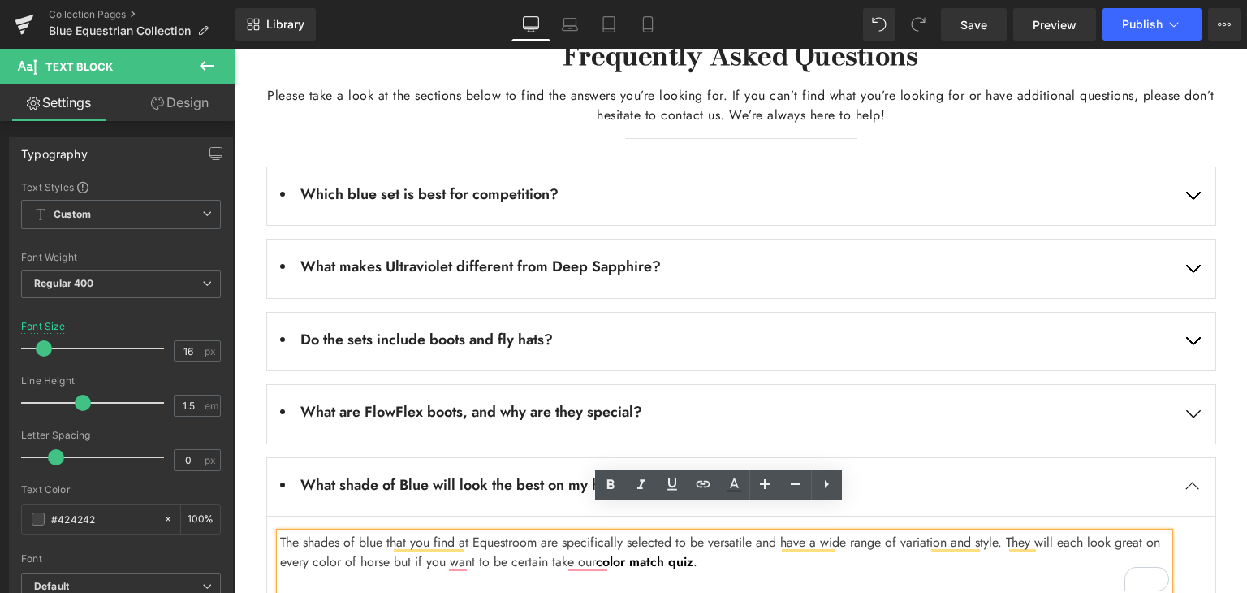
scroll to position [3085, 0]
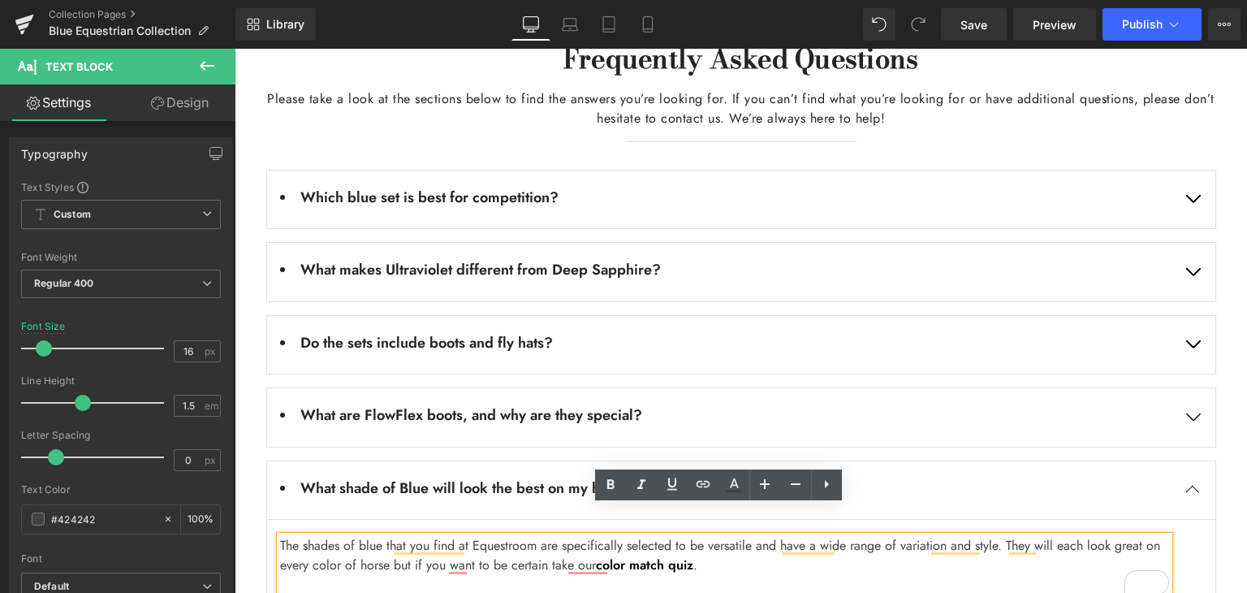
click at [1181, 173] on button "button" at bounding box center [1192, 200] width 45 height 58
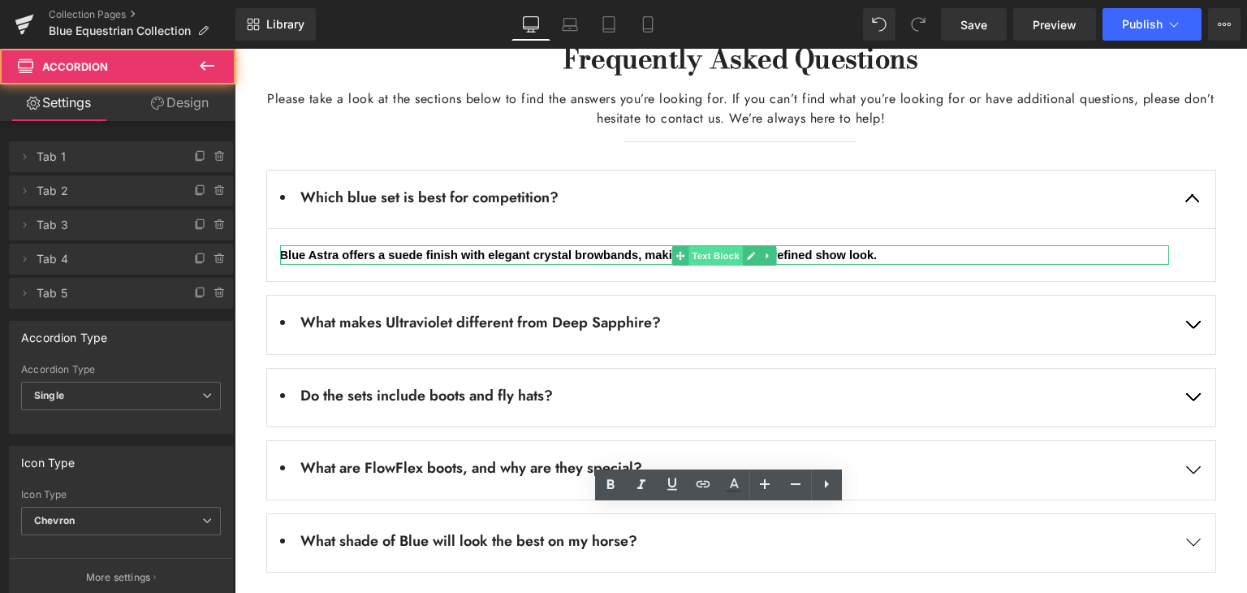
click at [691, 246] on span "Text Block" at bounding box center [716, 255] width 54 height 19
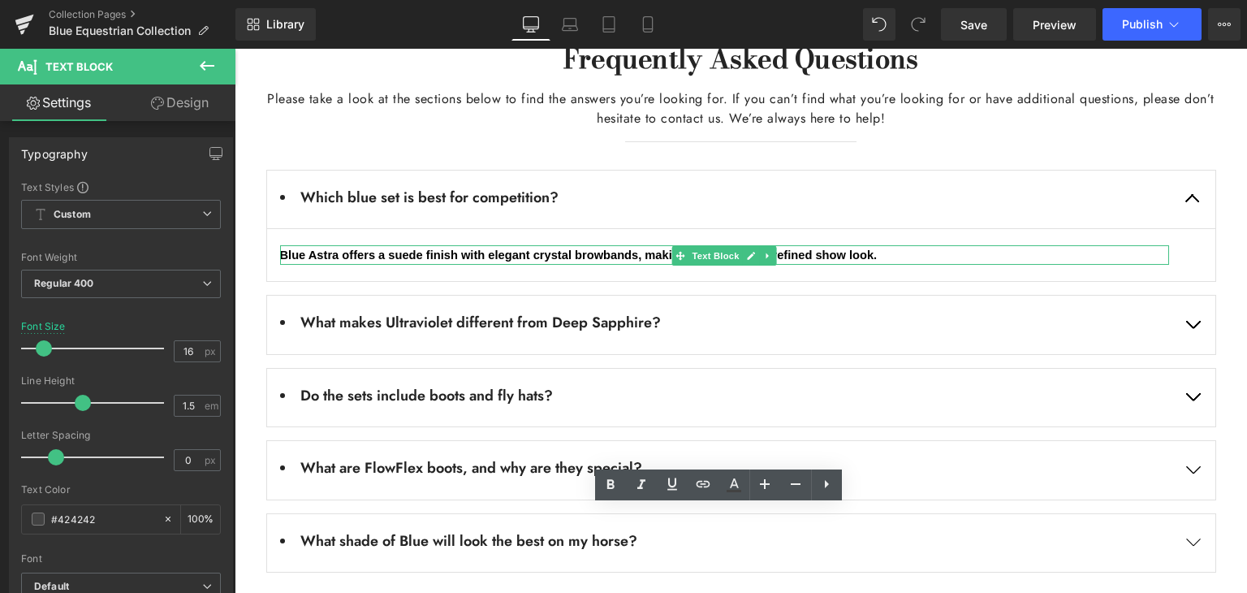
click at [506, 248] on b "Blue Astra offers a suede finish with elegant crystal browbands, making it perf…" at bounding box center [579, 254] width 598 height 13
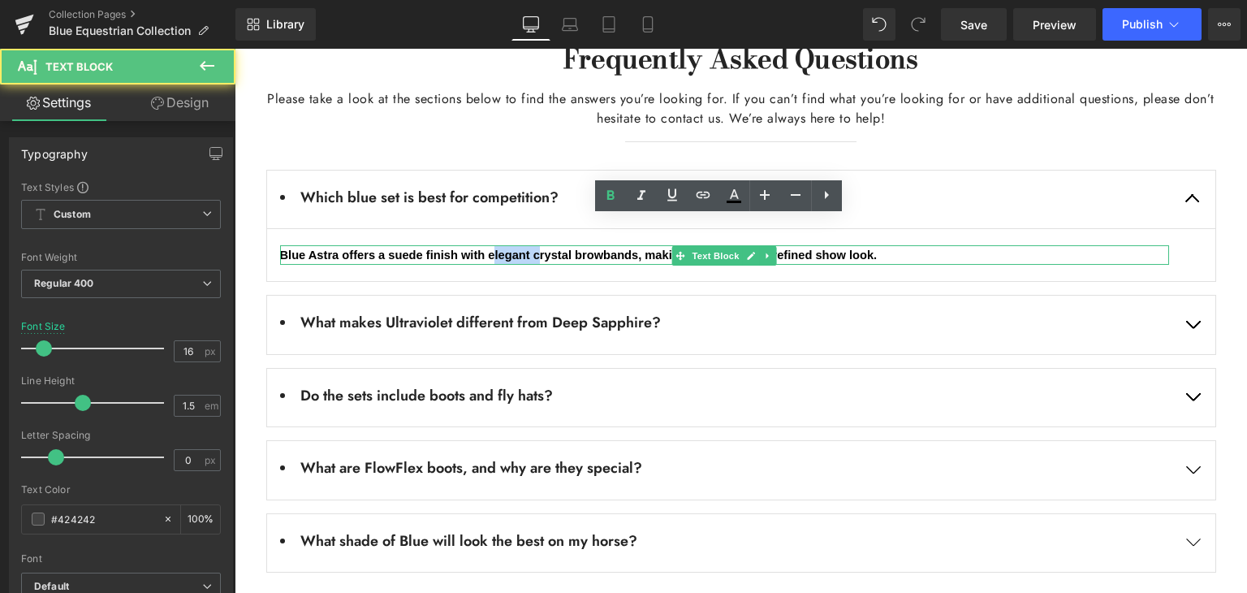
click at [506, 248] on b "Blue Astra offers a suede finish with elegant crystal browbands, making it perf…" at bounding box center [579, 254] width 598 height 13
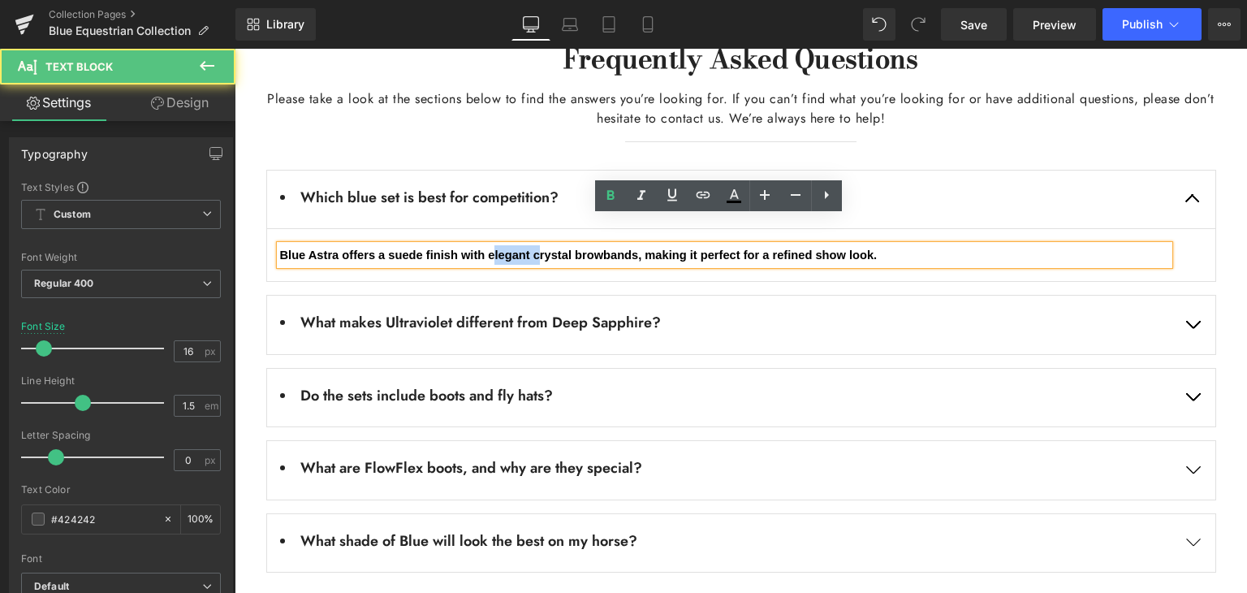
drag, startPoint x: 506, startPoint y: 231, endPoint x: 538, endPoint y: 231, distance: 32.5
click at [506, 248] on b "Blue Astra offers a suede finish with elegant crystal browbands, making it perf…" at bounding box center [579, 254] width 598 height 13
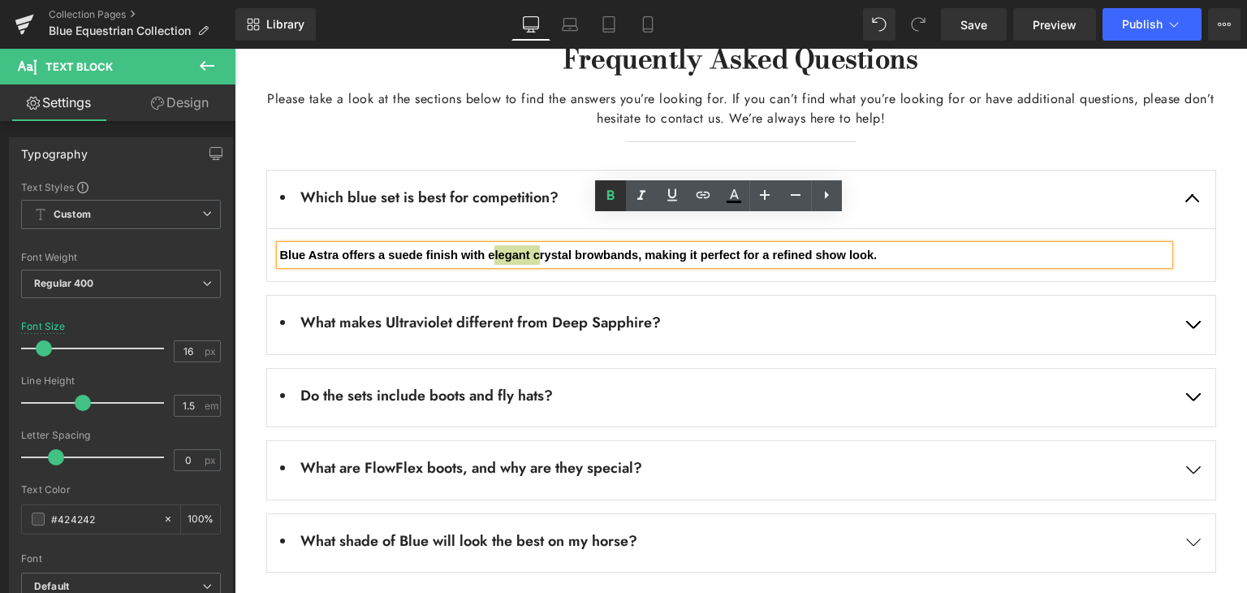
click at [609, 194] on icon at bounding box center [610, 195] width 7 height 10
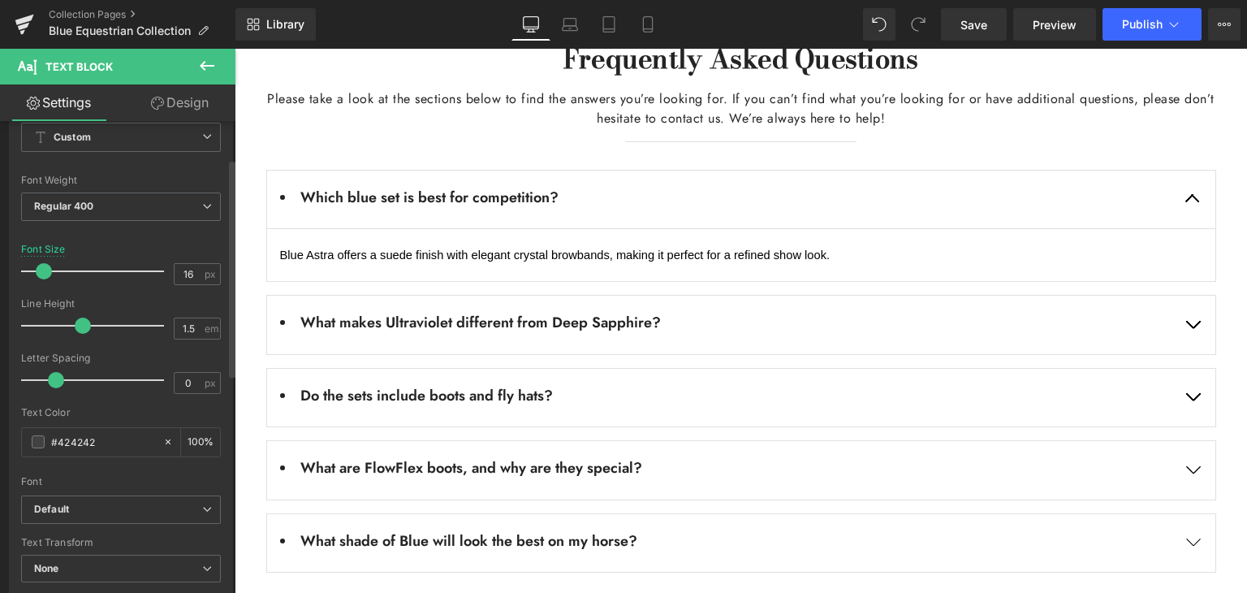
scroll to position [81, 0]
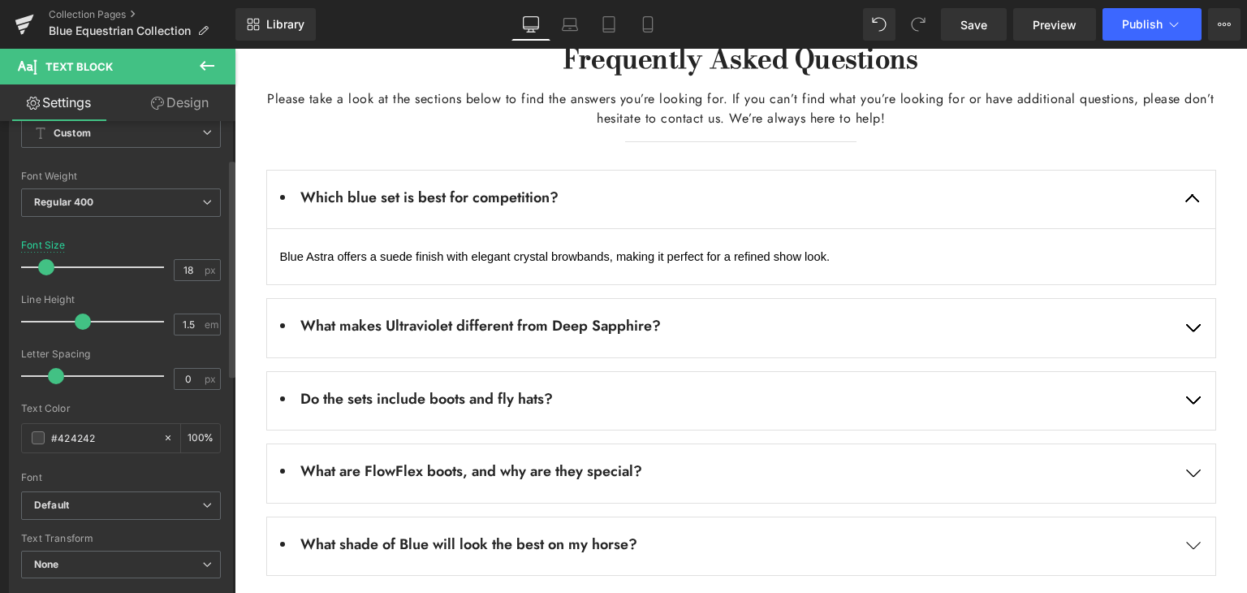
click at [49, 267] on span at bounding box center [46, 267] width 16 height 16
click at [235, 49] on div at bounding box center [235, 49] width 0 height 0
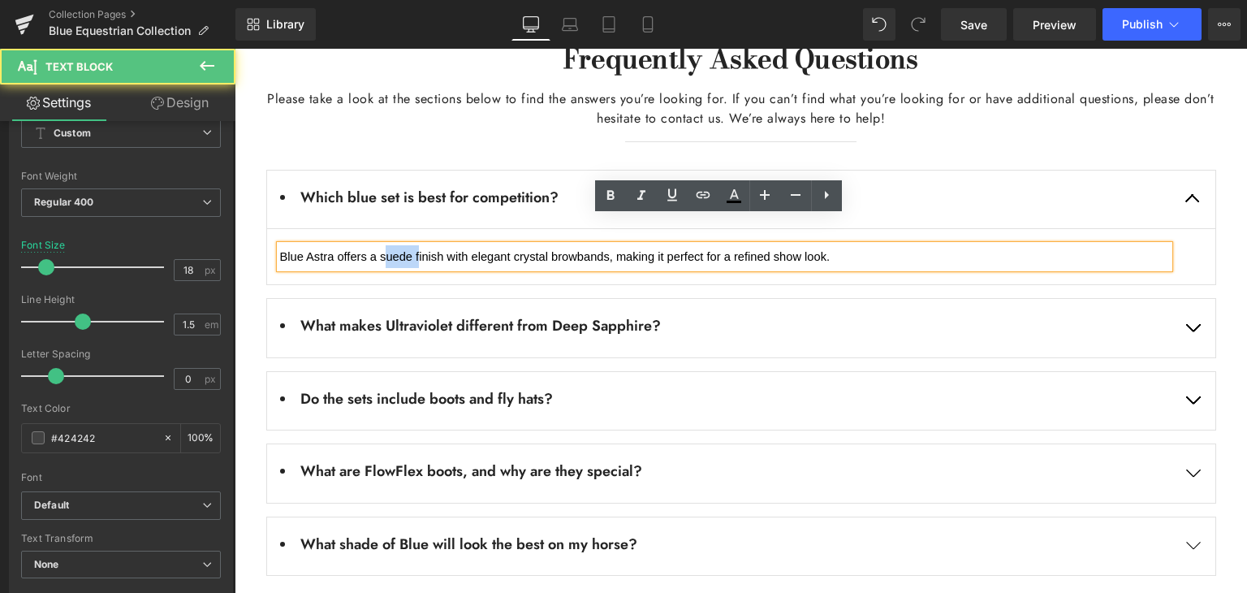
click at [377, 248] on font "Blue Astra offers a suede finish with elegant crystal browbands, making it perf…" at bounding box center [555, 256] width 551 height 16
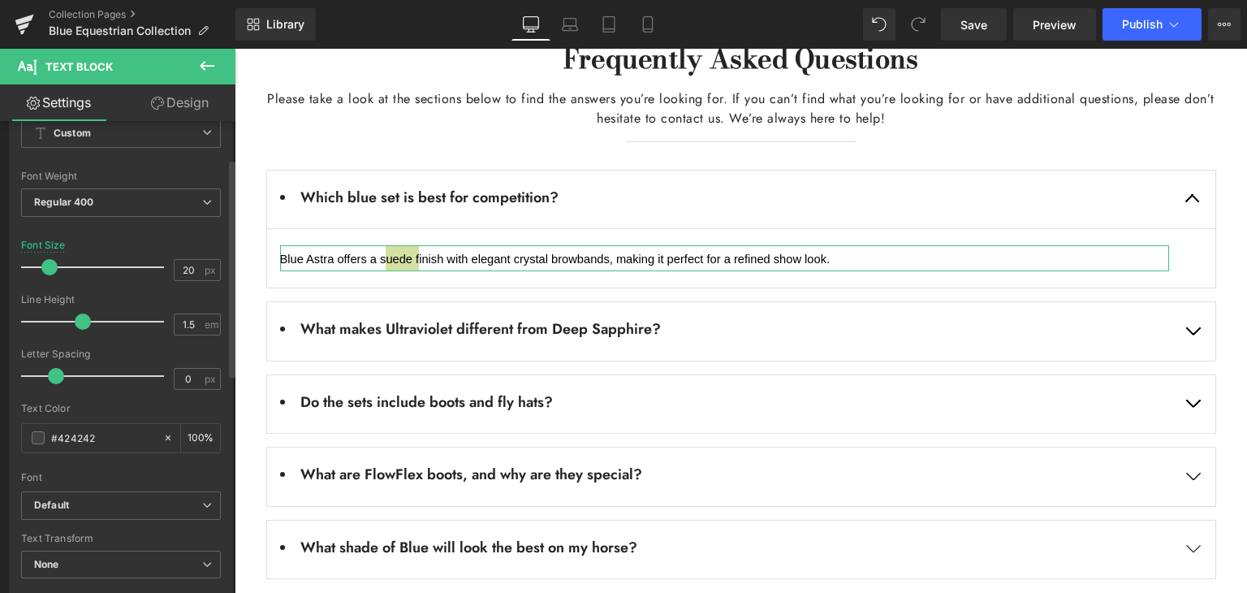
type input "19"
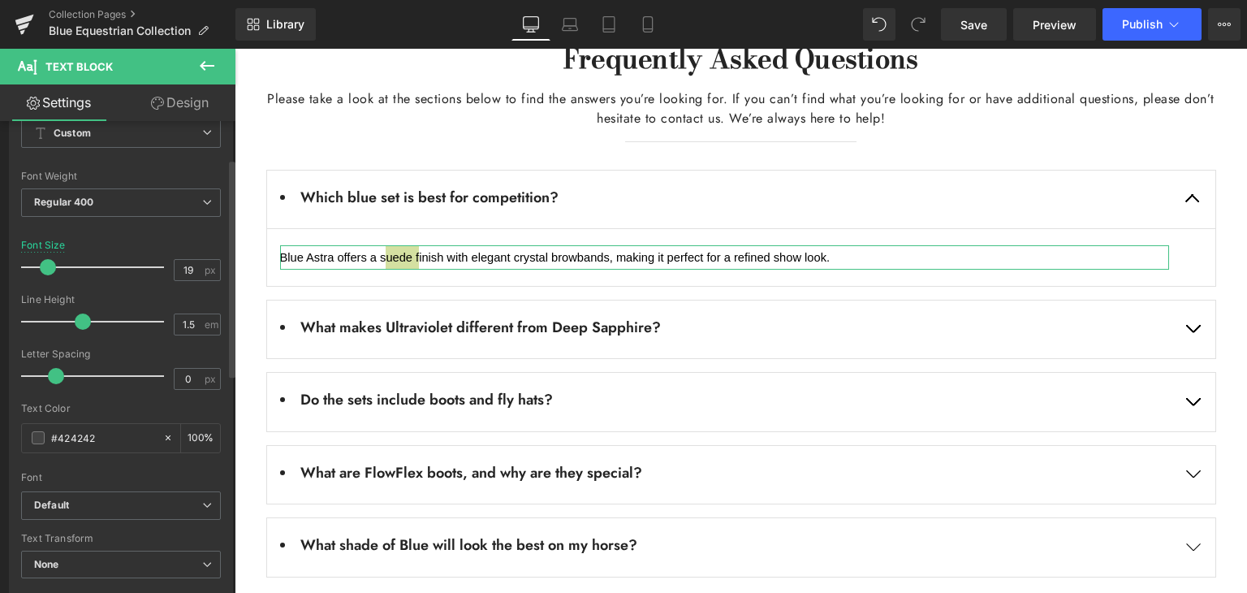
click at [49, 262] on span at bounding box center [48, 267] width 16 height 16
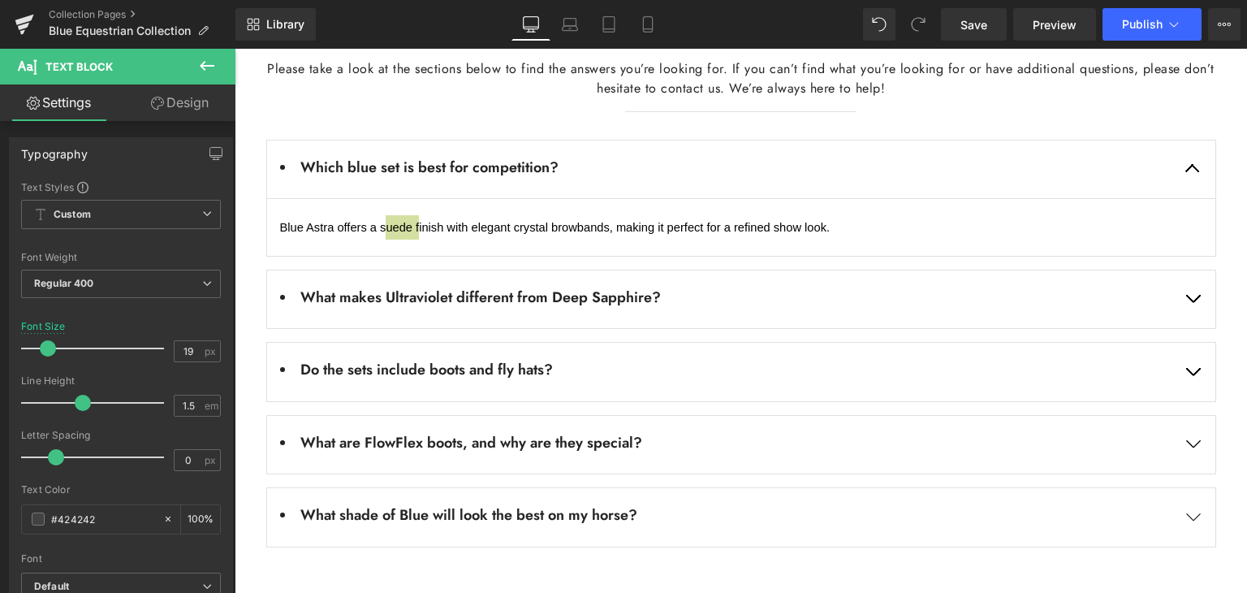
scroll to position [3167, 0]
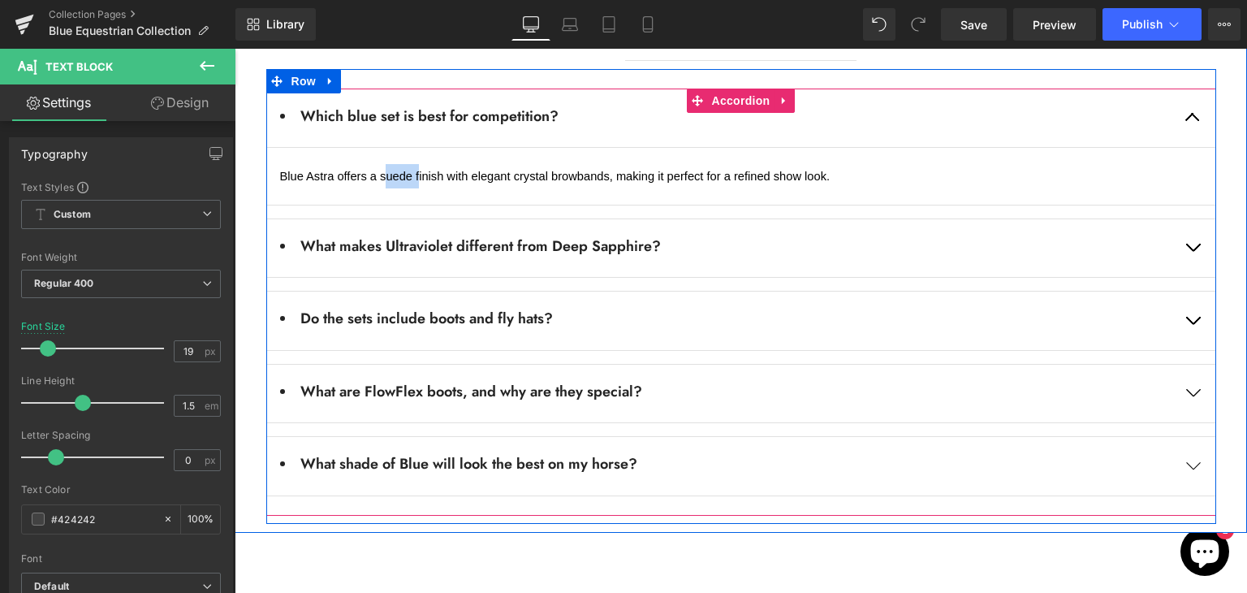
click at [691, 364] on div "What are FlowFlex boots, and why are they special? Text Block" at bounding box center [741, 394] width 950 height 60
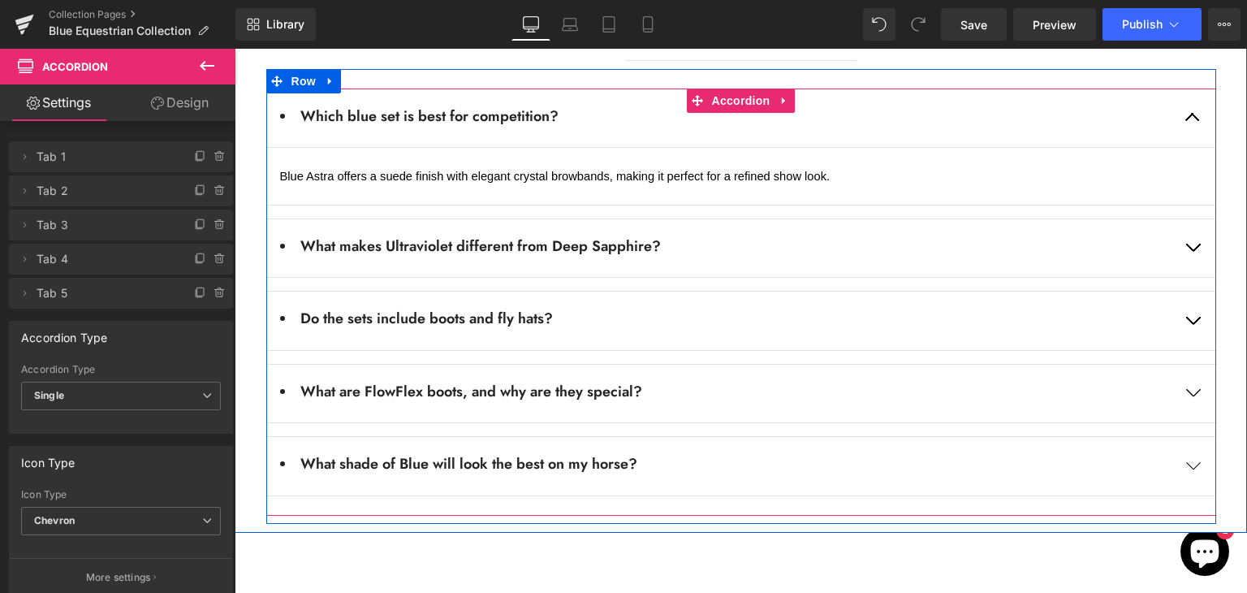
click at [1179, 219] on button "button" at bounding box center [1192, 248] width 45 height 58
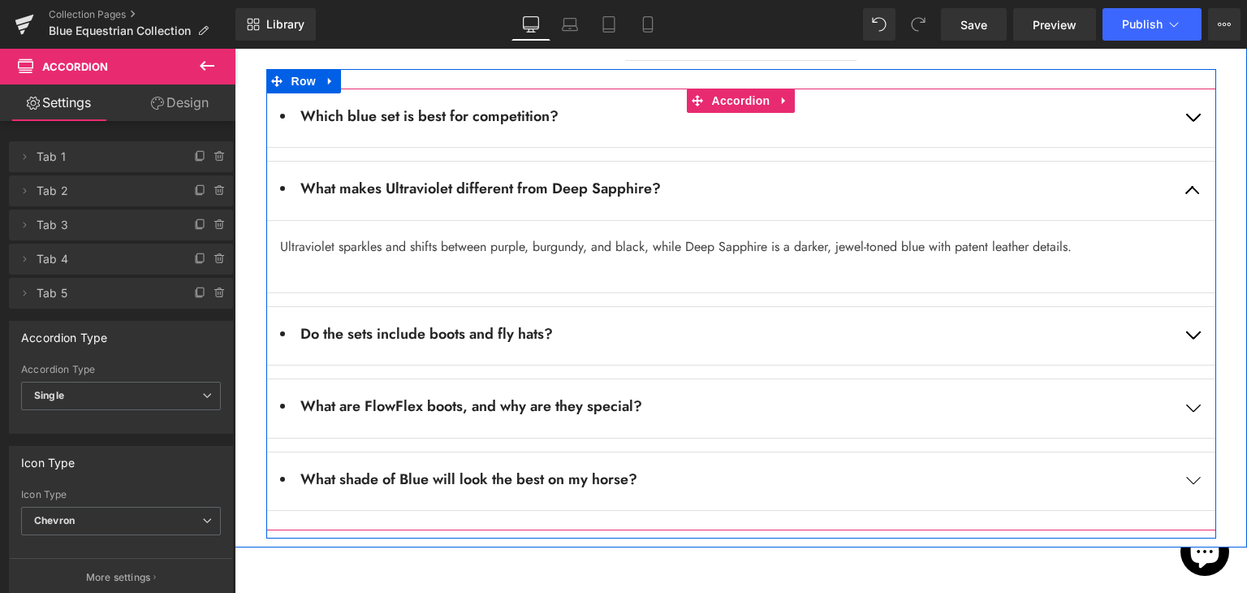
click at [1185, 162] on button "button" at bounding box center [1192, 191] width 45 height 58
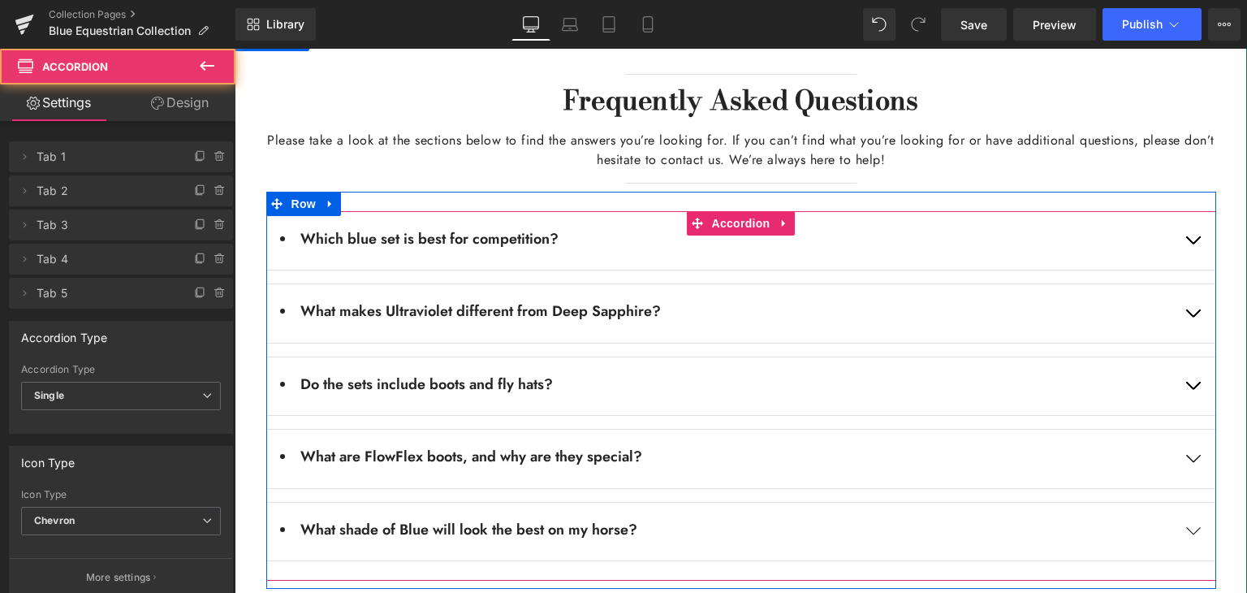
scroll to position [2923, 0]
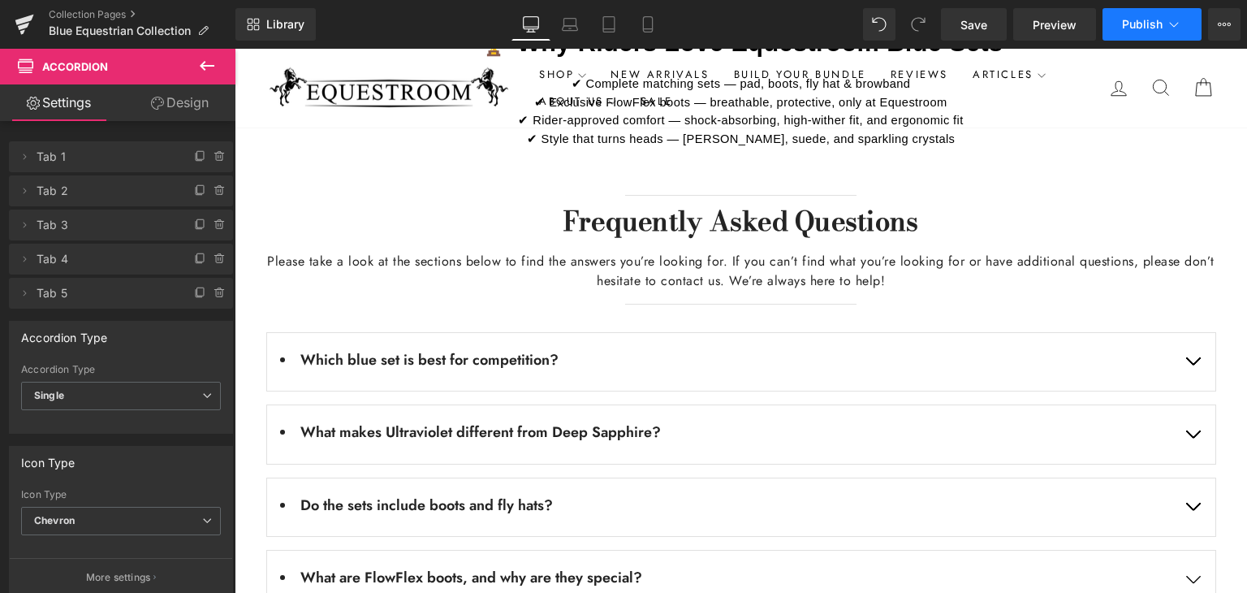
click at [1147, 19] on span "Publish" at bounding box center [1142, 24] width 41 height 13
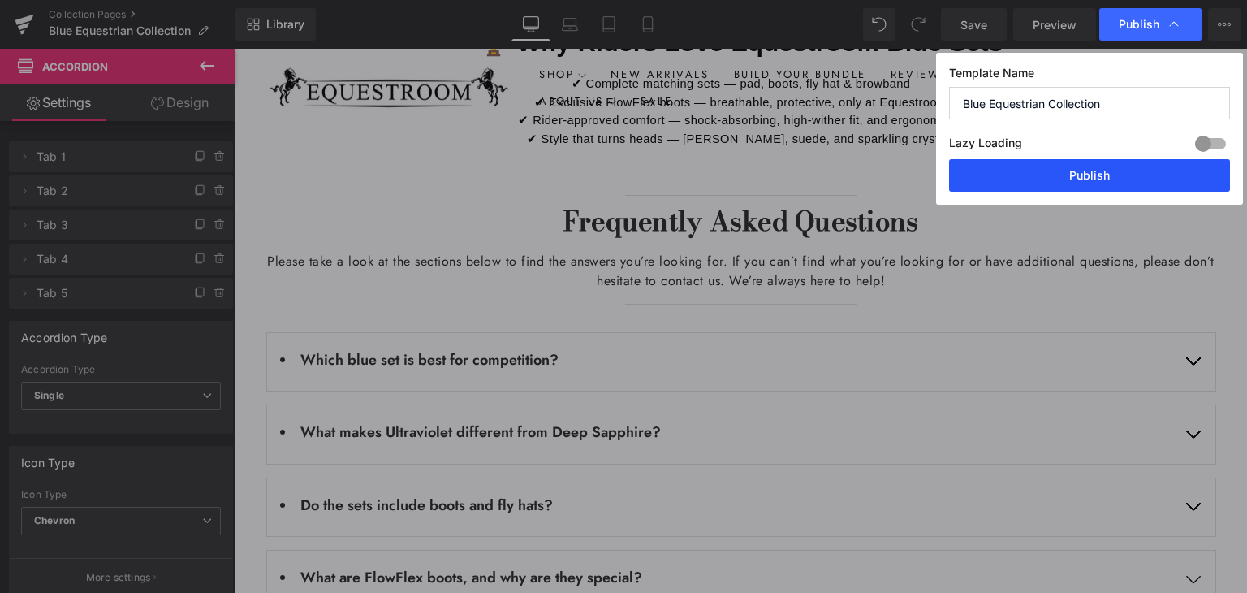
drag, startPoint x: 1110, startPoint y: 178, endPoint x: 869, endPoint y: 126, distance: 246.7
click at [1110, 178] on button "Publish" at bounding box center [1089, 175] width 281 height 32
